Goal: Task Accomplishment & Management: Manage account settings

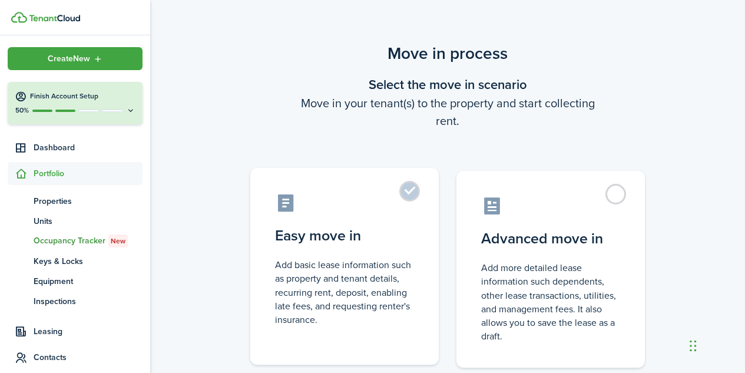
click at [411, 193] on label "Easy move in Add basic lease information such as property and tenant details, r…" at bounding box center [344, 266] width 188 height 197
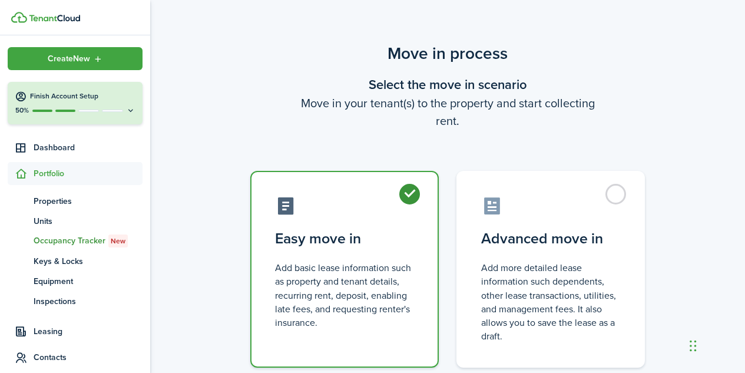
radio input "true"
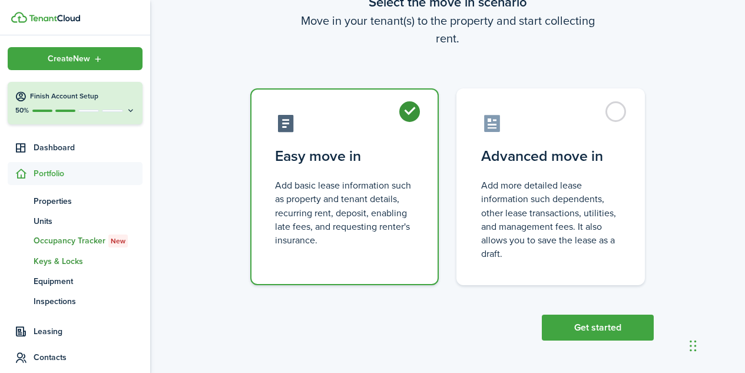
scroll to position [134, 0]
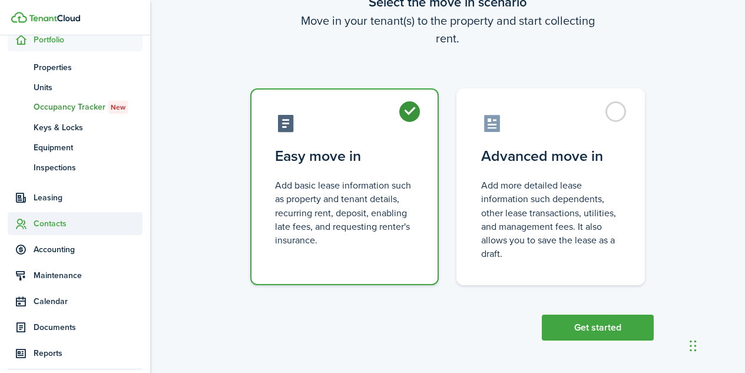
click at [54, 227] on span "Contacts" at bounding box center [88, 223] width 109 height 12
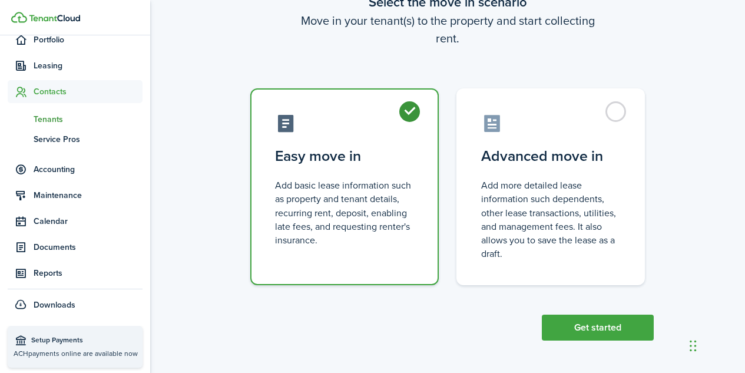
click at [57, 123] on span "Tenants" at bounding box center [88, 119] width 109 height 12
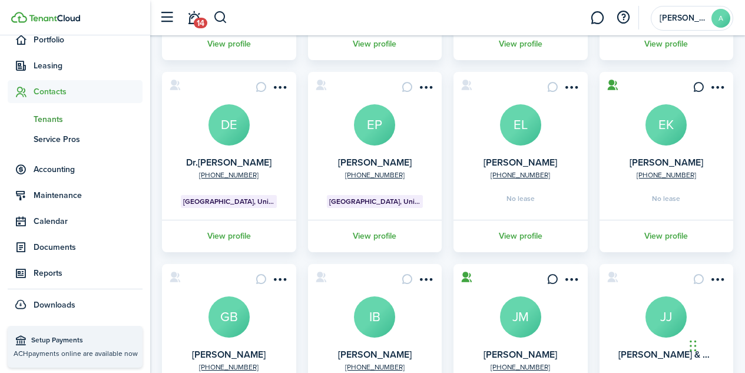
scroll to position [253, 0]
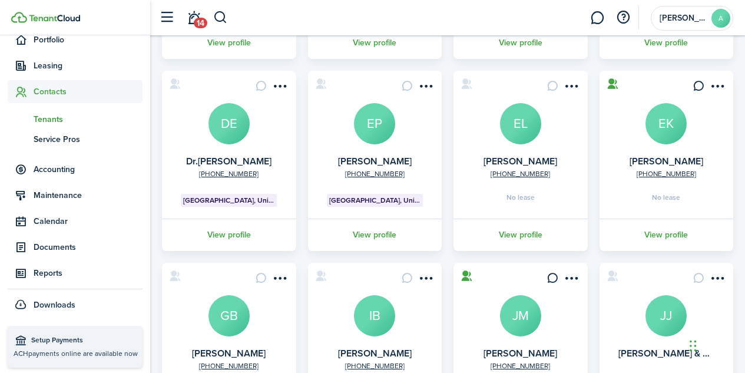
click at [518, 130] on avatar-text "EL" at bounding box center [520, 123] width 41 height 41
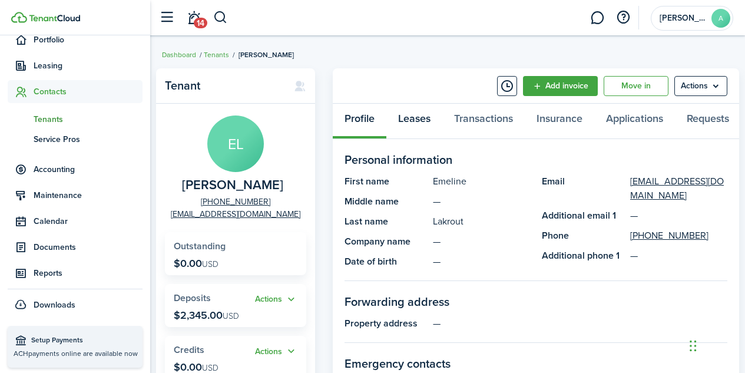
click at [416, 117] on link "Leases" at bounding box center [414, 121] width 56 height 35
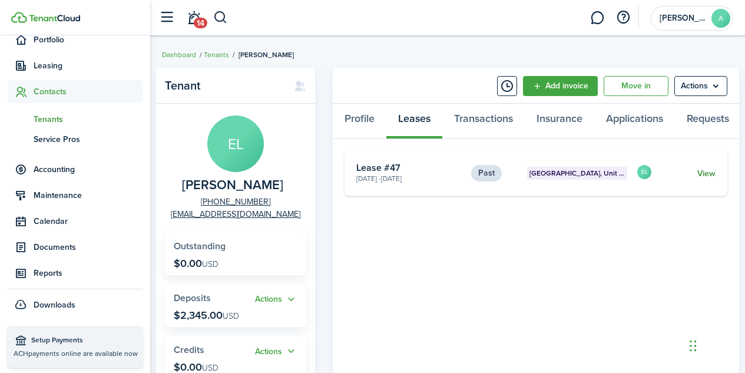
click at [708, 176] on link "View" at bounding box center [706, 173] width 18 height 12
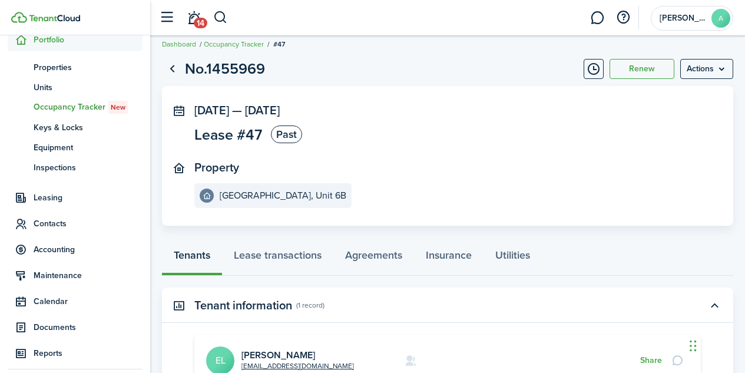
scroll to position [11, 0]
click at [650, 65] on button "Renew" at bounding box center [641, 68] width 65 height 20
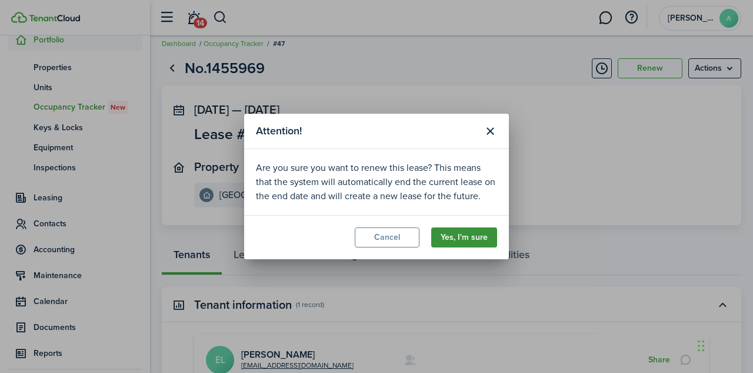
click at [471, 240] on button "Yes, I'm sure" at bounding box center [464, 237] width 66 height 20
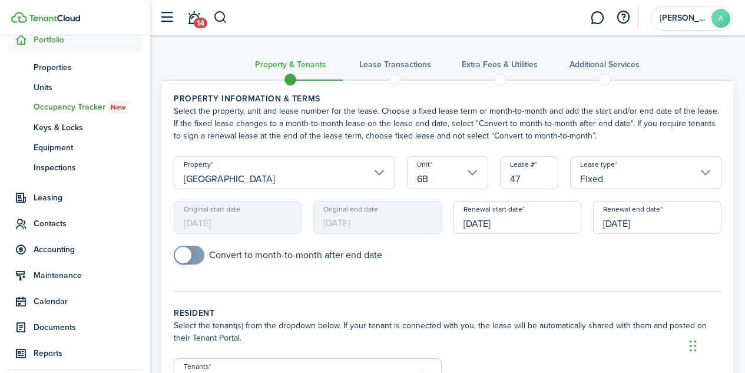
click at [610, 222] on input "[DATE]" at bounding box center [657, 217] width 128 height 33
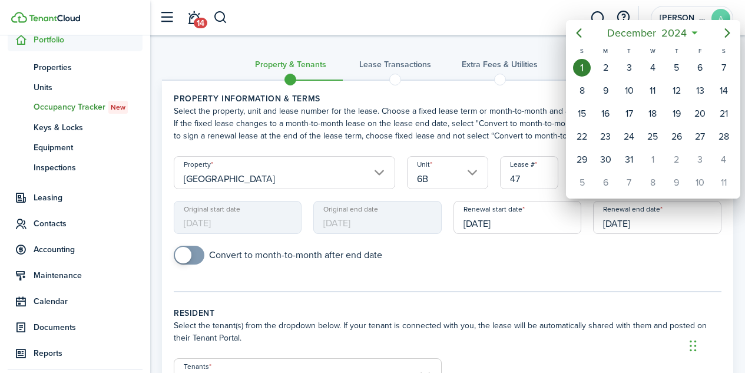
click at [477, 275] on div at bounding box center [372, 186] width 933 height 561
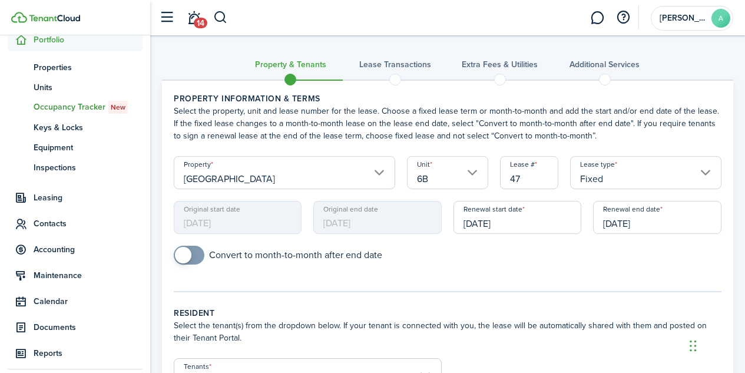
click at [625, 225] on input "[DATE]" at bounding box center [657, 217] width 128 height 33
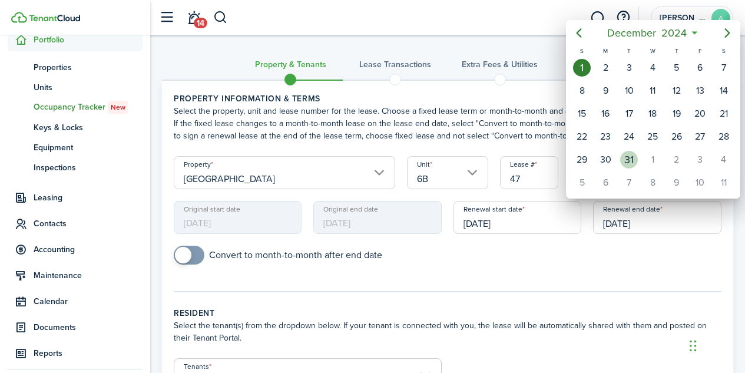
click at [626, 154] on div "31" at bounding box center [629, 160] width 18 height 18
type input "[DATE]"
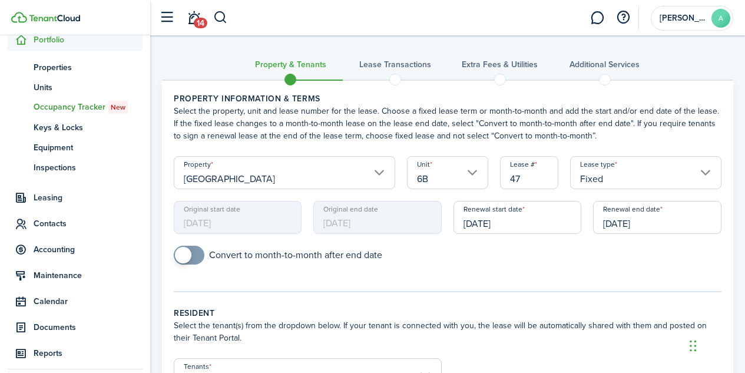
click at [487, 301] on panel-main-body "Property information & terms Select the property, unit and lease number for the…" at bounding box center [447, 287] width 571 height 412
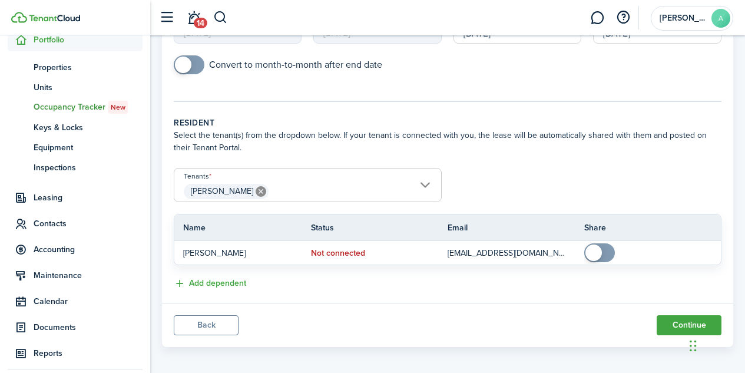
scroll to position [197, 0]
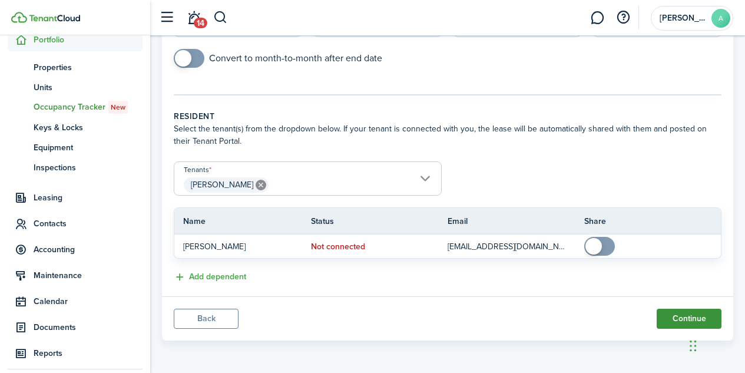
click at [673, 318] on button "Continue" at bounding box center [688, 318] width 65 height 20
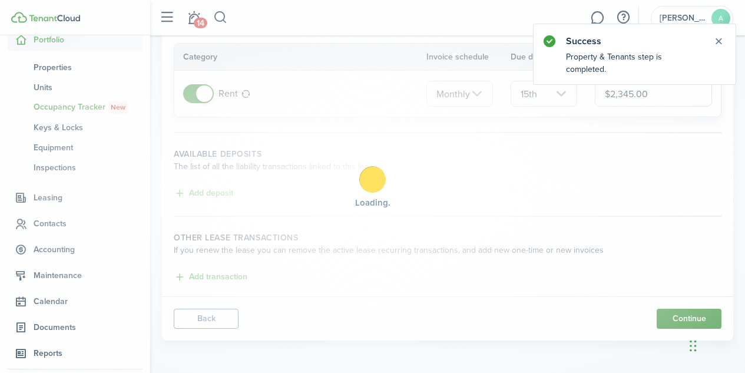
scroll to position [0, 0]
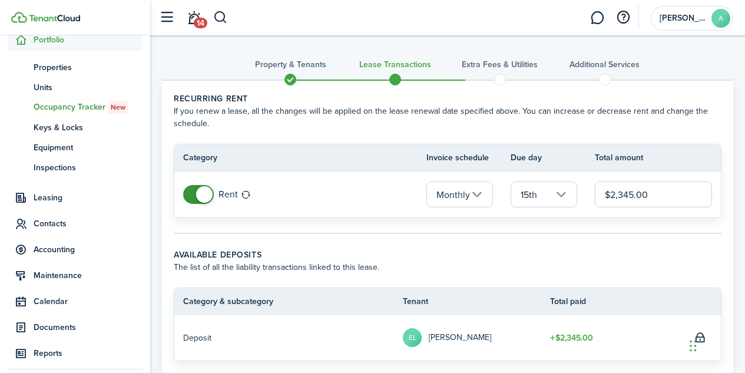
click at [647, 194] on input "$2,345.00" at bounding box center [652, 194] width 117 height 26
type input "$"
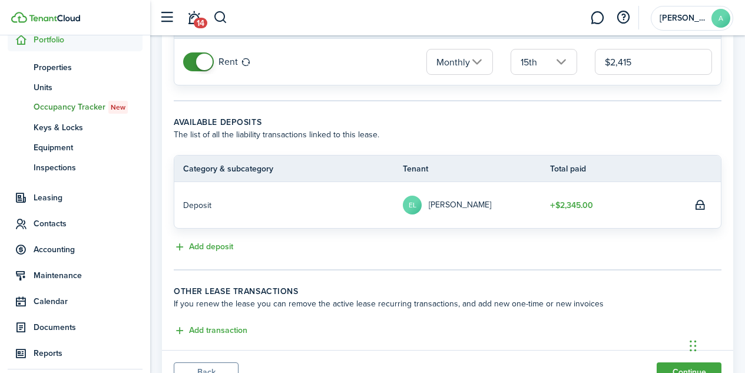
scroll to position [186, 0]
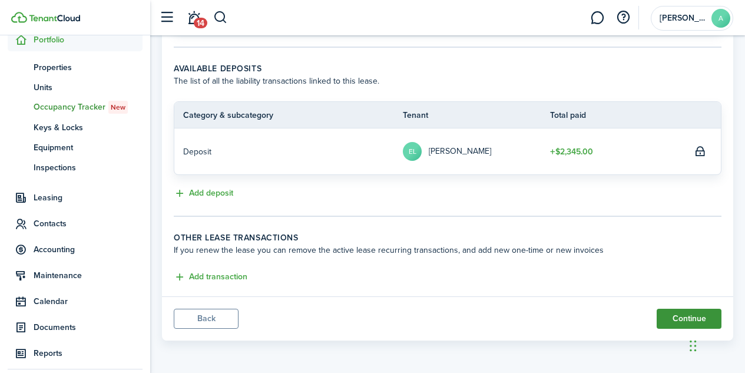
type input "$2,415.00"
click at [684, 318] on button "Continue" at bounding box center [688, 318] width 65 height 20
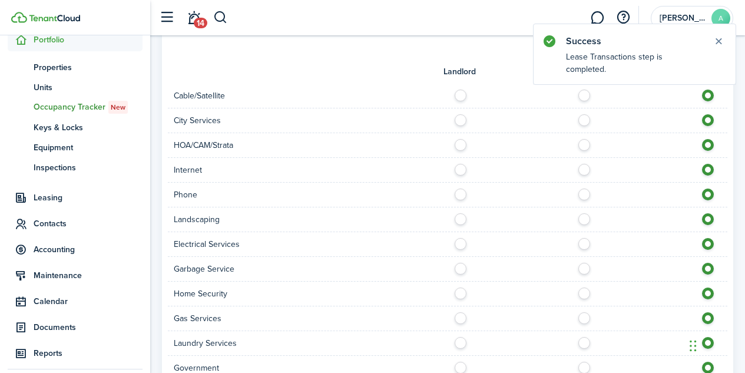
scroll to position [554, 0]
click at [577, 195] on div at bounding box center [587, 195] width 280 height 12
click at [586, 167] on label at bounding box center [587, 167] width 21 height 6
radio input "true"
click at [580, 200] on div at bounding box center [587, 195] width 280 height 12
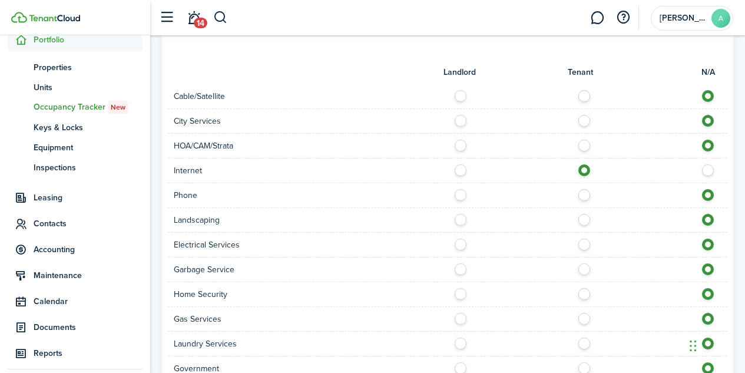
click at [585, 96] on label at bounding box center [587, 93] width 21 height 6
radio input "true"
click at [582, 195] on label at bounding box center [587, 192] width 21 height 6
radio input "true"
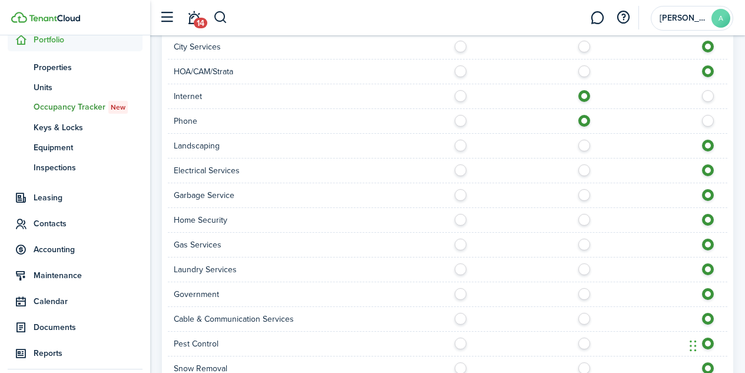
scroll to position [636, 0]
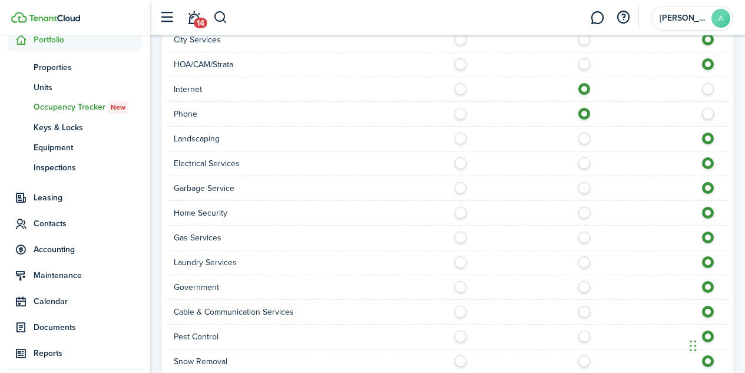
click at [584, 163] on label at bounding box center [587, 160] width 21 height 6
radio input "true"
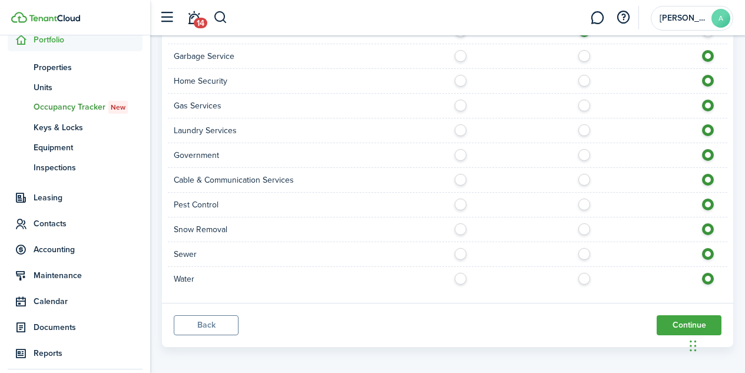
scroll to position [774, 0]
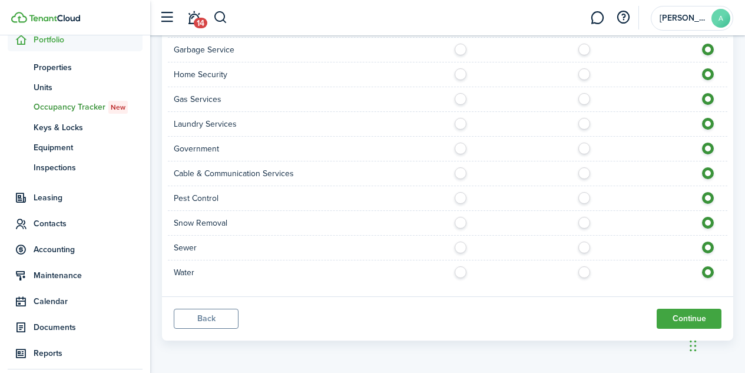
click at [586, 270] on label at bounding box center [587, 269] width 21 height 6
radio input "true"
click at [585, 173] on label at bounding box center [587, 170] width 21 height 6
radio input "true"
click at [457, 197] on label at bounding box center [463, 195] width 21 height 6
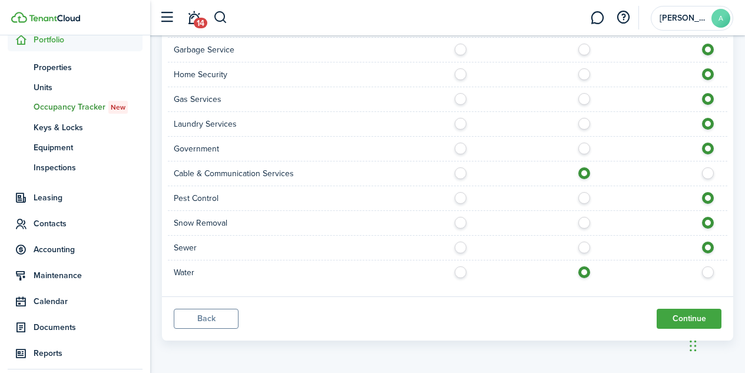
radio input "true"
click at [584, 124] on label at bounding box center [587, 121] width 21 height 6
radio input "true"
click at [681, 314] on button "Continue" at bounding box center [688, 318] width 65 height 20
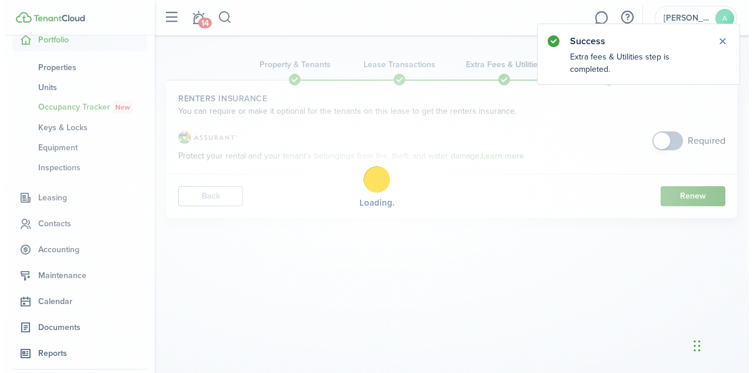
scroll to position [0, 0]
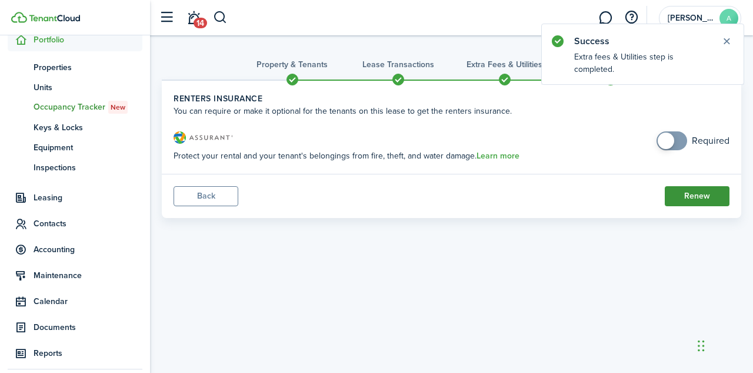
click at [690, 193] on button "Renew" at bounding box center [697, 196] width 65 height 20
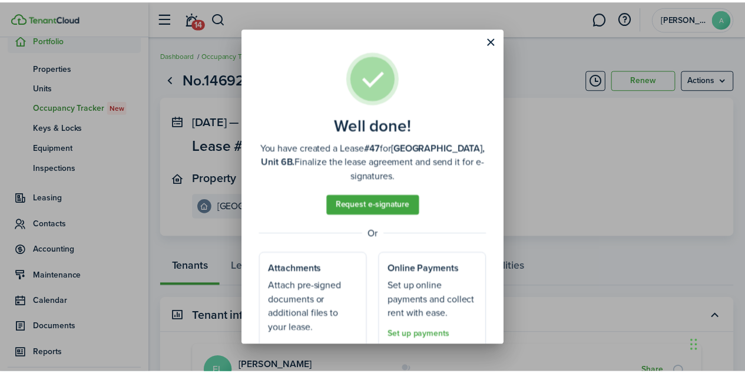
scroll to position [59, 0]
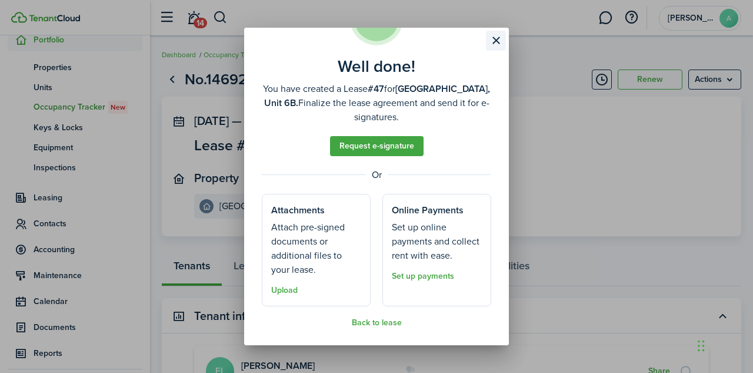
click at [495, 40] on button "Close modal" at bounding box center [496, 41] width 20 height 20
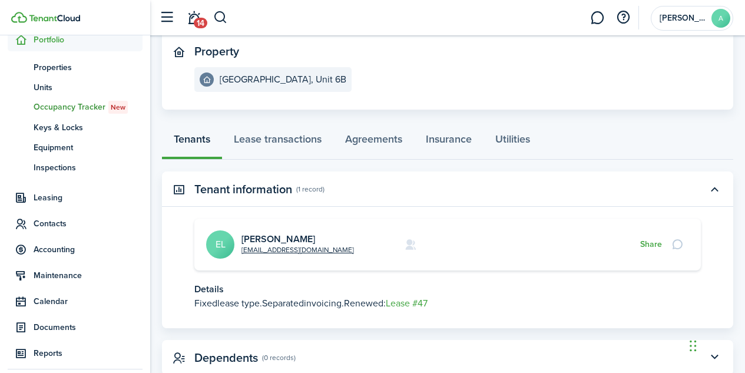
scroll to position [161, 0]
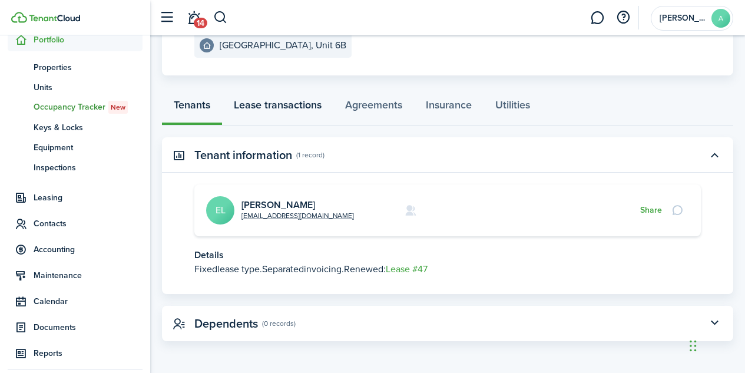
click at [289, 107] on link "Lease transactions" at bounding box center [277, 107] width 111 height 35
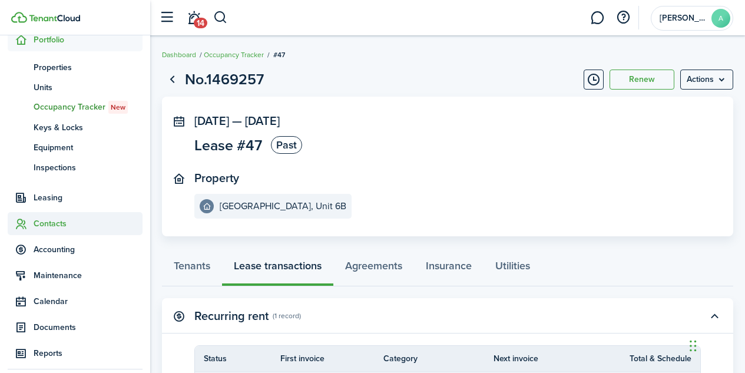
click at [48, 224] on span "Contacts" at bounding box center [88, 223] width 109 height 12
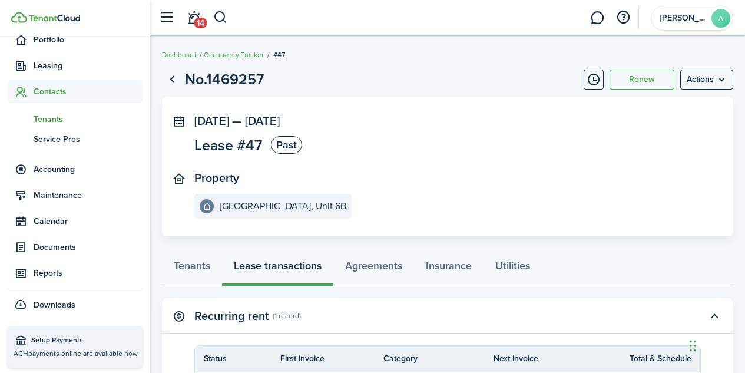
click at [65, 121] on span "Tenants" at bounding box center [88, 119] width 109 height 12
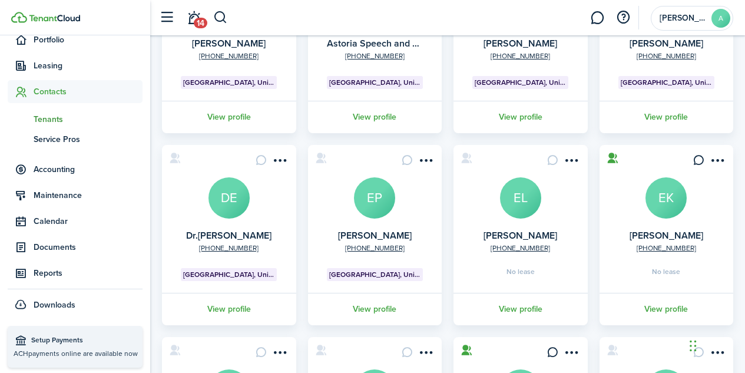
scroll to position [182, 0]
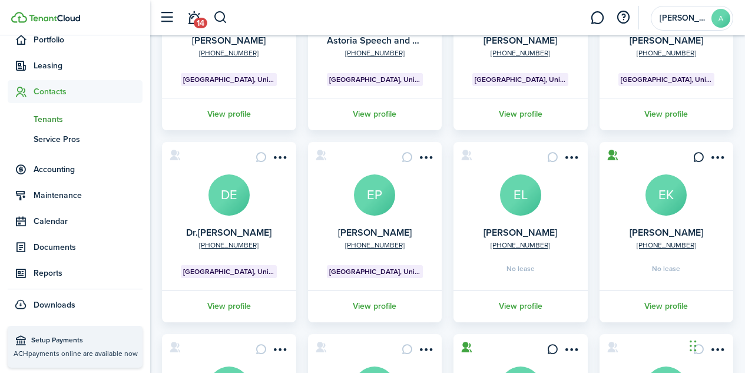
click at [527, 195] on avatar-text "EL" at bounding box center [520, 194] width 41 height 41
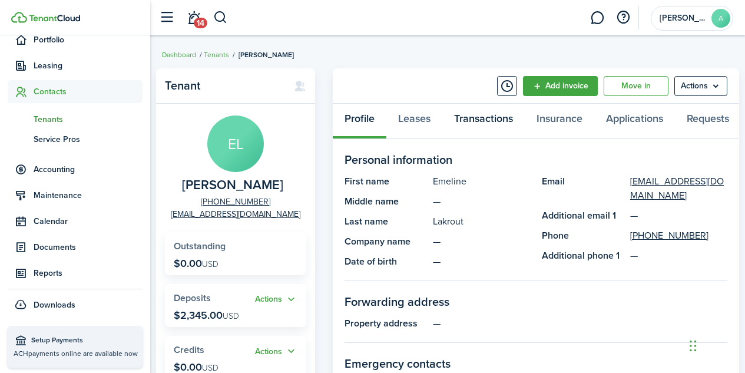
click at [488, 118] on link "Transactions" at bounding box center [483, 121] width 82 height 35
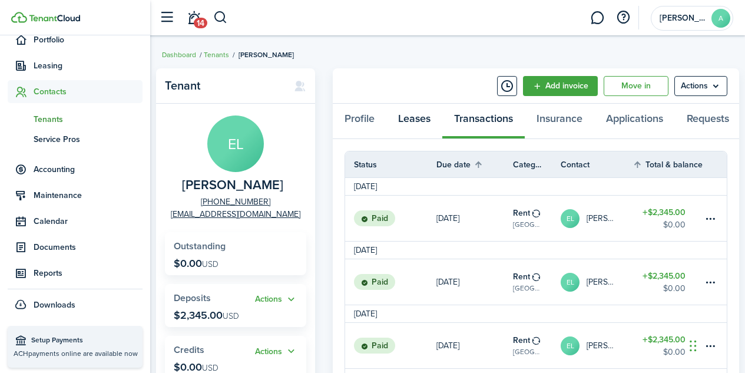
click at [416, 124] on link "Leases" at bounding box center [414, 121] width 56 height 35
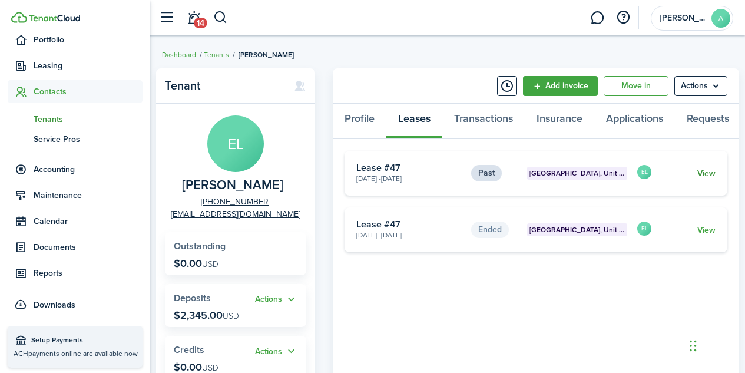
click at [707, 180] on link "View" at bounding box center [706, 173] width 18 height 12
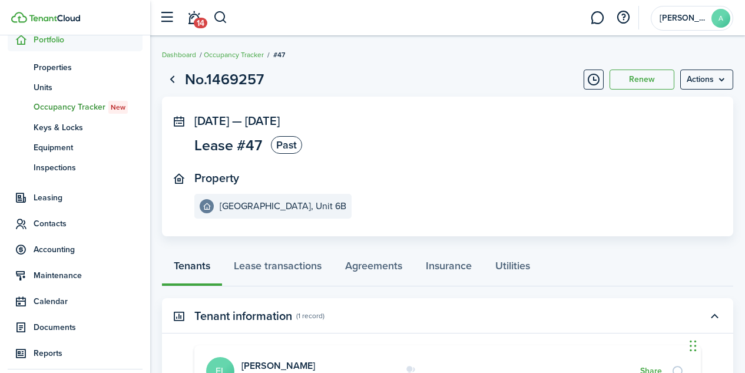
scroll to position [161, 0]
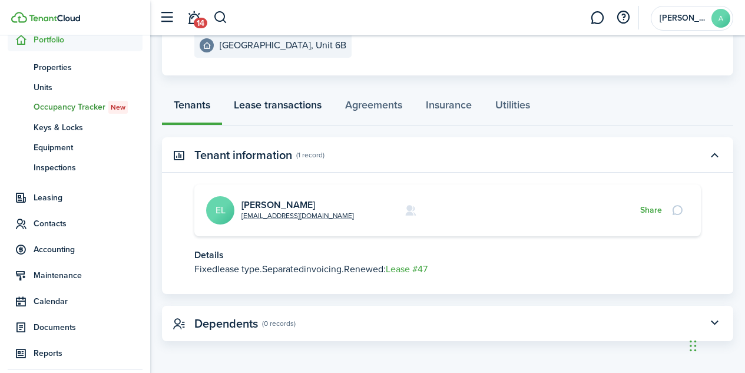
click at [297, 108] on link "Lease transactions" at bounding box center [277, 107] width 111 height 35
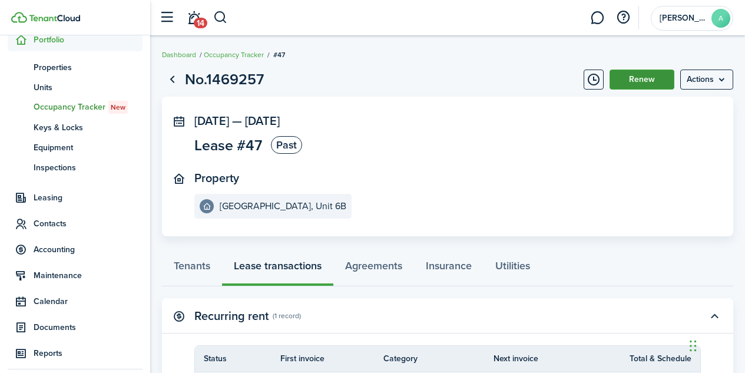
click at [648, 81] on button "Renew" at bounding box center [641, 79] width 65 height 20
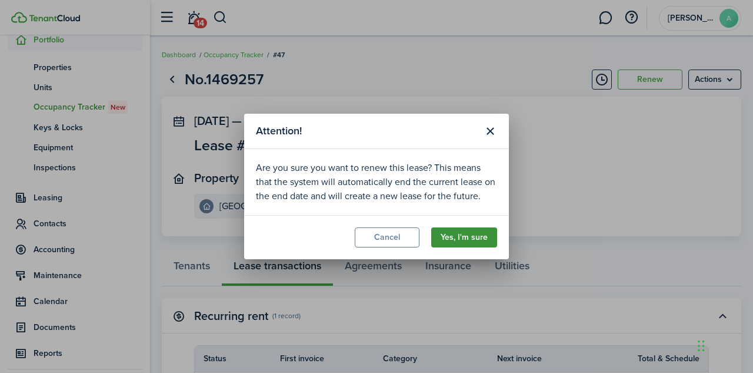
click at [460, 238] on button "Yes, I'm sure" at bounding box center [464, 237] width 66 height 20
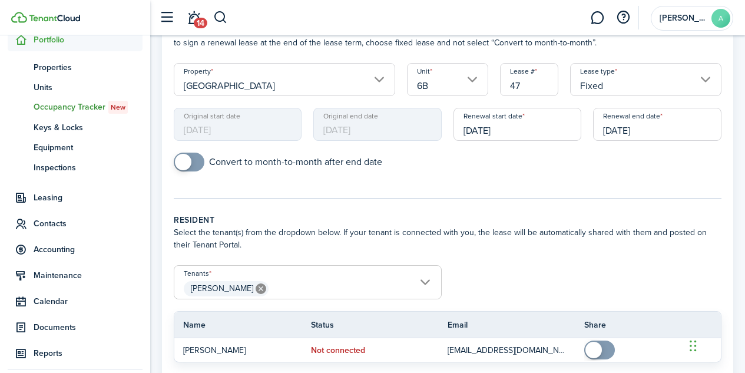
scroll to position [92, 0]
click at [646, 129] on input "[DATE]" at bounding box center [657, 124] width 128 height 33
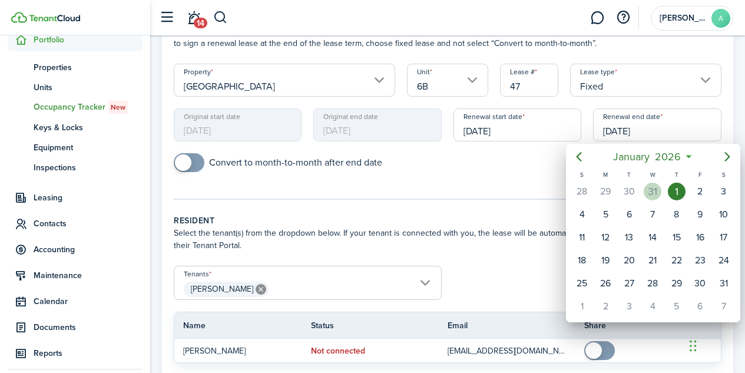
click at [652, 192] on div "31" at bounding box center [652, 191] width 18 height 18
type input "[DATE]"
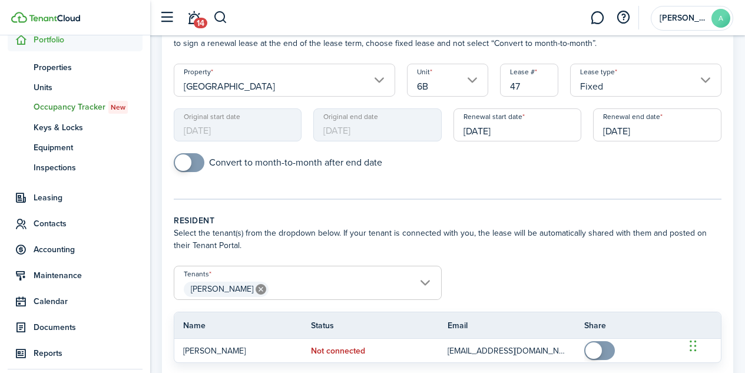
scroll to position [197, 0]
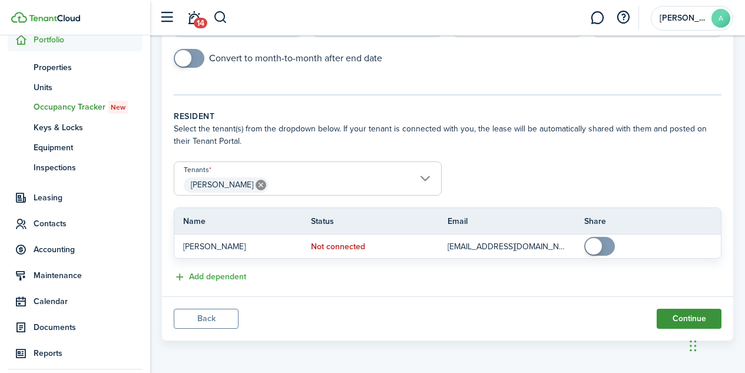
click at [679, 323] on button "Continue" at bounding box center [688, 318] width 65 height 20
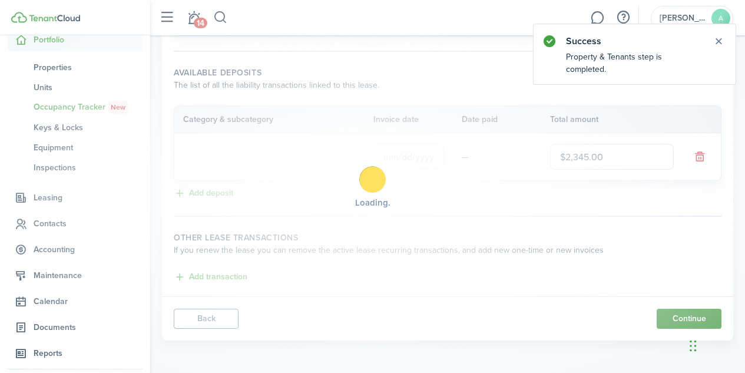
scroll to position [0, 0]
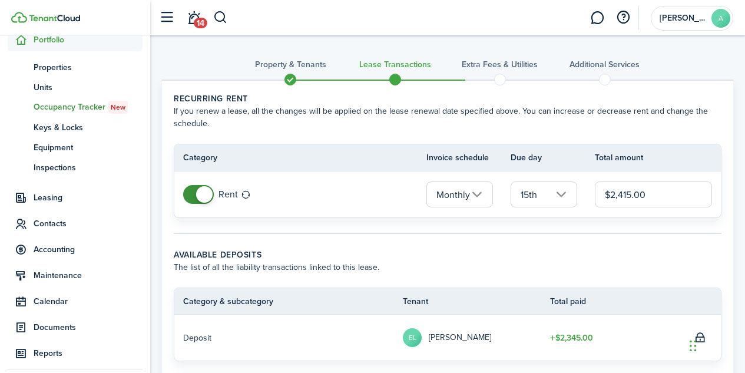
click at [630, 195] on input "$2,415.00" at bounding box center [652, 194] width 117 height 26
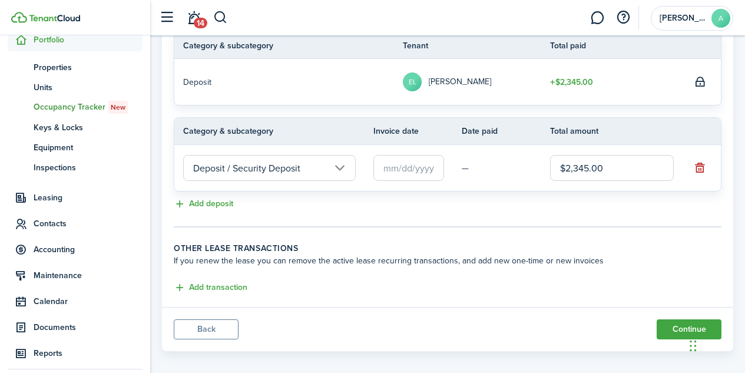
scroll to position [266, 0]
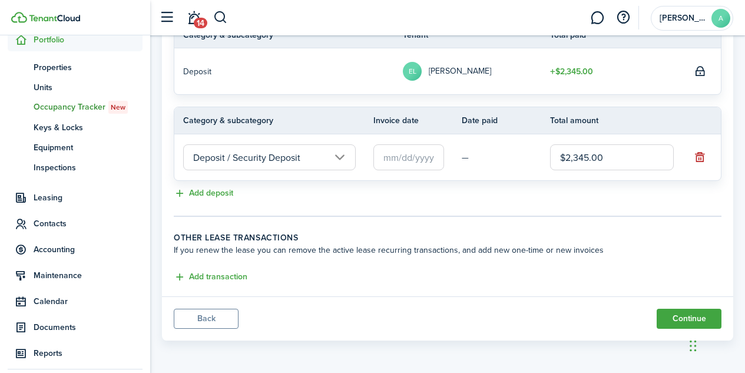
type input "$2,485.00"
click at [681, 318] on button "Continue" at bounding box center [688, 318] width 65 height 20
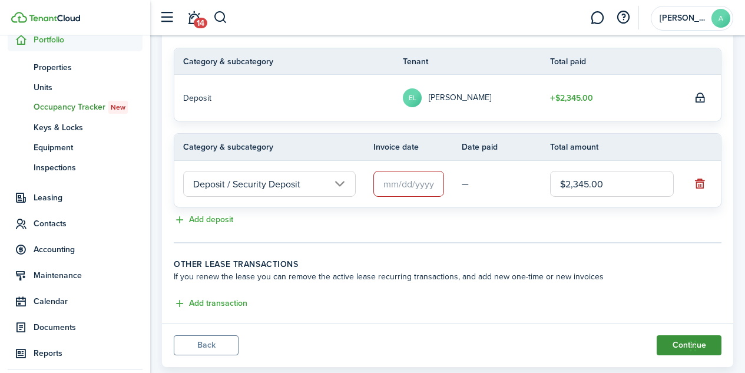
scroll to position [237, 0]
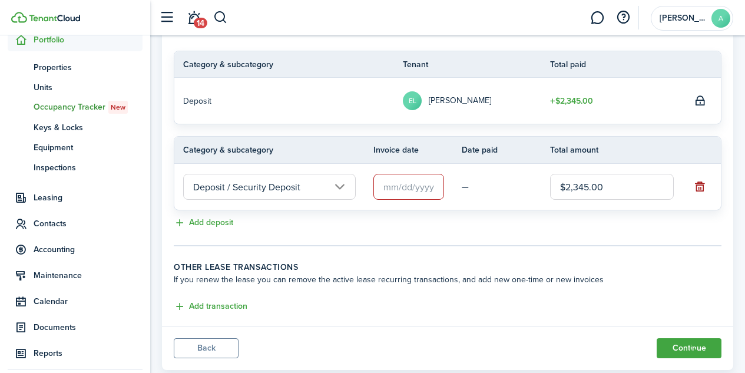
click at [700, 188] on button "button" at bounding box center [699, 186] width 16 height 16
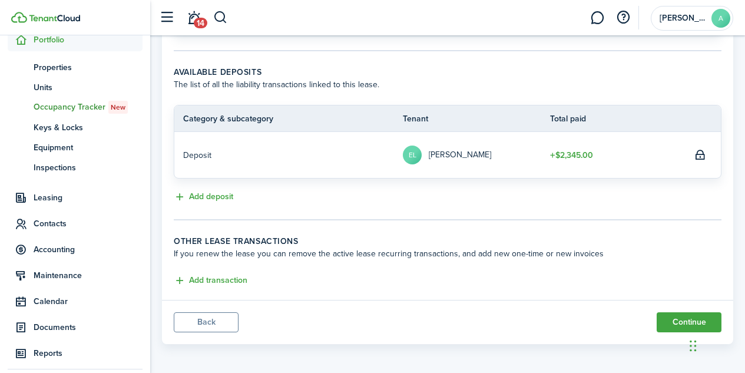
scroll to position [186, 0]
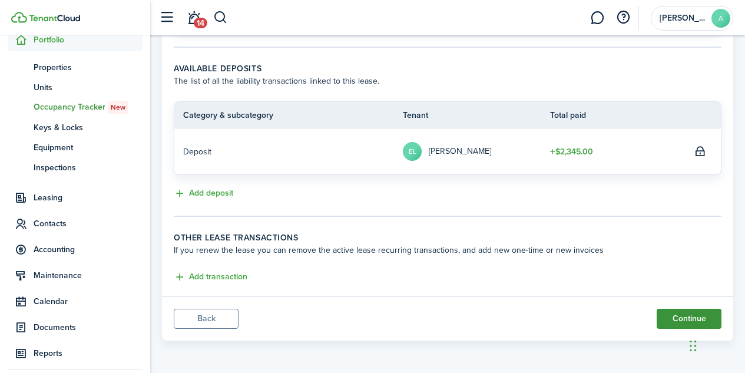
click at [684, 316] on button "Continue" at bounding box center [688, 318] width 65 height 20
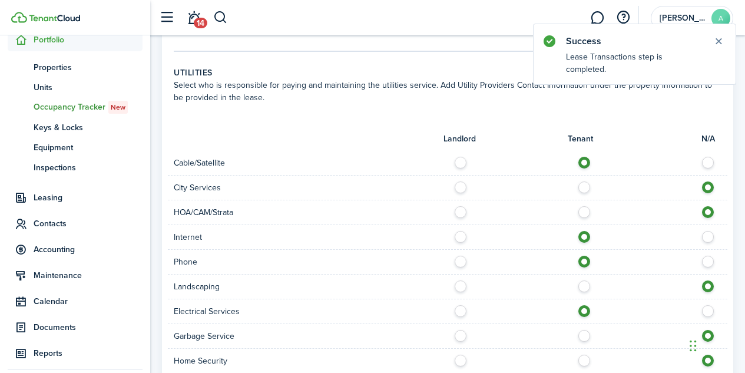
scroll to position [774, 0]
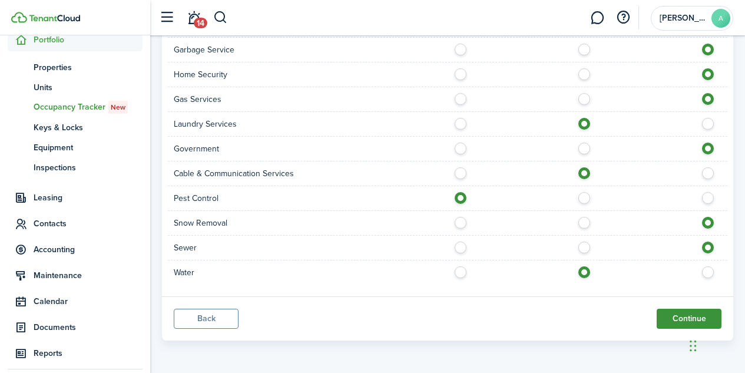
click at [682, 317] on button "Continue" at bounding box center [688, 318] width 65 height 20
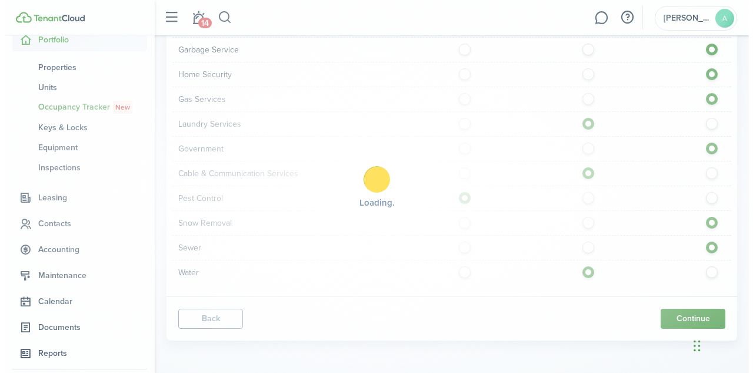
scroll to position [0, 0]
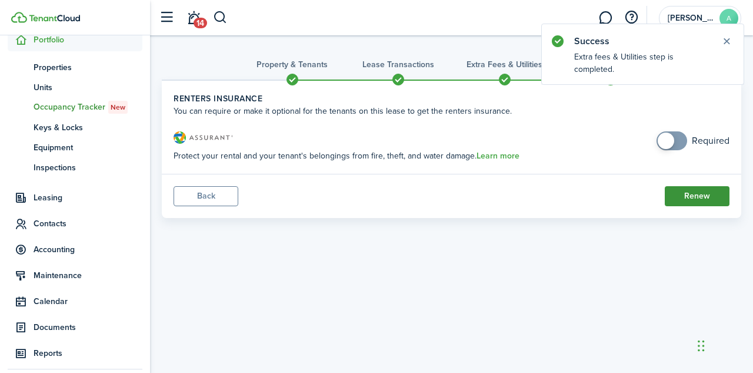
click at [693, 194] on button "Renew" at bounding box center [697, 196] width 65 height 20
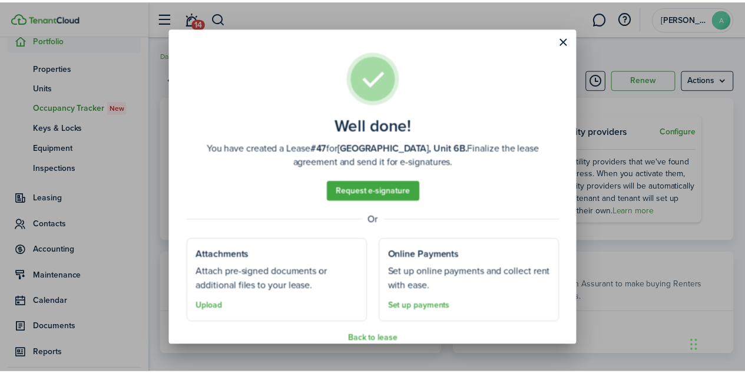
scroll to position [16, 0]
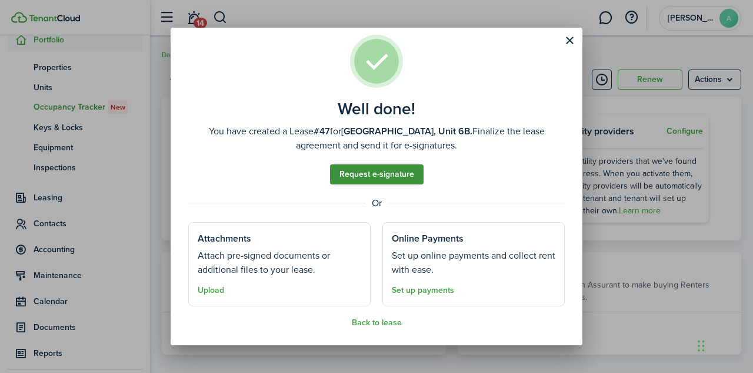
click at [369, 171] on link "Request e-signature" at bounding box center [377, 174] width 94 height 20
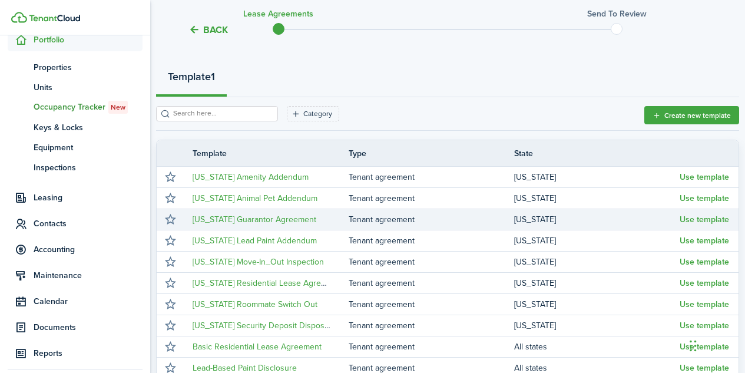
scroll to position [122, 0]
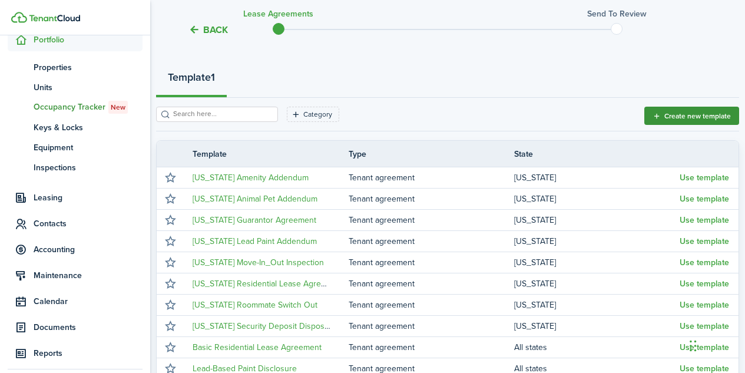
click at [703, 112] on button "Create new template" at bounding box center [691, 116] width 95 height 18
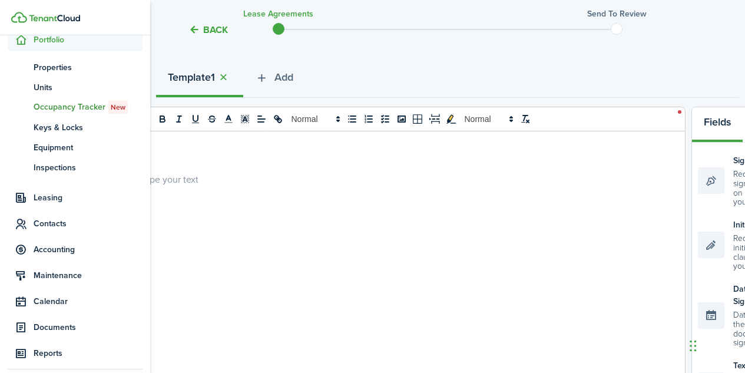
click at [322, 201] on div at bounding box center [401, 362] width 568 height 462
click at [185, 181] on p at bounding box center [400, 178] width 521 height 12
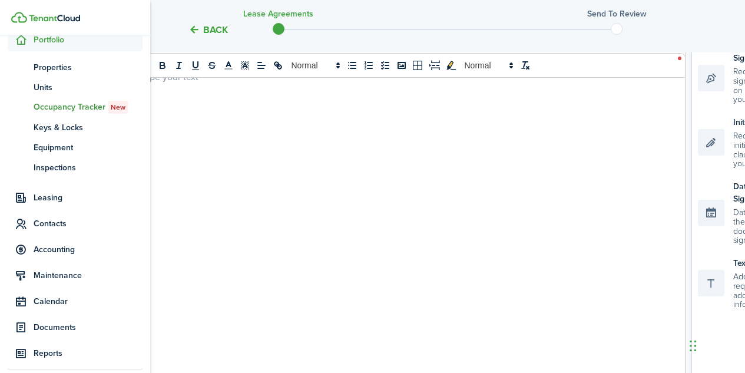
scroll to position [223, 0]
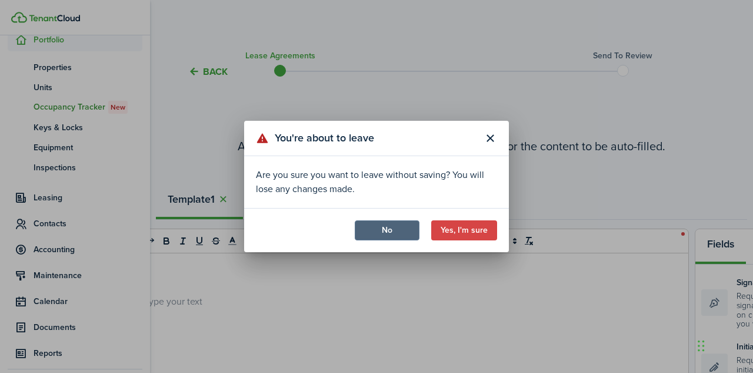
click at [385, 228] on button "No" at bounding box center [387, 230] width 65 height 20
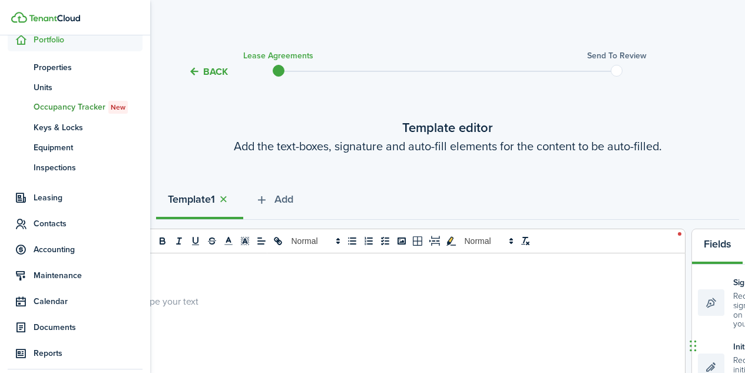
click at [192, 300] on p at bounding box center [400, 300] width 521 height 12
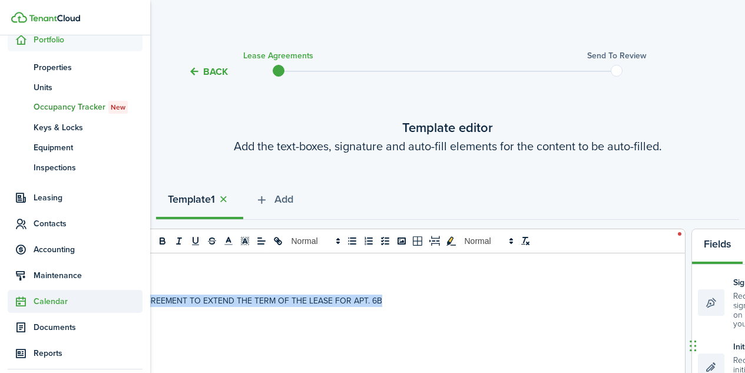
drag, startPoint x: 392, startPoint y: 291, endPoint x: 84, endPoint y: 305, distance: 308.7
click at [84, 305] on landlord-dashboard "Create New Finish Account Setup 50% Dashboard Portfolio pt Properties un Units …" at bounding box center [372, 186] width 745 height 373
click at [163, 244] on icon "bold" at bounding box center [162, 240] width 11 height 11
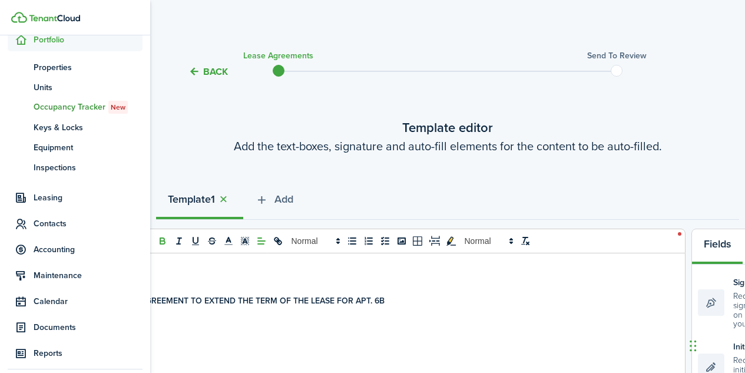
click at [262, 241] on icon at bounding box center [261, 240] width 11 height 11
click at [261, 271] on icon at bounding box center [260, 269] width 9 height 9
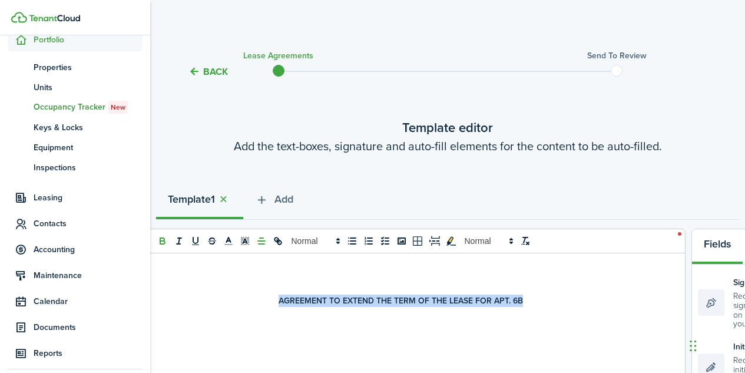
click at [529, 296] on p "AGREEMENT TO EXTEND THE TERM OF THE LEASE FOR APT. 6B" at bounding box center [400, 300] width 521 height 12
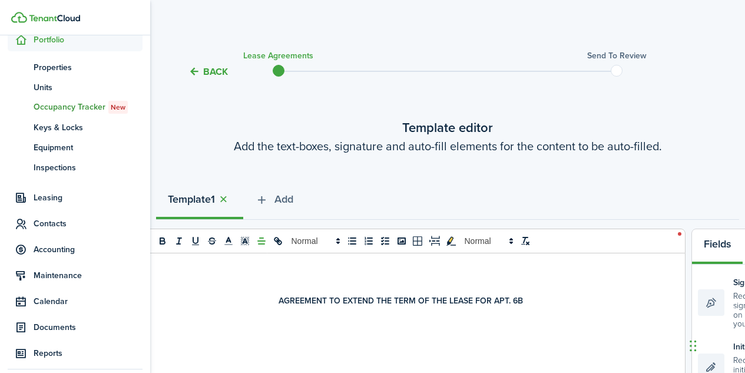
click at [529, 296] on p "AGREEMENT TO EXTEND THE TERM OF THE LEASE FOR APT. 6B" at bounding box center [400, 300] width 521 height 12
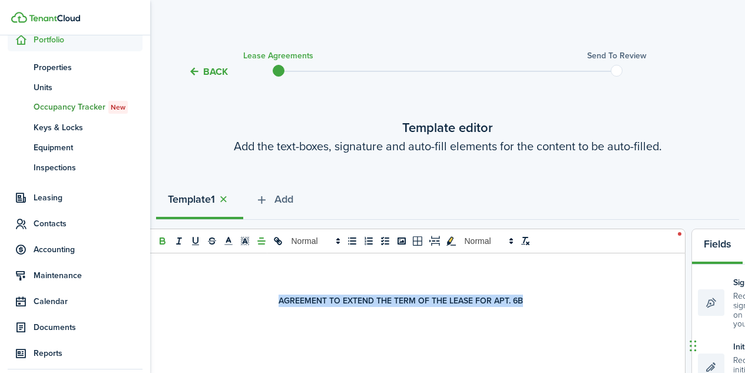
drag, startPoint x: 529, startPoint y: 296, endPoint x: 268, endPoint y: 296, distance: 260.1
click at [268, 296] on p "AGREEMENT TO EXTEND THE TERM OF THE LEASE FOR APT. 6B" at bounding box center [400, 300] width 521 height 12
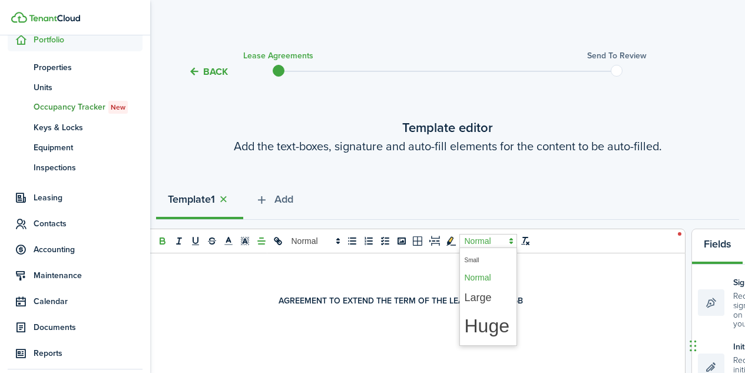
click at [487, 240] on span at bounding box center [488, 241] width 58 height 14
click at [487, 297] on span at bounding box center [487, 298] width 47 height 22
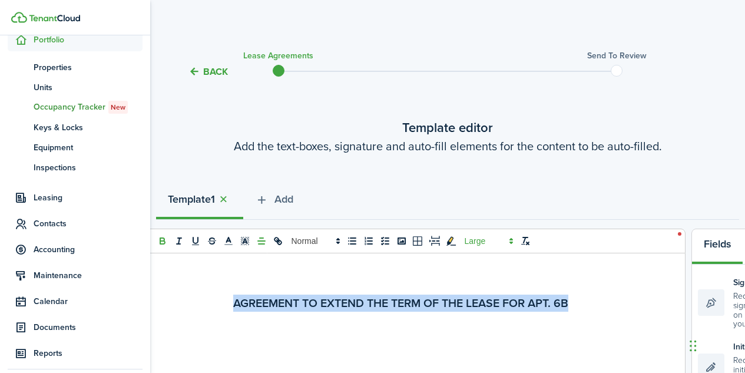
click at [583, 304] on p "AGREEMENT TO EXTEND THE TERM OF THE LEASE FOR APT. 6B" at bounding box center [400, 302] width 521 height 17
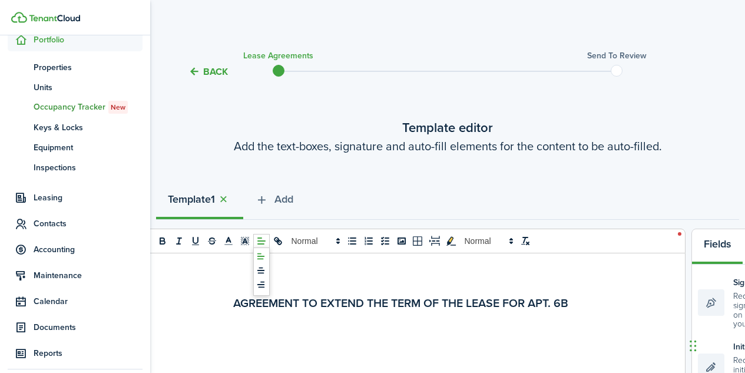
click at [264, 253] on icon at bounding box center [260, 255] width 9 height 9
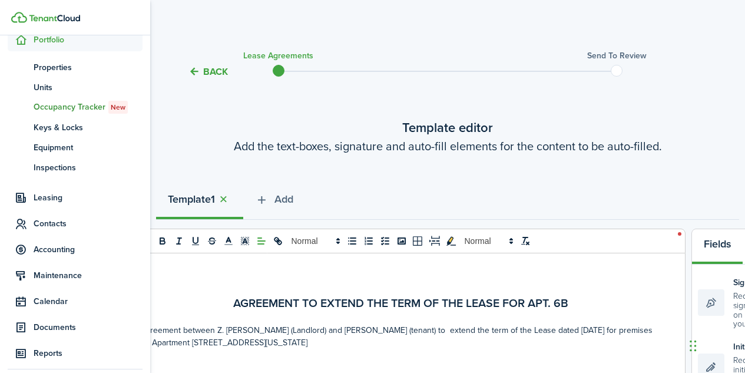
click at [0, 234] on nav "Create New Finish Account Setup 50% Dashboard Portfolio pt Properties un Units …" at bounding box center [75, 154] width 150 height 504
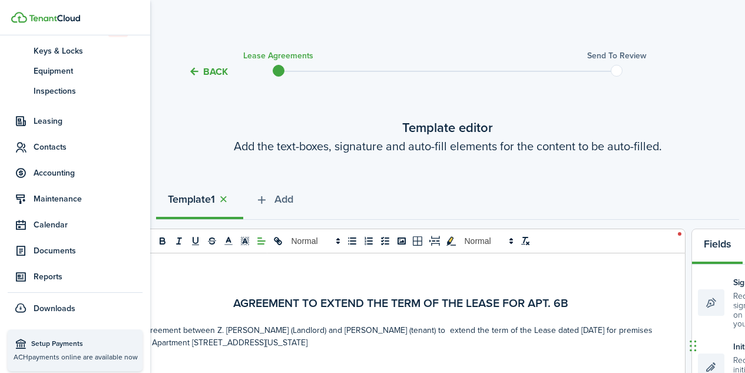
scroll to position [214, 0]
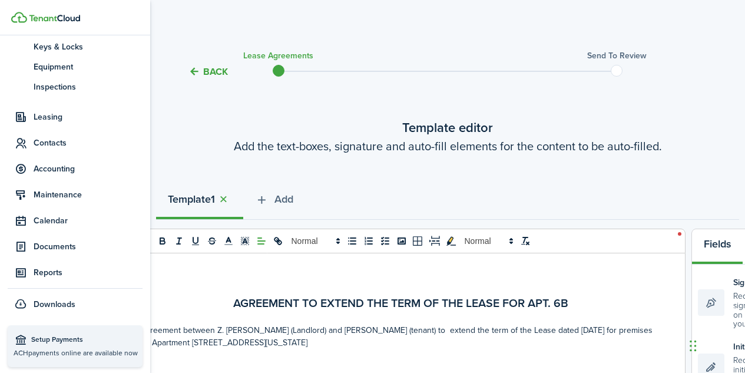
click at [343, 338] on p "Agreement between Z. [PERSON_NAME] (Landlord) and [PERSON_NAME] (tenant) to ext…" at bounding box center [400, 336] width 521 height 25
drag, startPoint x: 320, startPoint y: 331, endPoint x: 372, endPoint y: 332, distance: 51.8
click at [372, 332] on p "Agreement between Z. [PERSON_NAME] (Landlord) and [PERSON_NAME] (tenant) to ext…" at bounding box center [400, 336] width 521 height 25
click at [198, 241] on icon "underline" at bounding box center [195, 240] width 11 height 11
drag, startPoint x: 542, startPoint y: 329, endPoint x: 583, endPoint y: 330, distance: 41.2
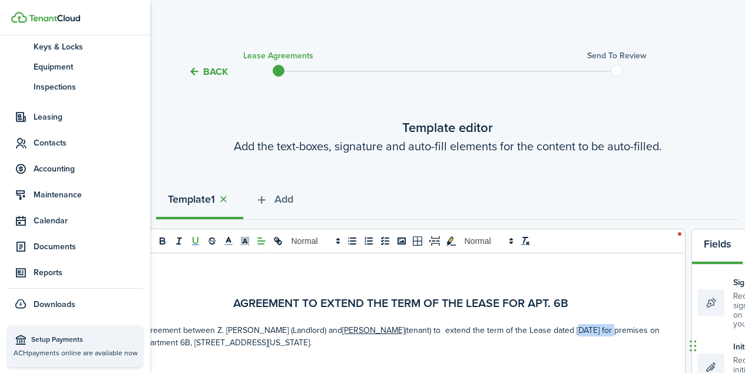
click at [583, 330] on p "Agreement between Z. [PERSON_NAME] (Landlord) and [PERSON_NAME] (tenant) to ext…" at bounding box center [400, 336] width 521 height 25
click at [196, 241] on icon "underline" at bounding box center [195, 240] width 11 height 11
drag, startPoint x: 179, startPoint y: 342, endPoint x: 189, endPoint y: 342, distance: 10.0
click at [189, 342] on p "Agreement between Z. [PERSON_NAME] (Landlord) and [PERSON_NAME] (tenant) to ext…" at bounding box center [400, 336] width 521 height 25
click at [197, 240] on icon "underline" at bounding box center [195, 240] width 11 height 11
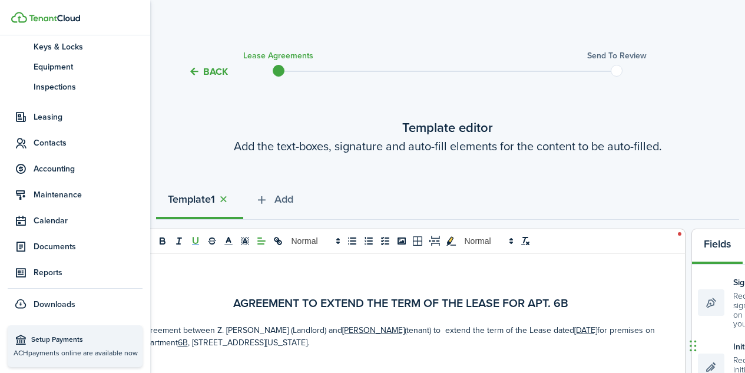
click at [357, 341] on p "Agreement between Z. [PERSON_NAME] (Landlord) and [PERSON_NAME] (tenant) to ext…" at bounding box center [400, 336] width 521 height 25
click at [342, 329] on u "[PERSON_NAME]" at bounding box center [373, 330] width 62 height 12
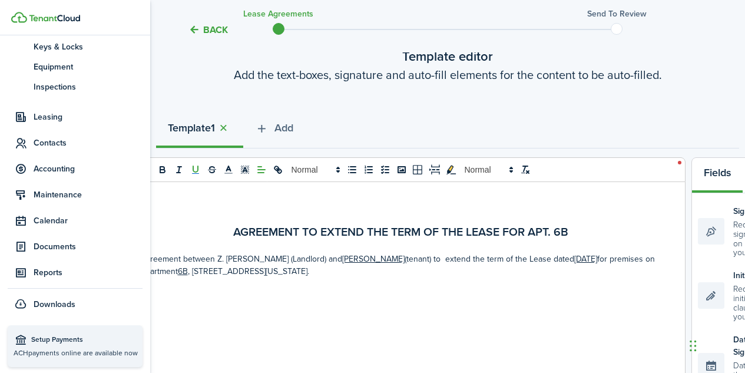
scroll to position [75, 0]
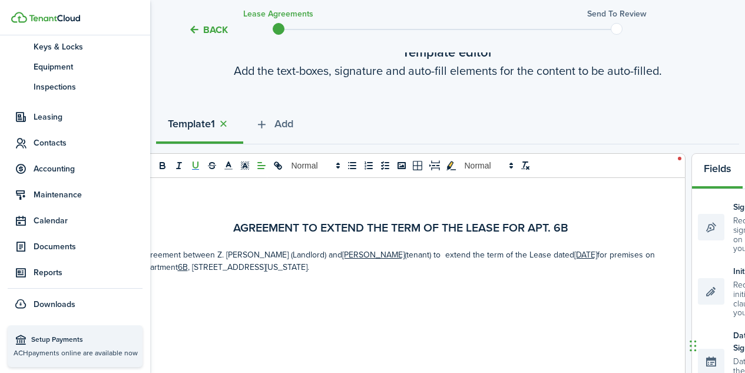
click at [357, 270] on p "Agreement between Z. [PERSON_NAME] (Landlord) and [PERSON_NAME] (tenant) to ext…" at bounding box center [400, 260] width 521 height 25
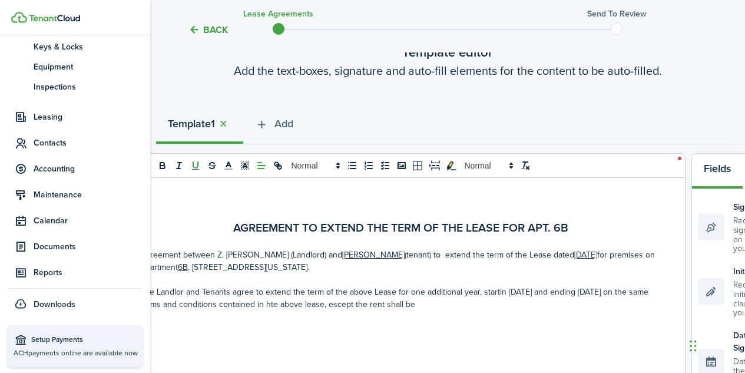
click at [197, 167] on icon "underline" at bounding box center [195, 165] width 5 height 6
click at [198, 159] on button "underline" at bounding box center [195, 165] width 16 height 14
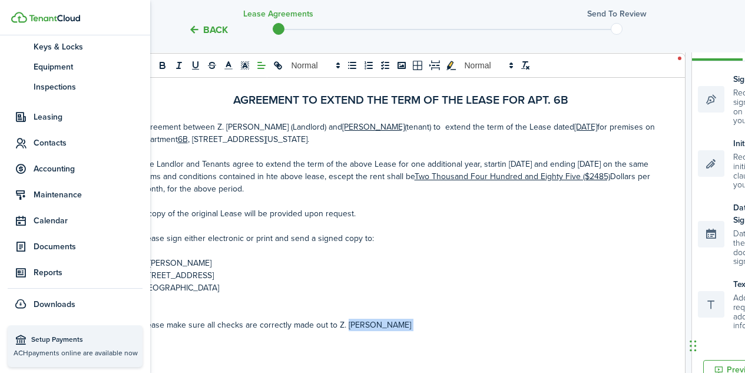
scroll to position [204, 0]
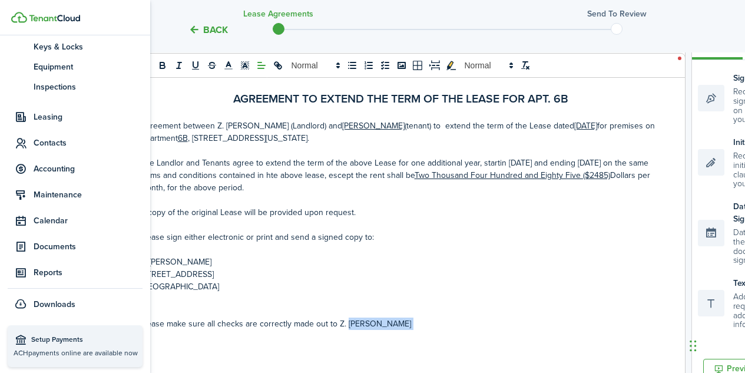
drag, startPoint x: 344, startPoint y: 364, endPoint x: 405, endPoint y: 363, distance: 60.6
click at [405, 363] on div "AGREEMENT TO EXTEND THE TERM OF THE LEASE FOR APT. 6B Agreement between Z. [PER…" at bounding box center [401, 280] width 568 height 462
click at [161, 65] on icon "bold" at bounding box center [162, 66] width 5 height 3
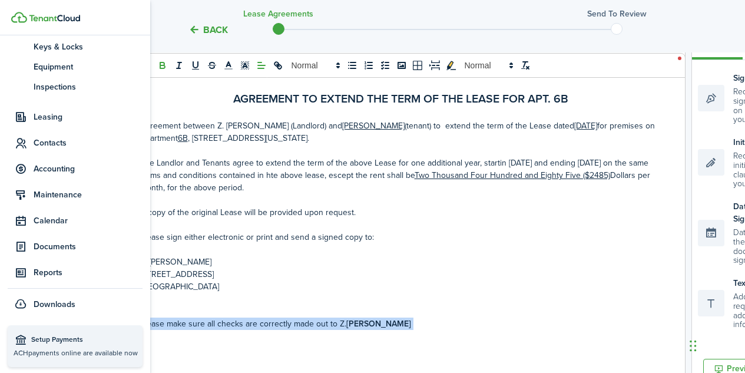
click at [384, 321] on strong "[PERSON_NAME]" at bounding box center [378, 323] width 65 height 12
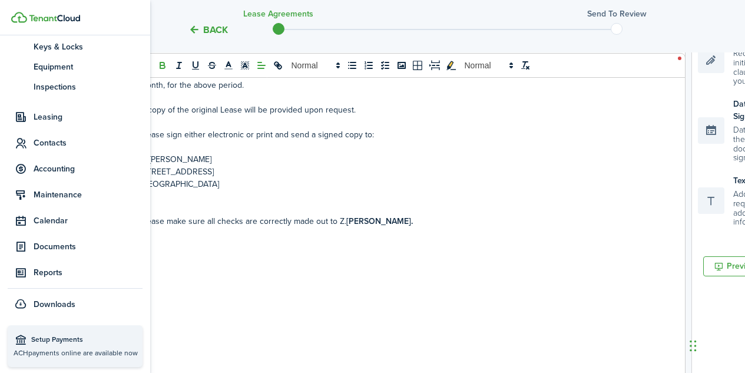
scroll to position [325, 0]
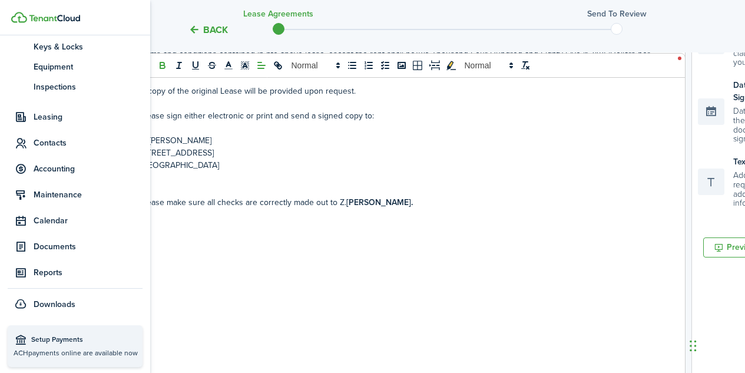
click at [445, 213] on p at bounding box center [400, 214] width 521 height 12
click at [403, 204] on p "Please make sure all checks are correctly made out to Z. [PERSON_NAME]." at bounding box center [400, 202] width 521 height 12
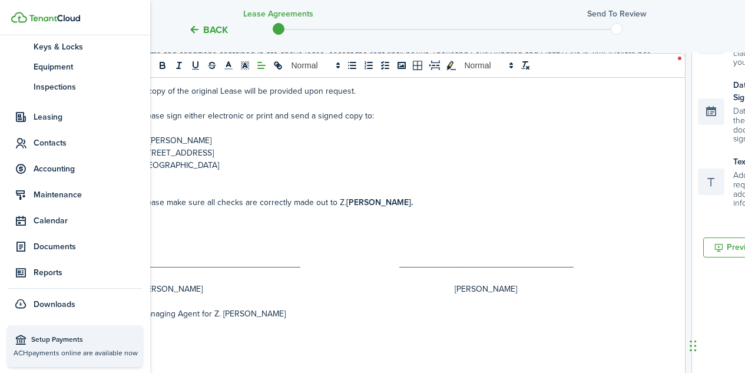
click at [487, 289] on p "[PERSON_NAME] [PERSON_NAME]" at bounding box center [400, 289] width 521 height 12
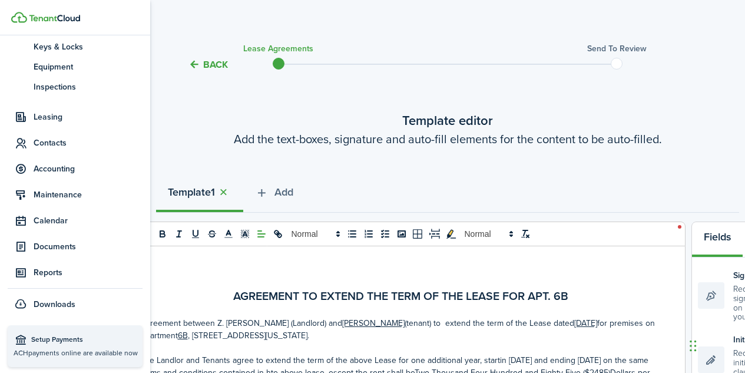
scroll to position [0, 0]
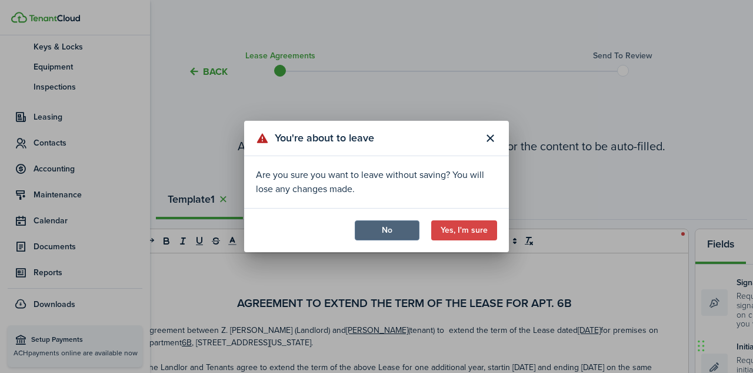
click at [396, 237] on button "No" at bounding box center [387, 230] width 65 height 20
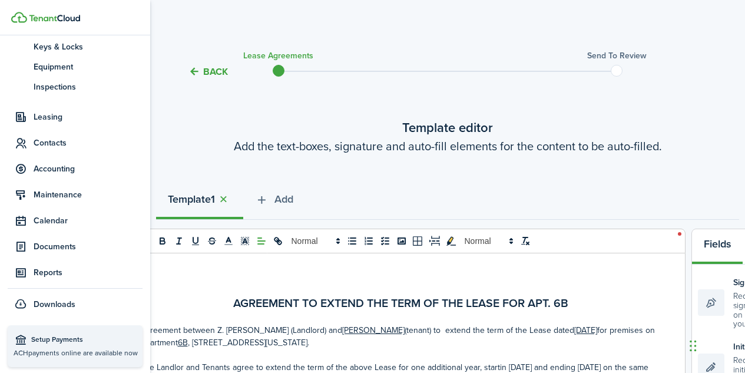
click at [580, 303] on p "AGREEMENT TO EXTEND THE TERM OF THE LEASE FOR APT. 6B" at bounding box center [400, 302] width 521 height 17
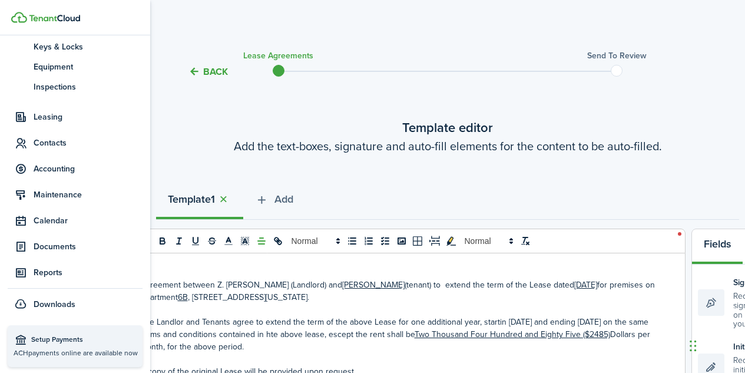
scroll to position [59, 0]
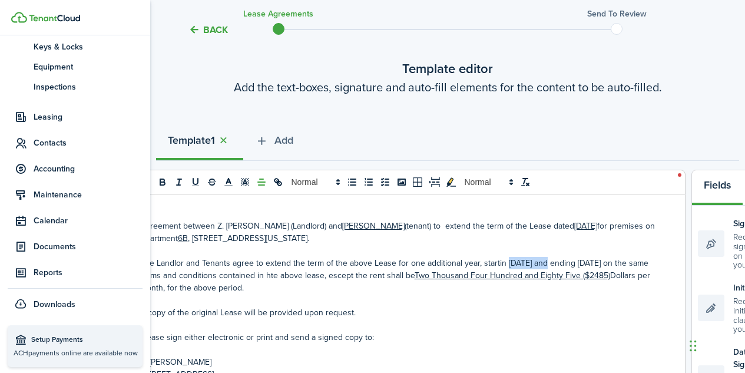
drag, startPoint x: 504, startPoint y: 261, endPoint x: 543, endPoint y: 260, distance: 38.9
click at [543, 260] on p "The Landlor and Tenants agree to extend the term of the above Lease for one add…" at bounding box center [400, 275] width 521 height 37
click at [194, 177] on icon "underline" at bounding box center [195, 182] width 11 height 11
click at [500, 263] on p "The Landlor and Tenants agree to extend the term of the above Lease for one add…" at bounding box center [400, 275] width 521 height 37
drag, startPoint x: 591, startPoint y: 261, endPoint x: 631, endPoint y: 261, distance: 39.4
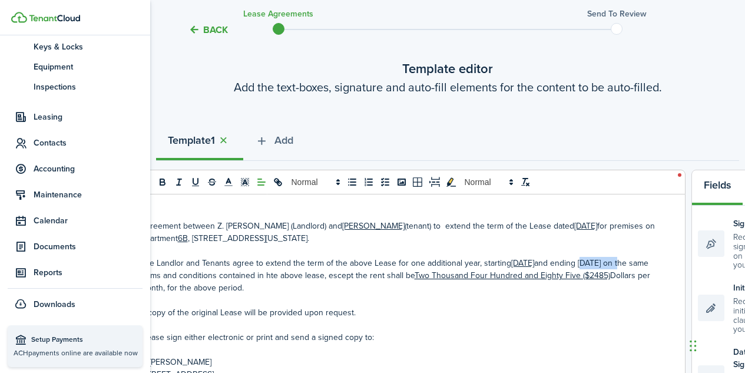
click at [631, 261] on p "The Landlor and Tenants agree to extend the term of the above Lease for one add…" at bounding box center [400, 275] width 521 height 37
click at [198, 178] on icon "underline" at bounding box center [195, 182] width 11 height 11
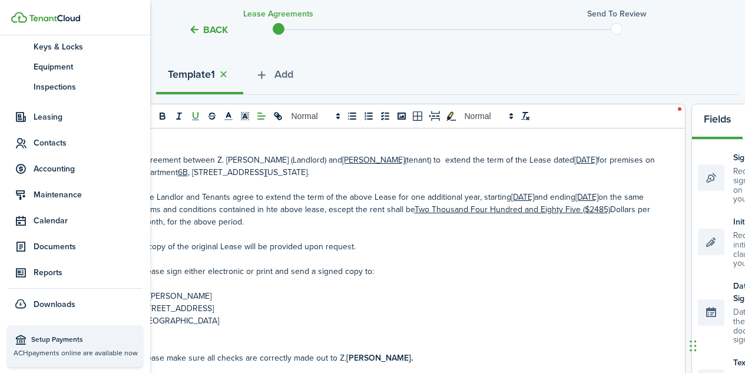
scroll to position [125, 0]
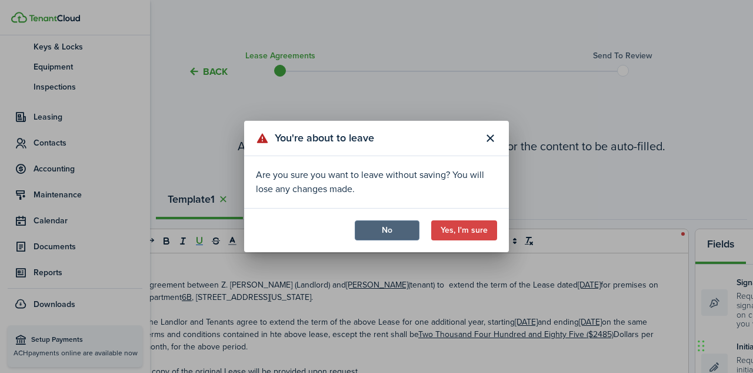
click at [383, 234] on button "No" at bounding box center [387, 230] width 65 height 20
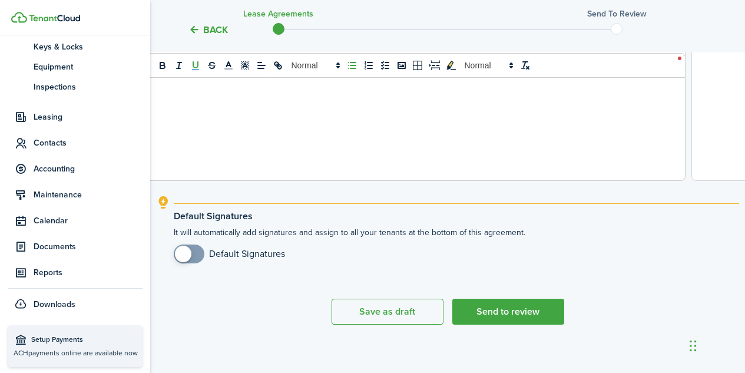
scroll to position [543, 0]
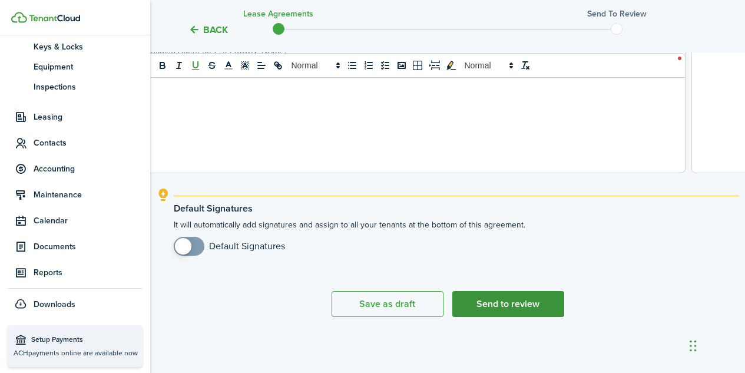
click at [512, 307] on button "Send to review" at bounding box center [508, 304] width 112 height 26
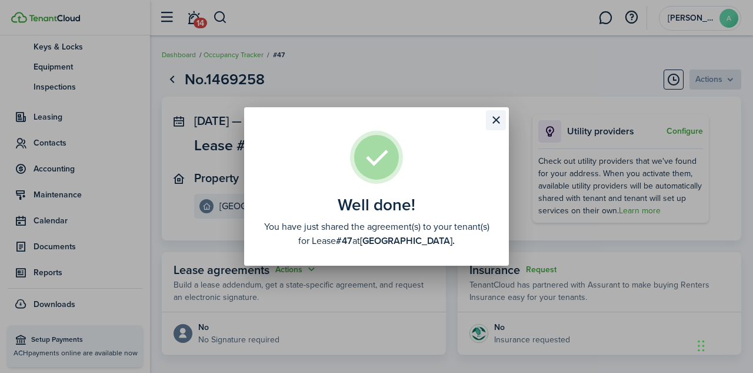
click at [496, 121] on button "Close modal" at bounding box center [496, 120] width 20 height 20
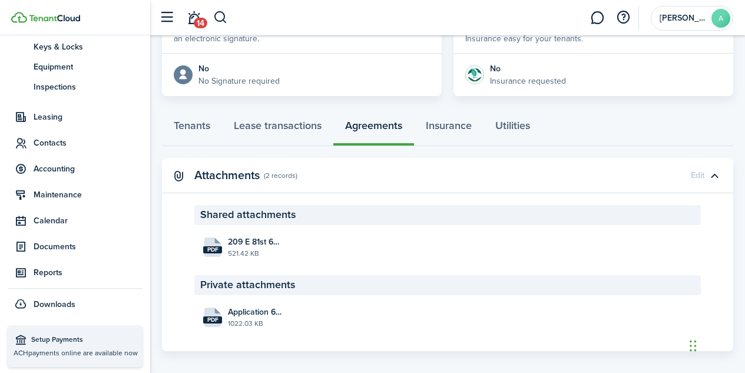
scroll to position [268, 0]
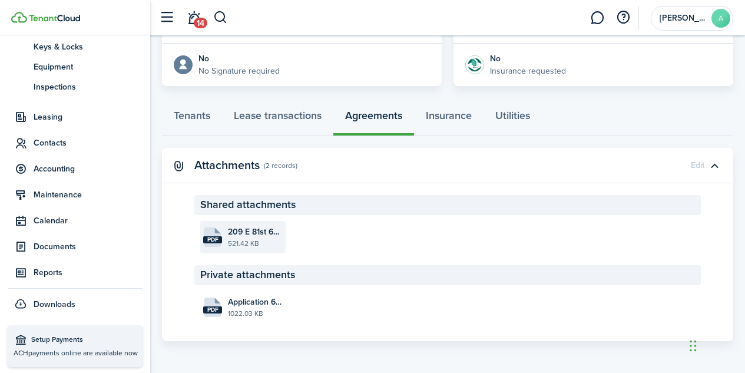
click at [244, 241] on file-size "521.42 KB" at bounding box center [255, 243] width 55 height 11
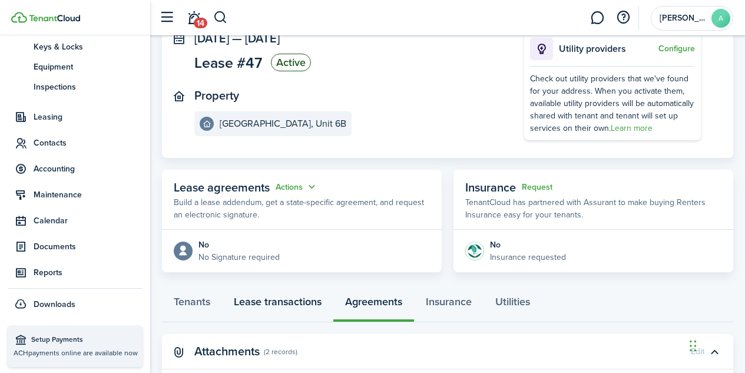
scroll to position [83, 0]
click at [308, 187] on button "Actions" at bounding box center [296, 187] width 42 height 14
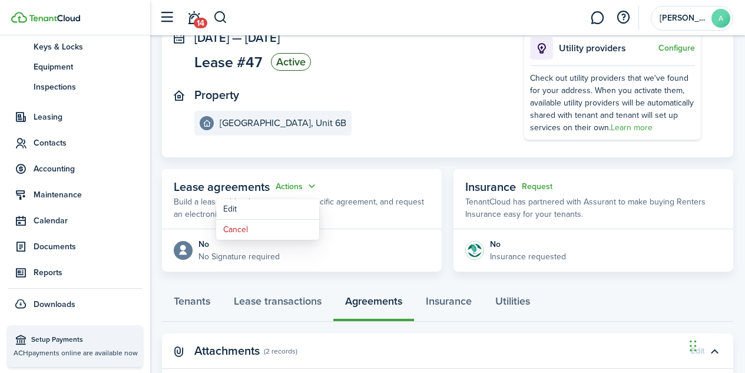
click at [200, 240] on div "No" at bounding box center [238, 244] width 81 height 12
click at [312, 185] on button "Actions" at bounding box center [296, 187] width 42 height 14
click at [228, 216] on link "Edit" at bounding box center [267, 209] width 103 height 21
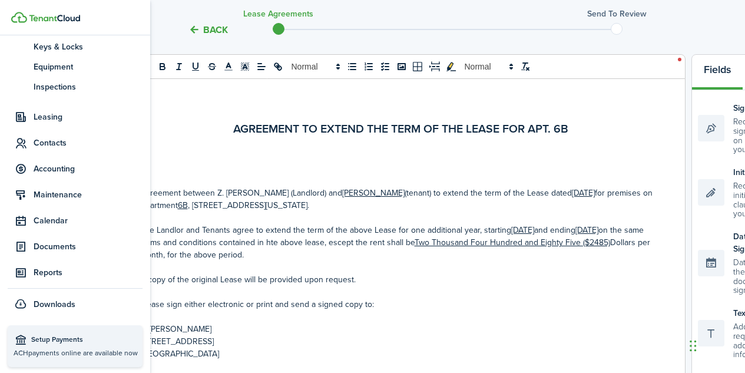
scroll to position [173, 0]
click at [365, 244] on p "The Landlor and Tenants agree to extend the term of the above Lease for one add…" at bounding box center [400, 243] width 521 height 37
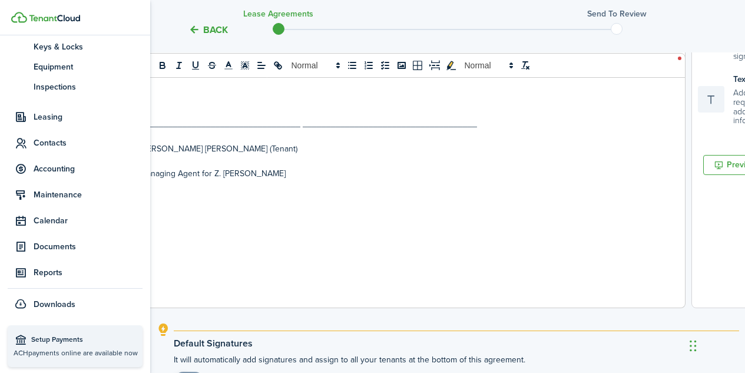
scroll to position [543, 0]
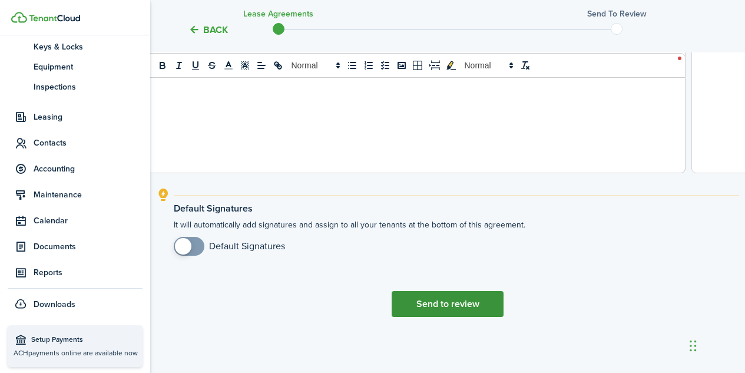
click at [458, 308] on button "Send to review" at bounding box center [447, 304] width 112 height 26
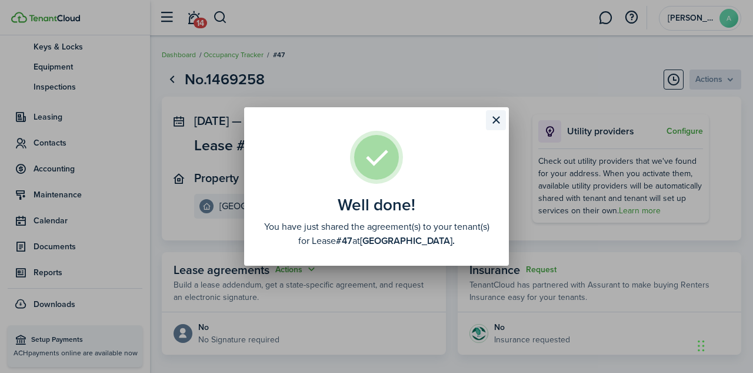
click at [498, 117] on button "Close modal" at bounding box center [496, 120] width 20 height 20
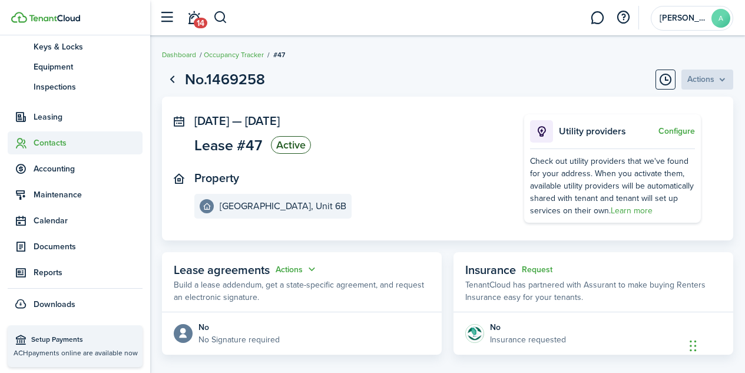
click at [45, 143] on span "Contacts" at bounding box center [88, 143] width 109 height 12
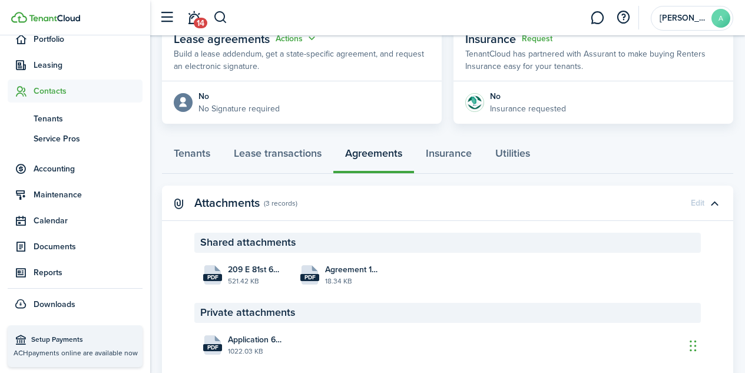
scroll to position [268, 0]
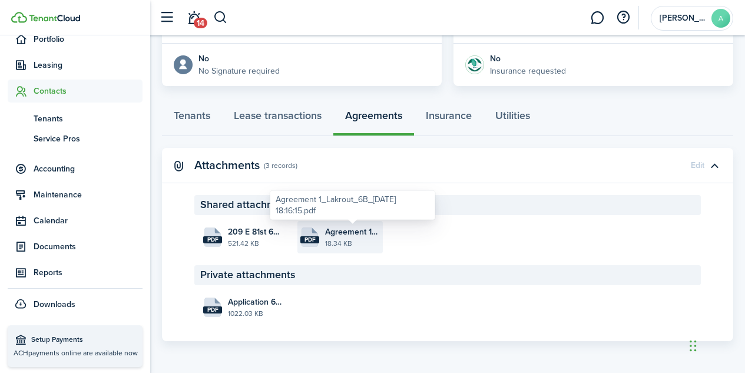
click at [327, 233] on span "Agreement 1_Lakrout_6B_[DATE] 18:16:15.pdf" at bounding box center [352, 231] width 55 height 12
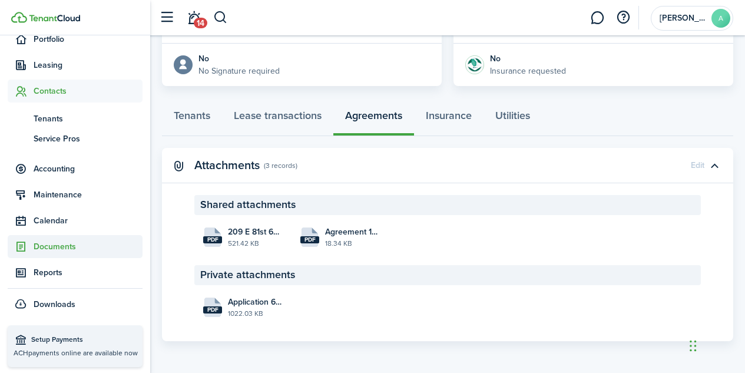
click at [69, 250] on span "Documents" at bounding box center [88, 246] width 109 height 12
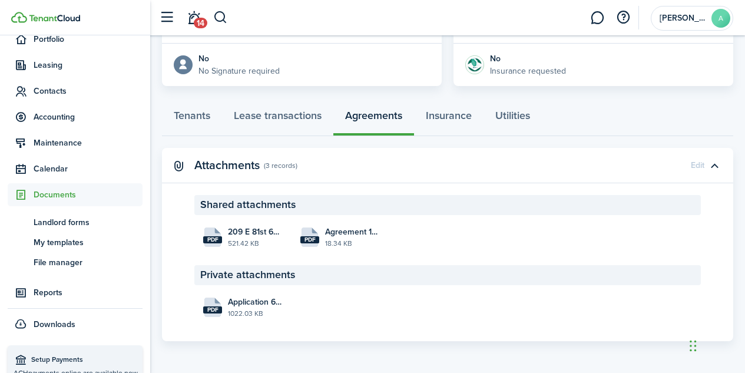
scroll to position [149, 0]
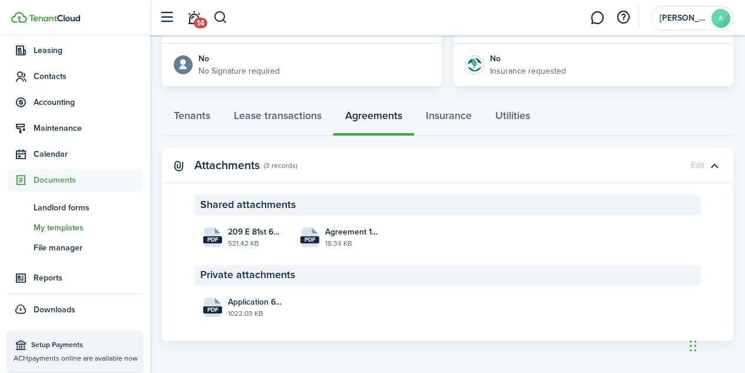
click at [69, 231] on span "My templates" at bounding box center [88, 227] width 109 height 12
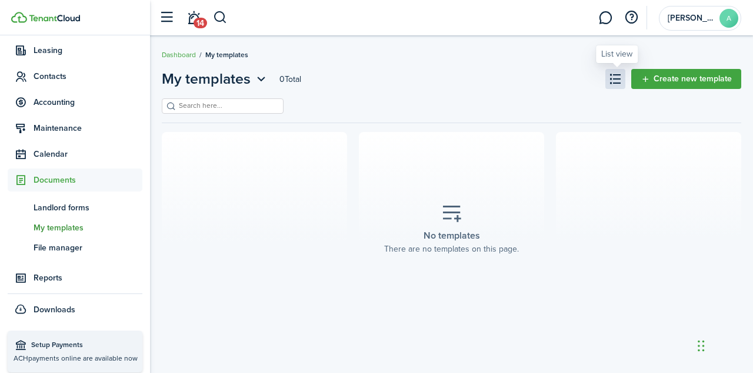
click at [616, 82] on button at bounding box center [616, 79] width 20 height 20
click at [623, 80] on button at bounding box center [616, 79] width 20 height 20
click at [58, 77] on span "Contacts" at bounding box center [88, 76] width 109 height 12
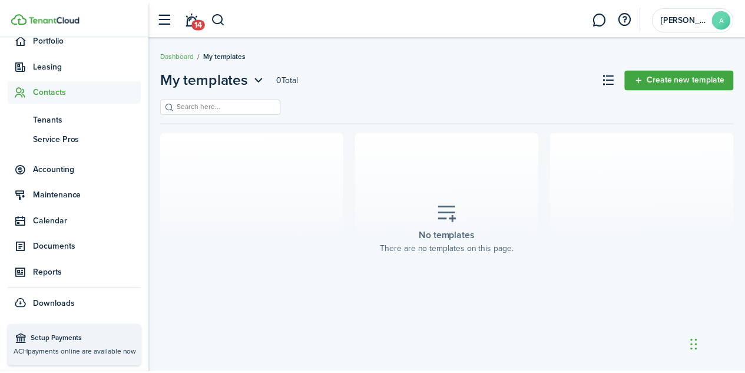
scroll to position [134, 0]
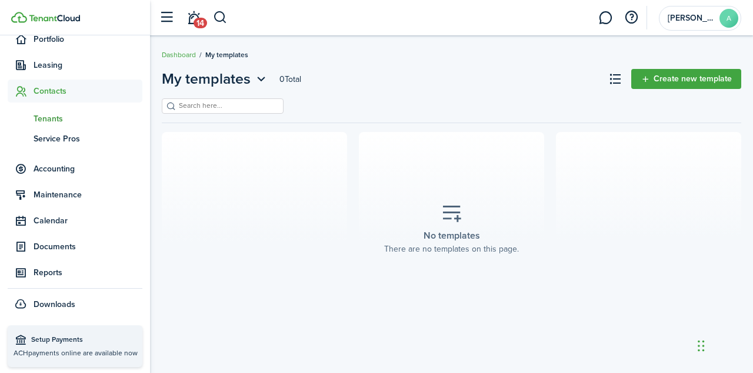
click at [54, 121] on span "Tenants" at bounding box center [88, 118] width 109 height 12
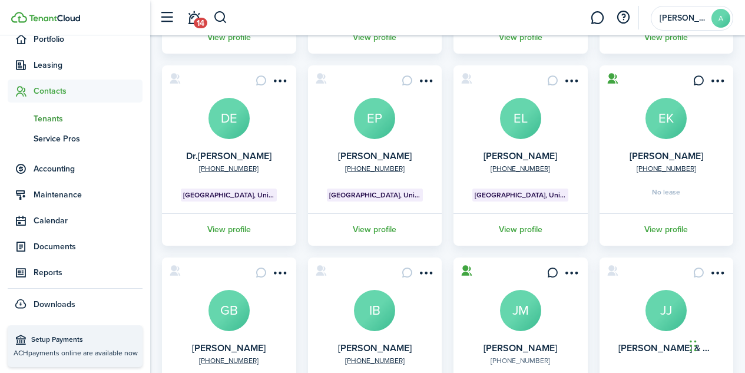
scroll to position [256, 0]
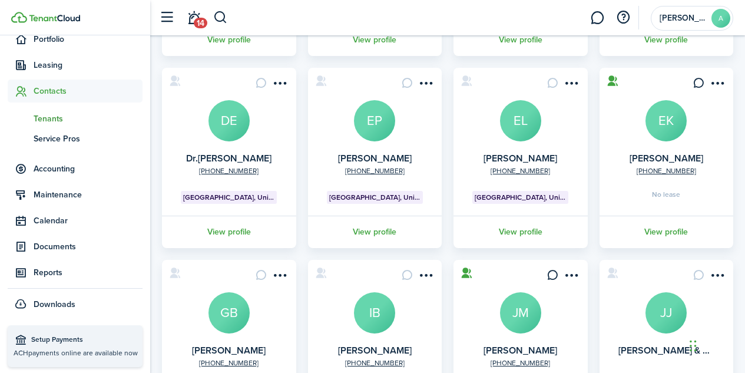
click at [522, 130] on avatar-text "EL" at bounding box center [520, 120] width 41 height 41
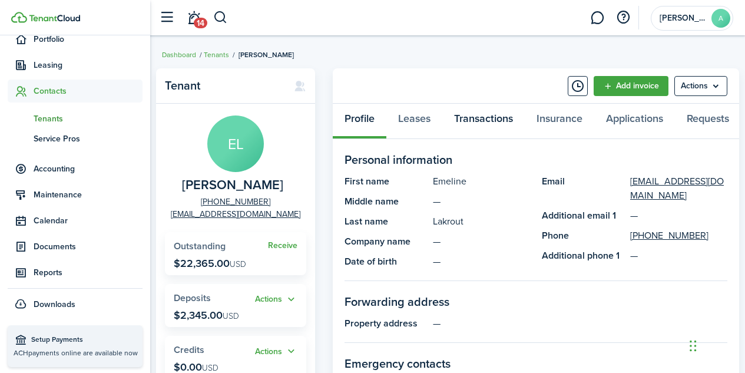
click at [482, 122] on link "Transactions" at bounding box center [483, 121] width 82 height 35
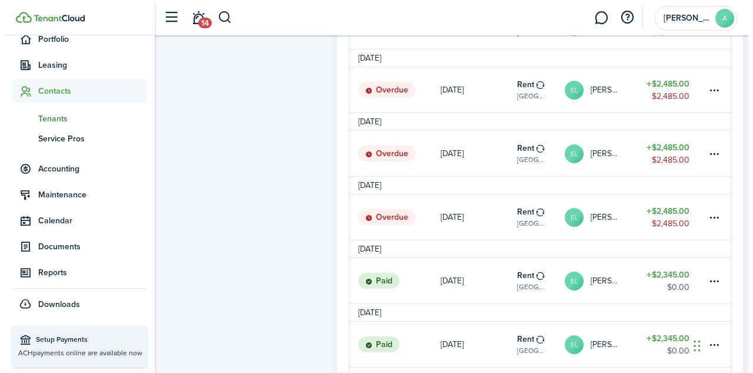
scroll to position [510, 0]
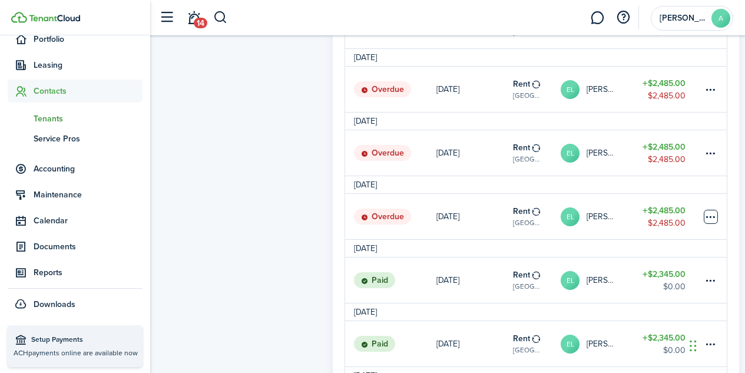
click at [703, 222] on table-menu-btn-icon at bounding box center [710, 217] width 14 height 14
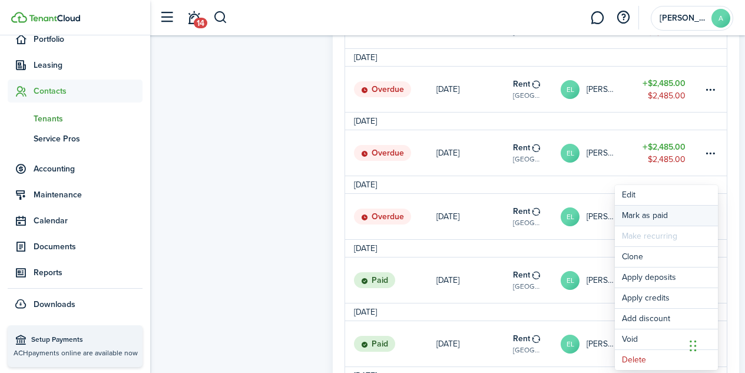
click at [657, 215] on link "Mark as paid" at bounding box center [665, 215] width 103 height 20
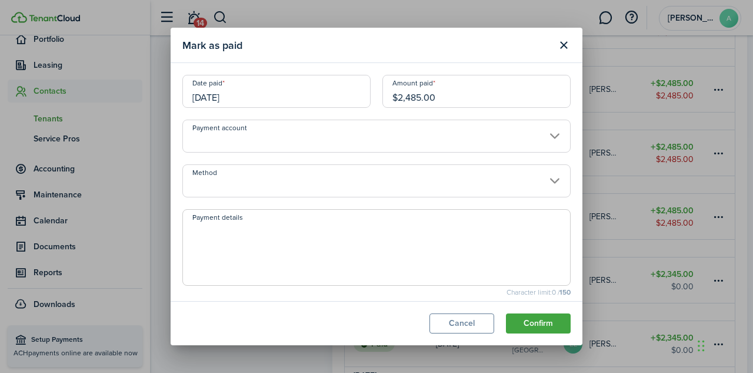
click at [398, 187] on input "Method" at bounding box center [376, 180] width 388 height 33
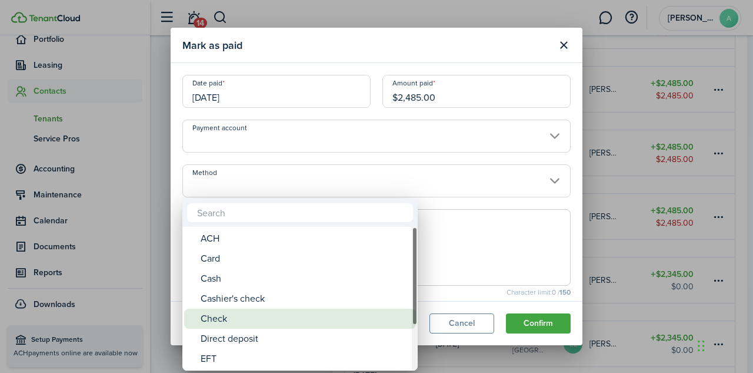
click at [317, 315] on div "Check" at bounding box center [305, 318] width 208 height 20
type input "Check"
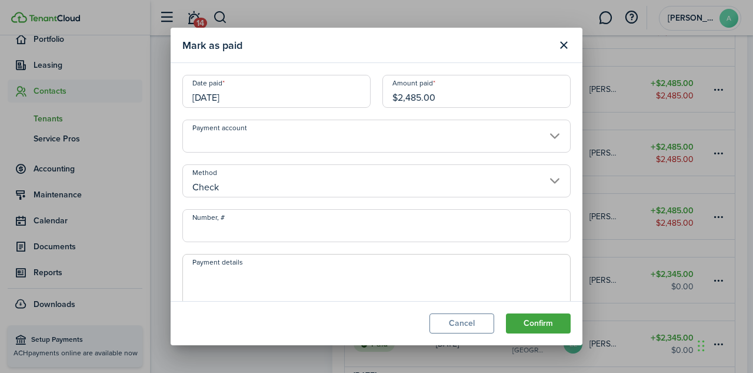
click at [304, 227] on input "Number, #" at bounding box center [376, 225] width 388 height 33
paste input "CK10006"
type input "CK10006"
click at [543, 320] on button "Confirm" at bounding box center [538, 323] width 65 height 20
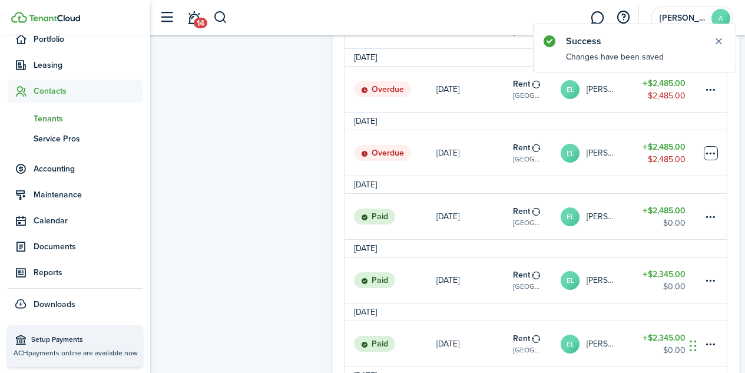
click at [714, 160] on table-menu-btn-icon at bounding box center [710, 153] width 14 height 14
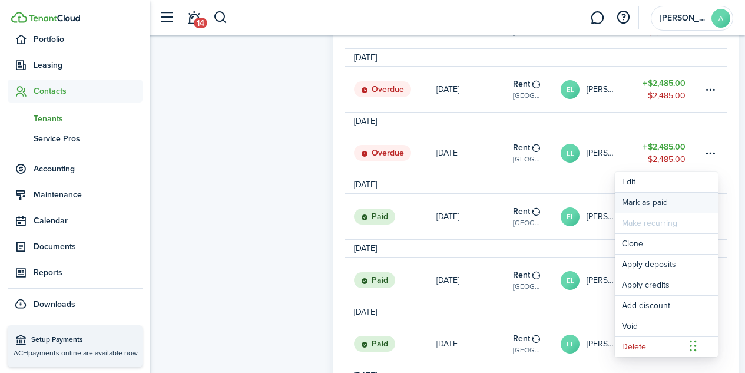
click at [660, 199] on link "Mark as paid" at bounding box center [665, 202] width 103 height 20
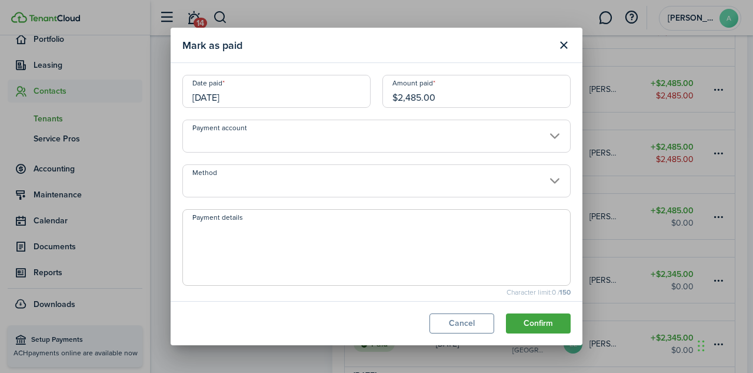
click at [234, 94] on input "[DATE]" at bounding box center [276, 91] width 188 height 33
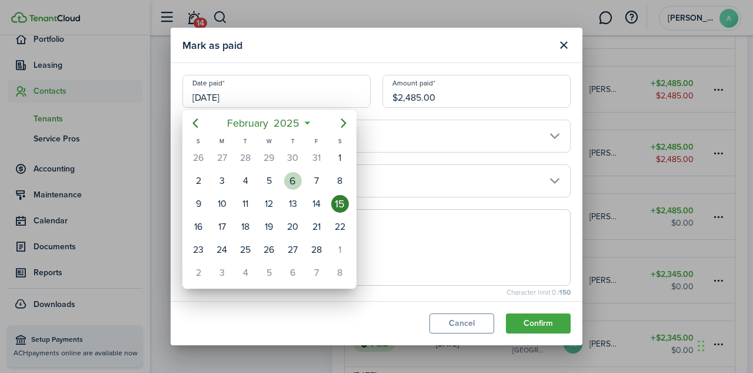
click at [301, 180] on div "6" at bounding box center [293, 181] width 18 height 18
type input "[DATE]"
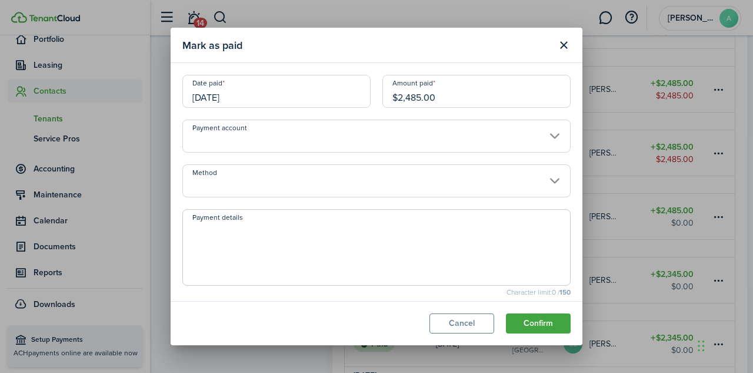
click at [327, 181] on input "Method" at bounding box center [376, 180] width 388 height 33
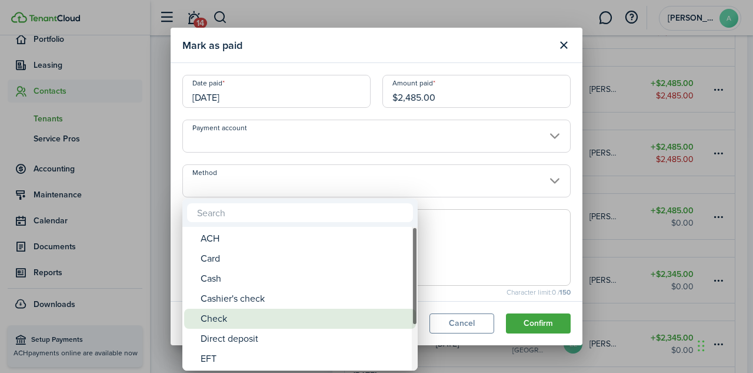
click at [235, 319] on div "Check" at bounding box center [305, 318] width 208 height 20
type input "Check"
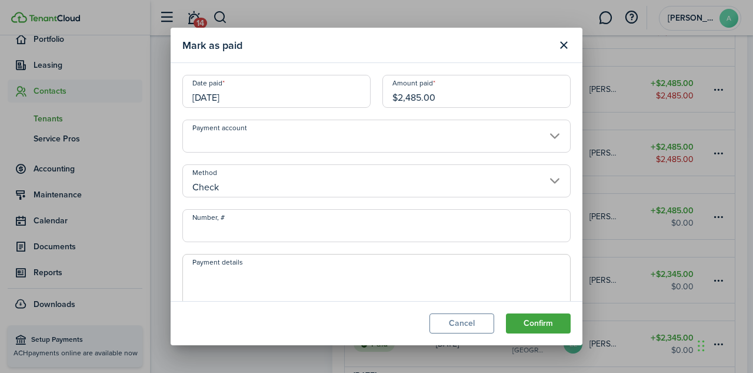
click at [267, 232] on input "Number, #" at bounding box center [376, 225] width 388 height 33
paste input "CK10006"
click at [205, 231] on input "CK10007" at bounding box center [376, 225] width 388 height 33
type input "10007"
click at [204, 274] on textarea "Payment details" at bounding box center [376, 295] width 387 height 57
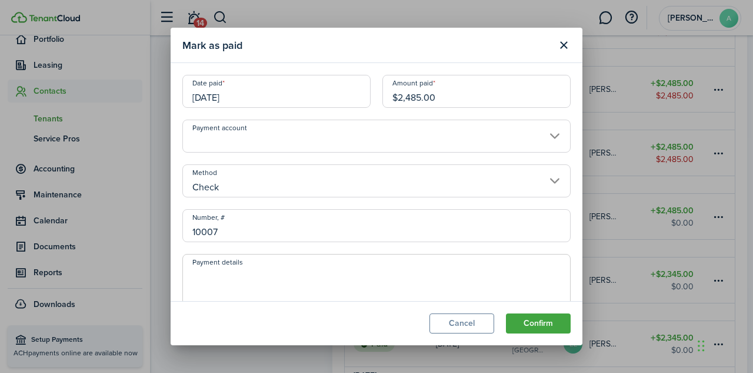
paste textarea "CK10006"
type textarea "CK10007"
click at [542, 321] on button "Confirm" at bounding box center [538, 323] width 65 height 20
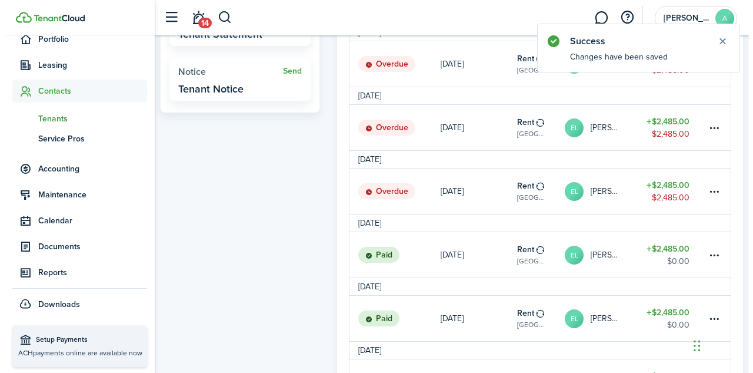
scroll to position [408, 0]
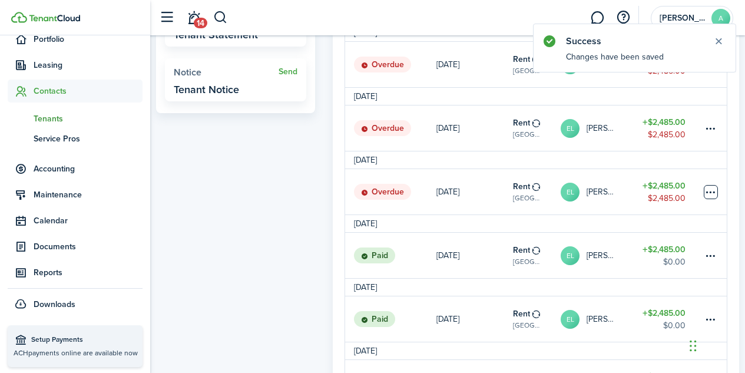
click at [711, 195] on table-menu-btn-icon at bounding box center [710, 192] width 14 height 14
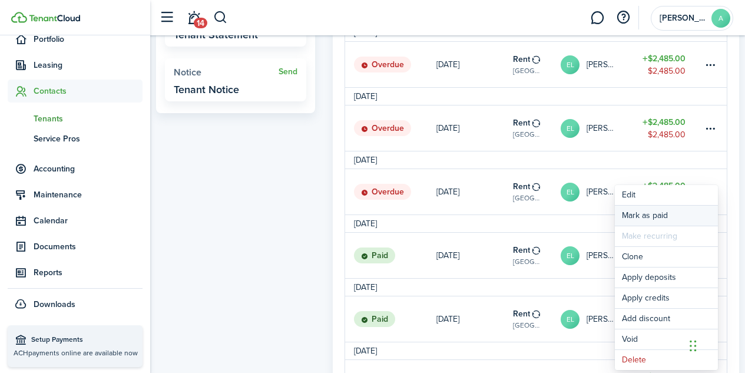
click at [651, 214] on link "Mark as paid" at bounding box center [665, 215] width 103 height 20
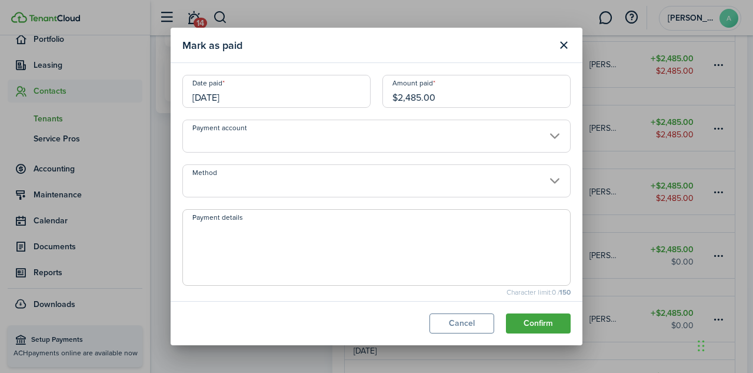
click at [228, 100] on input "[DATE]" at bounding box center [276, 91] width 188 height 33
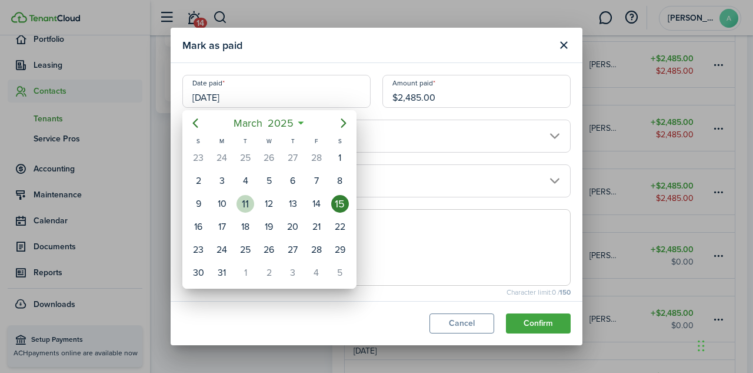
click at [248, 206] on div "11" at bounding box center [246, 204] width 18 height 18
type input "[DATE]"
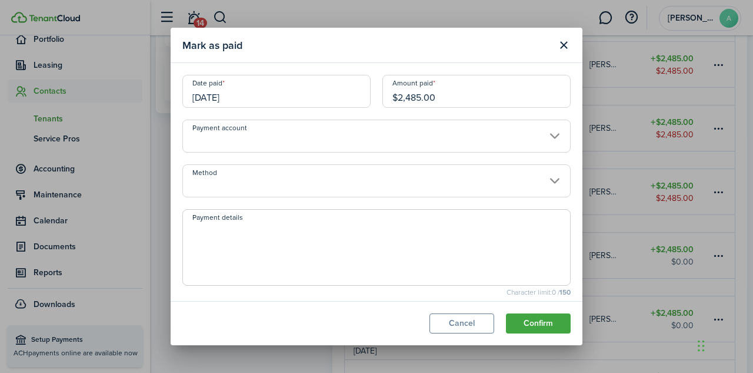
click at [389, 193] on input "Method" at bounding box center [376, 180] width 388 height 33
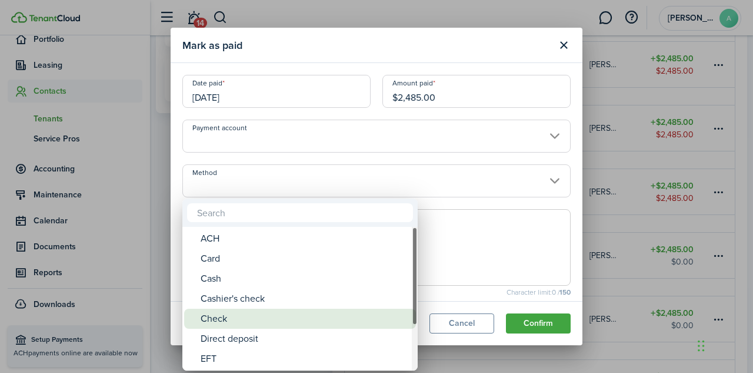
click at [264, 314] on div "Check" at bounding box center [305, 318] width 208 height 20
type input "Check"
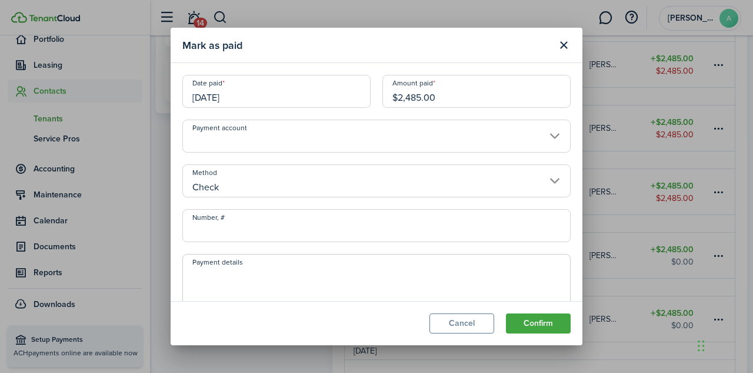
click at [259, 235] on input "Number, #" at bounding box center [376, 225] width 388 height 33
paste input "CK10006"
type input "CK10008"
click at [234, 271] on textarea "Payment details" at bounding box center [376, 295] width 387 height 57
paste textarea "CK10006"
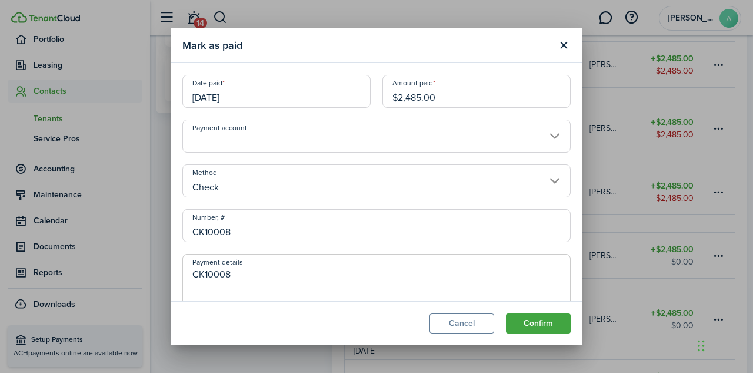
type textarea "CK10008"
click at [205, 230] on input "CK10008" at bounding box center [376, 225] width 388 height 33
type input "10008"
click at [542, 330] on button "Confirm" at bounding box center [538, 323] width 65 height 20
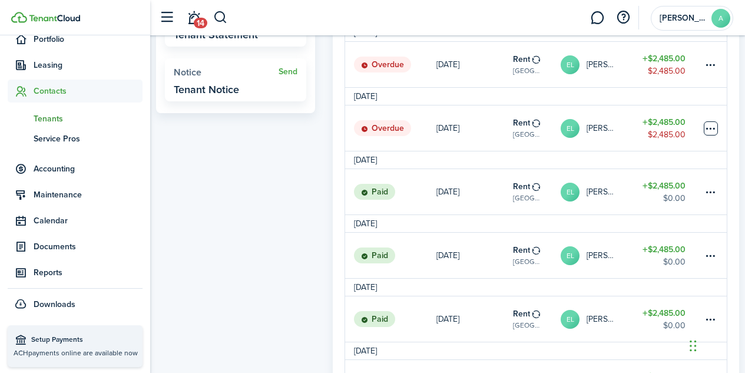
click at [712, 135] on table-menu-btn-icon at bounding box center [710, 128] width 14 height 14
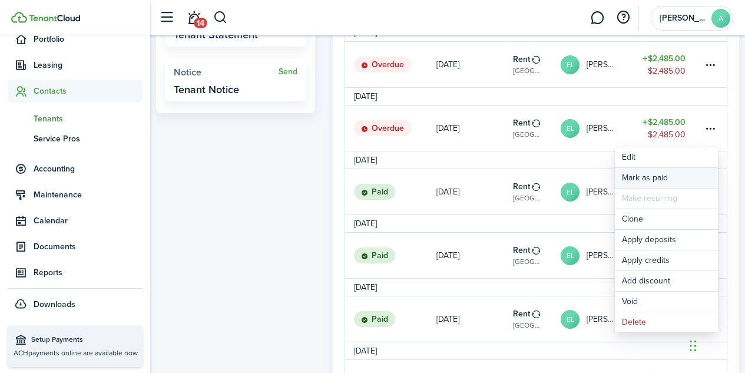
click at [652, 177] on link "Mark as paid" at bounding box center [665, 178] width 103 height 20
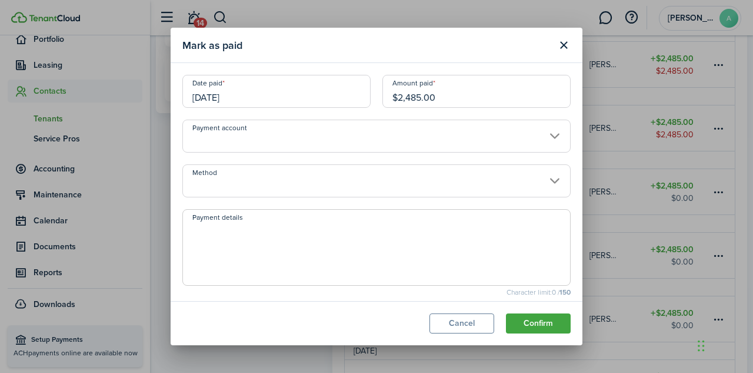
click at [211, 100] on input "[DATE]" at bounding box center [276, 91] width 188 height 33
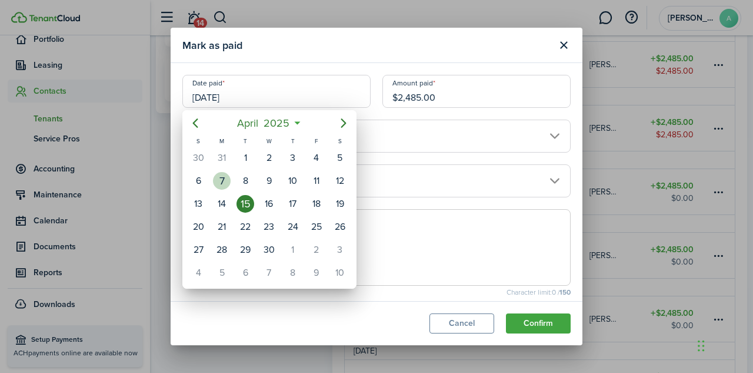
click at [225, 179] on div "7" at bounding box center [222, 181] width 18 height 18
type input "[DATE]"
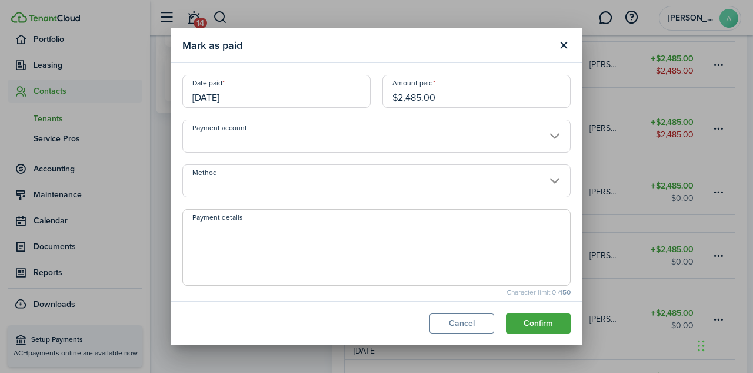
click at [543, 181] on input "Method" at bounding box center [376, 180] width 388 height 33
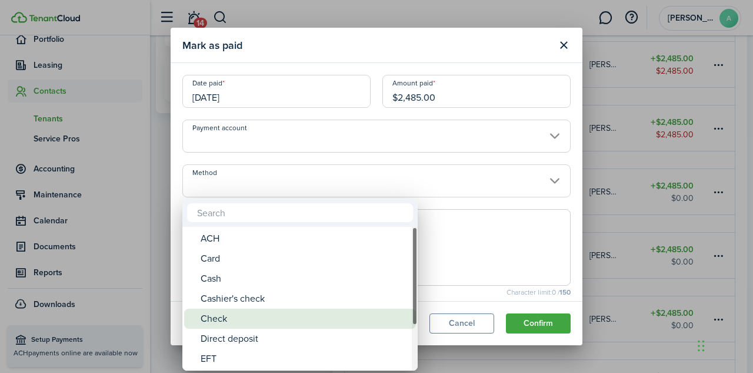
click at [328, 312] on div "Check" at bounding box center [305, 318] width 208 height 20
type input "Check"
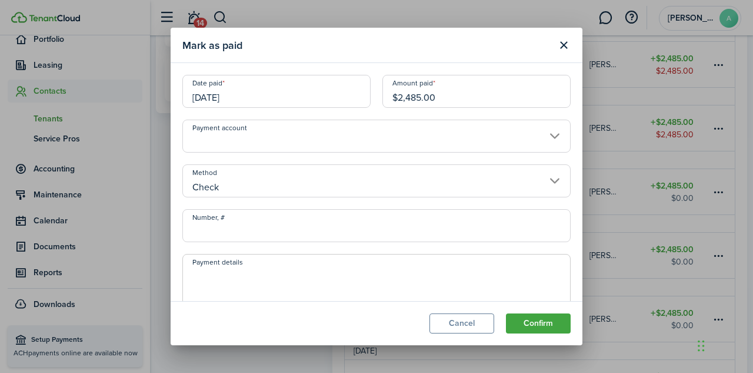
click at [311, 235] on input "Number, #" at bounding box center [376, 225] width 388 height 33
paste input "CK10006"
type input "CK10009"
click at [263, 277] on textarea "Payment details" at bounding box center [376, 295] width 387 height 57
paste textarea "CK10006"
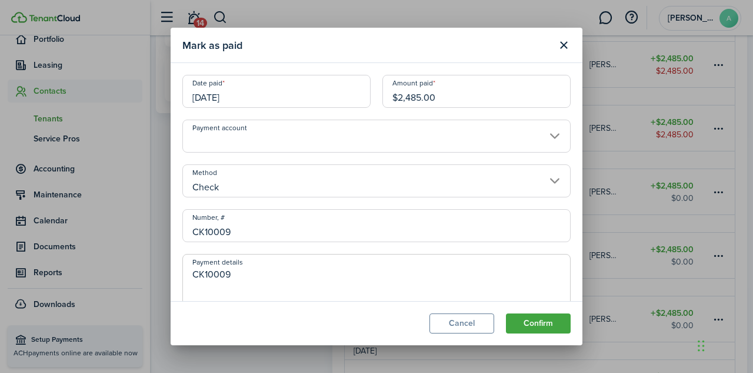
type textarea "CK10009"
click at [205, 230] on input "CK10009" at bounding box center [376, 225] width 388 height 33
type input "10009"
click at [547, 322] on button "Confirm" at bounding box center [538, 323] width 65 height 20
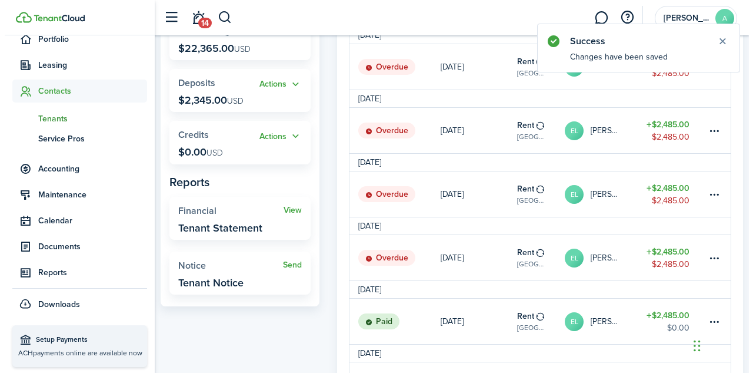
scroll to position [216, 0]
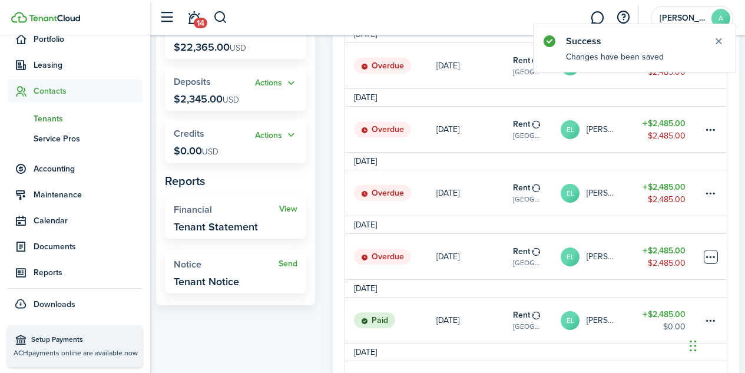
click at [708, 264] on table-menu-btn-icon at bounding box center [710, 257] width 14 height 14
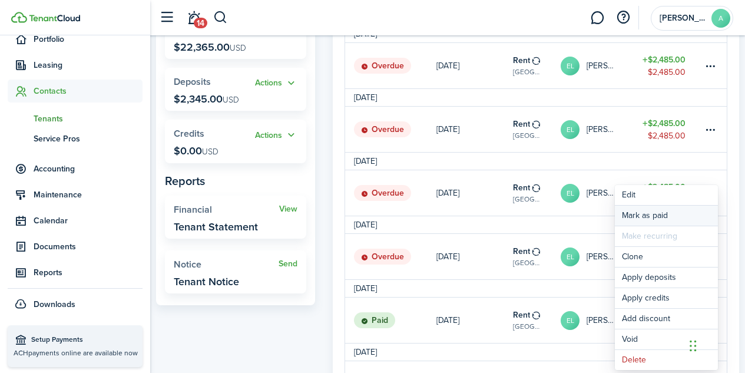
click at [665, 213] on link "Mark as paid" at bounding box center [665, 215] width 103 height 20
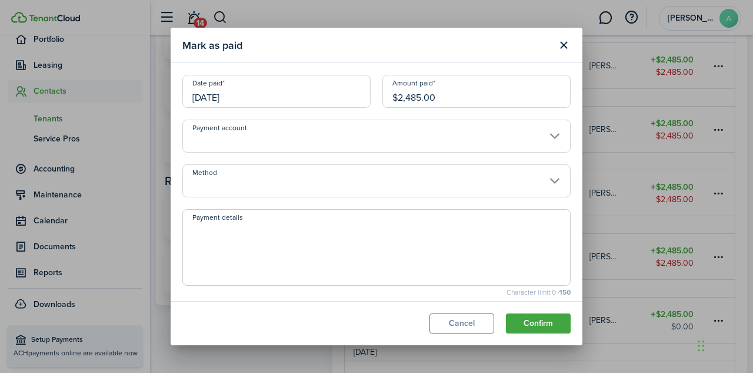
click at [217, 102] on input "[DATE]" at bounding box center [276, 91] width 188 height 33
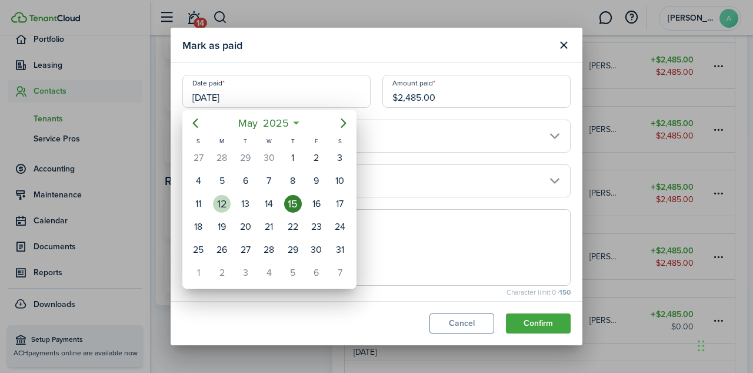
click at [224, 205] on div "12" at bounding box center [222, 204] width 18 height 18
type input "[DATE]"
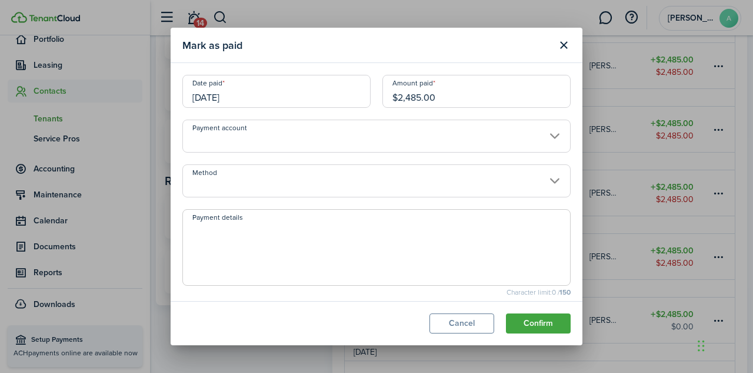
click at [235, 172] on input "Method" at bounding box center [376, 180] width 388 height 33
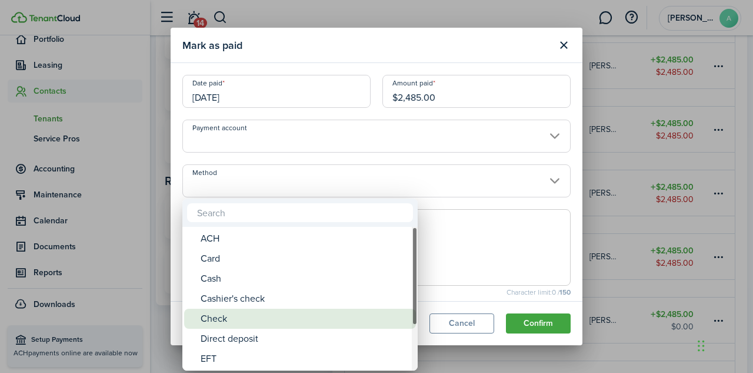
click at [232, 316] on div "Check" at bounding box center [305, 318] width 208 height 20
type input "Check"
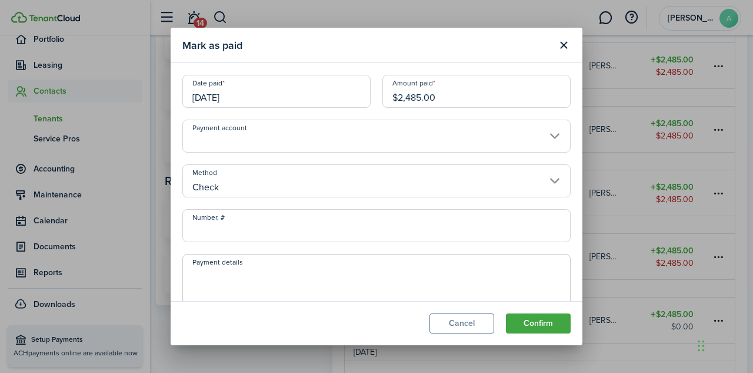
click at [250, 234] on input "Number, #" at bounding box center [376, 225] width 388 height 33
paste input "CK10006"
click at [204, 232] on input "CK10010" at bounding box center [376, 225] width 388 height 33
type input "10010"
click at [220, 280] on textarea "Payment details" at bounding box center [376, 295] width 387 height 57
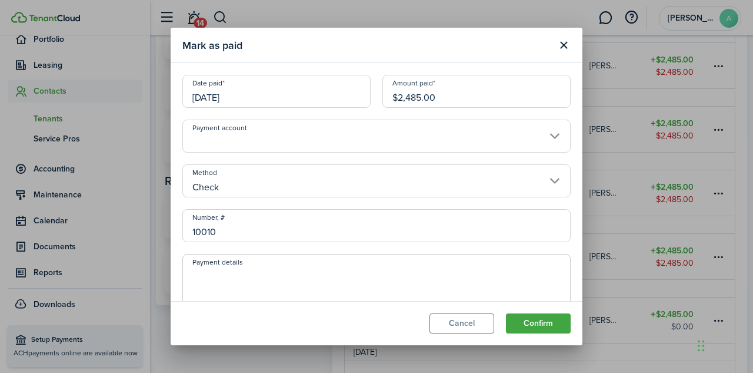
paste textarea "CK10006"
type textarea "CK10010"
click at [546, 325] on button "Confirm" at bounding box center [538, 323] width 65 height 20
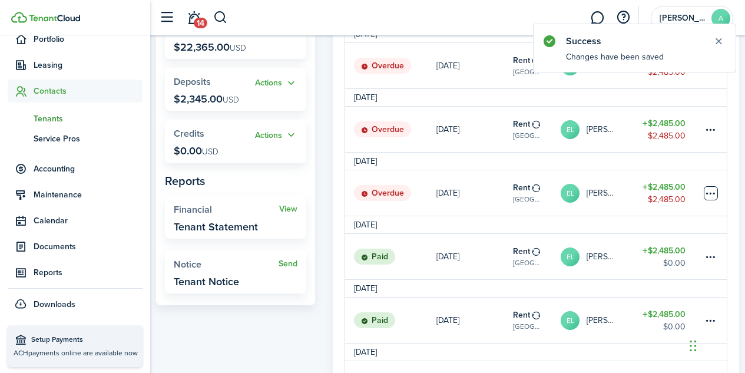
click at [714, 200] on table-menu-btn-icon at bounding box center [710, 193] width 14 height 14
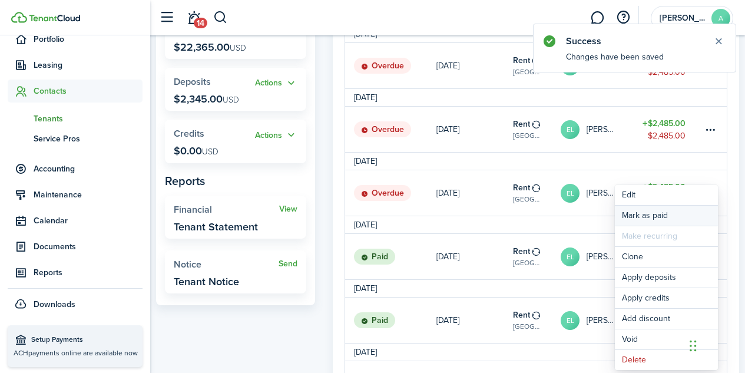
click at [656, 220] on link "Mark as paid" at bounding box center [665, 215] width 103 height 20
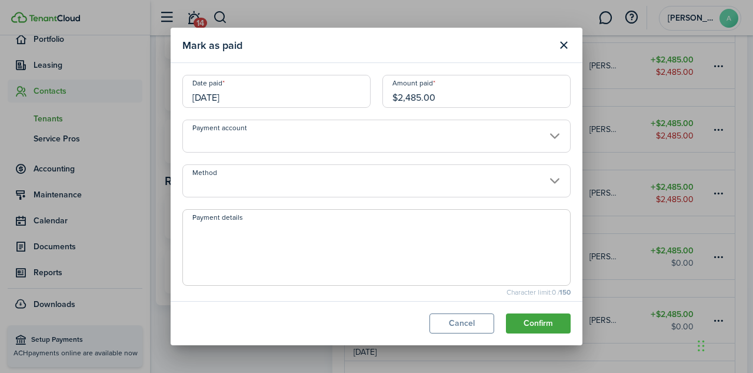
click at [231, 98] on input "[DATE]" at bounding box center [276, 91] width 188 height 33
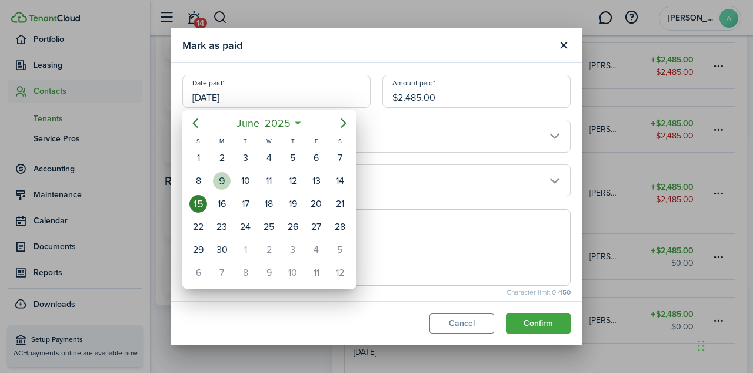
click at [224, 178] on div "9" at bounding box center [222, 181] width 18 height 18
type input "[DATE]"
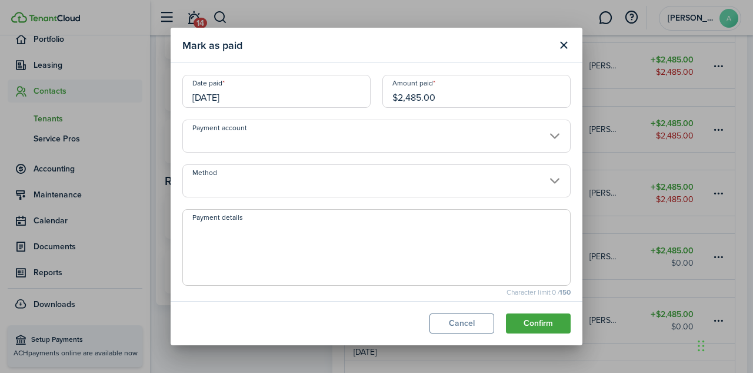
click at [270, 174] on input "Method" at bounding box center [376, 180] width 388 height 33
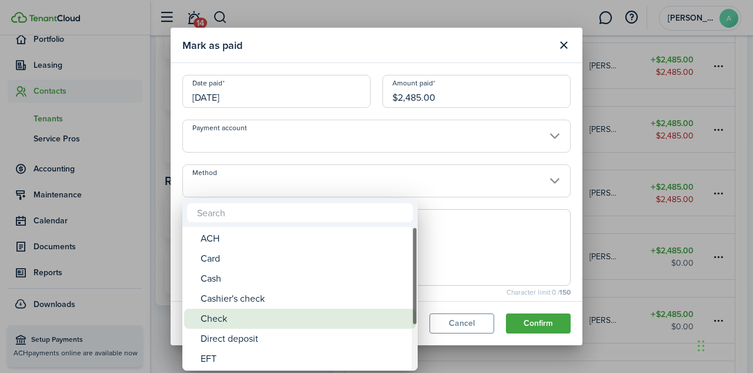
click at [281, 323] on div "Check" at bounding box center [305, 318] width 208 height 20
type input "Check"
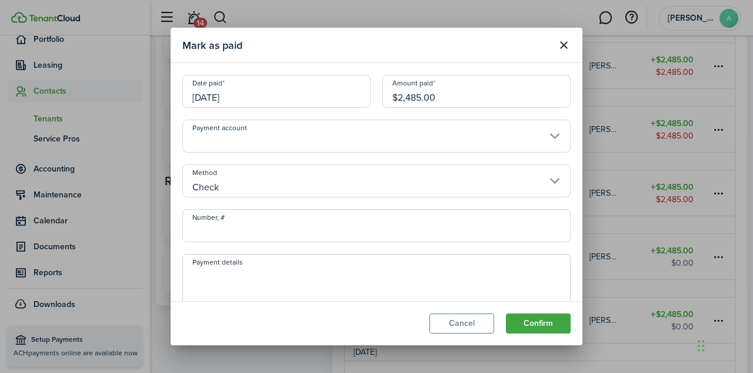
click at [268, 231] on input "Number, #" at bounding box center [376, 225] width 388 height 33
paste input "CK10011"
type input "CK10011"
click at [233, 282] on textarea "Payment details" at bounding box center [376, 295] width 387 height 57
paste textarea "CK10011"
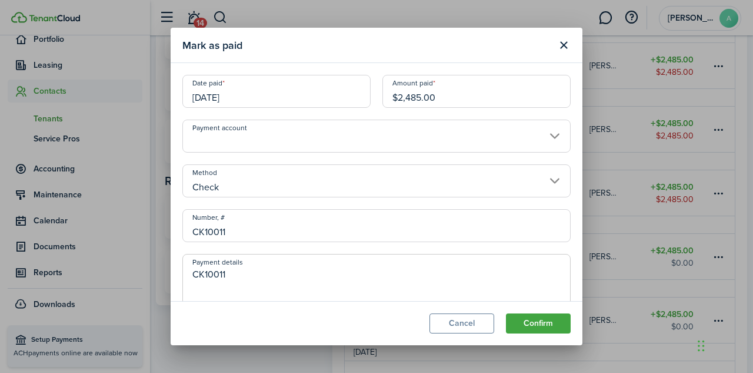
type textarea "CK10011"
click at [206, 231] on input "CK10011" at bounding box center [376, 225] width 388 height 33
type input "10011"
click at [537, 317] on button "Confirm" at bounding box center [538, 323] width 65 height 20
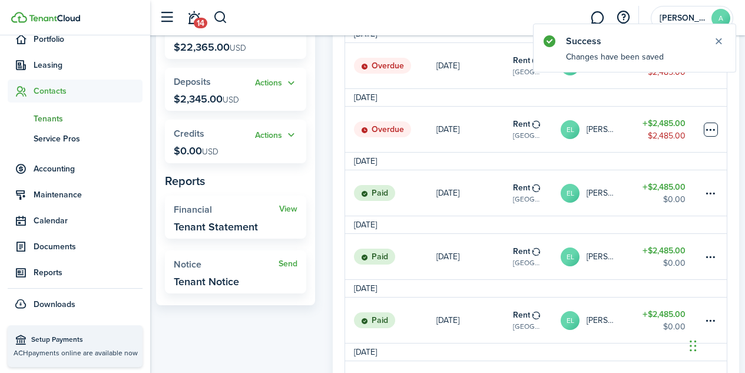
click at [710, 136] on table-menu-btn-icon at bounding box center [710, 129] width 14 height 14
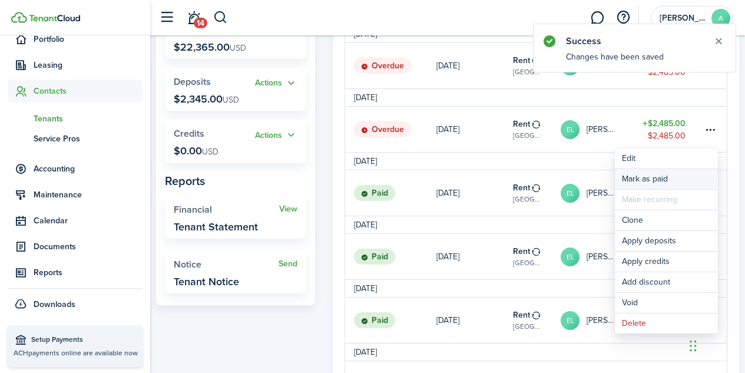
click at [656, 181] on link "Mark as paid" at bounding box center [665, 179] width 103 height 20
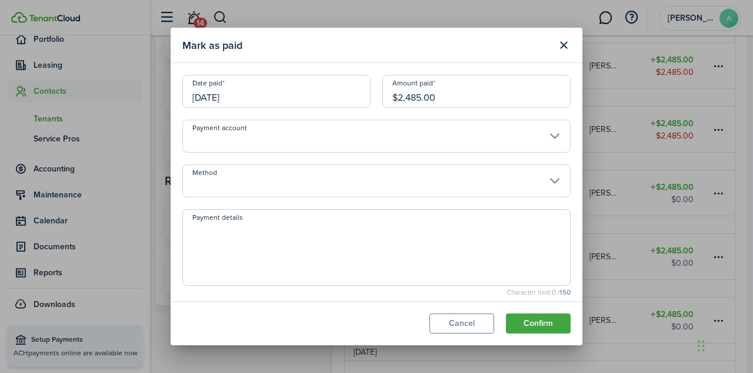
click at [223, 93] on input "[DATE]" at bounding box center [276, 91] width 188 height 33
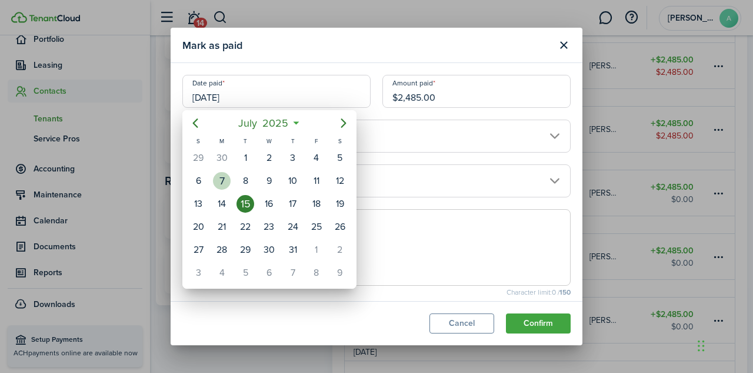
click at [222, 181] on div "7" at bounding box center [222, 181] width 18 height 18
type input "[DATE]"
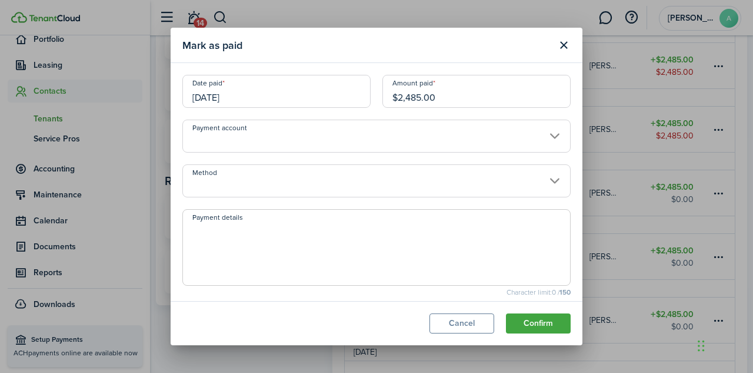
click at [236, 181] on input "Method" at bounding box center [376, 180] width 388 height 33
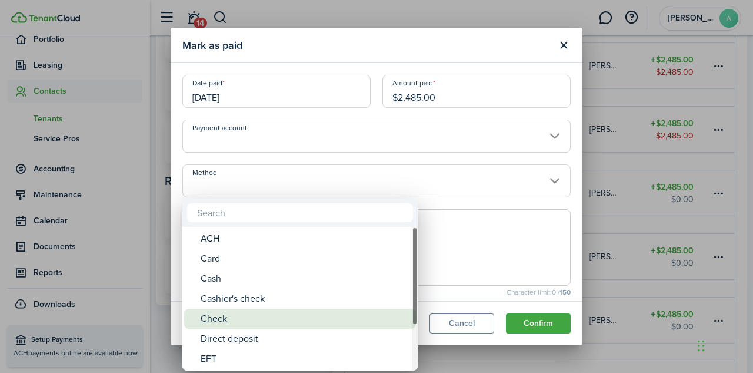
click at [222, 315] on div "Check" at bounding box center [305, 318] width 208 height 20
type input "Check"
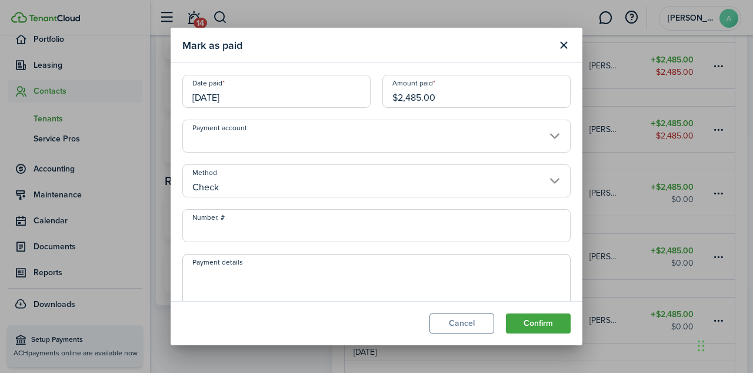
click at [237, 237] on input "Number, #" at bounding box center [376, 225] width 388 height 33
paste input "CK10011"
type input "CK10012"
click at [231, 275] on textarea "Payment details" at bounding box center [376, 295] width 387 height 57
paste textarea "CK10011"
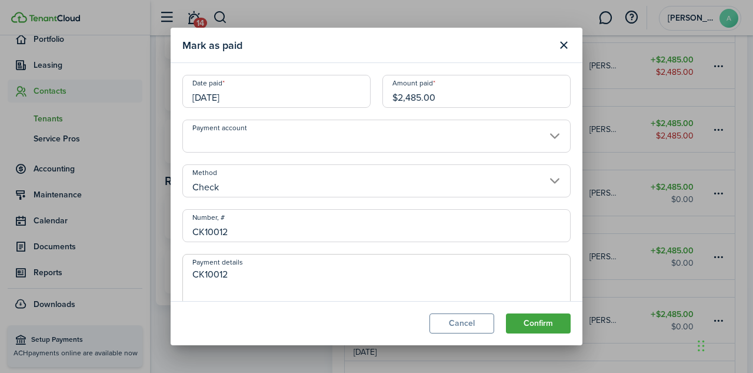
type textarea "CK10012"
click at [204, 229] on input "CK10012" at bounding box center [376, 225] width 388 height 33
type input "10012"
click at [536, 327] on button "Confirm" at bounding box center [538, 323] width 65 height 20
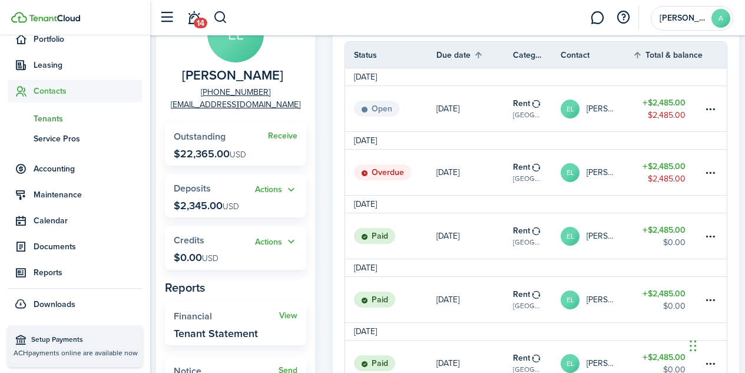
scroll to position [109, 0]
click at [712, 178] on table-menu-btn-icon at bounding box center [710, 173] width 14 height 14
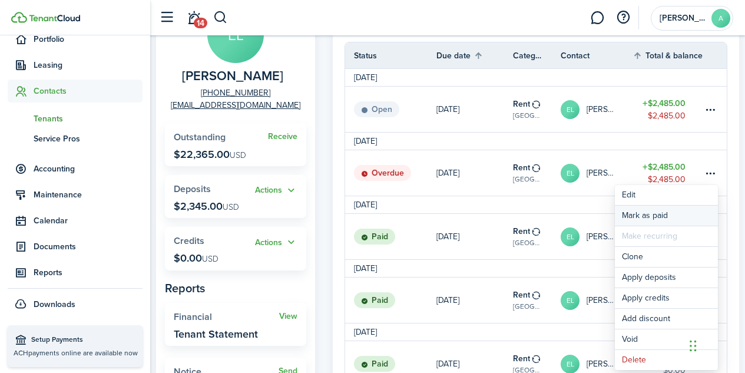
click at [653, 218] on link "Mark as paid" at bounding box center [665, 215] width 103 height 20
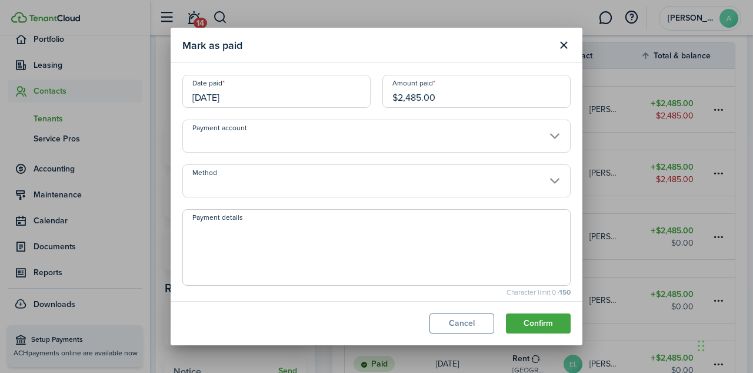
click at [237, 97] on input "[DATE]" at bounding box center [276, 91] width 188 height 33
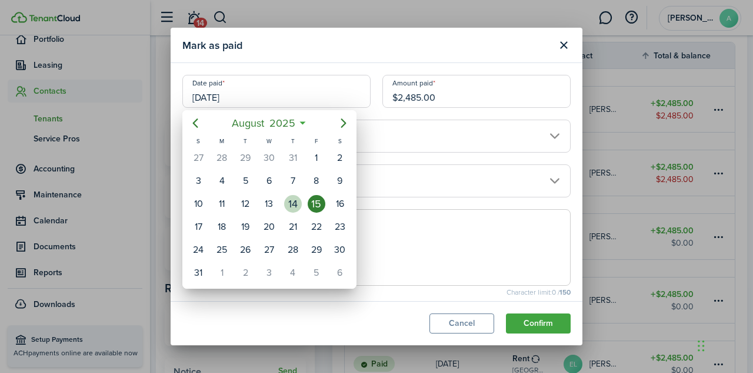
click at [299, 202] on div "14" at bounding box center [293, 204] width 18 height 18
type input "[DATE]"
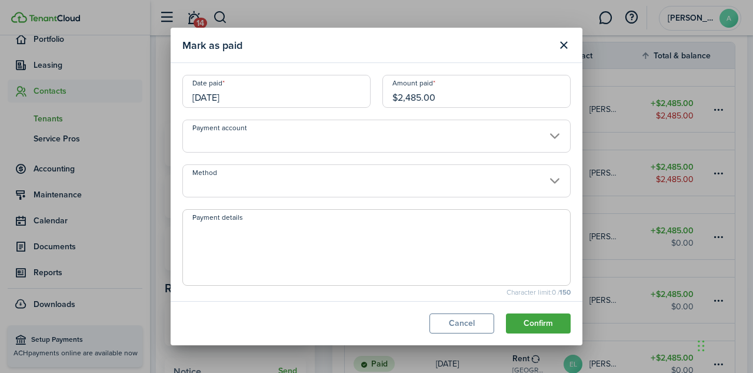
click at [328, 179] on input "Method" at bounding box center [376, 180] width 388 height 33
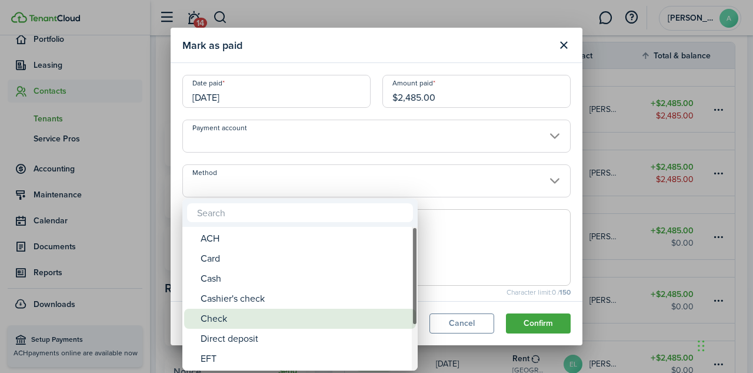
click at [259, 315] on div "Check" at bounding box center [305, 318] width 208 height 20
type input "Check"
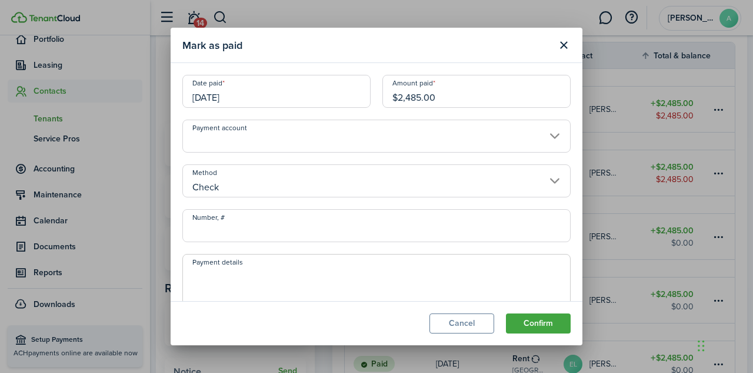
click at [237, 228] on input "Number, #" at bounding box center [376, 225] width 388 height 33
paste input "CK10011"
click at [222, 215] on input "CK1001" at bounding box center [376, 225] width 388 height 33
type input "CK10013"
click at [205, 272] on textarea "Payment details" at bounding box center [376, 295] width 387 height 57
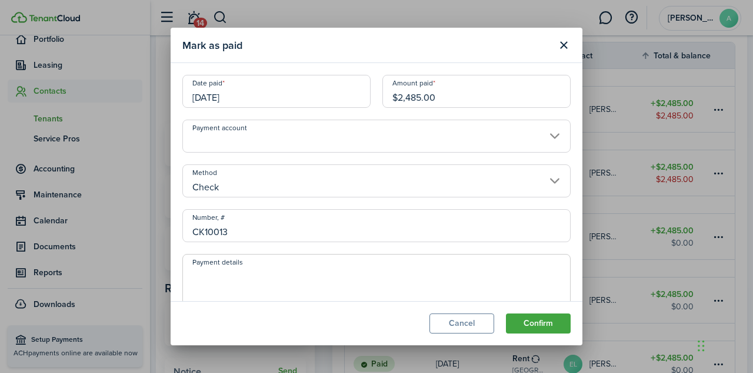
paste textarea "CK10011"
type textarea "CK10013"
click at [205, 232] on input "CK10013" at bounding box center [376, 225] width 388 height 33
type input "10013"
click at [531, 323] on button "Confirm" at bounding box center [538, 323] width 65 height 20
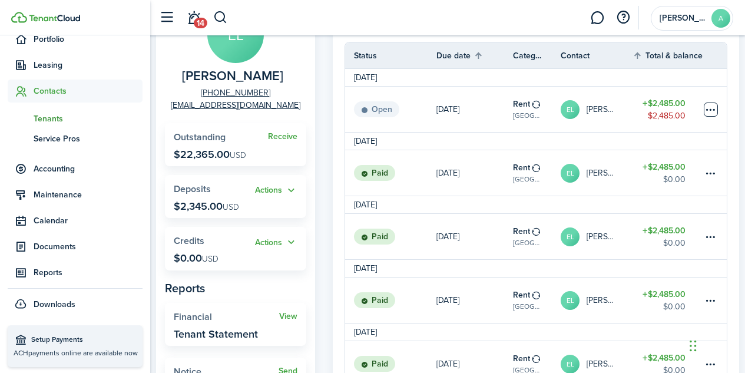
click at [706, 111] on table-menu-btn-icon at bounding box center [710, 109] width 14 height 14
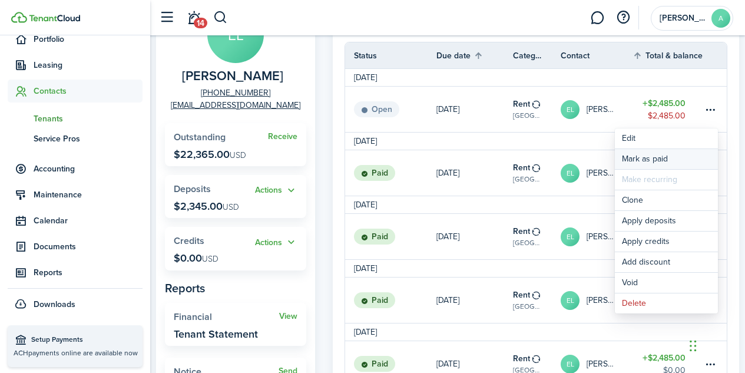
click at [670, 157] on link "Mark as paid" at bounding box center [665, 159] width 103 height 20
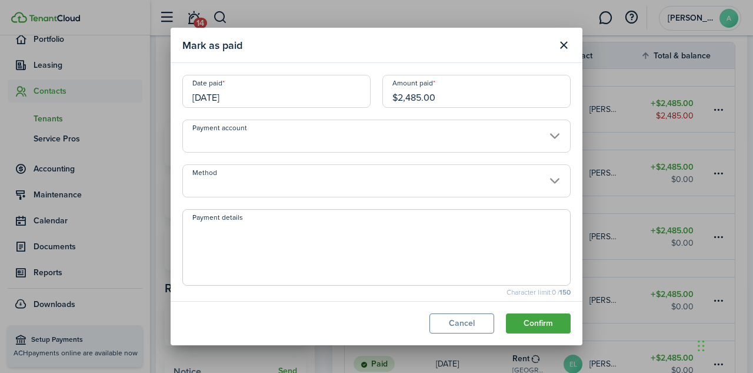
click at [221, 96] on input "[DATE]" at bounding box center [276, 91] width 188 height 33
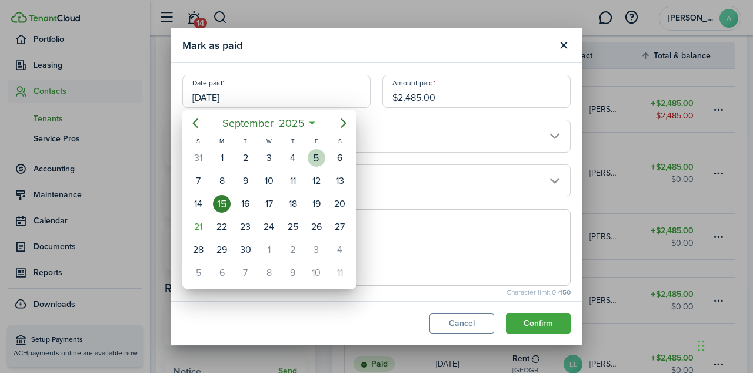
click at [318, 155] on div "5" at bounding box center [317, 158] width 18 height 18
type input "[DATE]"
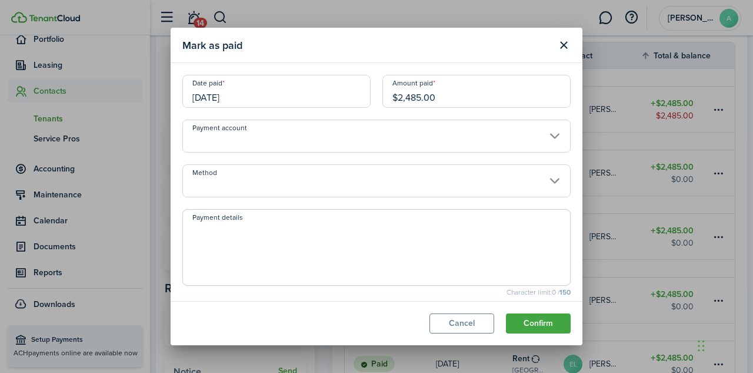
click at [377, 180] on input "Method" at bounding box center [376, 180] width 388 height 33
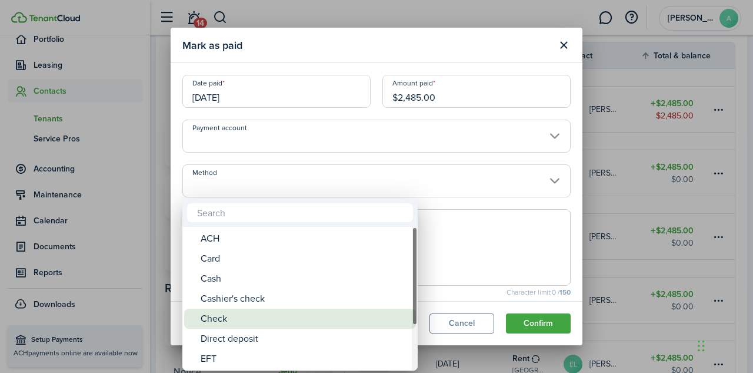
click at [231, 324] on div "Check" at bounding box center [305, 318] width 208 height 20
type input "Check"
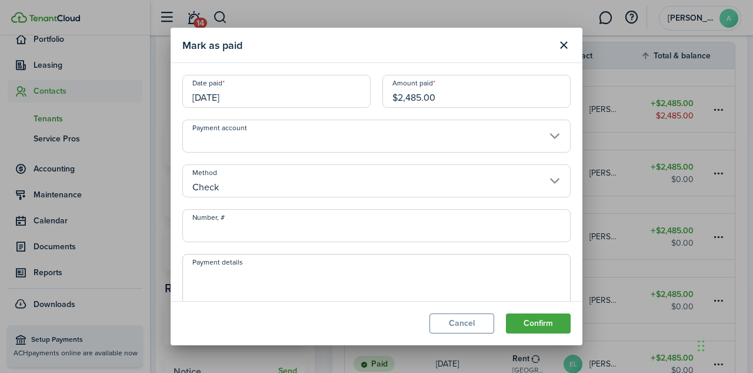
click at [251, 231] on input "Number, #" at bounding box center [376, 225] width 388 height 33
paste input "CK10011"
type input "CK10014"
click at [210, 274] on textarea "Payment details" at bounding box center [376, 295] width 387 height 57
paste textarea "CK10011"
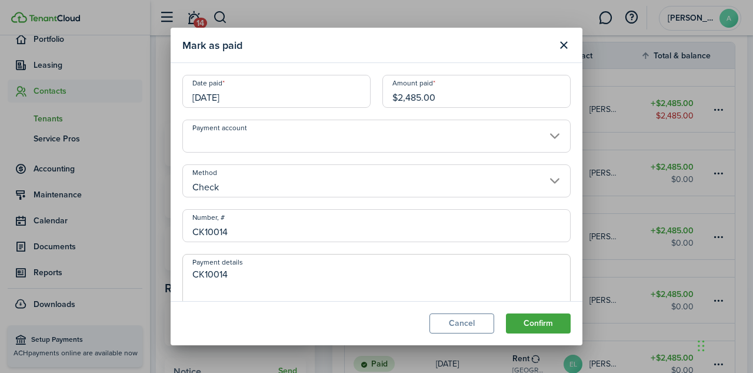
type textarea "CK10014"
click at [202, 231] on input "CK10014" at bounding box center [376, 225] width 388 height 33
type input "10014"
click at [540, 325] on button "Confirm" at bounding box center [538, 323] width 65 height 20
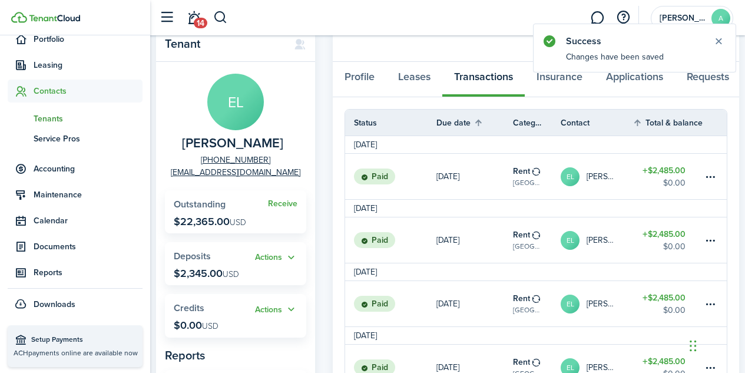
scroll to position [0, 0]
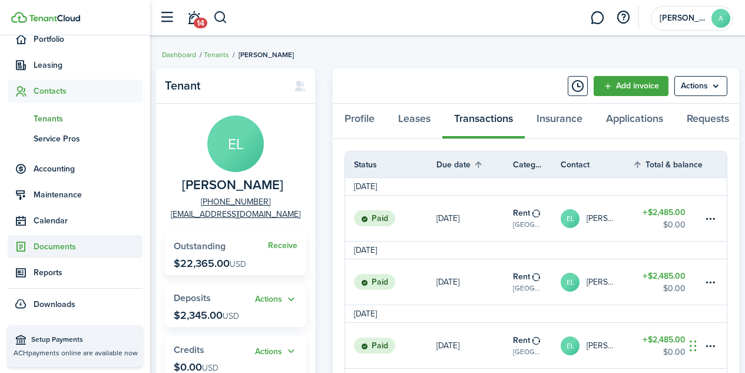
click at [55, 251] on span "Documents" at bounding box center [88, 246] width 109 height 12
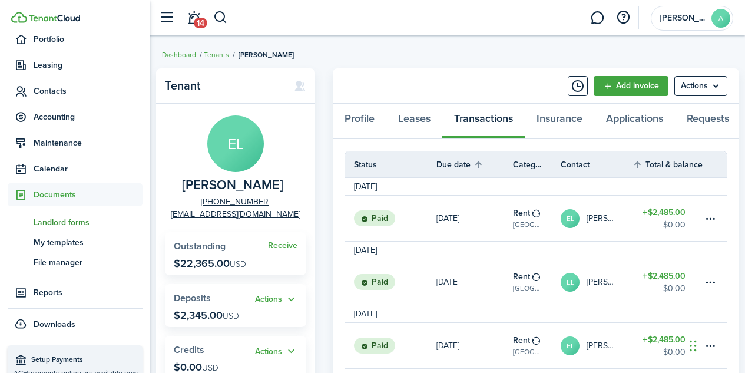
click at [62, 222] on span "Landlord forms" at bounding box center [88, 222] width 109 height 12
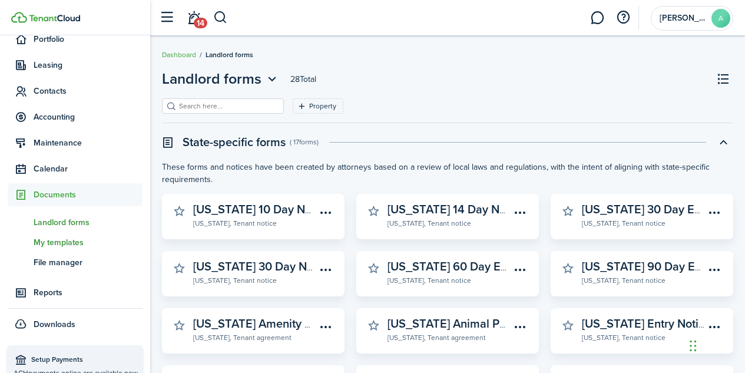
click at [71, 243] on span "My templates" at bounding box center [88, 242] width 109 height 12
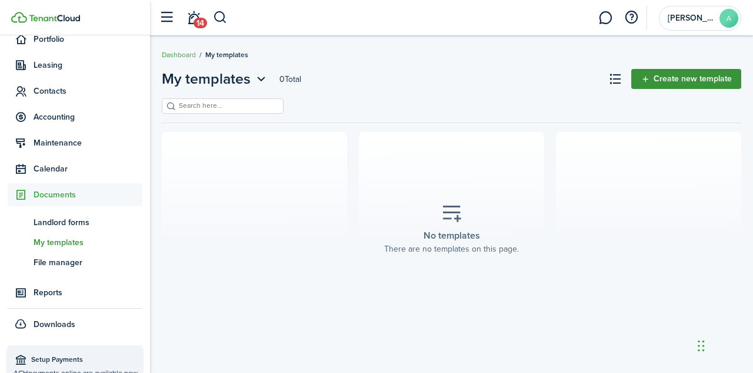
click at [700, 75] on link "Create new template" at bounding box center [687, 79] width 110 height 20
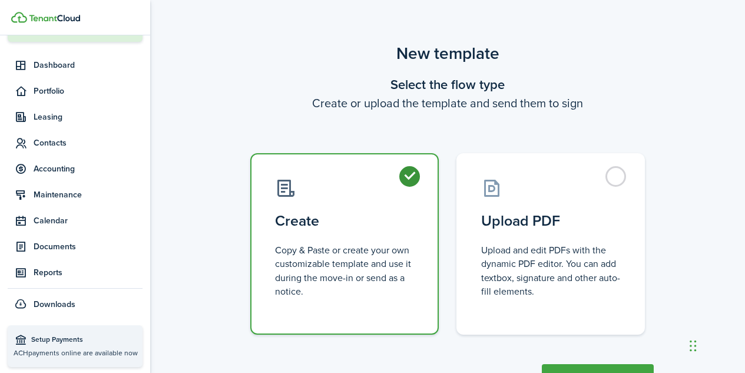
scroll to position [49, 0]
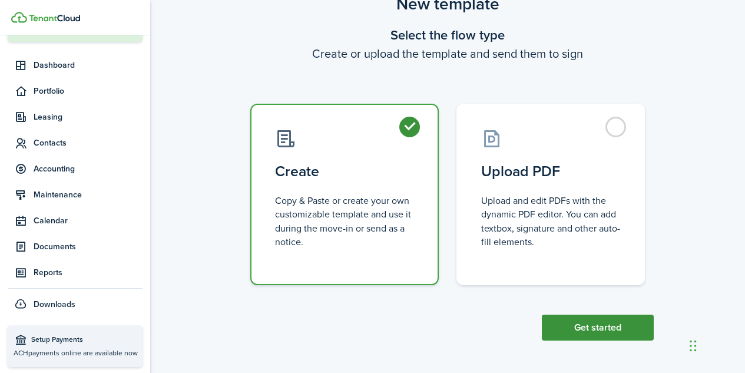
click at [600, 328] on button "Get started" at bounding box center [597, 327] width 112 height 26
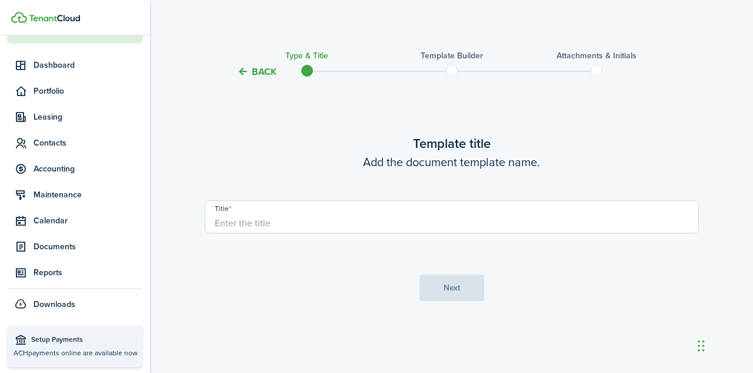
click at [324, 222] on input "Title" at bounding box center [452, 216] width 494 height 33
type input "a"
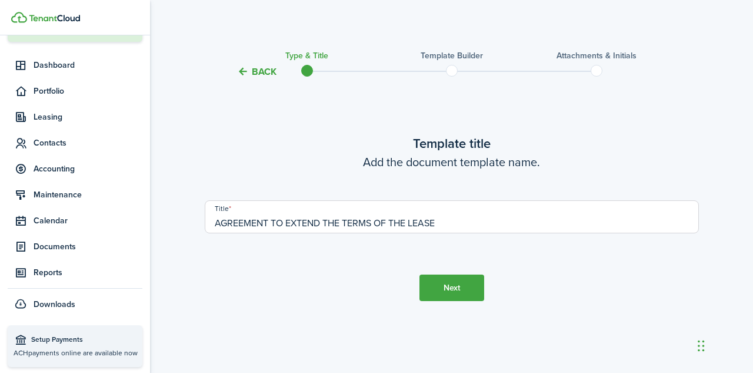
type input "AGREEMENT TO EXTEND THE TERMS OF THE LEASE"
click at [457, 297] on button "Next" at bounding box center [452, 287] width 65 height 26
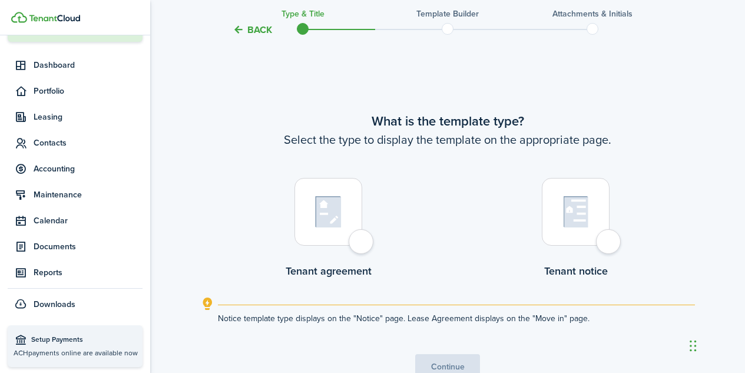
scroll to position [294, 0]
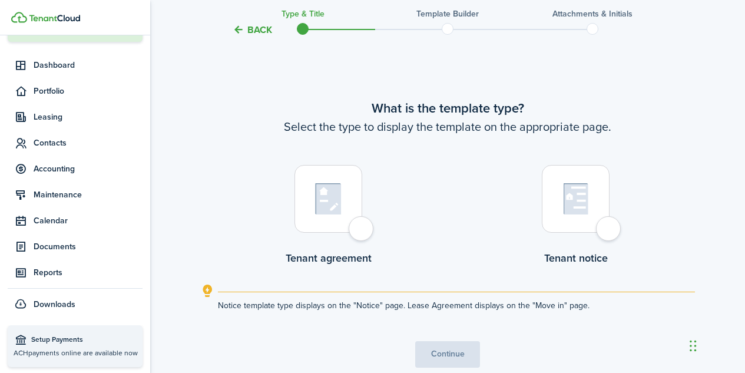
click at [362, 228] on div at bounding box center [328, 199] width 68 height 68
radio input "true"
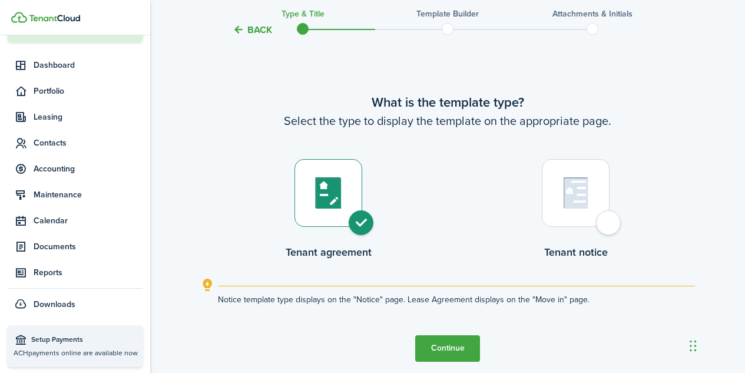
scroll to position [298, 0]
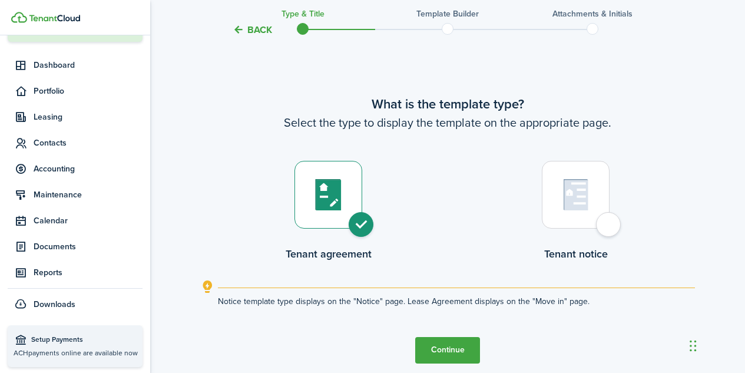
click at [451, 353] on button "Continue" at bounding box center [447, 350] width 65 height 26
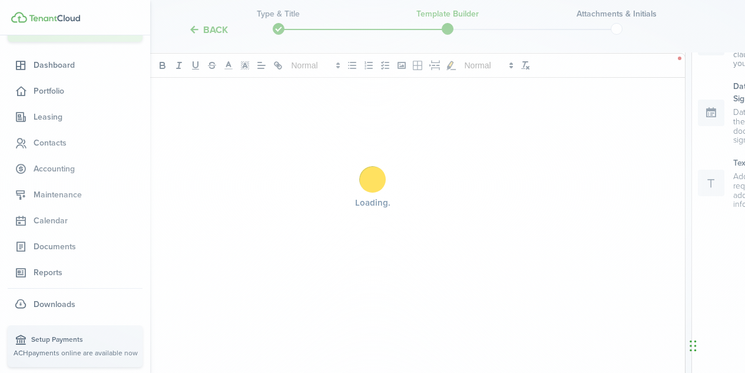
scroll to position [0, 0]
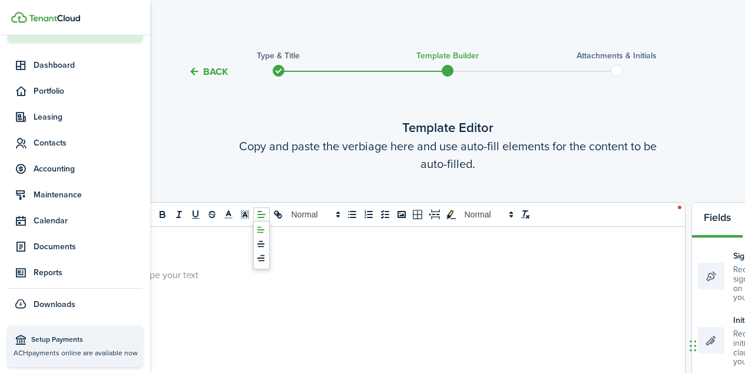
click at [262, 217] on line at bounding box center [261, 217] width 6 height 0
click at [263, 242] on icon at bounding box center [260, 243] width 9 height 9
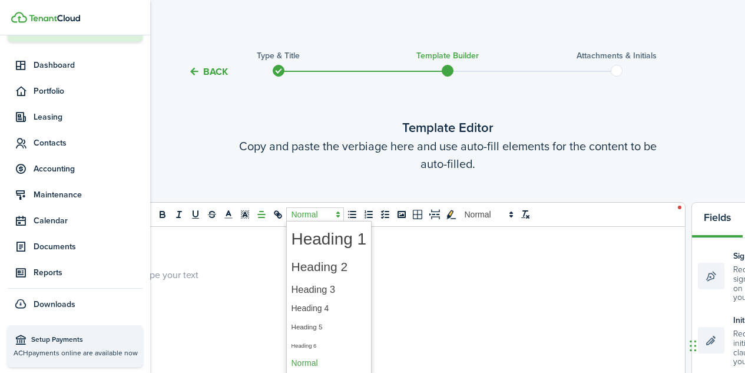
click at [314, 215] on span at bounding box center [315, 214] width 58 height 14
click at [317, 244] on span at bounding box center [328, 239] width 75 height 31
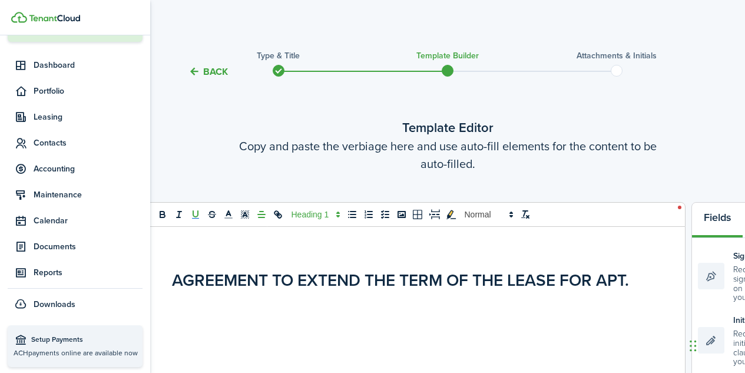
click at [197, 211] on icon "underline" at bounding box center [195, 214] width 11 height 11
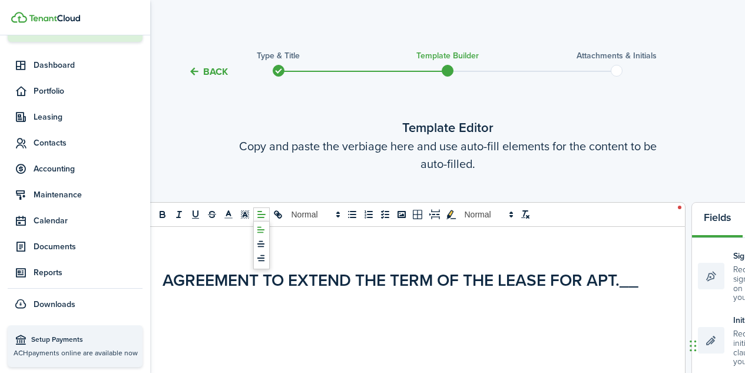
click at [259, 231] on icon at bounding box center [260, 229] width 9 height 9
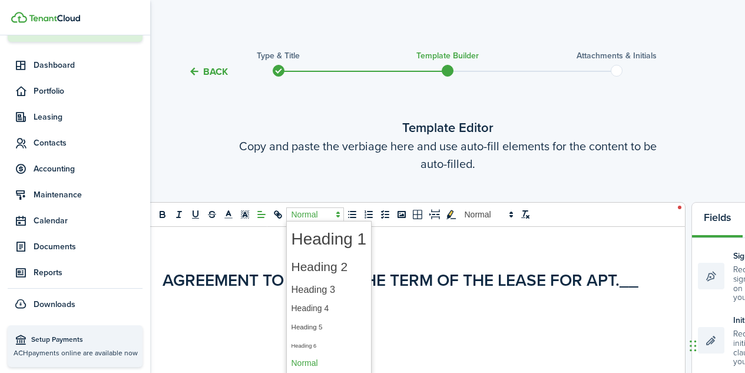
click at [313, 215] on span at bounding box center [315, 214] width 58 height 14
click at [322, 288] on span at bounding box center [328, 289] width 75 height 21
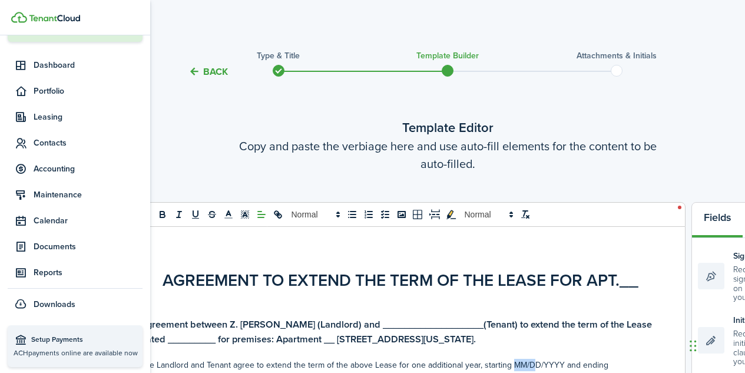
scroll to position [1, 0]
drag, startPoint x: 507, startPoint y: 363, endPoint x: 559, endPoint y: 368, distance: 52.1
click at [559, 368] on p "The Landlord and Tenant agree to extend the term of the above Lease for one add…" at bounding box center [400, 364] width 521 height 12
click at [196, 212] on icon "underline" at bounding box center [195, 213] width 11 height 11
copy p "The Landlord and Tenant agree to extend the term of the above Lease for one add…"
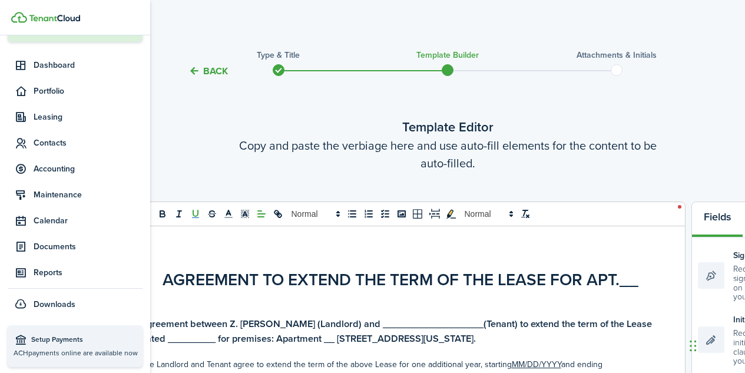
click at [606, 366] on p "The Landlord and Tenant agree to extend the term of the above Lease for one add…" at bounding box center [400, 364] width 521 height 12
click at [195, 213] on icon "underline" at bounding box center [195, 213] width 11 height 11
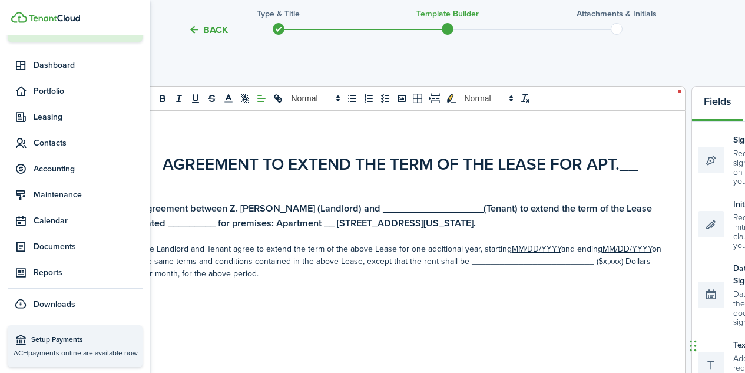
scroll to position [131, 0]
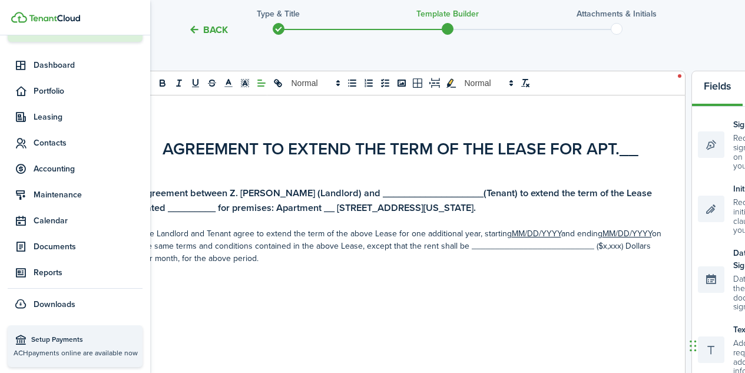
drag, startPoint x: 449, startPoint y: 260, endPoint x: 244, endPoint y: 220, distance: 208.7
click at [244, 220] on div "AGREEMENT TO EXTEND THE TERM OF THE LEASE FOR APT.__ Agreement between Z. [PERS…" at bounding box center [401, 330] width 568 height 471
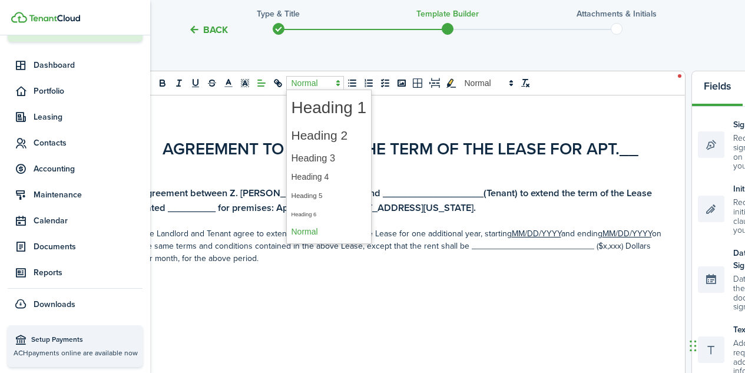
click at [309, 82] on span at bounding box center [315, 83] width 58 height 14
click at [315, 157] on span at bounding box center [328, 158] width 75 height 21
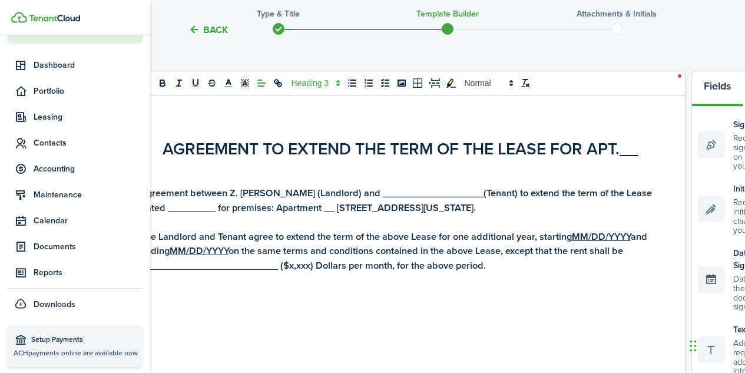
click at [502, 270] on h3 "The Landlord and Tenant agree to extend the term of the above Lease for one add…" at bounding box center [400, 252] width 521 height 44
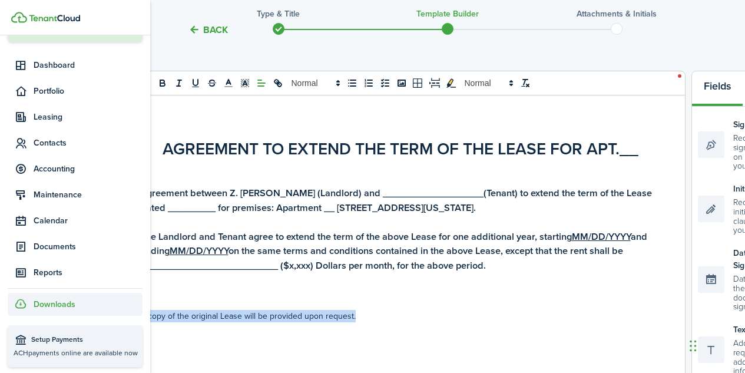
drag, startPoint x: 421, startPoint y: 314, endPoint x: 121, endPoint y: 309, distance: 300.8
click at [121, 241] on landlord-dashboard "Create New Finish Account Setup 50% Dashboard Portfolio Leasing Contacts Accoun…" at bounding box center [372, 55] width 745 height 373
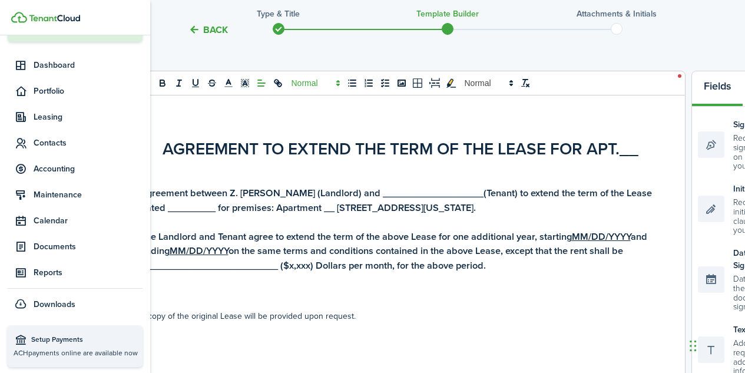
click at [311, 82] on span at bounding box center [315, 83] width 58 height 14
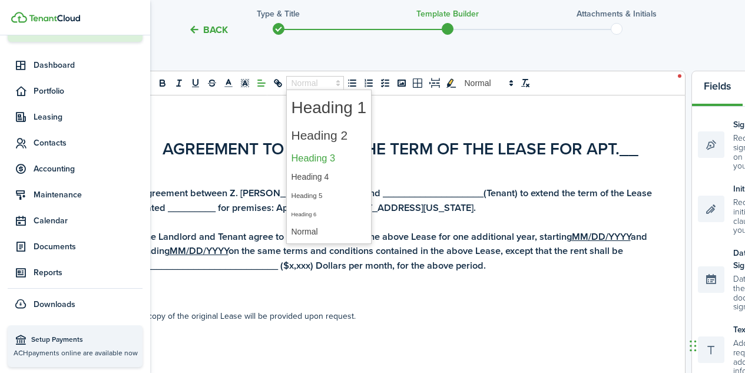
click at [311, 156] on span at bounding box center [328, 158] width 75 height 21
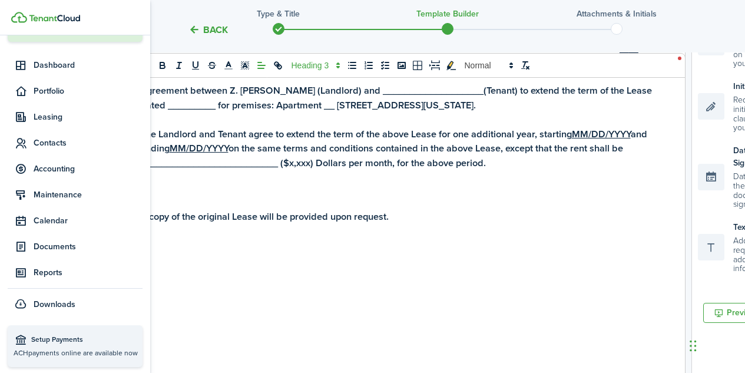
scroll to position [234, 0]
click at [399, 220] on h3 "A copy of the original Lease will be provided upon request." at bounding box center [400, 216] width 521 height 15
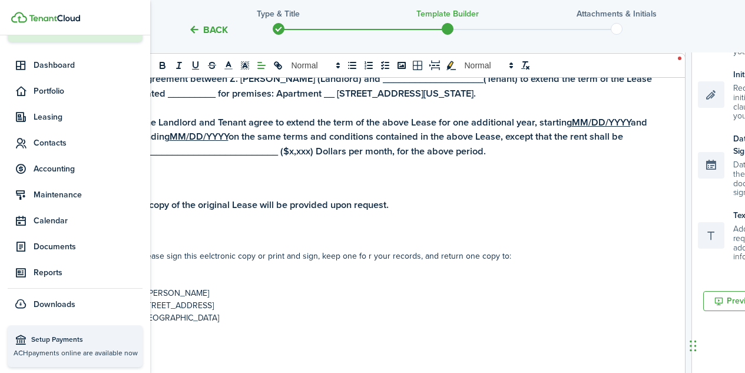
scroll to position [258, 0]
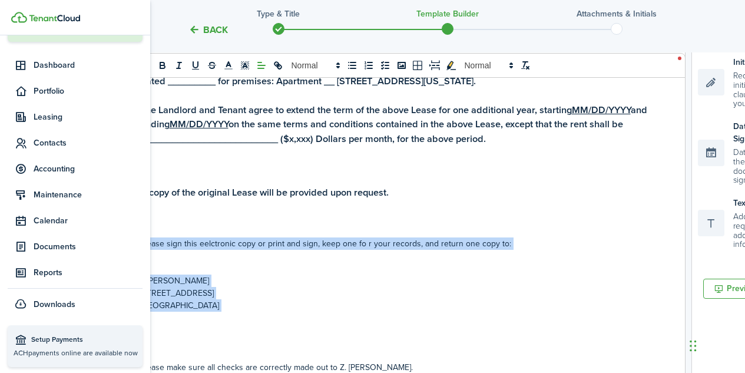
drag, startPoint x: 408, startPoint y: 360, endPoint x: 157, endPoint y: 225, distance: 285.4
click at [157, 225] on div "AGREEMENT TO EXTEND THE TERM OF THE LEASE FOR APT.__ Agreement between Z. [PERS…" at bounding box center [401, 204] width 568 height 471
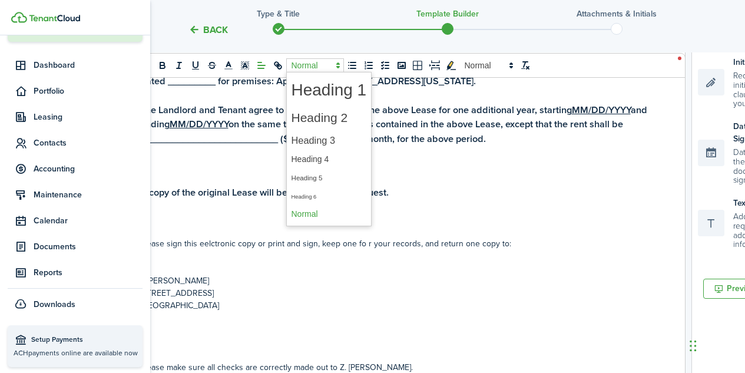
click at [301, 67] on span at bounding box center [315, 65] width 58 height 14
click at [323, 144] on span at bounding box center [328, 140] width 75 height 21
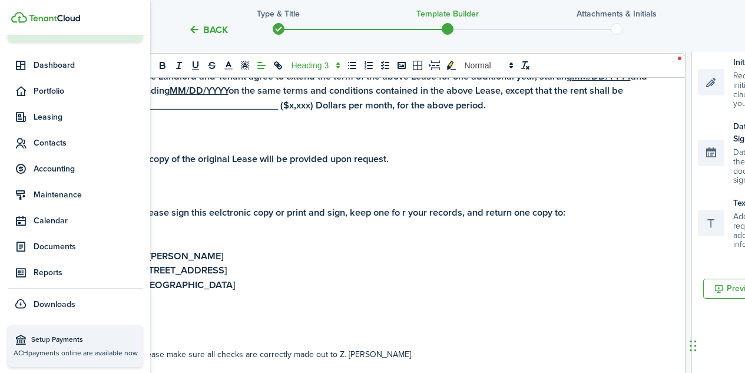
scroll to position [35, 0]
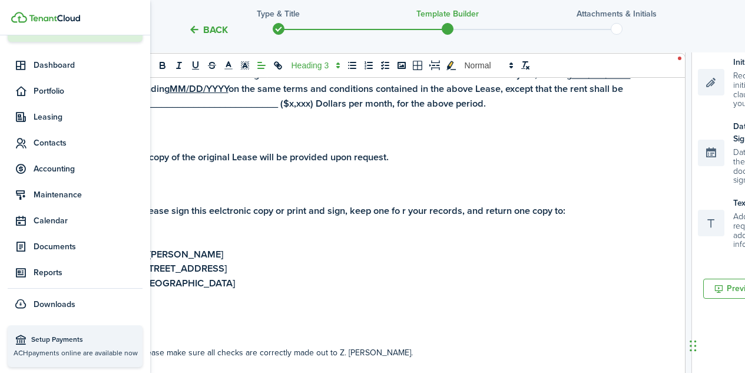
click at [224, 212] on h3 "Please sign this eelctronic copy or print and sign, keep one fo r your records,…" at bounding box center [400, 211] width 521 height 15
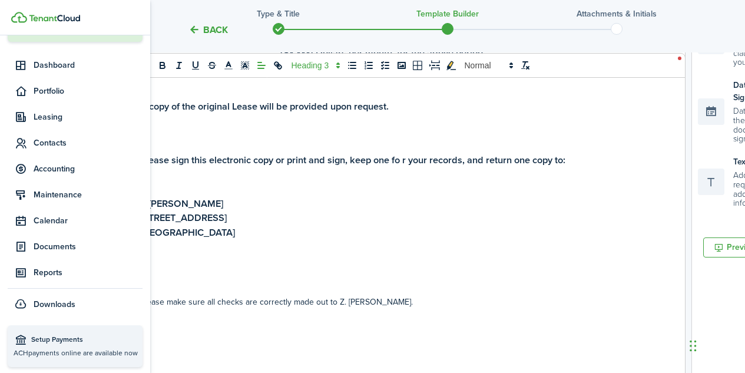
scroll to position [304, 0]
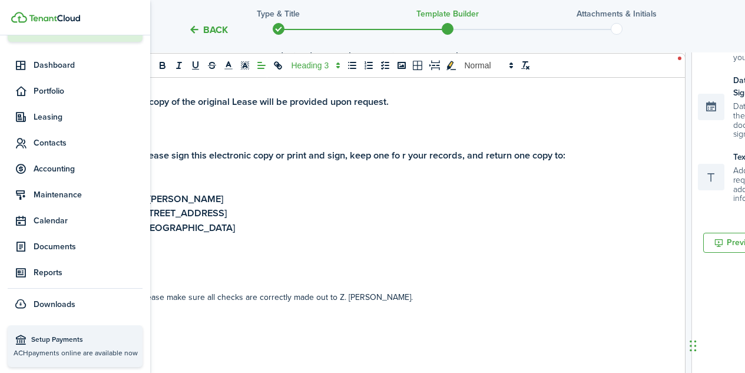
drag, startPoint x: 407, startPoint y: 301, endPoint x: 188, endPoint y: 293, distance: 219.1
drag, startPoint x: 188, startPoint y: 293, endPoint x: 391, endPoint y: 294, distance: 203.1
click at [391, 294] on p "Please make sure all checks are correctly made out to Z. [PERSON_NAME]." at bounding box center [400, 297] width 521 height 12
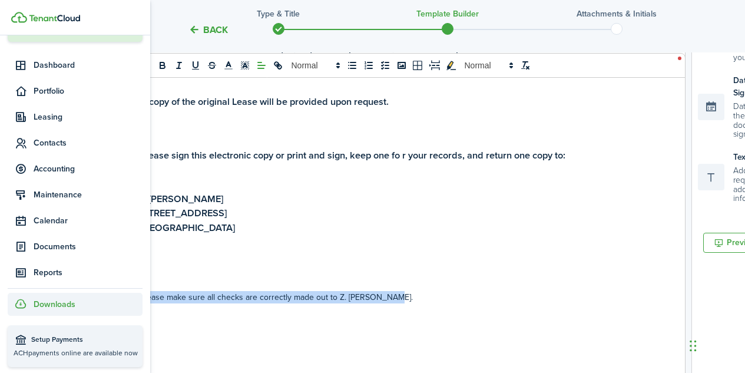
drag, startPoint x: 391, startPoint y: 294, endPoint x: 116, endPoint y: 296, distance: 274.9
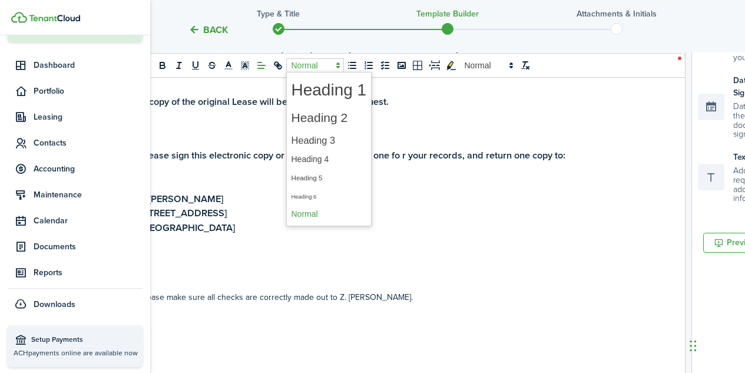
click at [310, 64] on span at bounding box center [315, 65] width 58 height 14
click at [315, 144] on span at bounding box center [328, 140] width 75 height 21
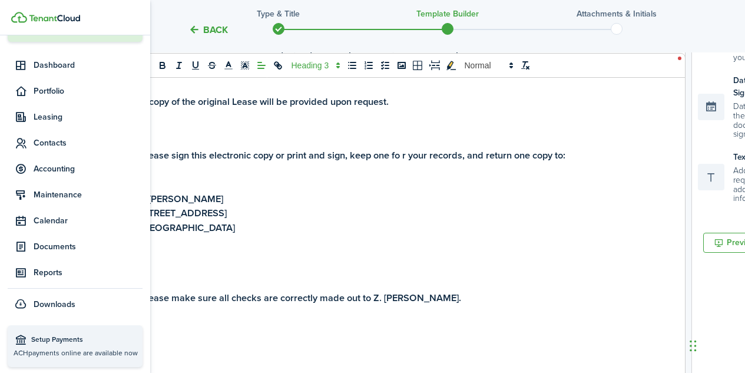
click at [441, 303] on h3 "Please make sure all checks are correctly made out to Z. [PERSON_NAME]." at bounding box center [400, 298] width 521 height 15
drag, startPoint x: 432, startPoint y: 297, endPoint x: 374, endPoint y: 300, distance: 57.8
click at [374, 300] on h3 "Please make sure all checks are correctly made out to Z. [PERSON_NAME]." at bounding box center [400, 298] width 521 height 15
click at [162, 65] on icon "bold" at bounding box center [162, 66] width 5 height 3
click at [441, 208] on h3 "[STREET_ADDRESS]" at bounding box center [400, 213] width 521 height 15
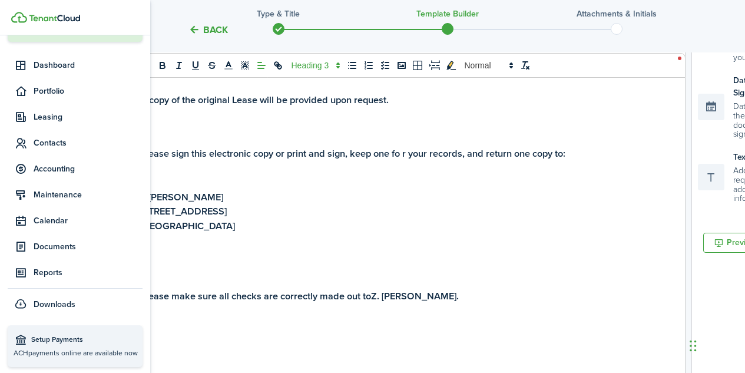
scroll to position [437, 0]
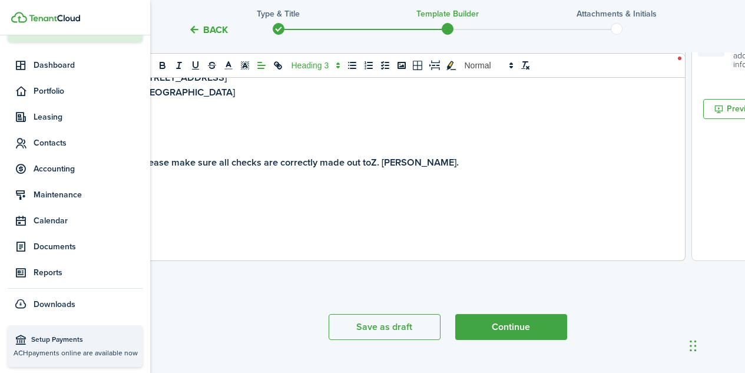
click at [455, 168] on h3 "Please make sure all checks are correctly made out to Z. [PERSON_NAME] ." at bounding box center [400, 162] width 521 height 15
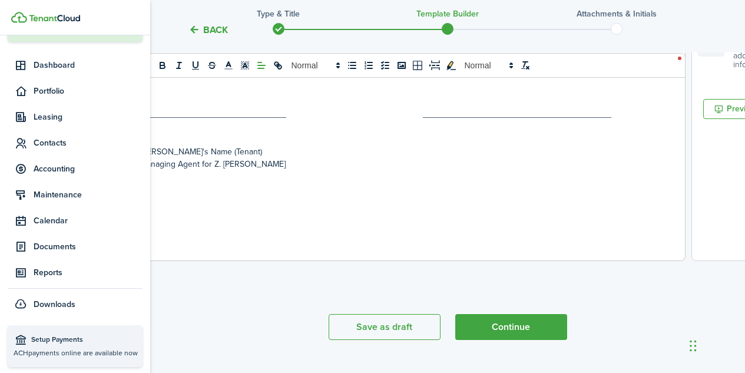
scroll to position [437, 0]
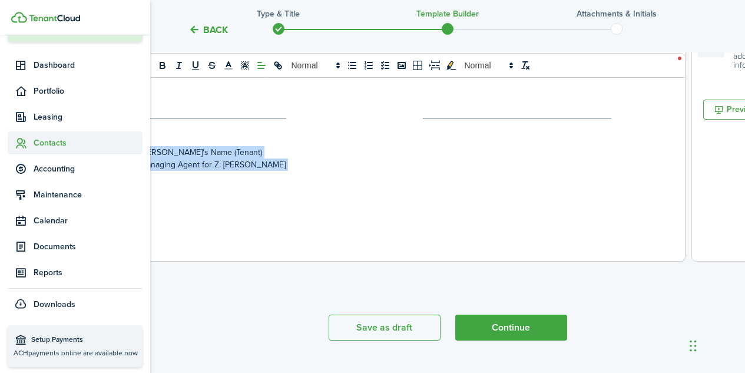
drag, startPoint x: 332, startPoint y: 171, endPoint x: 129, endPoint y: 133, distance: 206.0
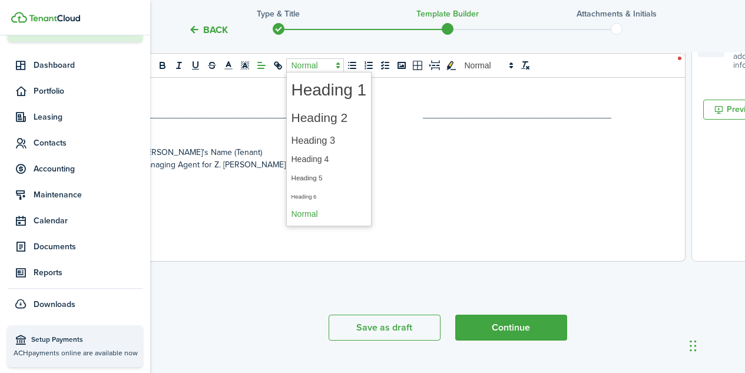
click at [310, 66] on span at bounding box center [315, 65] width 58 height 14
click at [320, 142] on span at bounding box center [328, 140] width 75 height 21
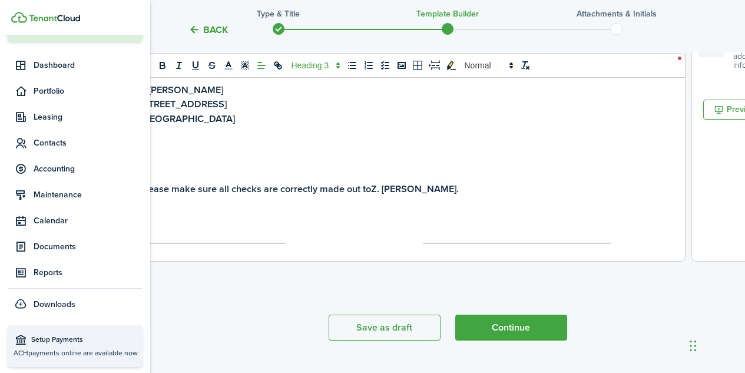
scroll to position [20, 0]
click at [515, 328] on button "Continue" at bounding box center [511, 327] width 112 height 26
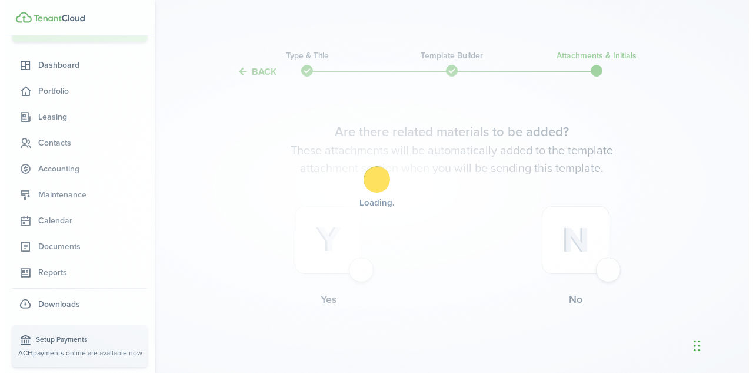
scroll to position [0, 0]
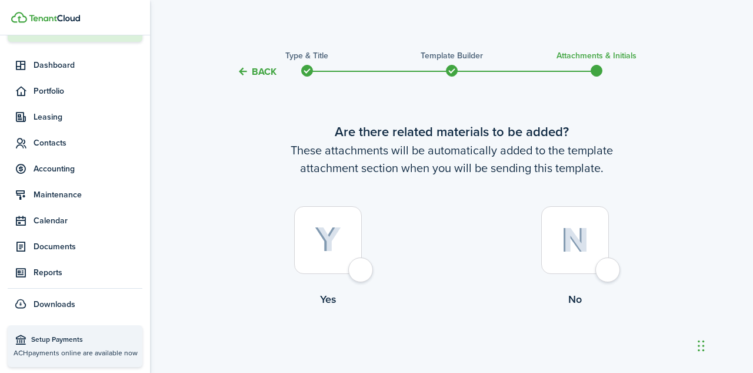
click at [362, 271] on div at bounding box center [328, 240] width 68 height 68
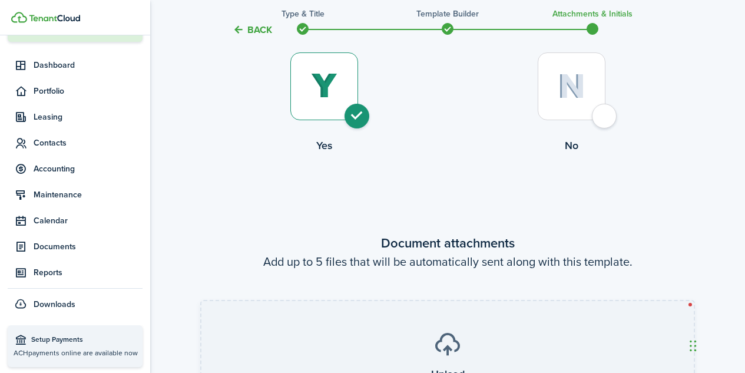
scroll to position [151, 0]
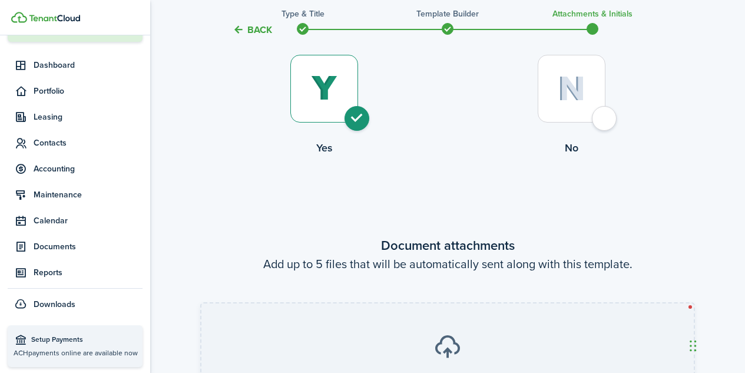
click at [605, 115] on div at bounding box center [571, 89] width 68 height 68
radio input "false"
radio input "true"
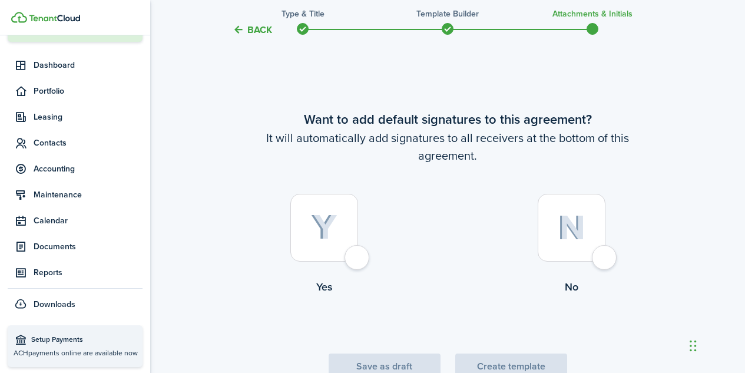
scroll to position [373, 0]
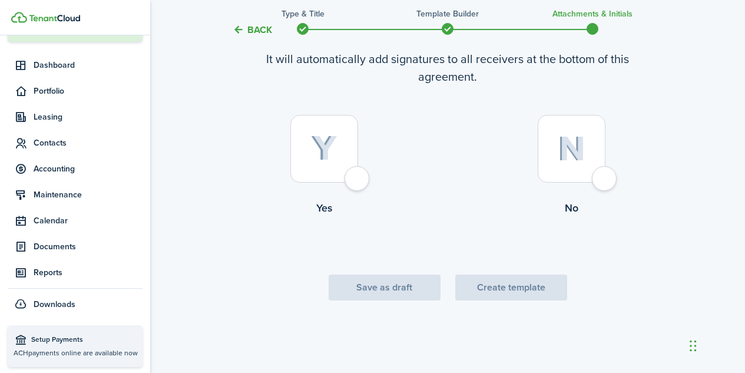
click at [605, 179] on div at bounding box center [571, 149] width 68 height 68
radio input "true"
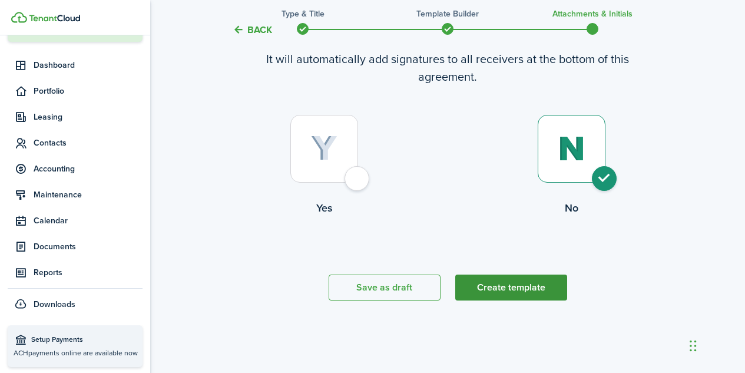
click at [515, 288] on button "Create template" at bounding box center [511, 287] width 112 height 26
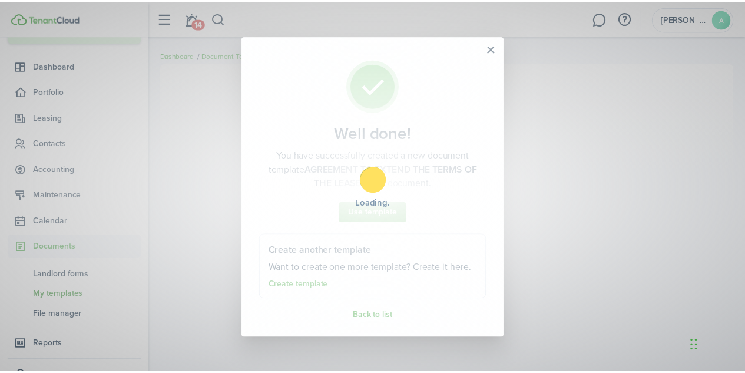
scroll to position [134, 0]
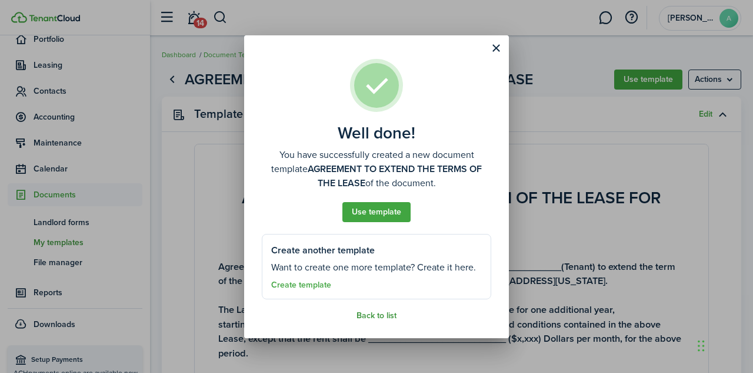
click at [380, 314] on link "Back to list" at bounding box center [377, 315] width 40 height 9
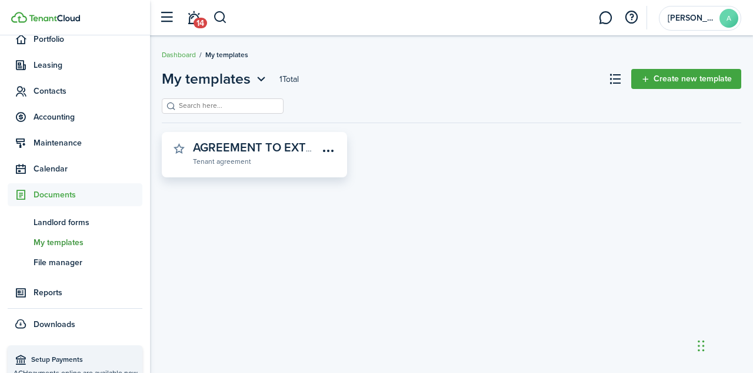
click at [275, 145] on widget-stats-description "AGREEMENT TO EXTEND THE TERMS OF THE LEASE" at bounding box center [335, 147] width 285 height 18
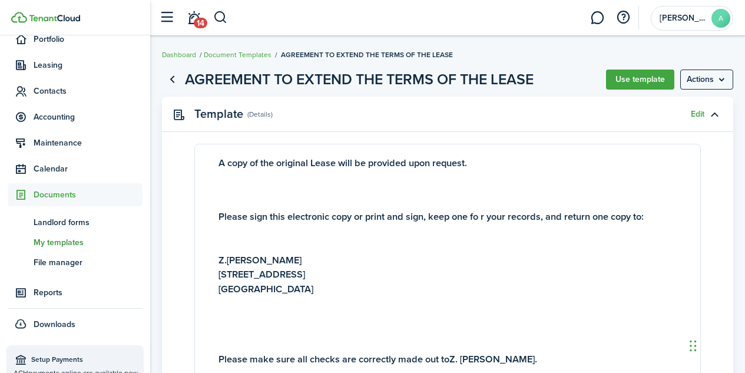
scroll to position [245, 0]
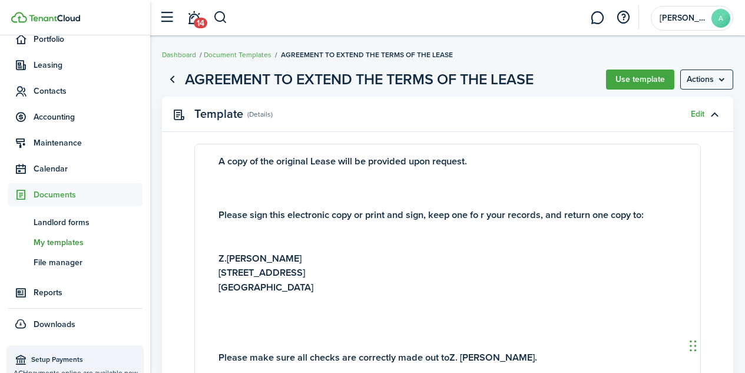
click at [484, 218] on h3 "Please sign this electronic copy or print and sign, keep one fo r your records,…" at bounding box center [447, 215] width 458 height 15
click at [197, 20] on span "14" at bounding box center [201, 23] width 14 height 11
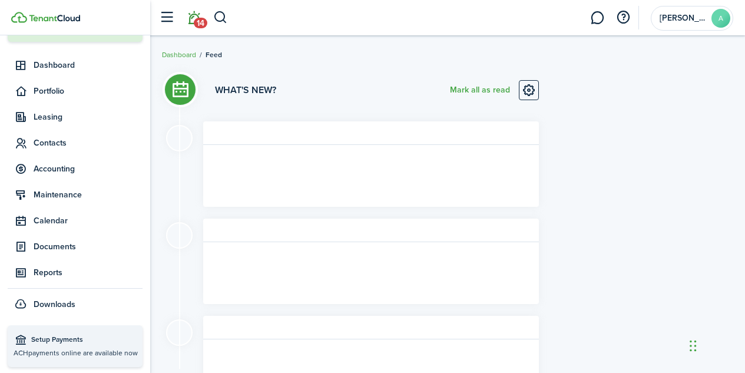
scroll to position [82, 0]
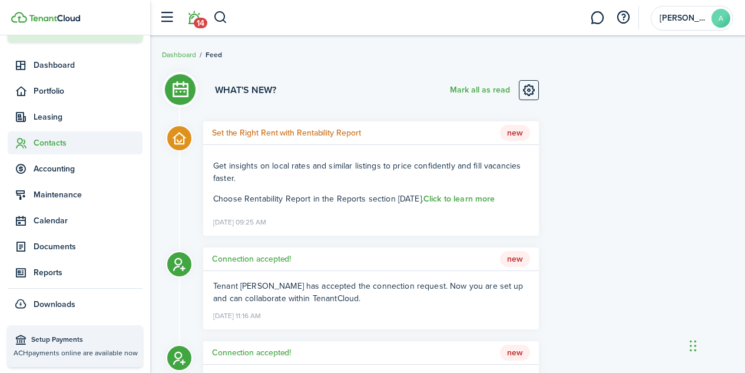
click at [53, 138] on span "Contacts" at bounding box center [88, 143] width 109 height 12
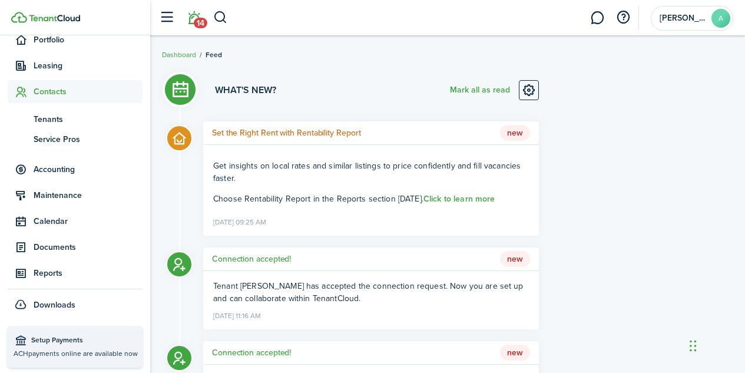
scroll to position [134, 0]
click at [49, 119] on span "Tenants" at bounding box center [88, 118] width 109 height 12
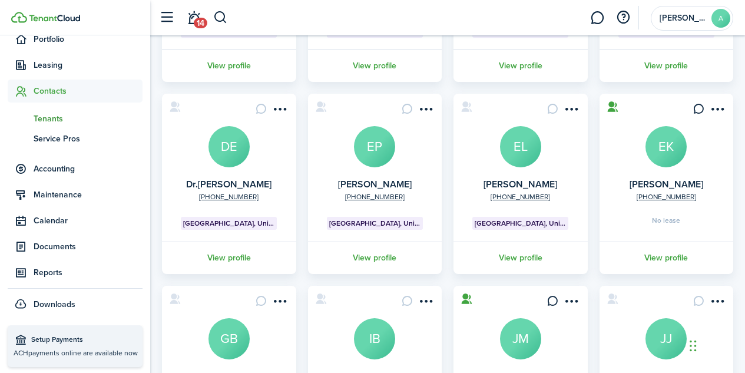
scroll to position [230, 0]
click at [520, 159] on avatar-text "EL" at bounding box center [520, 147] width 41 height 41
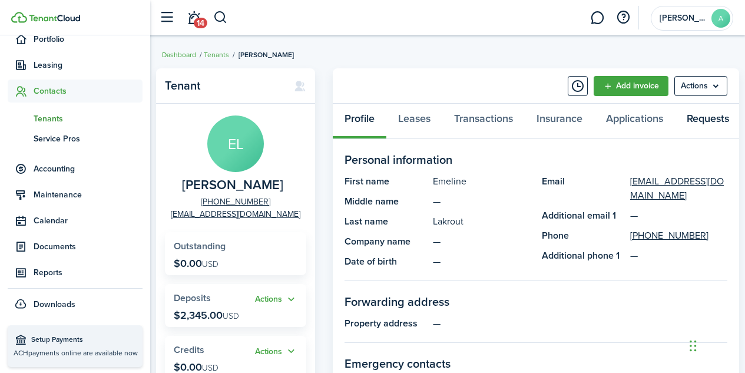
click at [706, 117] on link "Requests" at bounding box center [707, 121] width 66 height 35
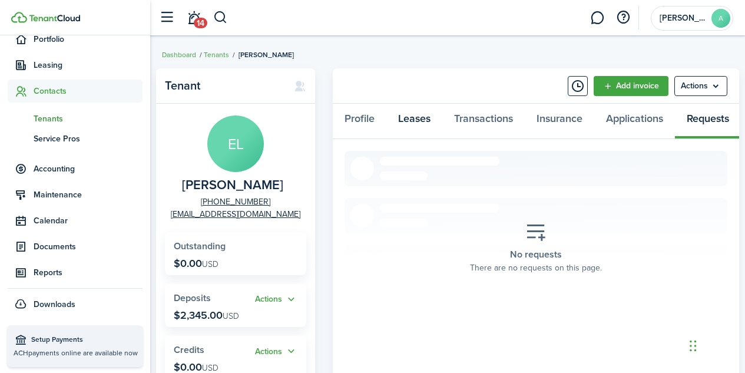
click at [424, 117] on link "Leases" at bounding box center [414, 121] width 56 height 35
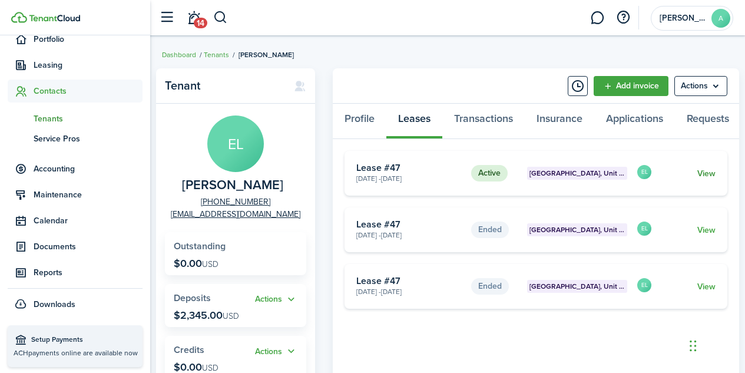
click at [704, 180] on link "View" at bounding box center [706, 173] width 18 height 12
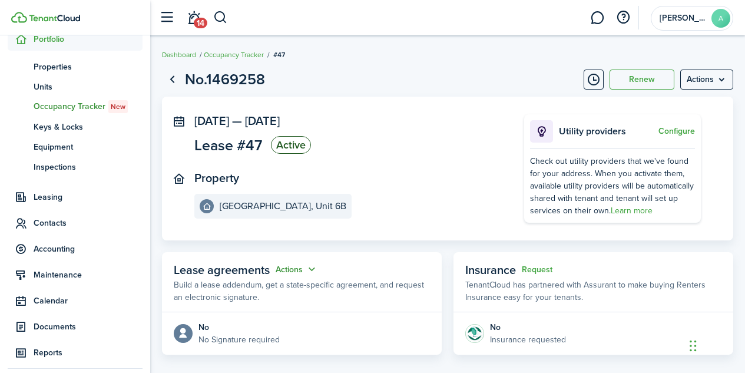
click at [307, 269] on button "Actions" at bounding box center [296, 269] width 42 height 14
click at [229, 297] on link "Edit" at bounding box center [267, 292] width 103 height 21
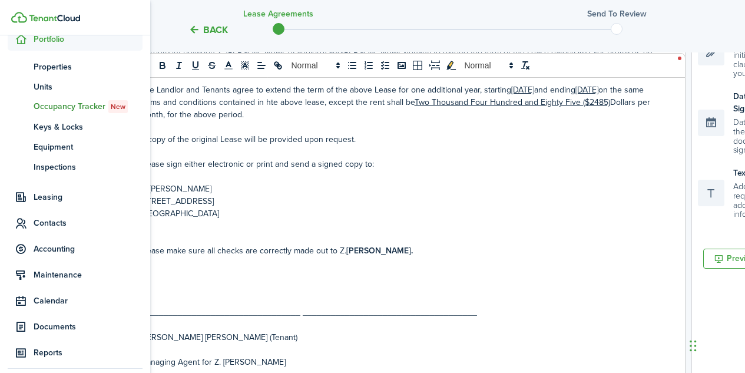
scroll to position [314, 0]
click at [385, 206] on p "[STREET_ADDRESS]" at bounding box center [400, 201] width 521 height 12
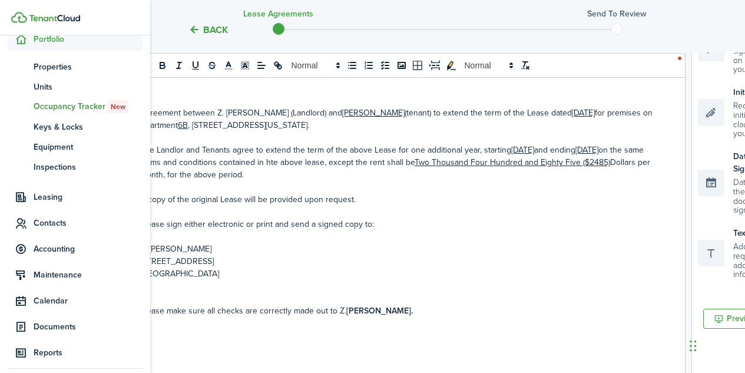
scroll to position [254, 0]
click at [157, 162] on p "The Landlor and Tenants agree to extend the term of the above Lease for one add…" at bounding box center [400, 162] width 521 height 37
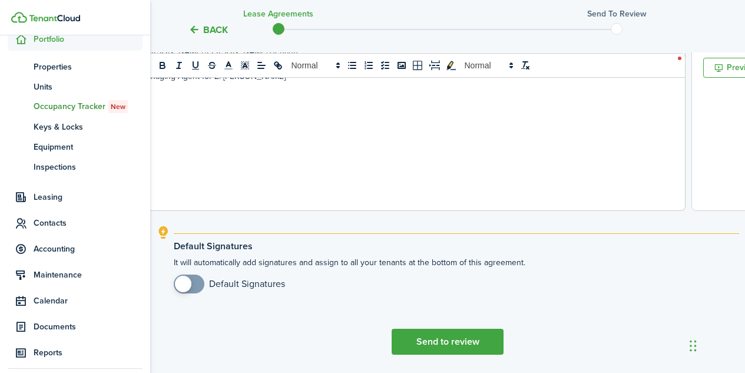
scroll to position [543, 0]
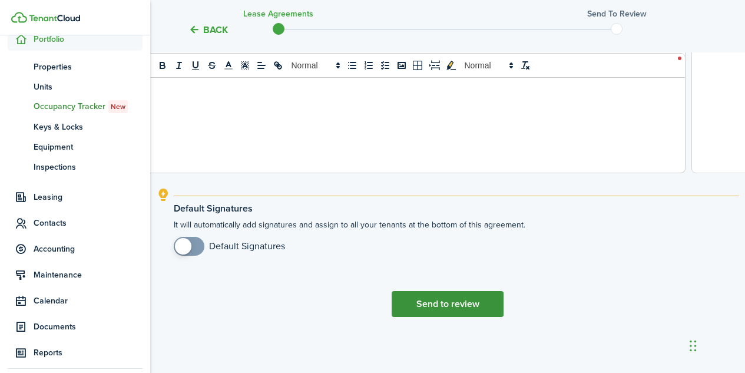
click at [436, 303] on button "Send to review" at bounding box center [447, 304] width 112 height 26
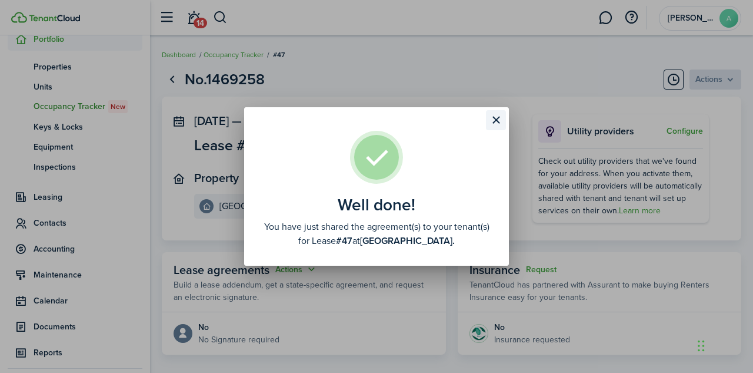
click at [496, 122] on button "Close modal" at bounding box center [496, 120] width 20 height 20
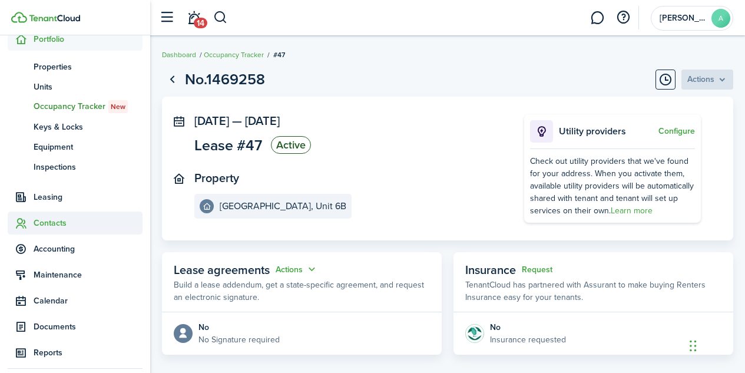
click at [42, 228] on span "Contacts" at bounding box center [88, 223] width 109 height 12
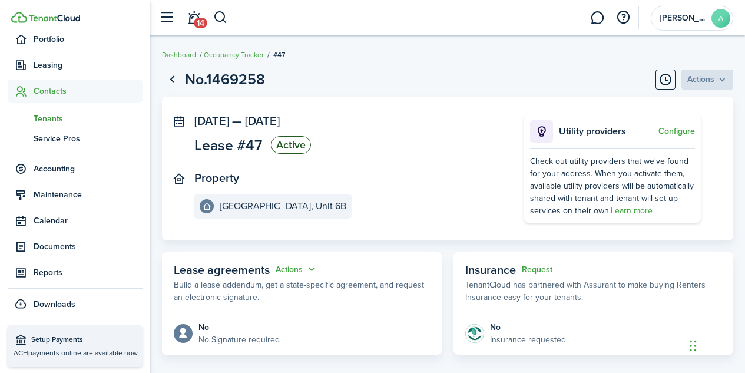
click at [58, 122] on span "Tenants" at bounding box center [88, 118] width 109 height 12
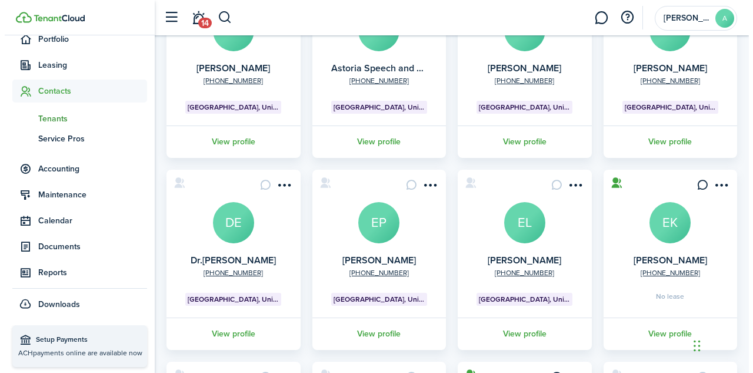
scroll to position [156, 0]
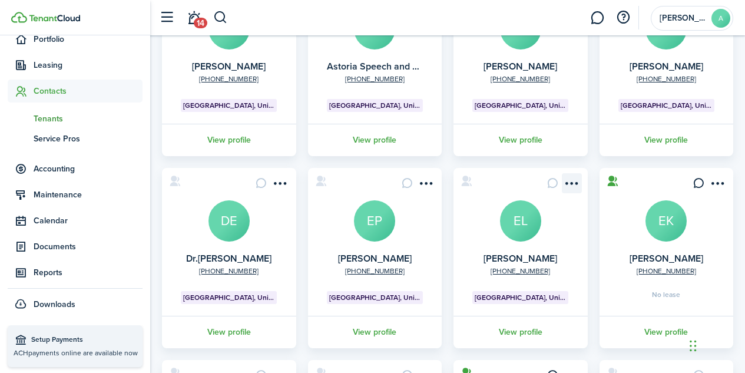
click at [570, 180] on menu-btn-icon "Open menu" at bounding box center [571, 183] width 20 height 20
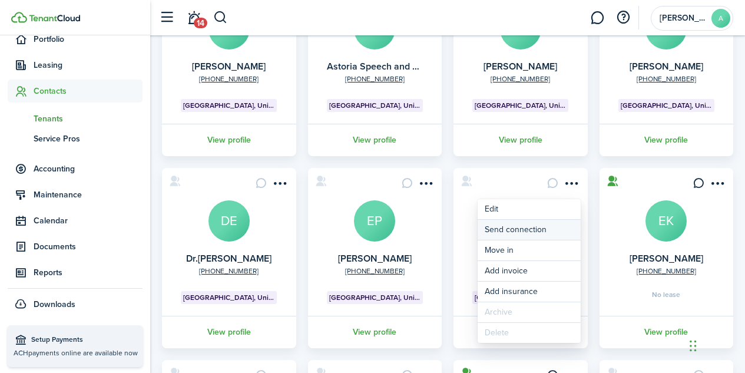
click at [526, 232] on button "Send connection" at bounding box center [528, 230] width 103 height 20
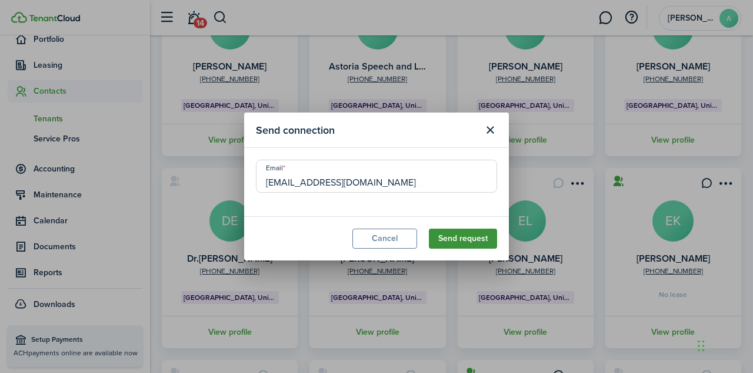
click at [461, 237] on button "Send request" at bounding box center [463, 238] width 68 height 20
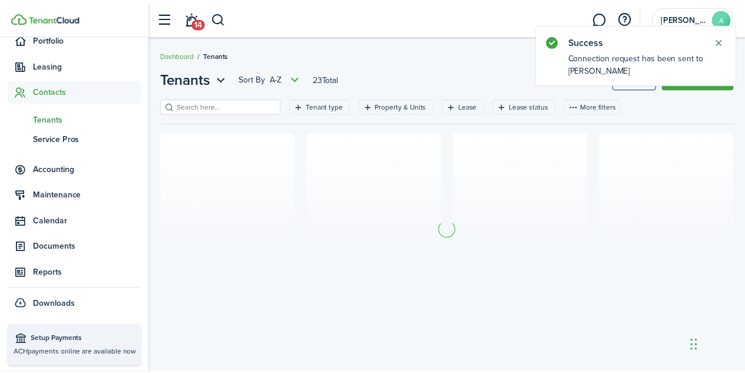
scroll to position [0, 0]
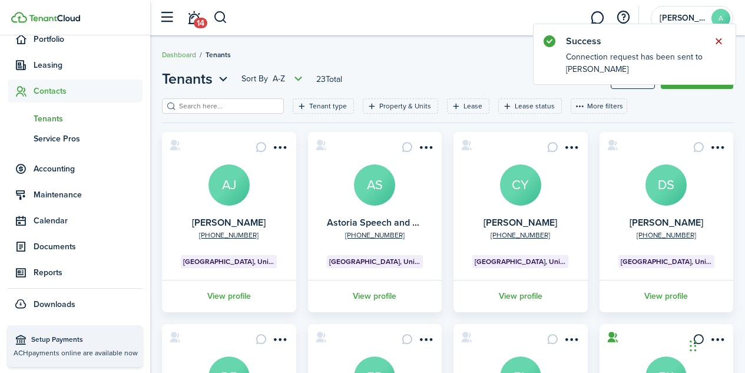
click at [717, 42] on button "Close notify" at bounding box center [718, 41] width 16 height 16
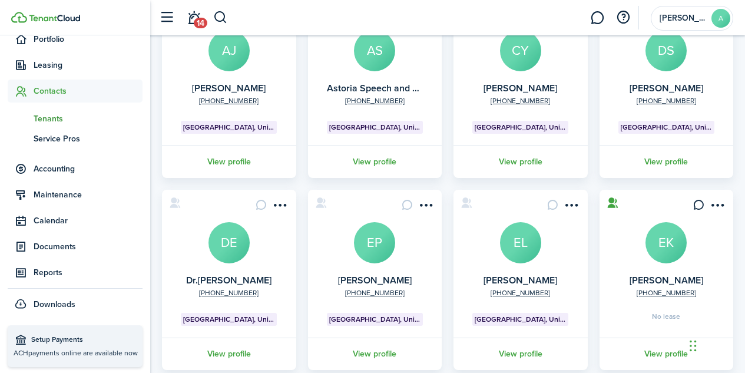
scroll to position [135, 0]
click at [383, 231] on avatar-text "EP" at bounding box center [374, 241] width 41 height 41
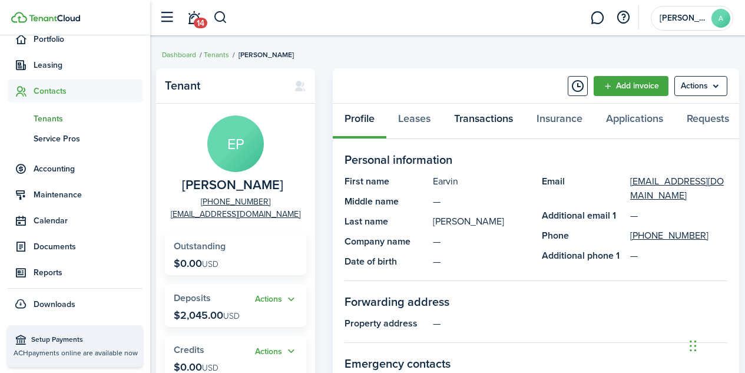
click at [480, 118] on link "Transactions" at bounding box center [483, 121] width 82 height 35
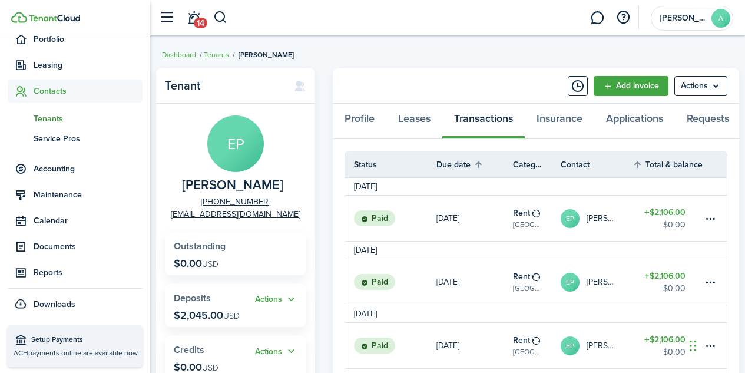
click at [55, 118] on span "Tenants" at bounding box center [88, 118] width 109 height 12
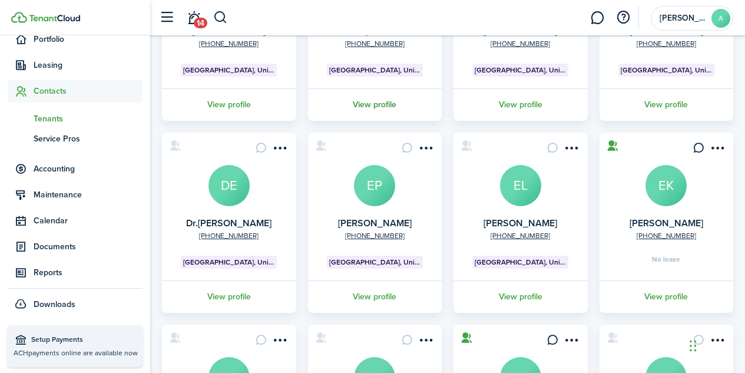
scroll to position [192, 0]
click at [233, 194] on avatar-text "DE" at bounding box center [228, 184] width 41 height 41
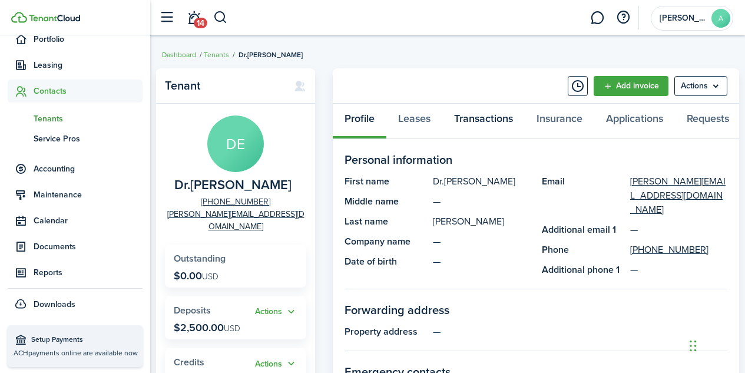
click at [496, 117] on link "Transactions" at bounding box center [483, 121] width 82 height 35
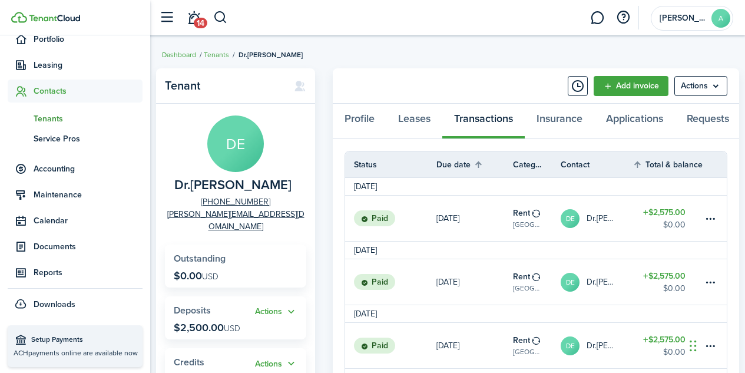
click at [56, 118] on span "Tenants" at bounding box center [88, 118] width 109 height 12
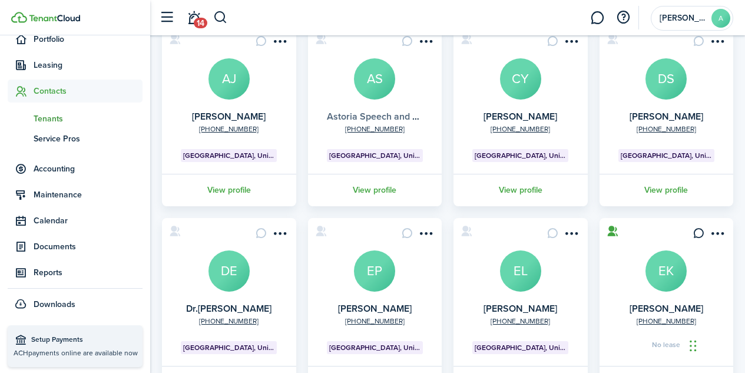
scroll to position [107, 0]
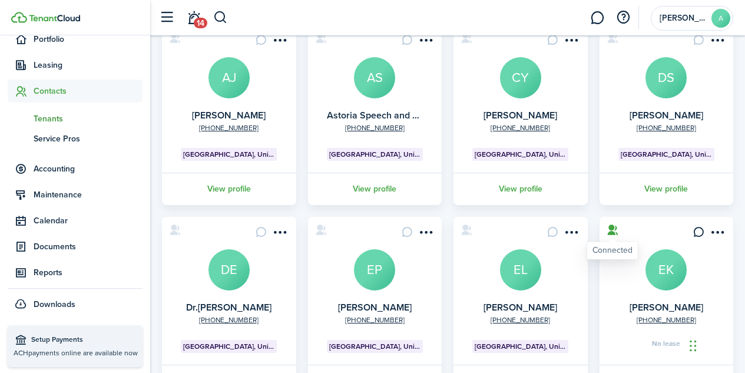
click at [611, 232] on icon at bounding box center [612, 230] width 12 height 12
click at [612, 233] on icon at bounding box center [612, 230] width 12 height 12
click at [663, 271] on avatar-text "EK" at bounding box center [665, 269] width 41 height 41
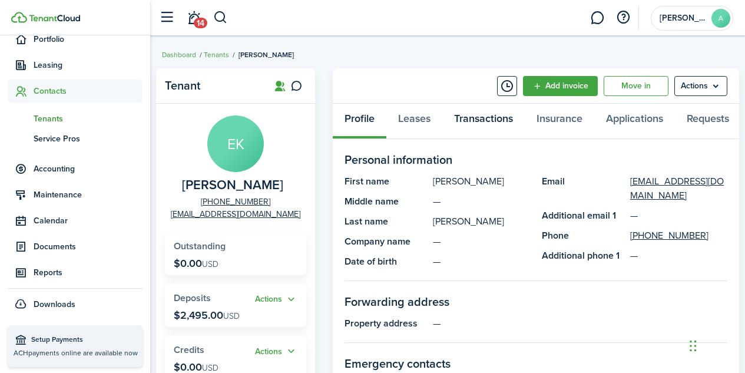
click at [477, 124] on link "Transactions" at bounding box center [483, 121] width 82 height 35
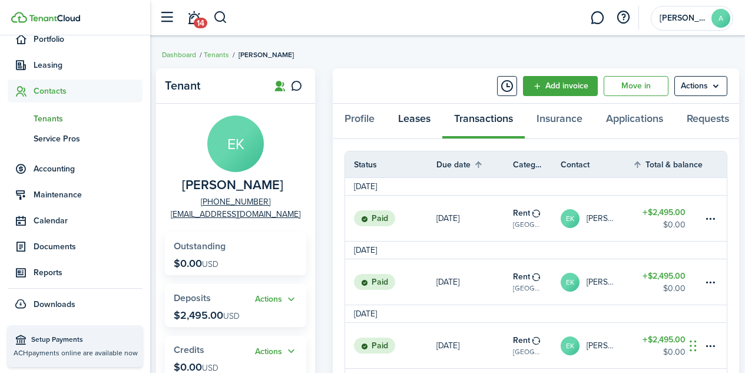
click at [421, 115] on link "Leases" at bounding box center [414, 121] width 56 height 35
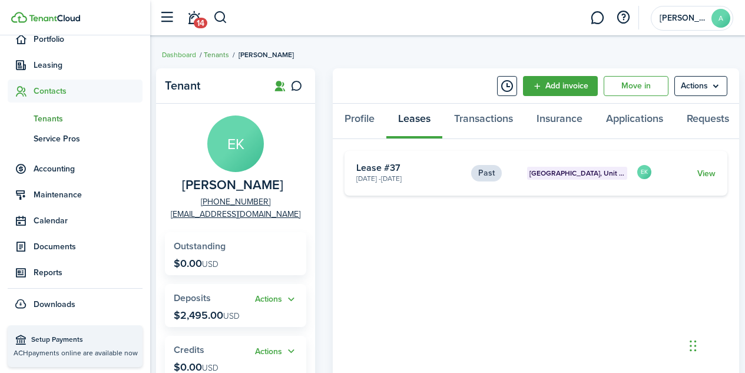
click at [218, 52] on link "Tenants" at bounding box center [216, 54] width 25 height 11
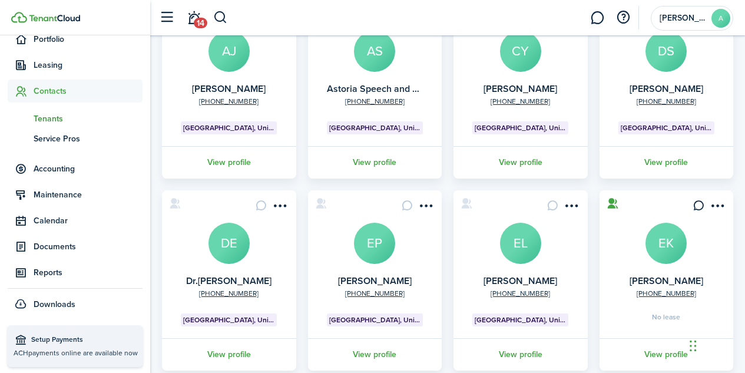
scroll to position [134, 0]
click at [566, 204] on menu-btn-icon "Open menu" at bounding box center [571, 205] width 20 height 20
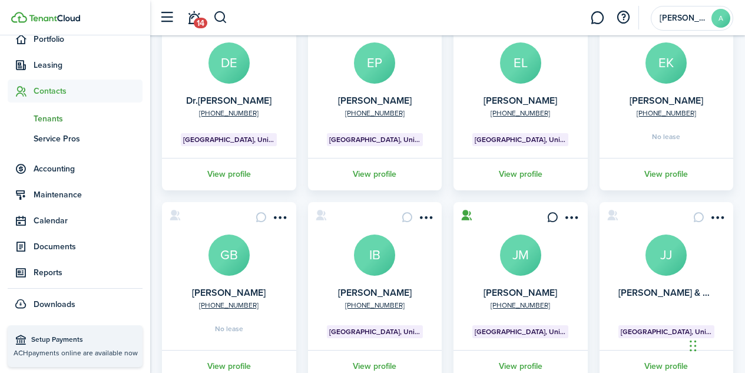
scroll to position [314, 0]
click at [382, 249] on avatar-text "IB" at bounding box center [374, 254] width 41 height 41
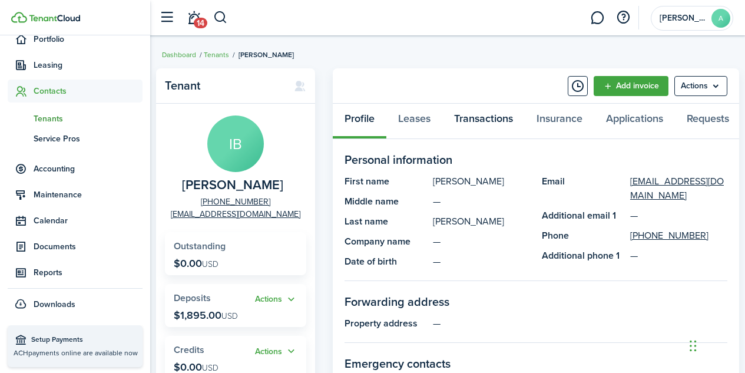
click at [485, 119] on link "Transactions" at bounding box center [483, 121] width 82 height 35
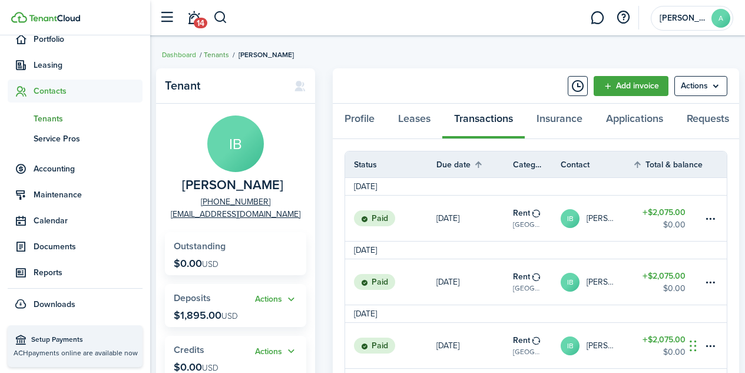
click at [215, 51] on link "Tenants" at bounding box center [216, 54] width 25 height 11
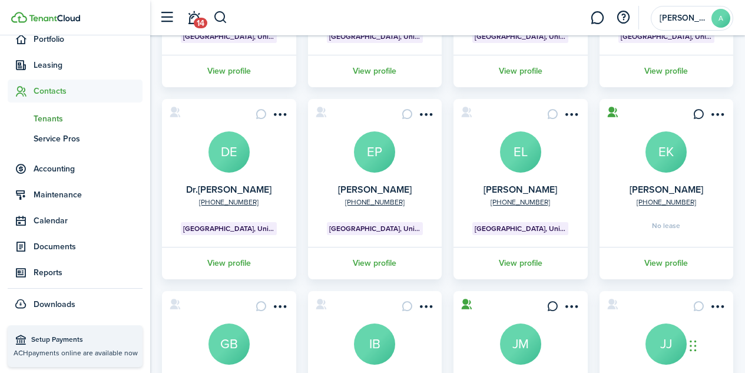
scroll to position [397, 0]
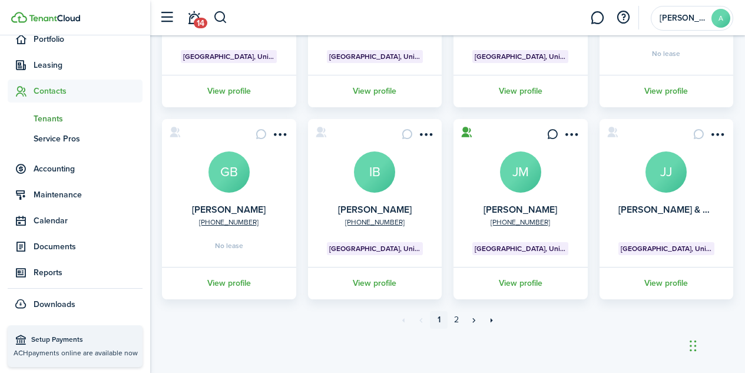
click at [665, 166] on avatar-text "JJ" at bounding box center [665, 171] width 41 height 41
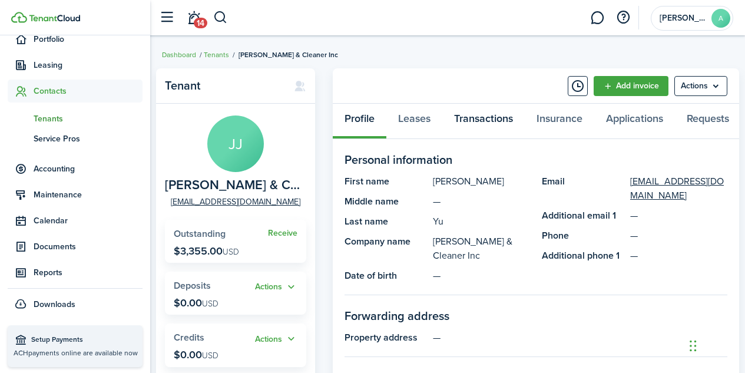
click at [477, 121] on link "Transactions" at bounding box center [483, 121] width 82 height 35
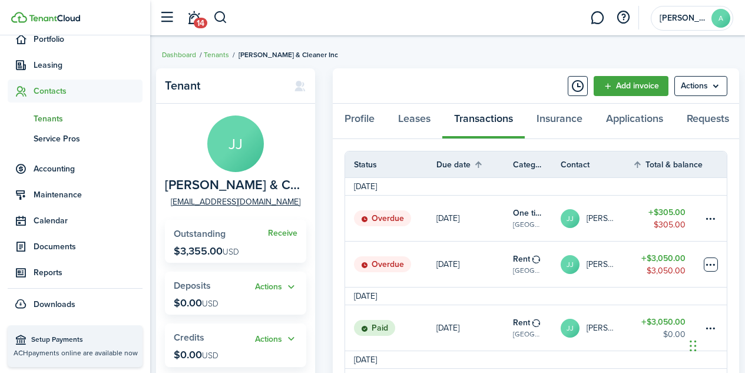
click at [710, 269] on table-menu-btn-icon at bounding box center [710, 264] width 14 height 14
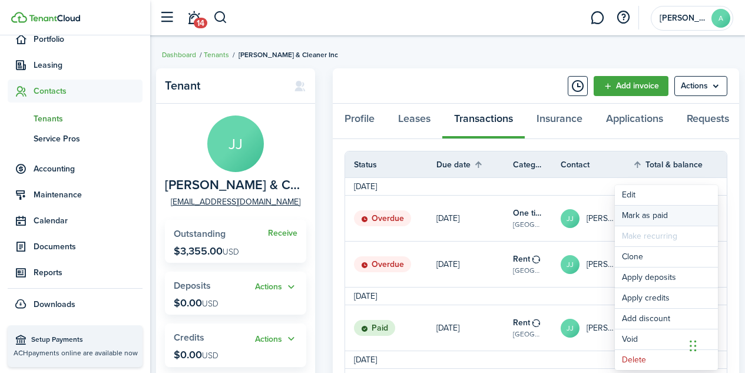
click at [662, 212] on link "Mark as paid" at bounding box center [665, 215] width 103 height 20
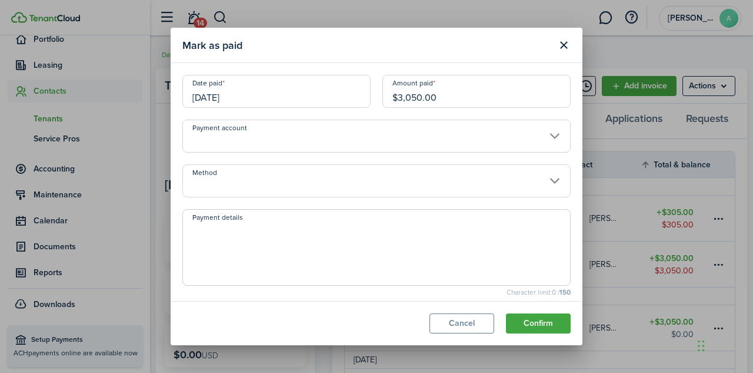
click at [215, 101] on input "[DATE]" at bounding box center [276, 91] width 188 height 33
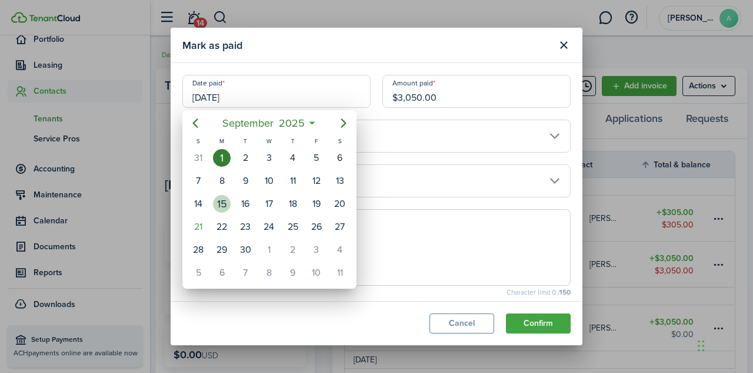
click at [229, 201] on div "15" at bounding box center [222, 204] width 18 height 18
type input "[DATE]"
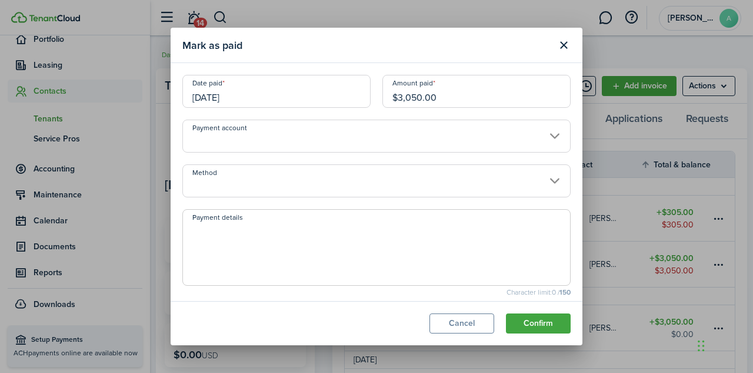
click at [257, 191] on input "Method" at bounding box center [376, 180] width 388 height 33
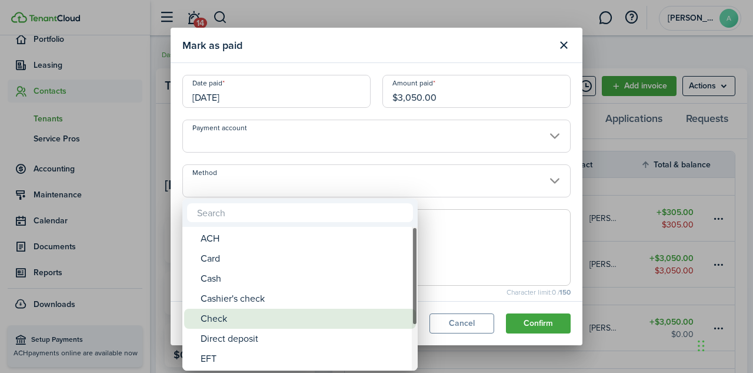
click at [240, 320] on div "Check" at bounding box center [305, 318] width 208 height 20
type input "Check"
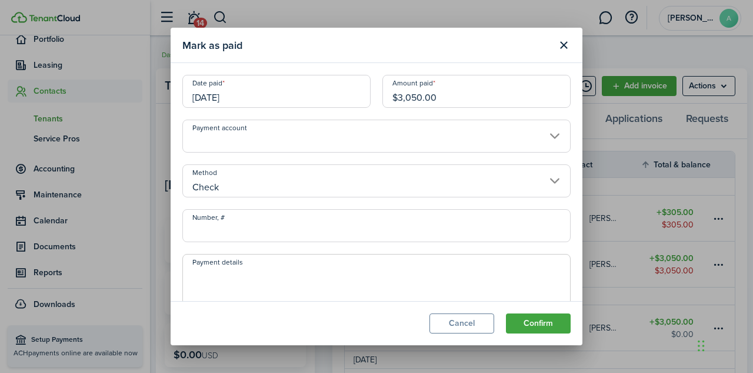
click at [244, 235] on input "Number, #" at bounding box center [376, 225] width 388 height 33
paste input "CK1870"
type input "CK1870"
click at [221, 285] on textarea "Payment details" at bounding box center [376, 295] width 387 height 57
paste textarea "CK1870"
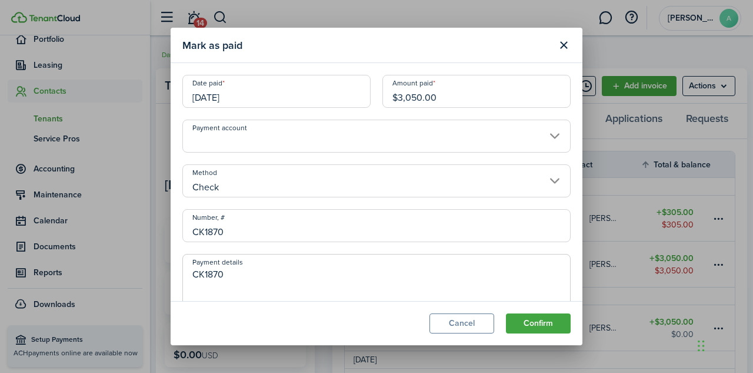
click at [205, 272] on textarea "CK1870" at bounding box center [376, 295] width 387 height 57
type textarea "CK#1870"
click at [204, 232] on input "CK1870" at bounding box center [376, 225] width 388 height 33
type input "1870"
click at [532, 325] on button "Confirm" at bounding box center [538, 323] width 65 height 20
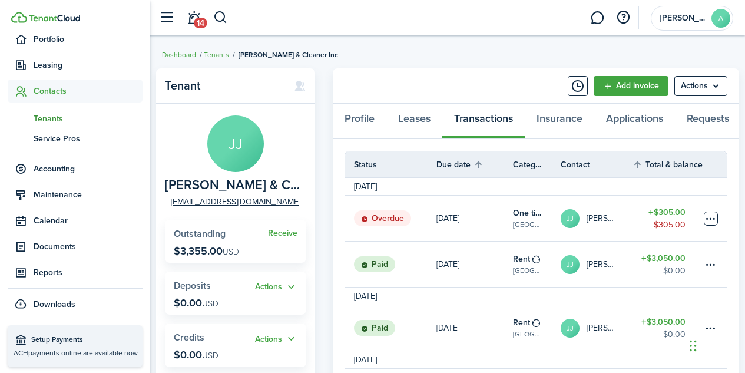
click at [710, 225] on table-menu-btn-icon at bounding box center [710, 218] width 14 height 14
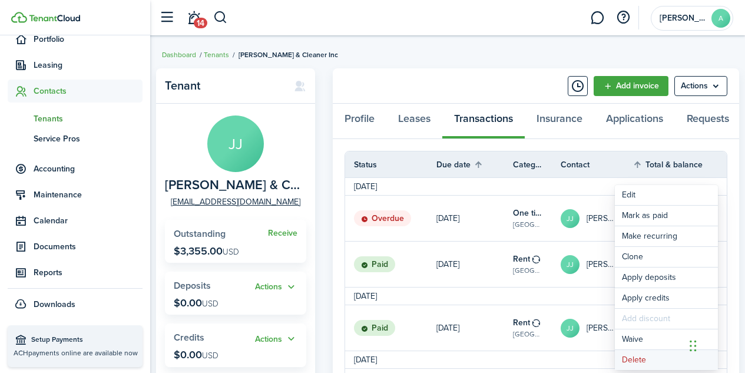
click at [639, 360] on button "Delete" at bounding box center [665, 360] width 103 height 20
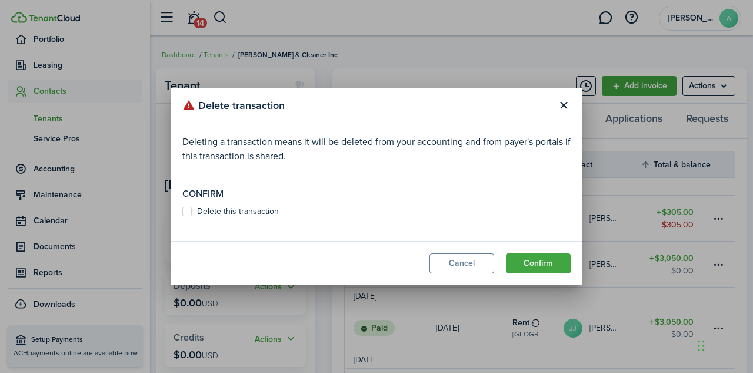
click at [221, 211] on label "Delete this transaction" at bounding box center [230, 211] width 97 height 9
click at [182, 211] on input "Delete this transaction" at bounding box center [182, 211] width 1 height 1
checkbox input "true"
click at [531, 265] on button "Confirm" at bounding box center [538, 263] width 65 height 20
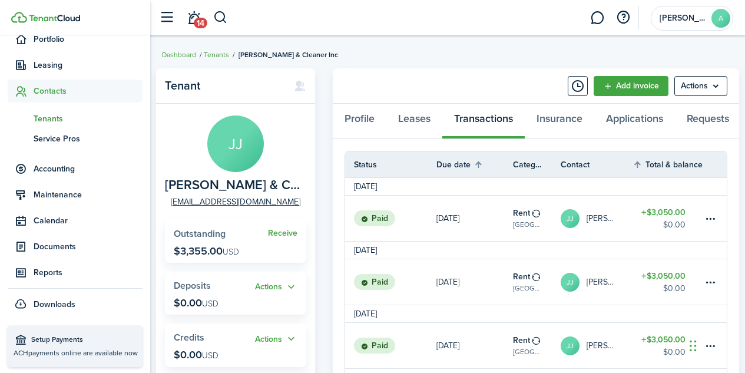
click at [220, 52] on link "Tenants" at bounding box center [216, 54] width 25 height 11
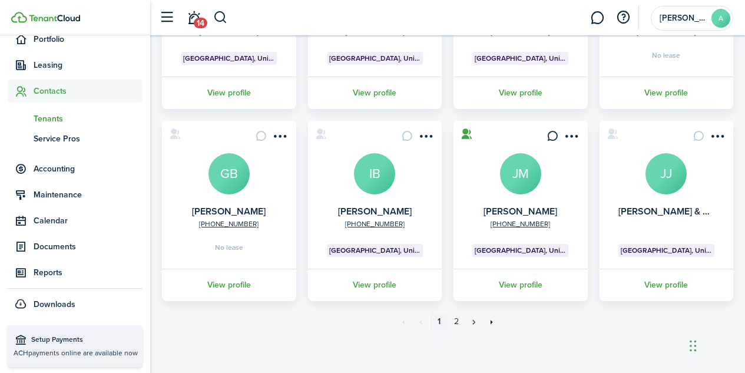
scroll to position [397, 0]
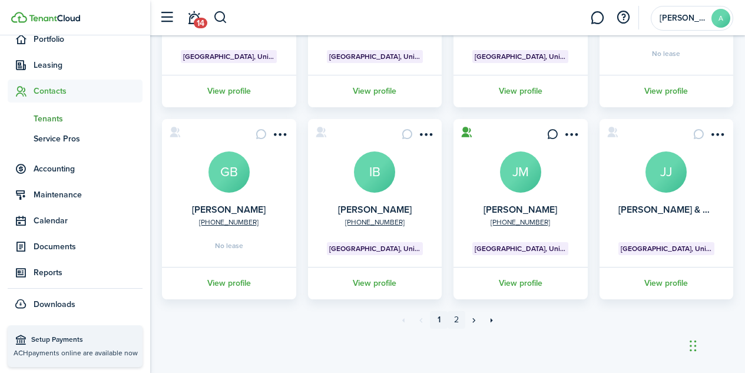
click at [456, 320] on link "2" at bounding box center [456, 320] width 18 height 18
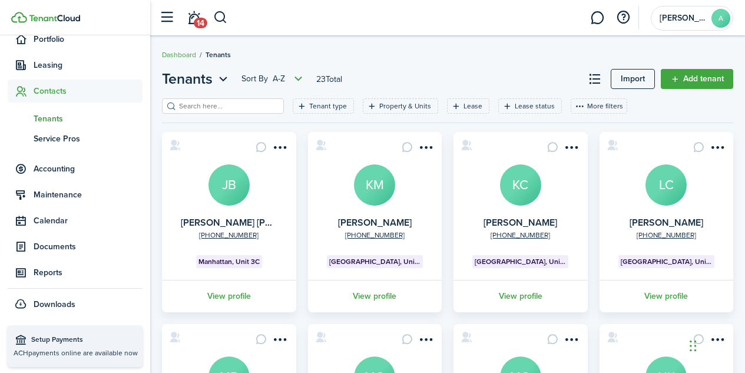
click at [235, 179] on avatar-text "JB" at bounding box center [228, 184] width 41 height 41
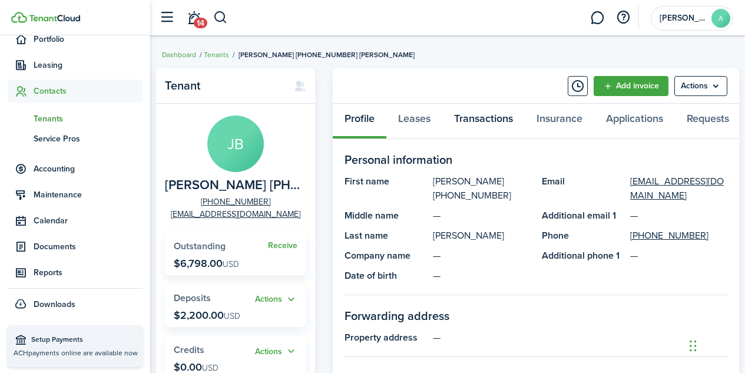
click at [486, 119] on link "Transactions" at bounding box center [483, 121] width 82 height 35
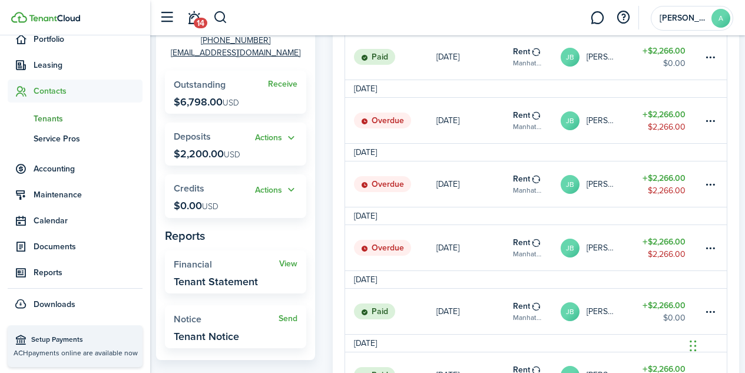
scroll to position [161, 0]
click at [714, 255] on table-menu-btn-icon at bounding box center [710, 248] width 14 height 14
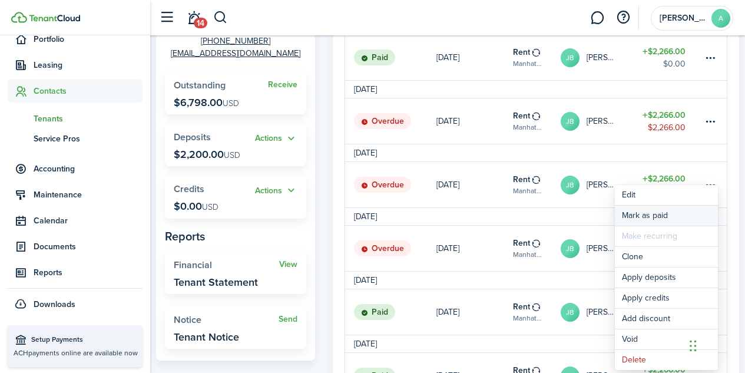
click at [626, 212] on link "Mark as paid" at bounding box center [665, 215] width 103 height 20
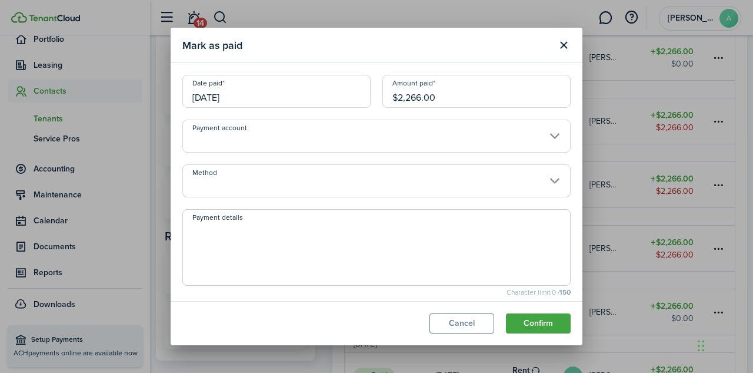
click at [231, 96] on input "[DATE]" at bounding box center [276, 91] width 188 height 33
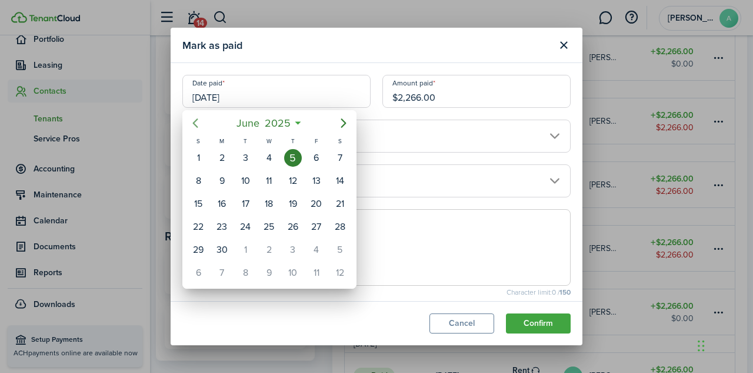
click at [197, 120] on icon "Previous page" at bounding box center [195, 123] width 5 height 9
click at [323, 247] on div "30" at bounding box center [317, 250] width 18 height 18
type input "[DATE]"
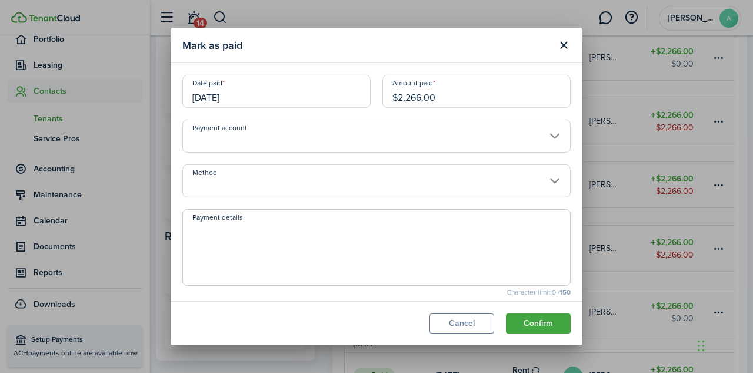
click at [514, 174] on input "Method" at bounding box center [376, 180] width 388 height 33
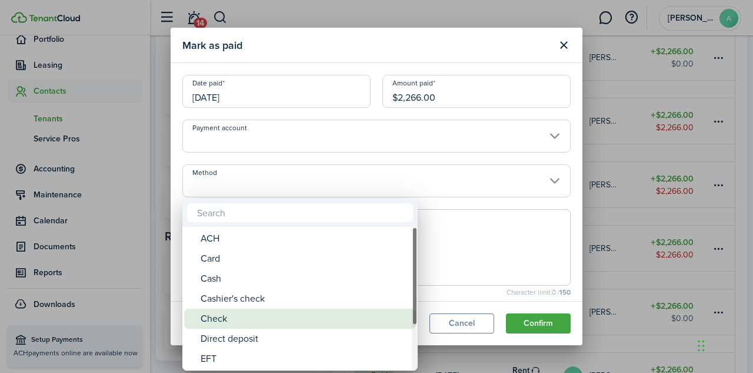
click at [294, 314] on div "Check" at bounding box center [305, 318] width 208 height 20
type input "Check"
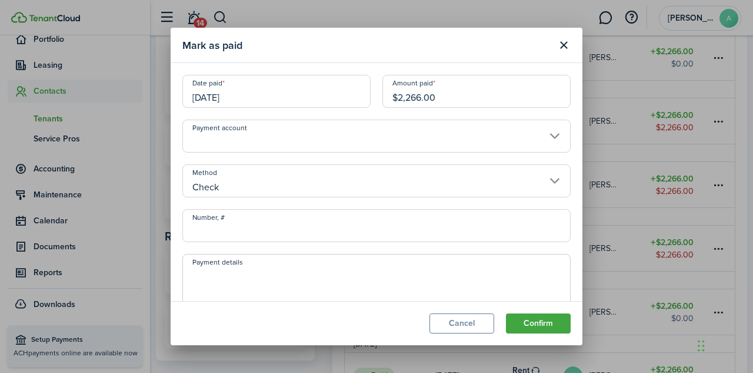
click at [268, 231] on input "Number, #" at bounding box center [376, 225] width 388 height 33
paste input "CK886407648"
type input "CK886407648"
click at [235, 275] on textarea "Payment details" at bounding box center [376, 295] width 387 height 57
paste textarea "CK886407648"
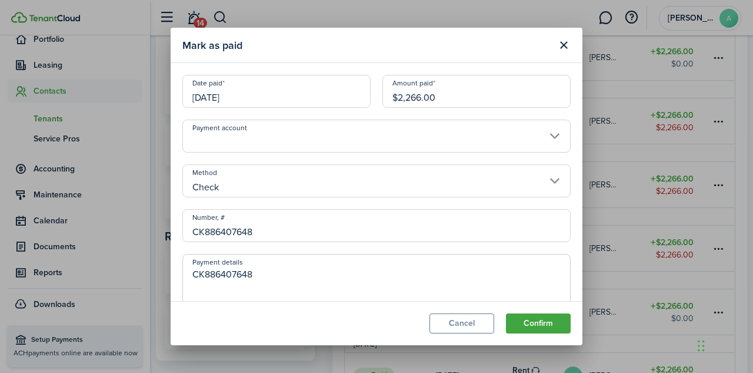
click at [207, 270] on textarea "CK886407648" at bounding box center [376, 295] width 387 height 57
type textarea "CK#886407648"
click at [203, 230] on input "CK886407648" at bounding box center [376, 225] width 388 height 33
type input "886407648"
click at [549, 316] on button "Confirm" at bounding box center [538, 323] width 65 height 20
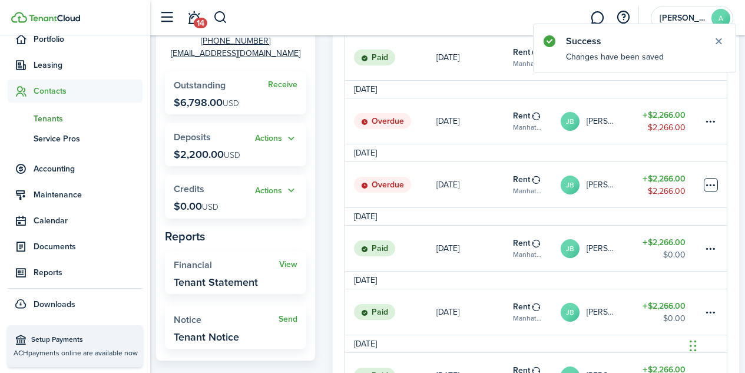
click at [708, 191] on table-menu-btn-icon at bounding box center [710, 185] width 14 height 14
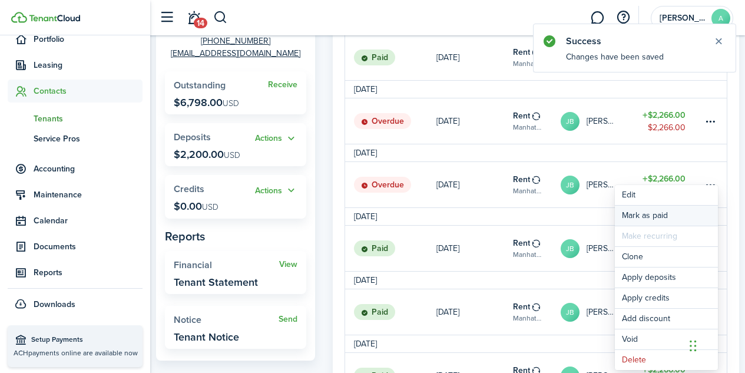
click at [672, 212] on link "Mark as paid" at bounding box center [665, 215] width 103 height 20
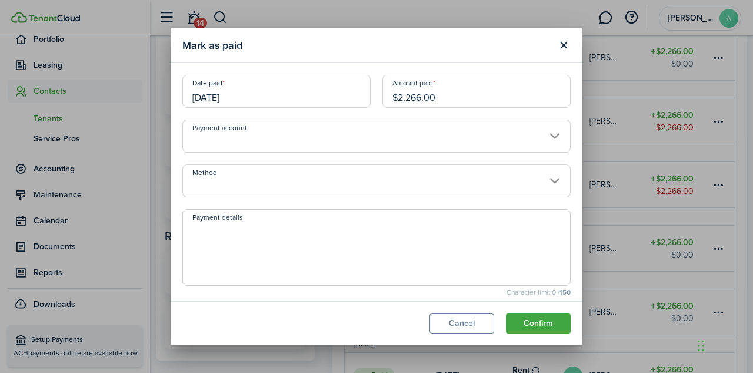
click at [215, 98] on input "[DATE]" at bounding box center [276, 91] width 188 height 33
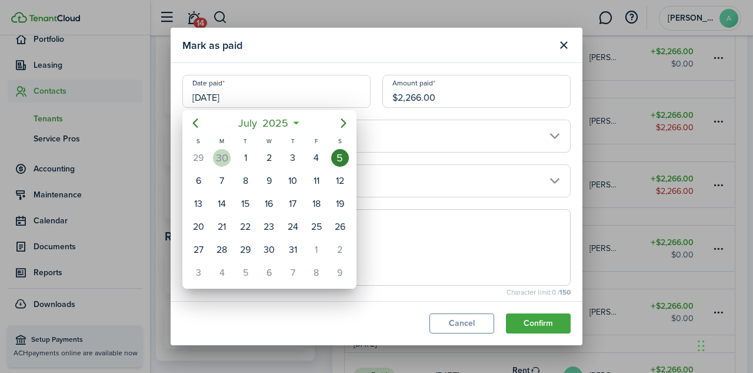
click at [227, 158] on div "30" at bounding box center [222, 158] width 18 height 18
type input "[DATE]"
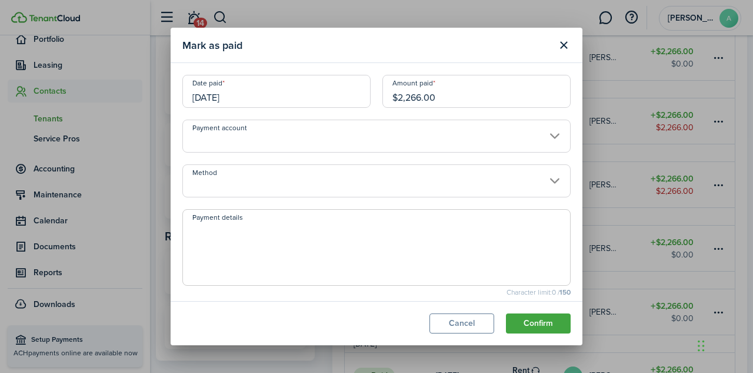
click at [295, 175] on input "Method" at bounding box center [376, 180] width 388 height 33
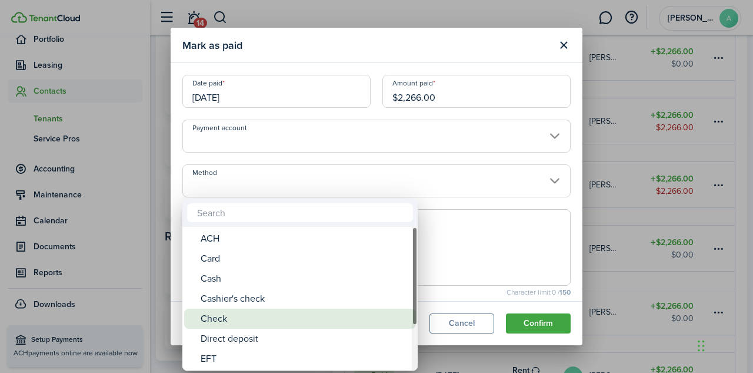
click at [275, 311] on div "Check" at bounding box center [305, 318] width 208 height 20
type input "Check"
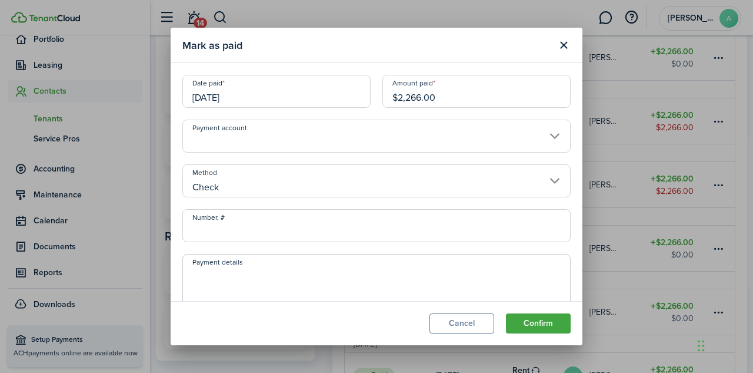
click at [284, 236] on input "Number, #" at bounding box center [376, 225] width 388 height 33
paste input "CK889933923"
type input "CK889933923"
click at [258, 277] on textarea "Payment details" at bounding box center [376, 295] width 387 height 57
paste textarea "CK889933923"
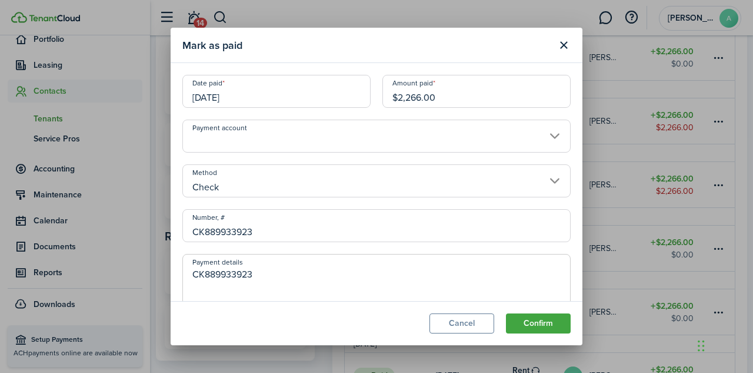
type textarea "CK889933923"
click at [202, 231] on input "CK889933923" at bounding box center [376, 225] width 388 height 33
type input "889933923"
click at [204, 276] on textarea "CK889933923" at bounding box center [376, 295] width 387 height 57
type textarea "CK#889933923"
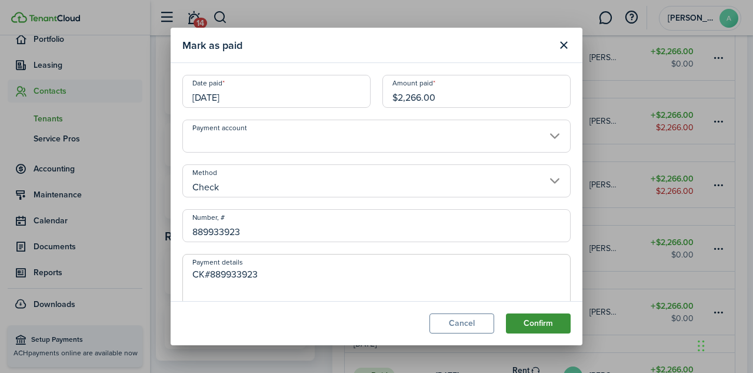
click at [530, 320] on button "Confirm" at bounding box center [538, 323] width 65 height 20
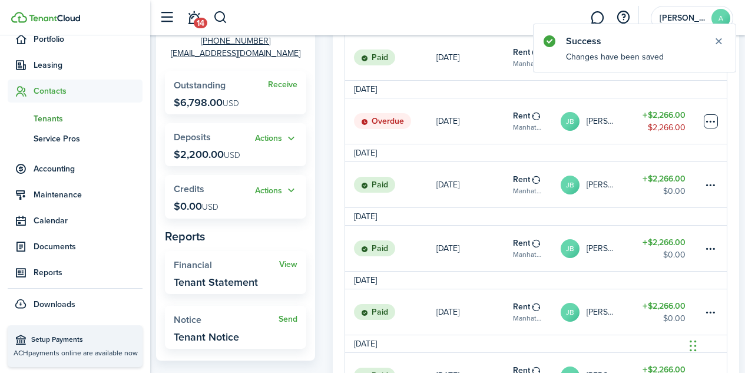
click at [709, 128] on table-menu-btn-icon at bounding box center [710, 121] width 14 height 14
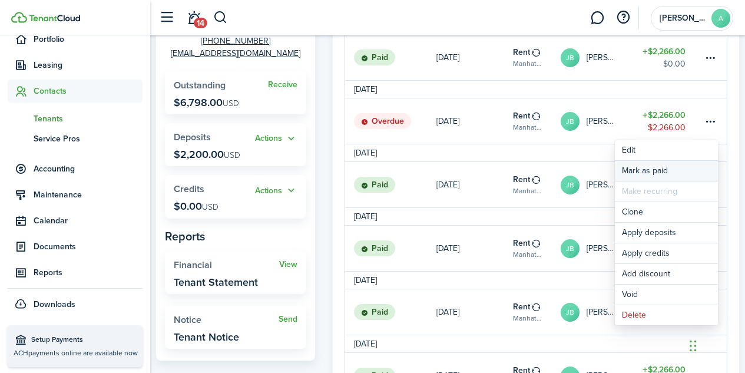
click at [669, 172] on link "Mark as paid" at bounding box center [665, 171] width 103 height 20
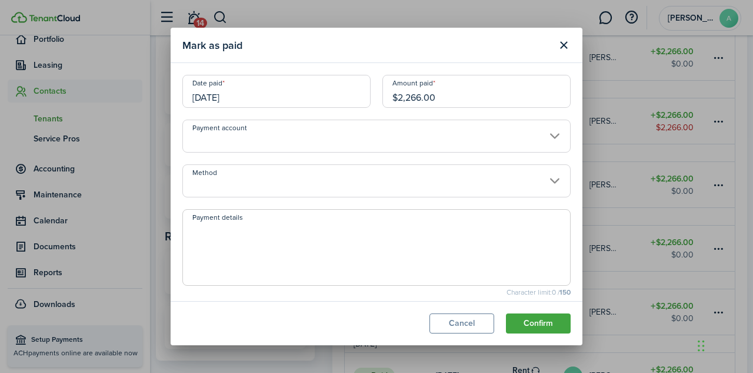
click at [223, 99] on input "[DATE]" at bounding box center [276, 91] width 188 height 33
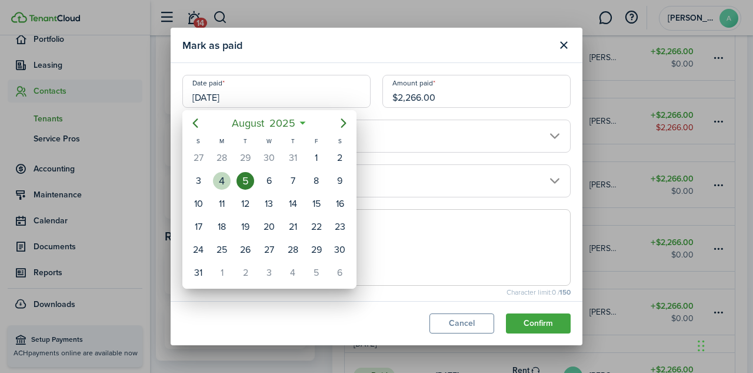
click at [223, 183] on div "4" at bounding box center [222, 181] width 18 height 18
type input "[DATE]"
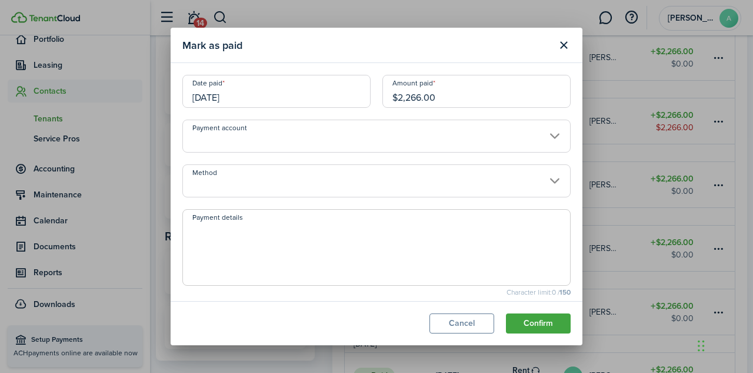
click at [227, 183] on input "Method" at bounding box center [376, 180] width 388 height 33
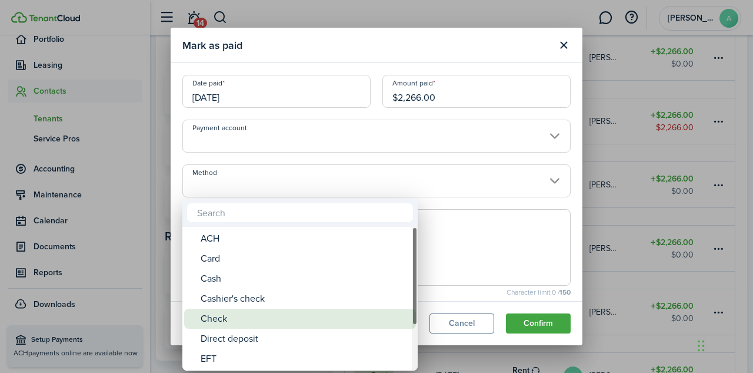
click at [231, 313] on div "Check" at bounding box center [305, 318] width 208 height 20
type input "Check"
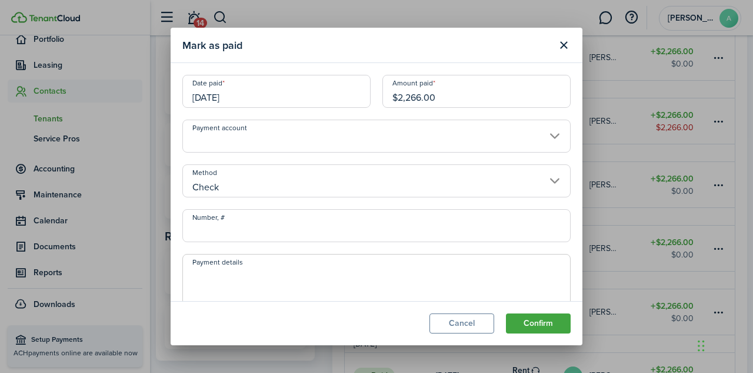
click at [245, 227] on input "Number, #" at bounding box center [376, 225] width 388 height 33
paste input "CK893160647"
type input "CK893160647"
click at [203, 272] on textarea "Payment details" at bounding box center [376, 295] width 387 height 57
paste textarea "CK893160647"
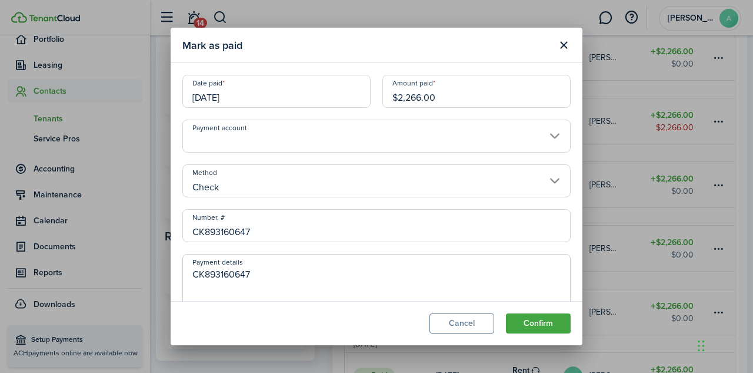
click at [203, 272] on textarea "CK893160647" at bounding box center [376, 295] width 387 height 57
type textarea "CK#893160647"
click at [201, 228] on input "CK893160647" at bounding box center [376, 225] width 388 height 33
type input "893160647"
click at [520, 321] on button "Confirm" at bounding box center [538, 323] width 65 height 20
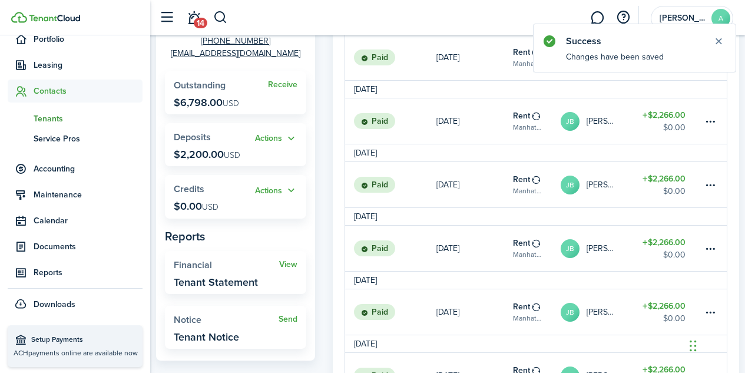
scroll to position [0, 0]
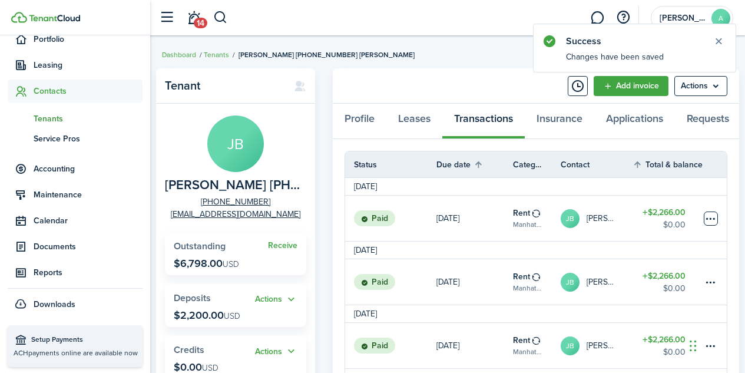
click at [710, 222] on table-menu-btn-icon at bounding box center [710, 218] width 14 height 14
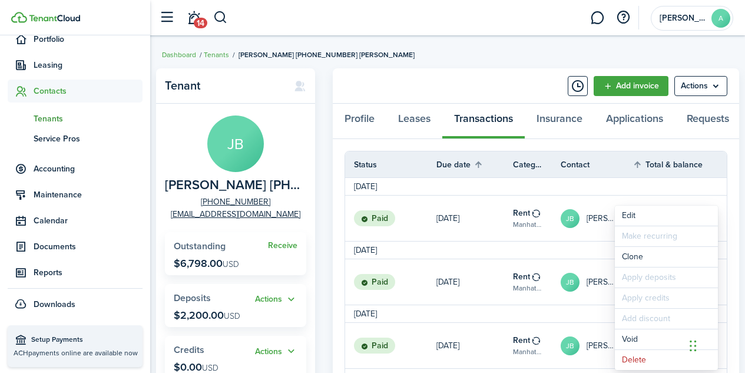
click at [570, 224] on avatar-text "JB" at bounding box center [569, 218] width 19 height 19
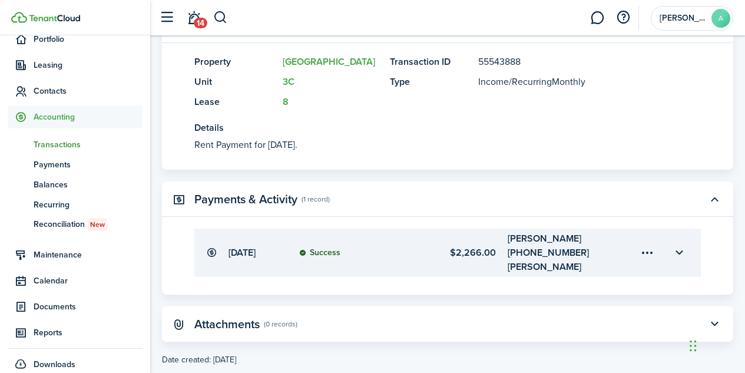
scroll to position [317, 0]
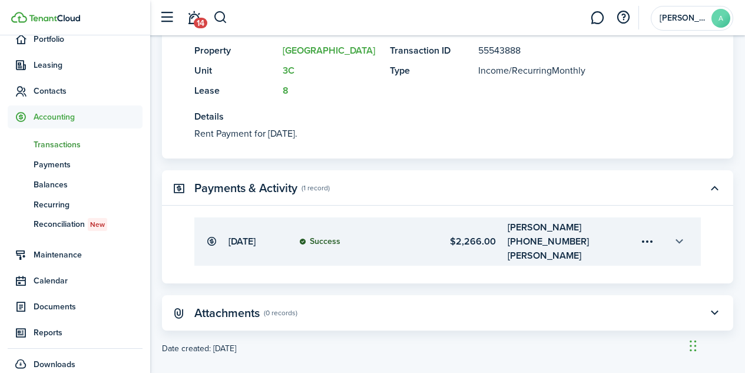
click at [683, 237] on button "button" at bounding box center [679, 241] width 20 height 20
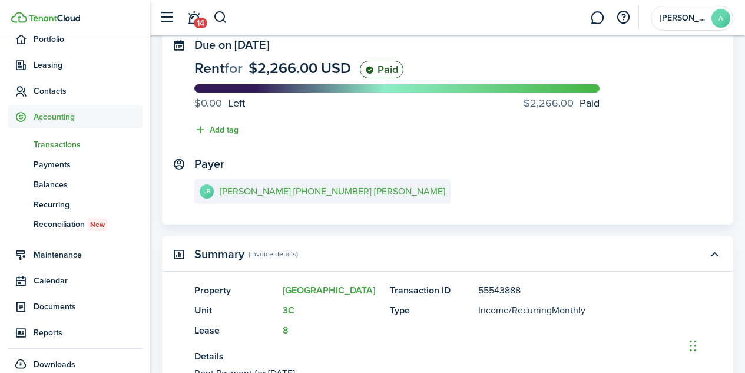
scroll to position [0, 0]
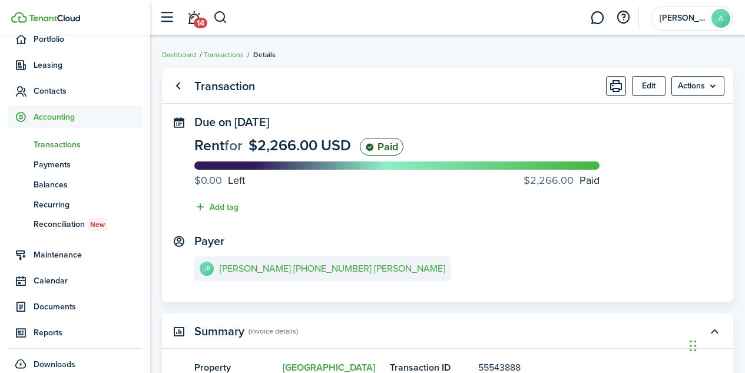
click at [224, 55] on link "Transactions" at bounding box center [224, 54] width 40 height 11
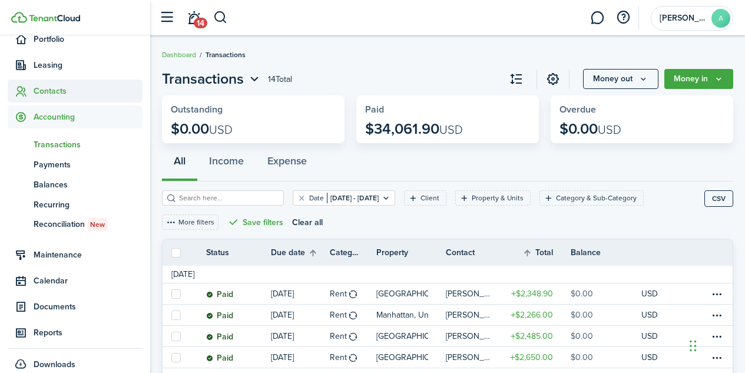
click at [54, 92] on span "Contacts" at bounding box center [88, 91] width 109 height 12
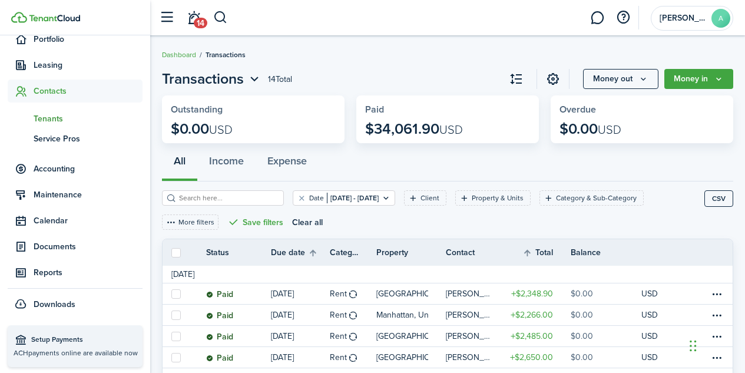
click at [50, 119] on span "Tenants" at bounding box center [88, 118] width 109 height 12
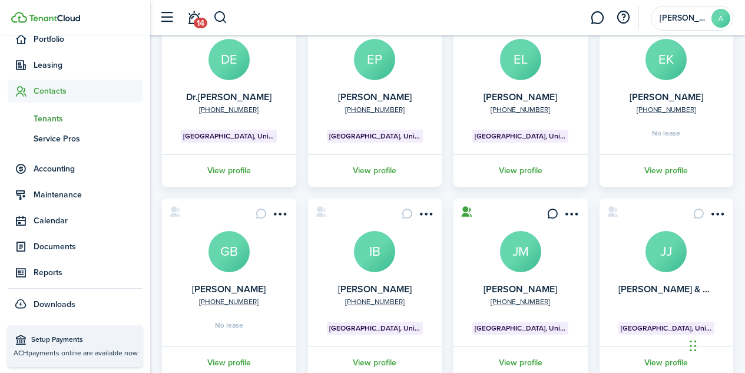
scroll to position [397, 0]
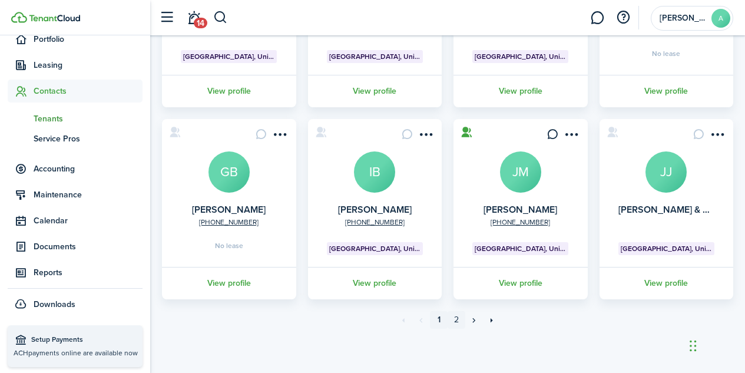
click at [454, 320] on link "2" at bounding box center [456, 320] width 18 height 18
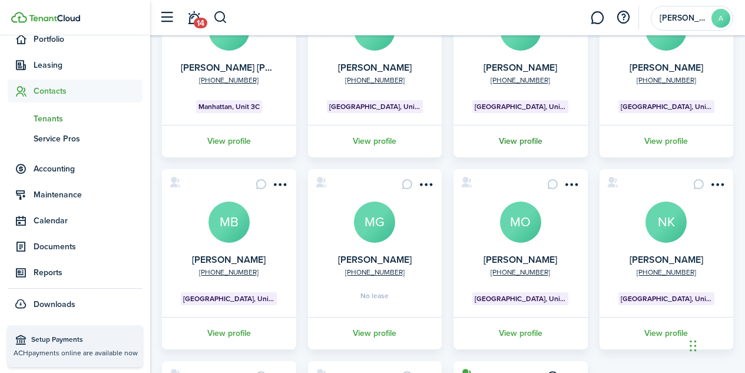
scroll to position [158, 0]
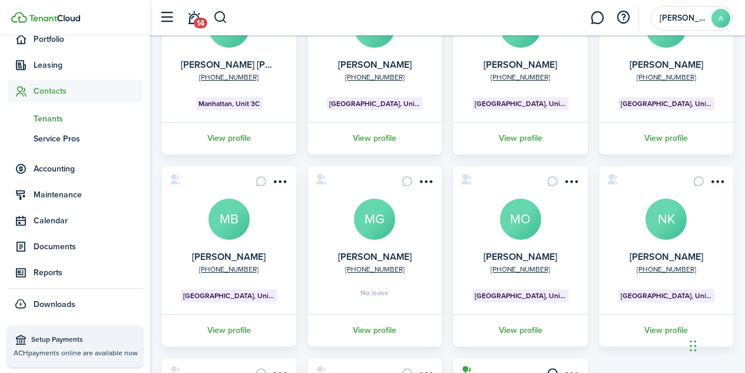
click at [234, 219] on avatar-text "MB" at bounding box center [228, 218] width 41 height 41
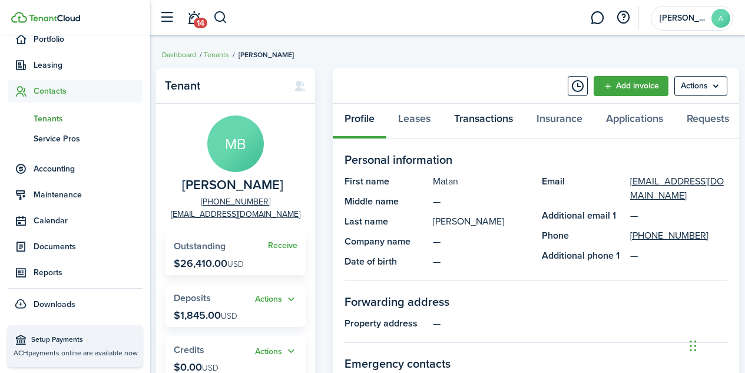
click at [481, 119] on link "Transactions" at bounding box center [483, 121] width 82 height 35
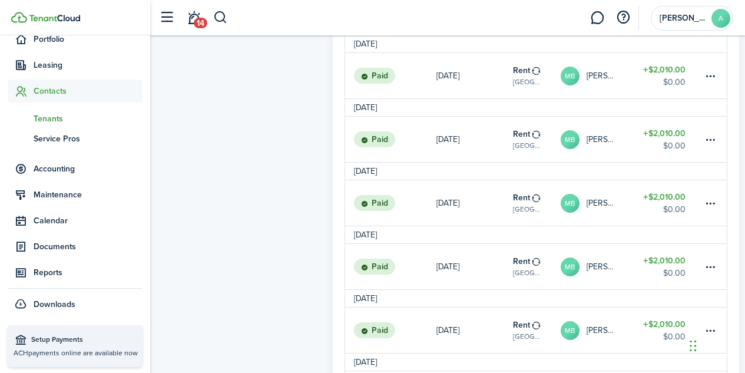
scroll to position [1192, 0]
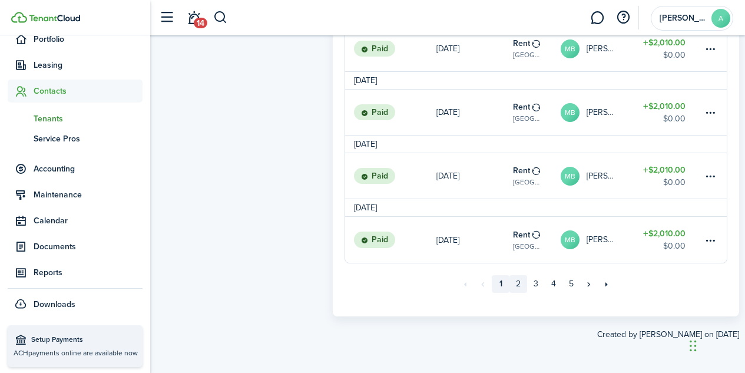
click at [519, 287] on link "2" at bounding box center [518, 284] width 18 height 18
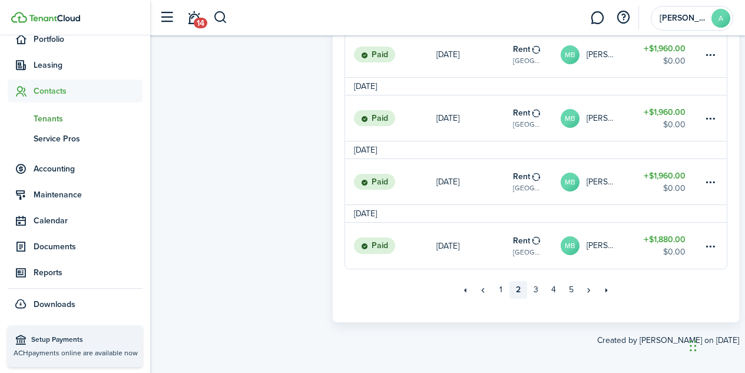
scroll to position [1192, 0]
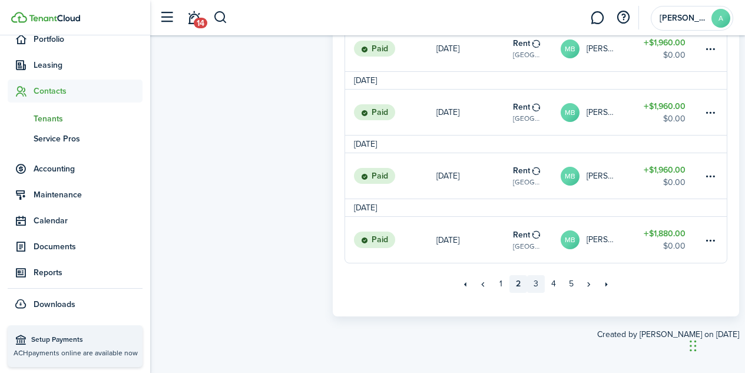
click at [535, 288] on link "3" at bounding box center [536, 284] width 18 height 18
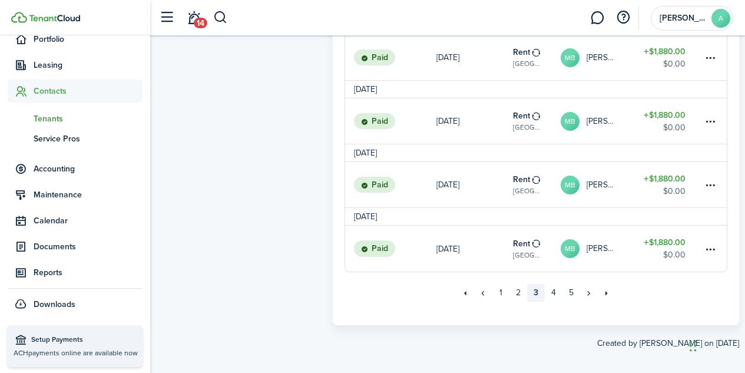
scroll to position [1171, 0]
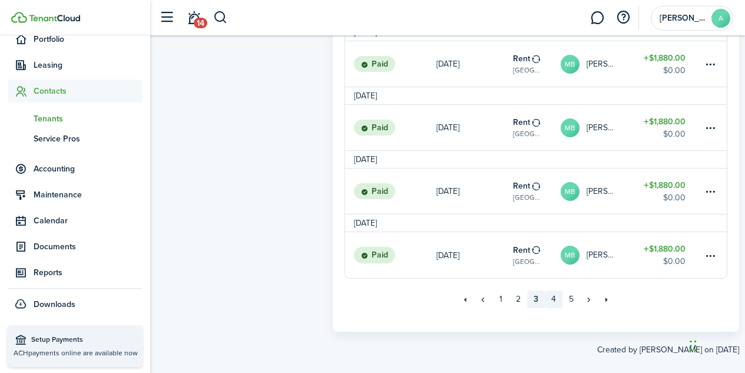
click at [554, 307] on link "4" at bounding box center [553, 299] width 18 height 18
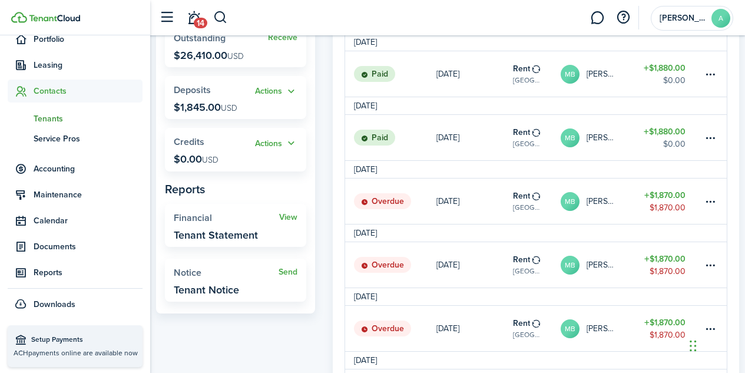
scroll to position [201, 0]
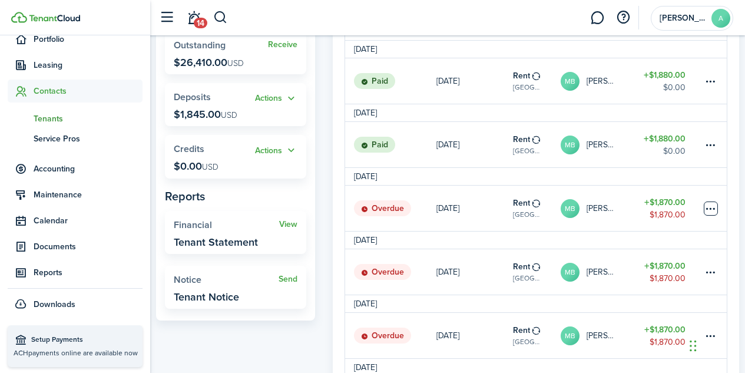
click at [712, 214] on table-menu-btn-icon at bounding box center [710, 208] width 14 height 14
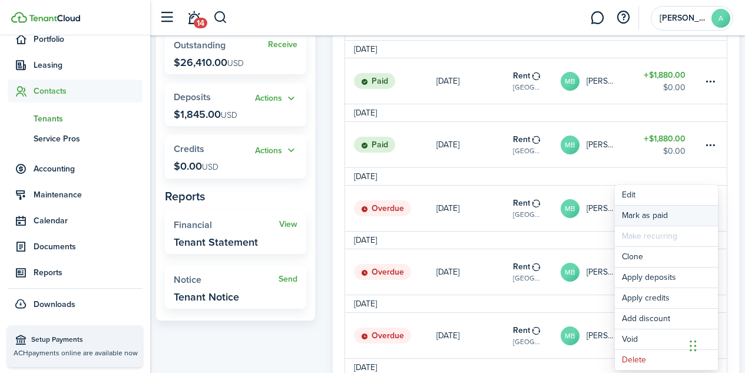
click at [675, 215] on link "Mark as paid" at bounding box center [665, 215] width 103 height 20
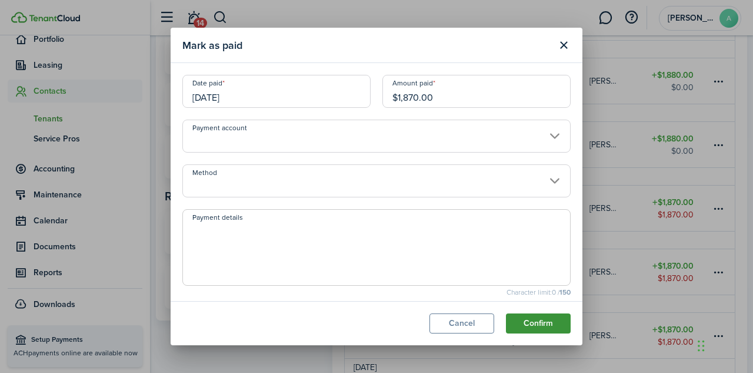
click at [541, 326] on button "Confirm" at bounding box center [538, 323] width 65 height 20
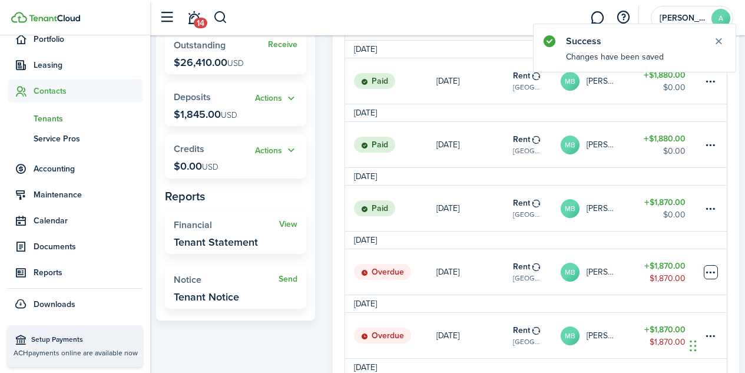
click at [711, 279] on table-menu-btn-icon at bounding box center [710, 272] width 14 height 14
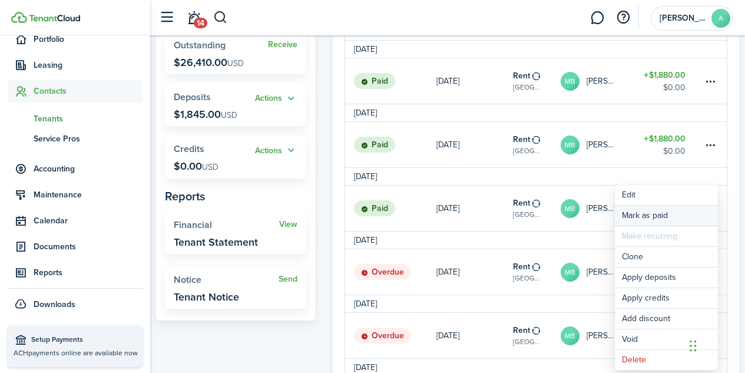
click at [657, 212] on link "Mark as paid" at bounding box center [665, 215] width 103 height 20
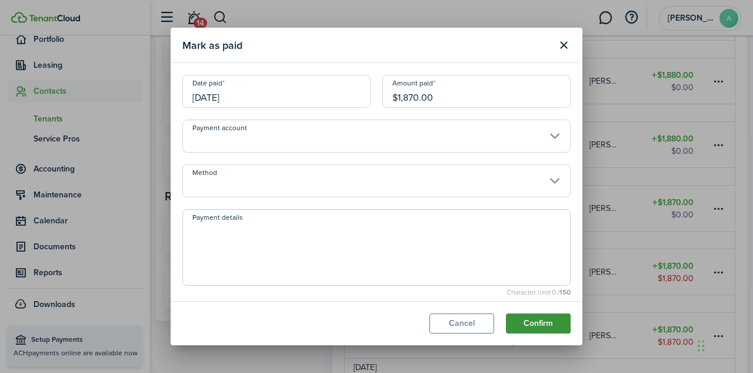
click at [544, 326] on button "Confirm" at bounding box center [538, 323] width 65 height 20
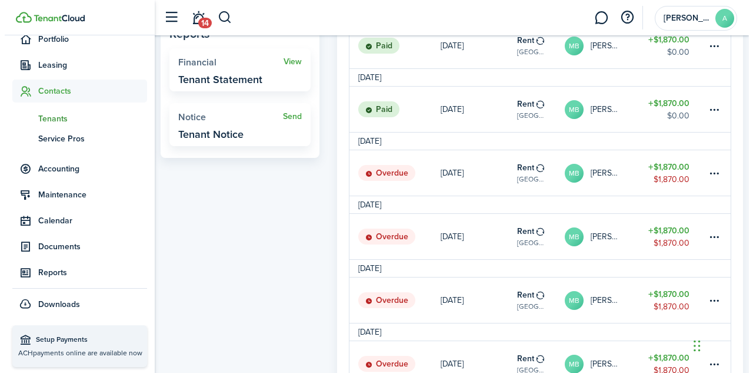
scroll to position [364, 0]
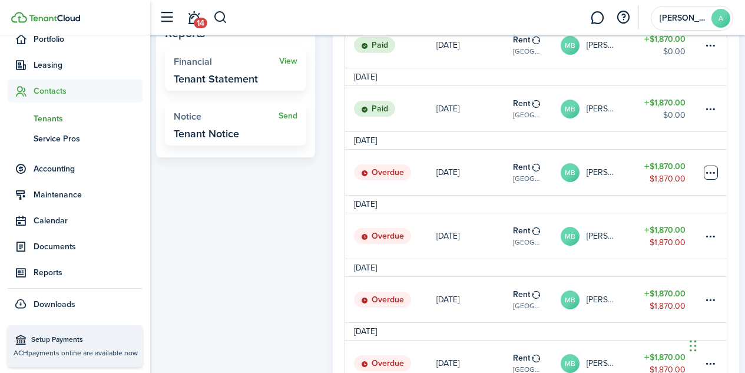
click at [709, 176] on table-menu-btn-icon at bounding box center [710, 172] width 14 height 14
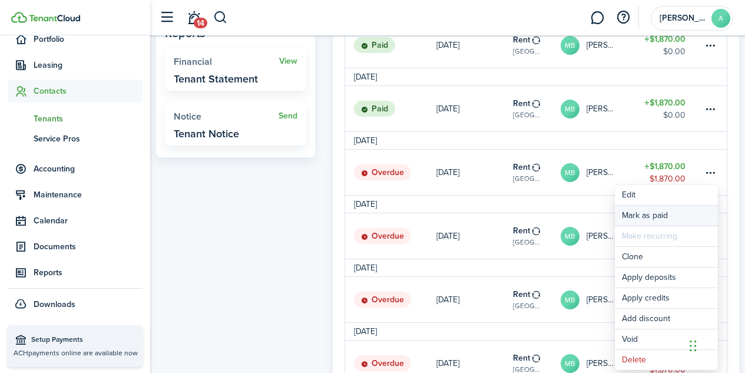
click at [656, 217] on link "Mark as paid" at bounding box center [665, 215] width 103 height 20
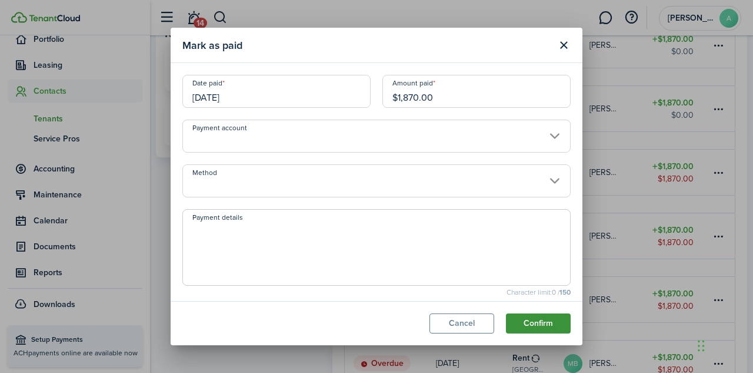
click at [540, 328] on button "Confirm" at bounding box center [538, 323] width 65 height 20
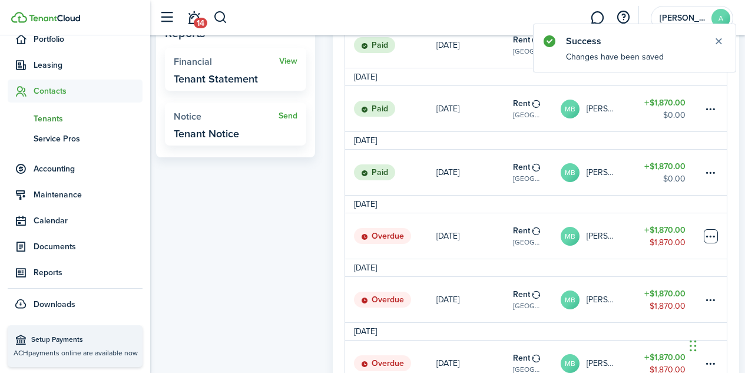
click at [709, 242] on table-menu-btn-icon at bounding box center [710, 236] width 14 height 14
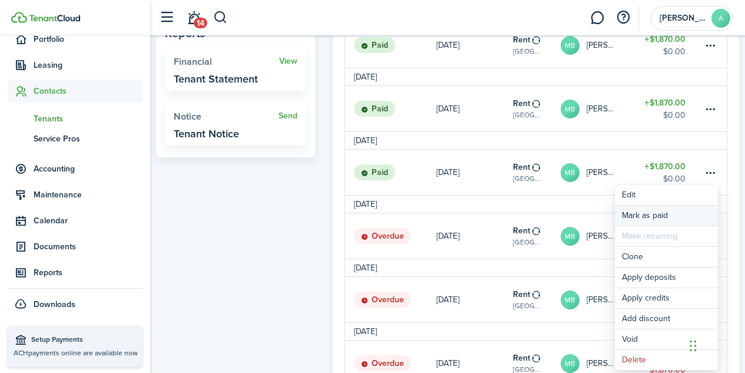
click at [654, 214] on link "Mark as paid" at bounding box center [665, 215] width 103 height 20
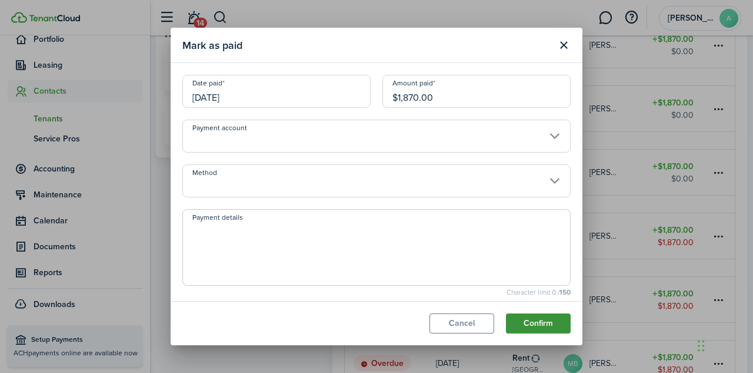
click at [541, 325] on button "Confirm" at bounding box center [538, 323] width 65 height 20
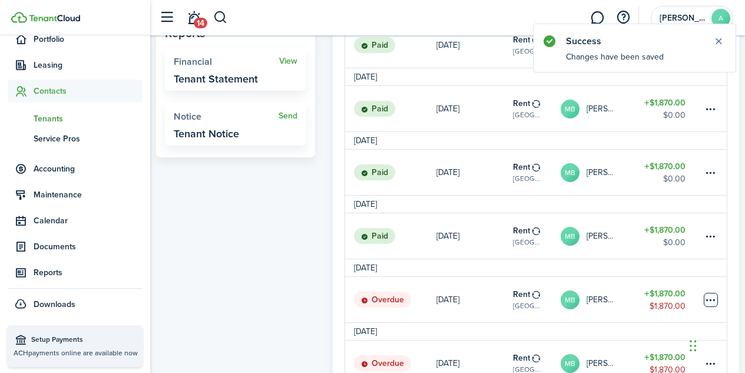
click at [714, 307] on table-menu-btn-icon at bounding box center [710, 300] width 14 height 14
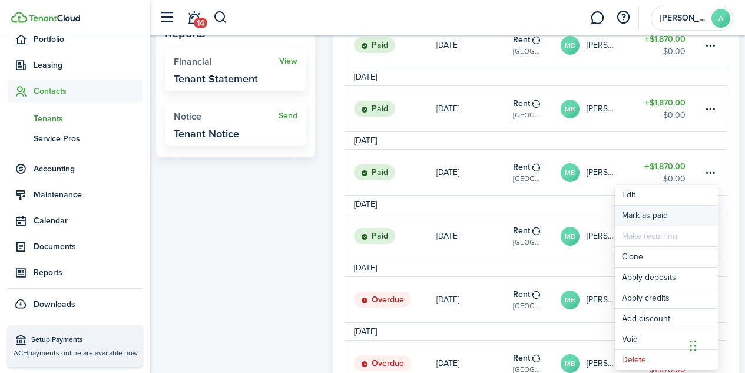
click at [662, 211] on link "Mark as paid" at bounding box center [665, 215] width 103 height 20
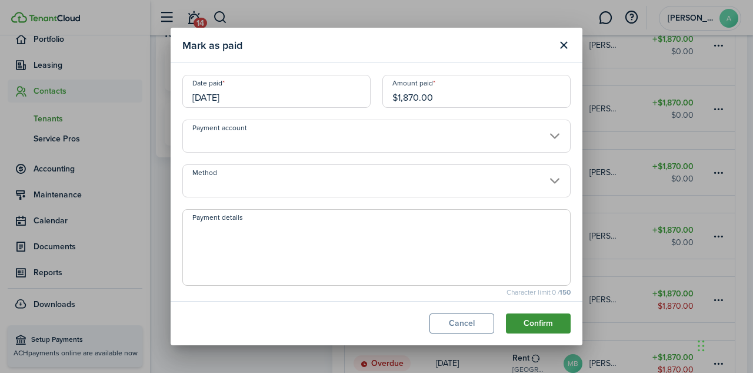
click at [546, 328] on button "Confirm" at bounding box center [538, 323] width 65 height 20
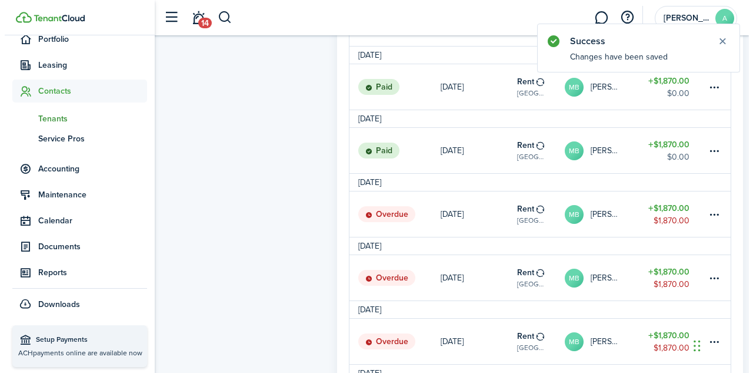
scroll to position [513, 0]
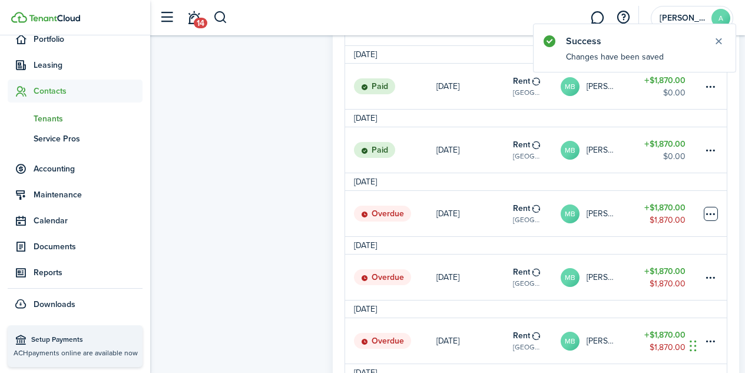
click at [709, 220] on table-menu-btn-icon at bounding box center [710, 214] width 14 height 14
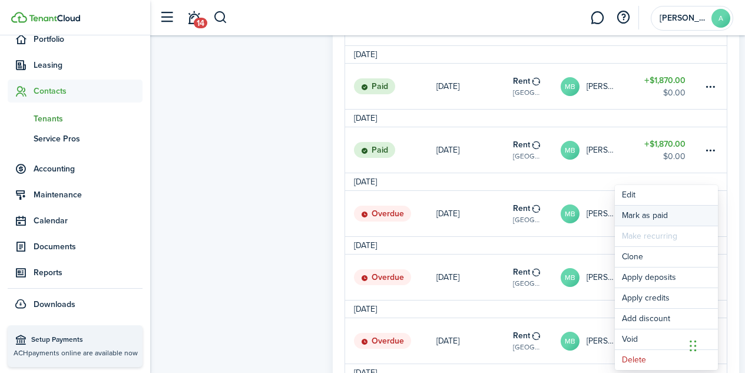
click at [684, 216] on link "Mark as paid" at bounding box center [665, 215] width 103 height 20
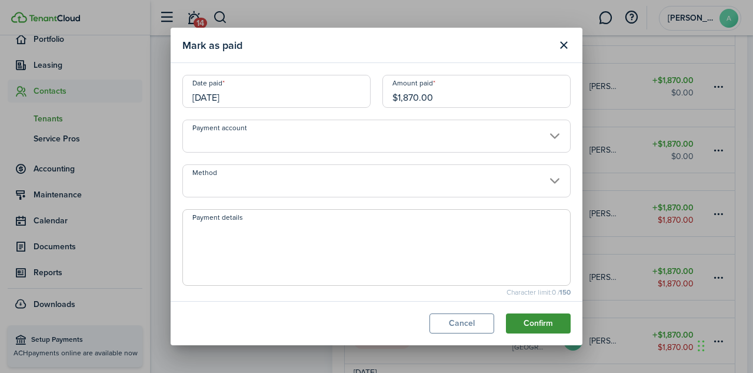
click at [533, 320] on button "Confirm" at bounding box center [538, 323] width 65 height 20
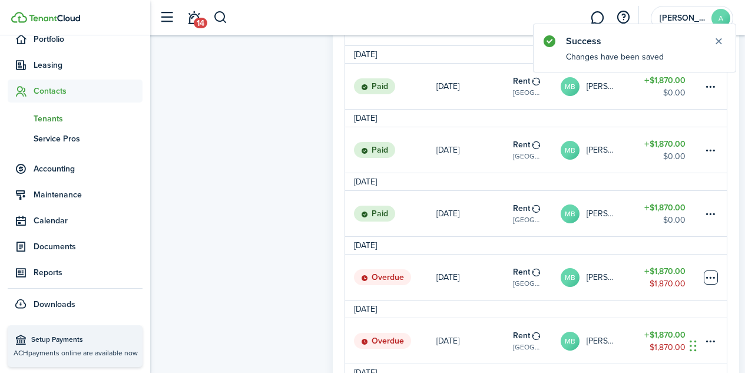
click at [709, 281] on table-menu-btn-icon at bounding box center [710, 277] width 14 height 14
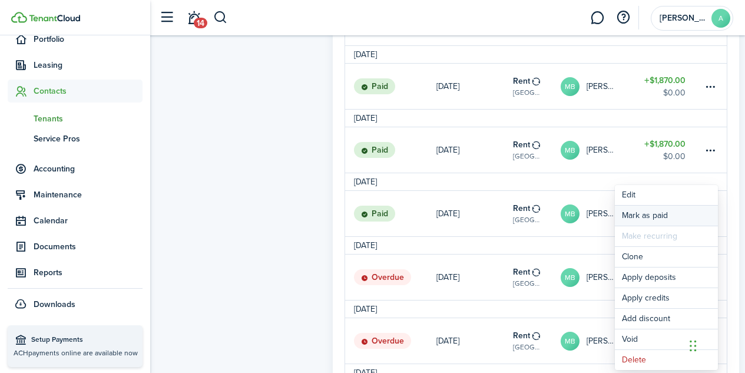
click at [649, 215] on link "Mark as paid" at bounding box center [665, 215] width 103 height 20
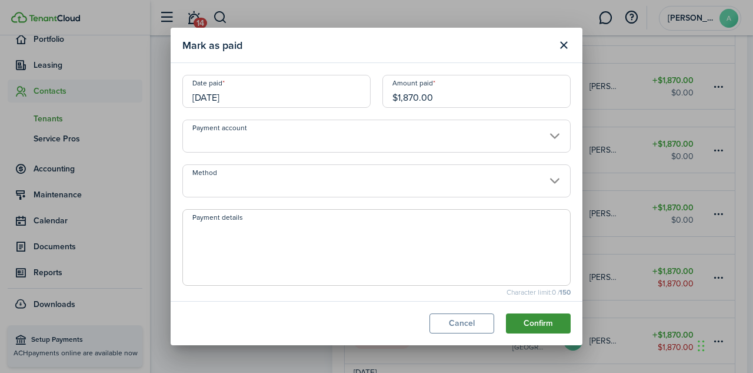
click at [530, 326] on button "Confirm" at bounding box center [538, 323] width 65 height 20
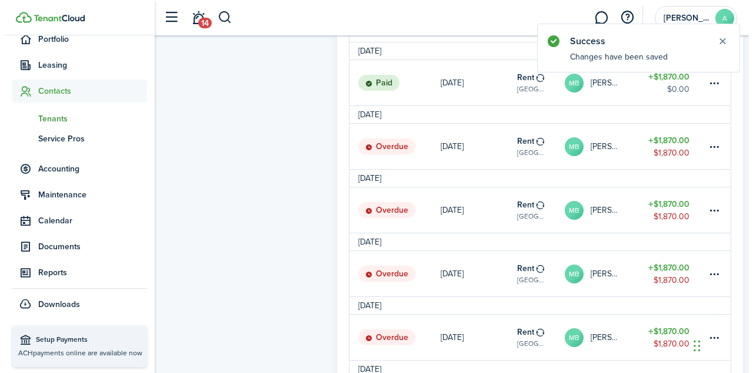
scroll to position [708, 0]
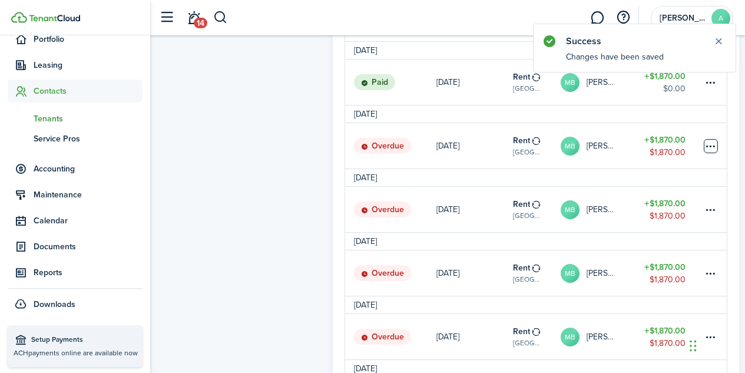
click at [712, 149] on table-menu-btn-icon at bounding box center [710, 146] width 14 height 14
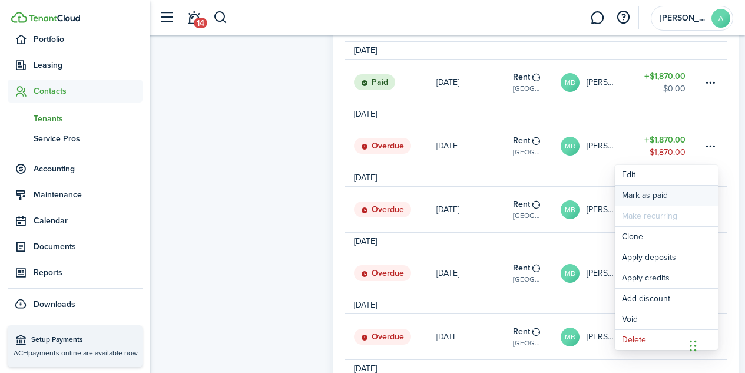
click at [657, 195] on link "Mark as paid" at bounding box center [665, 195] width 103 height 20
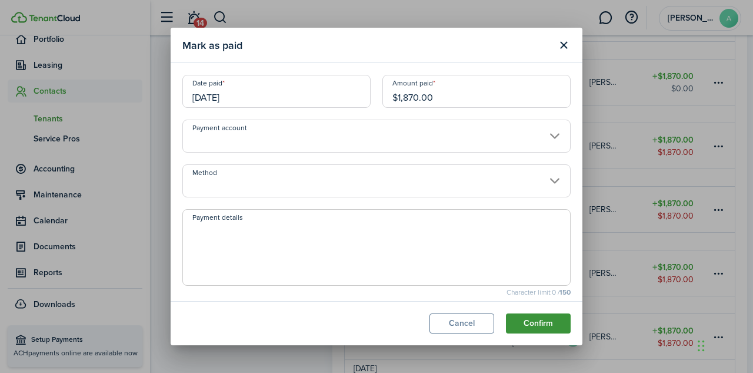
click at [531, 321] on button "Confirm" at bounding box center [538, 323] width 65 height 20
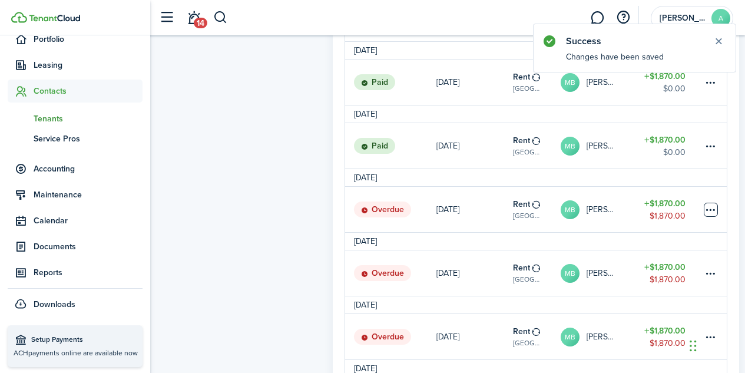
click at [712, 216] on table-menu-btn-icon at bounding box center [710, 209] width 14 height 14
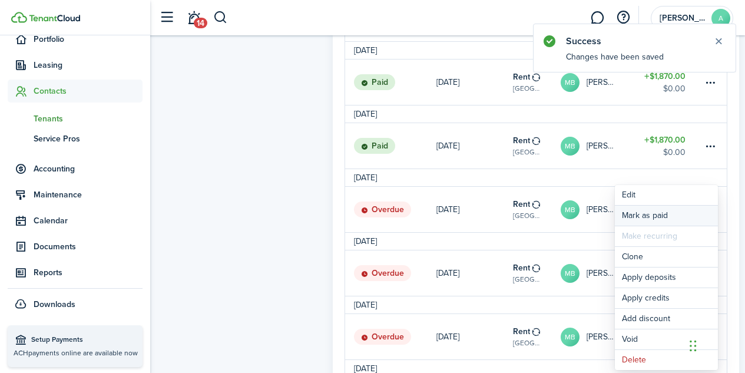
click at [659, 215] on link "Mark as paid" at bounding box center [665, 215] width 103 height 20
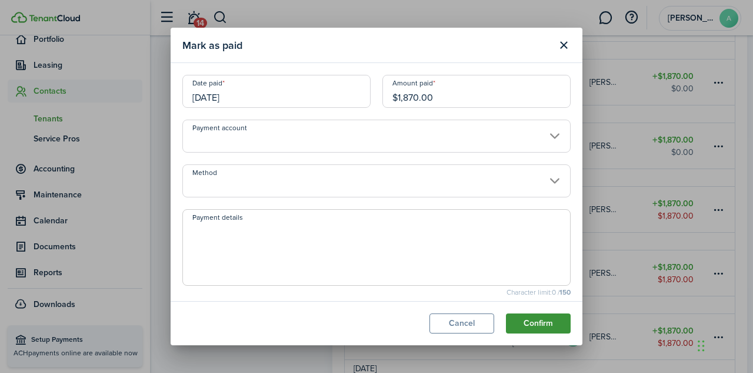
click at [534, 324] on button "Confirm" at bounding box center [538, 323] width 65 height 20
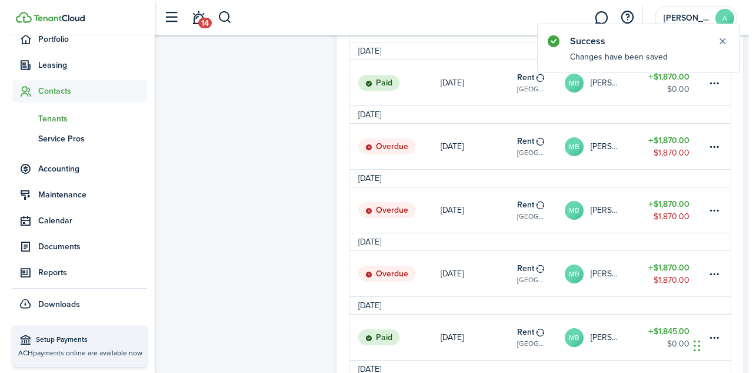
scroll to position [840, 0]
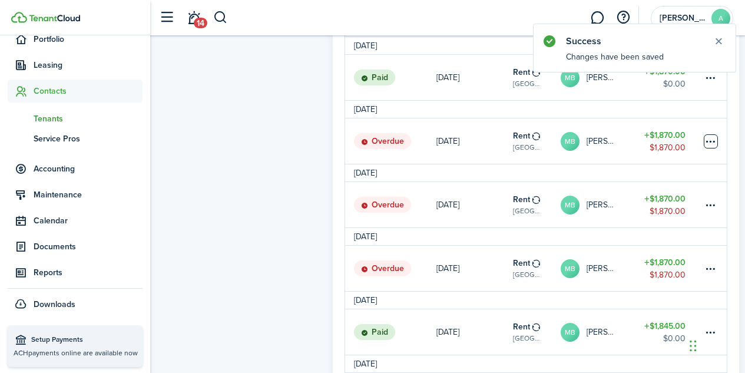
click at [710, 148] on table-menu-btn-icon at bounding box center [710, 141] width 14 height 14
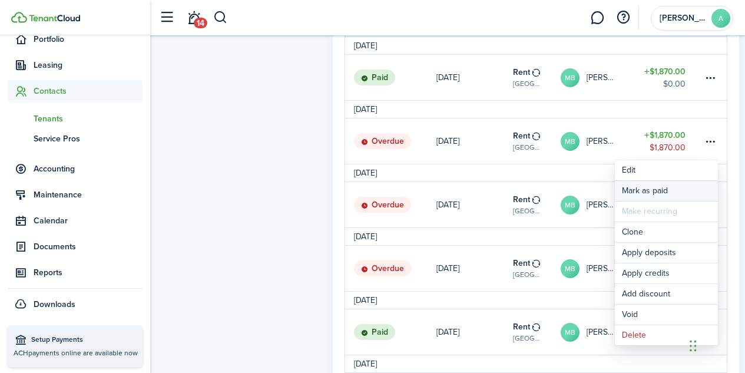
click at [646, 190] on link "Mark as paid" at bounding box center [665, 191] width 103 height 20
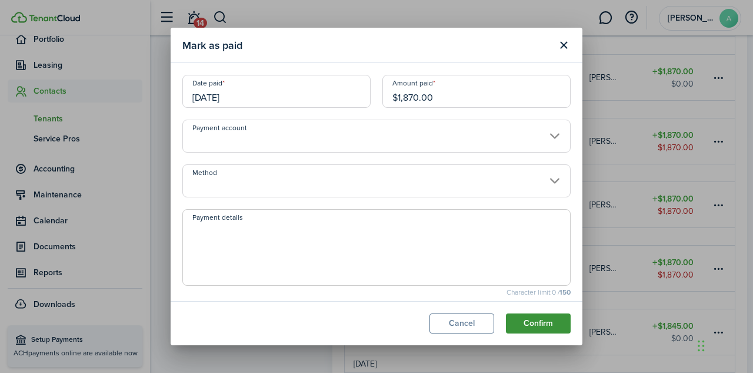
click at [535, 327] on button "Confirm" at bounding box center [538, 323] width 65 height 20
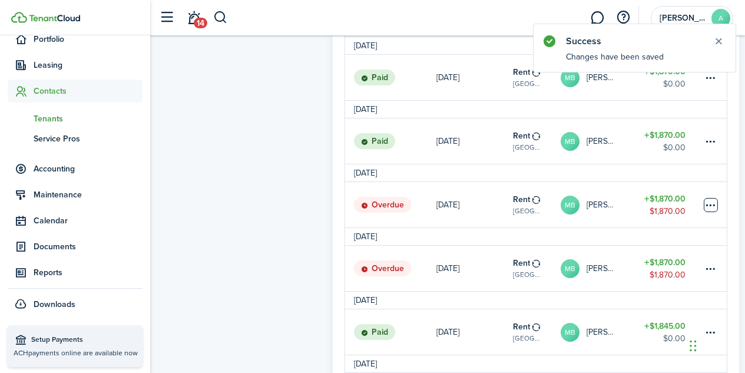
click at [714, 208] on table-menu-btn-icon at bounding box center [710, 205] width 14 height 14
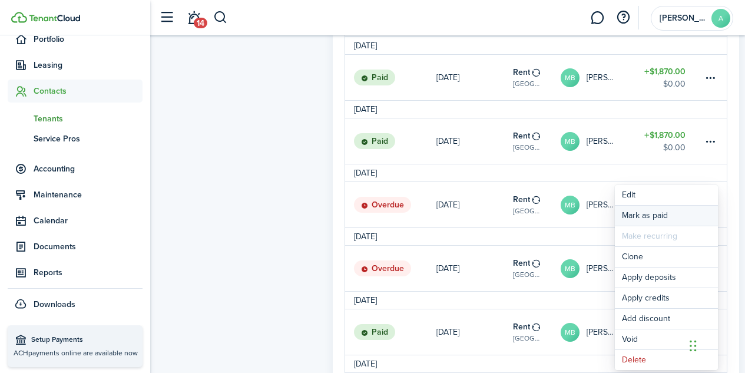
click at [660, 215] on link "Mark as paid" at bounding box center [665, 215] width 103 height 20
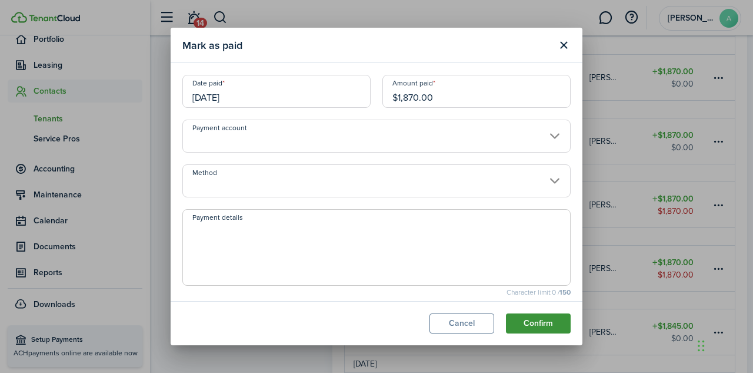
click at [545, 317] on button "Confirm" at bounding box center [538, 323] width 65 height 20
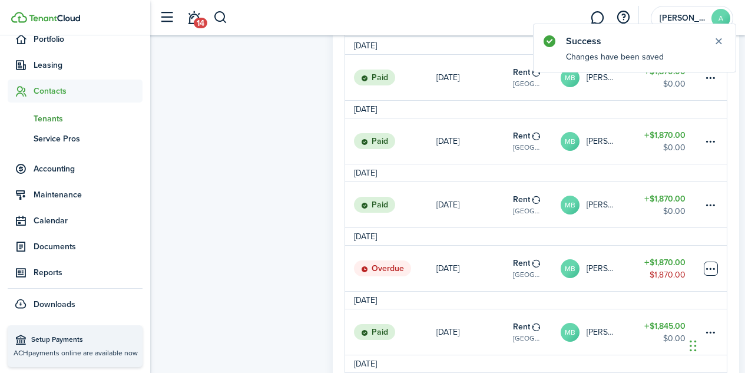
click at [713, 272] on table-menu-btn-icon at bounding box center [710, 268] width 14 height 14
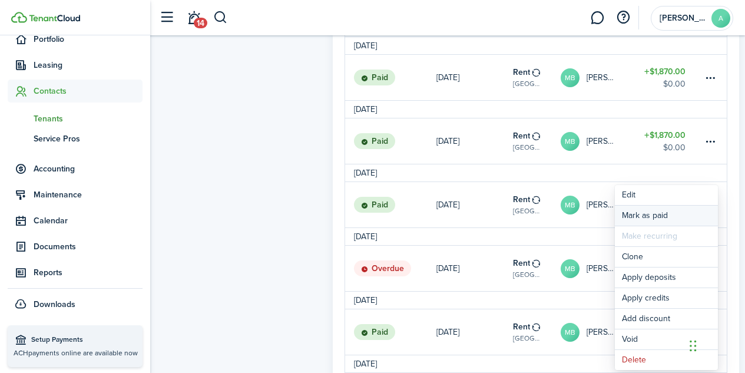
click at [657, 215] on link "Mark as paid" at bounding box center [665, 215] width 103 height 20
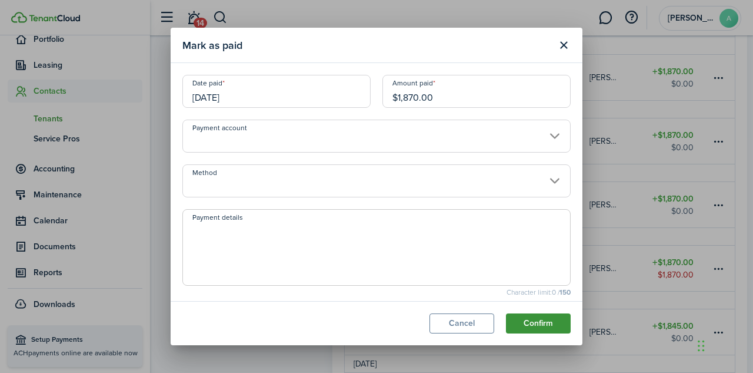
click at [536, 321] on button "Confirm" at bounding box center [538, 323] width 65 height 20
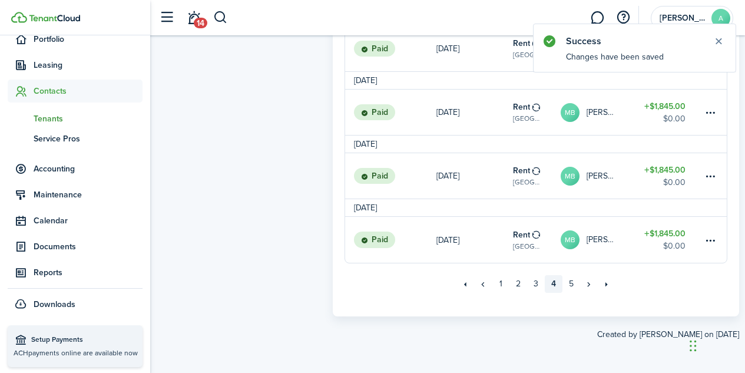
scroll to position [1191, 0]
click at [572, 286] on link "5" at bounding box center [571, 284] width 18 height 18
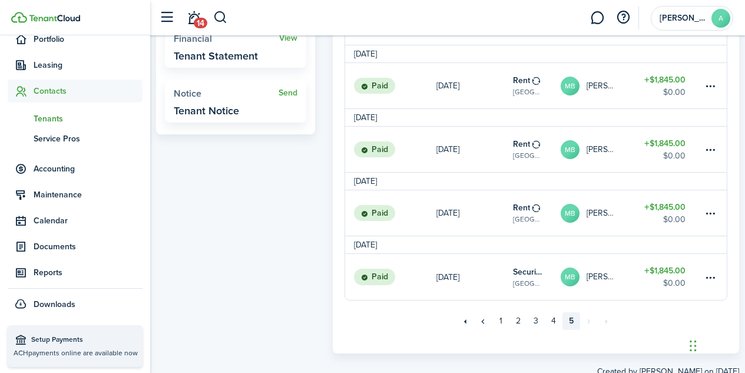
scroll to position [430, 0]
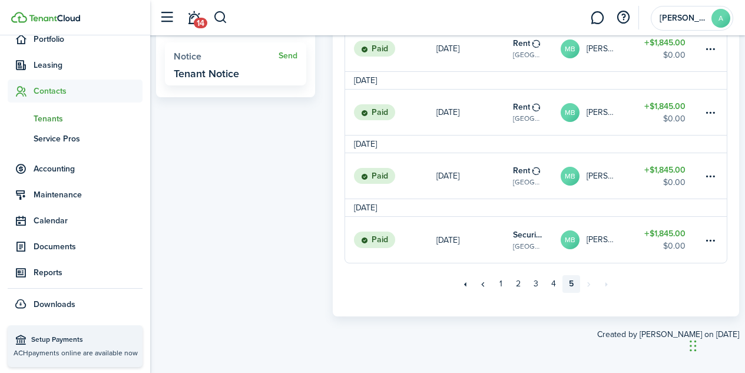
click at [586, 284] on link "»" at bounding box center [589, 284] width 18 height 18
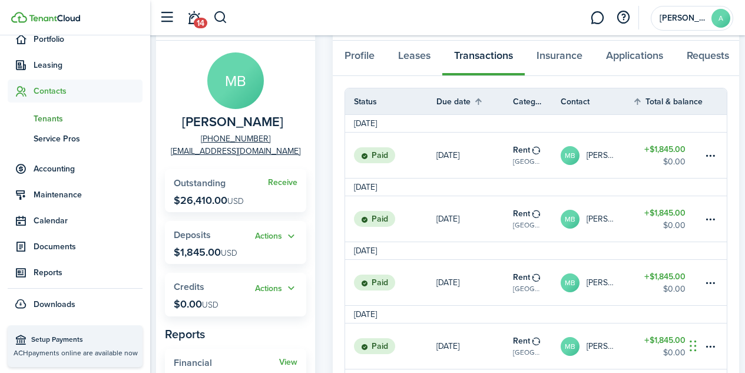
scroll to position [0, 0]
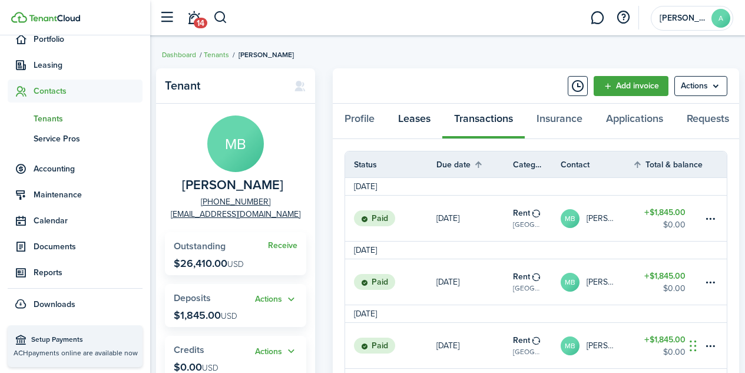
click at [421, 121] on link "Leases" at bounding box center [414, 121] width 56 height 35
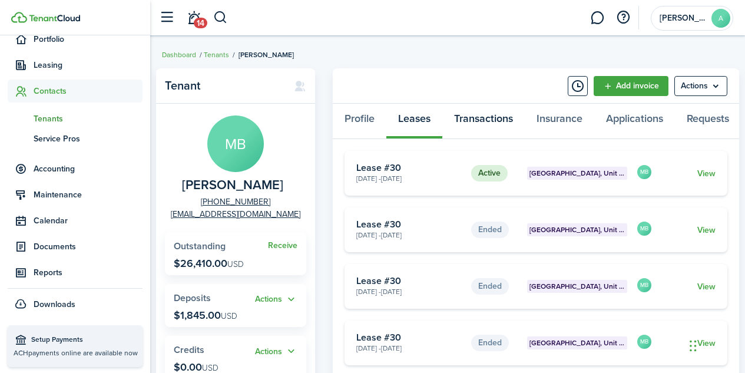
click at [488, 119] on link "Transactions" at bounding box center [483, 121] width 82 height 35
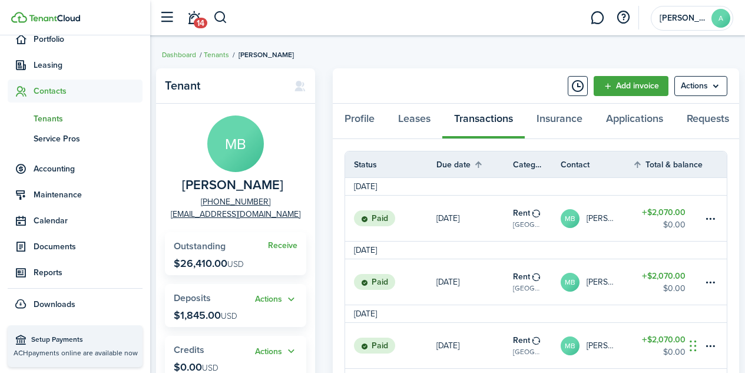
click at [54, 123] on span "Tenants" at bounding box center [88, 118] width 109 height 12
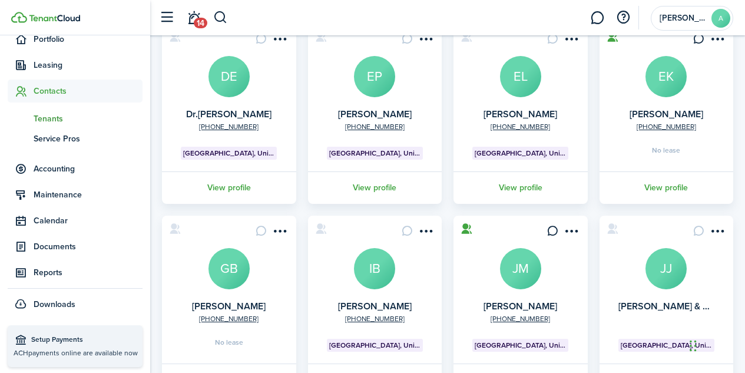
scroll to position [397, 0]
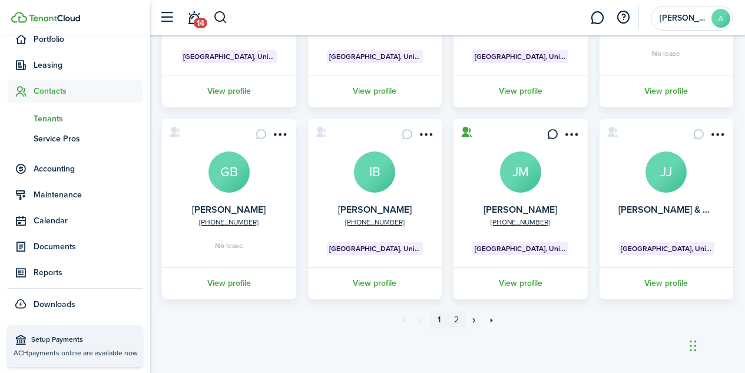
click at [455, 318] on link "2" at bounding box center [456, 320] width 18 height 18
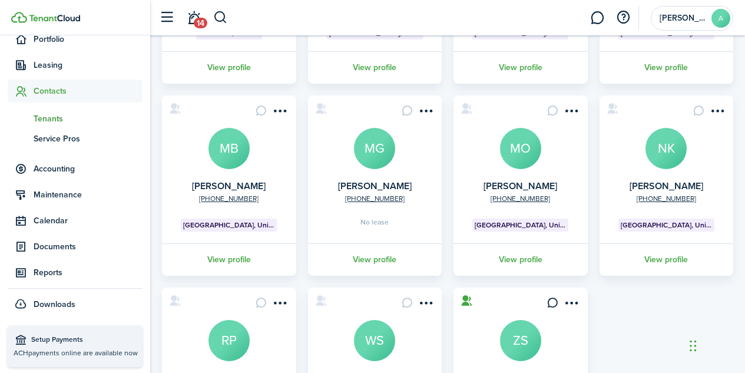
scroll to position [230, 0]
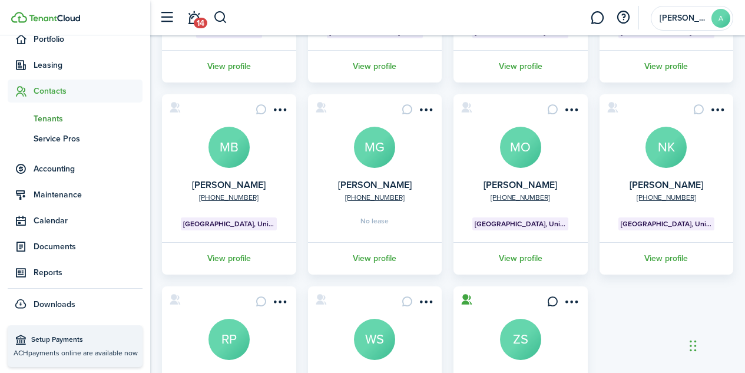
click at [229, 146] on avatar-text "MB" at bounding box center [228, 147] width 41 height 41
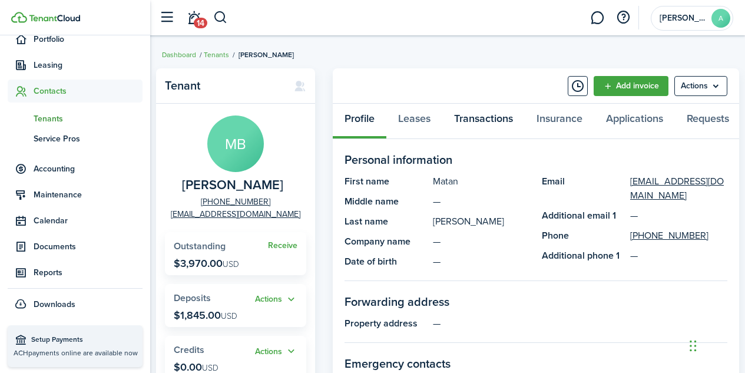
click at [480, 120] on link "Transactions" at bounding box center [483, 121] width 82 height 35
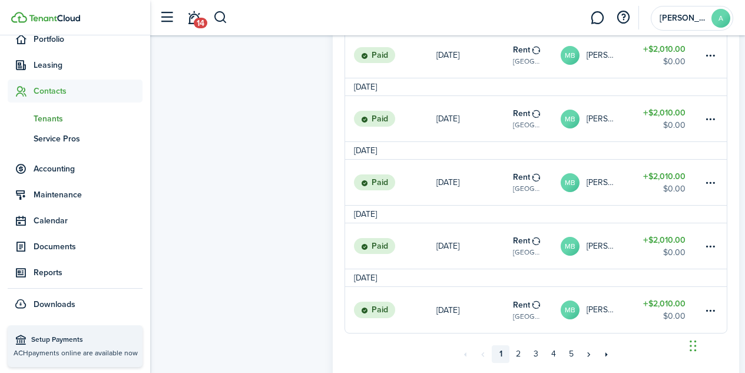
scroll to position [1192, 0]
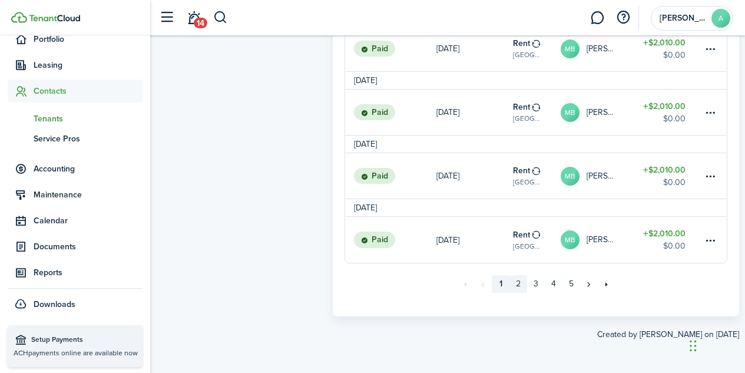
click at [514, 283] on link "2" at bounding box center [518, 284] width 18 height 18
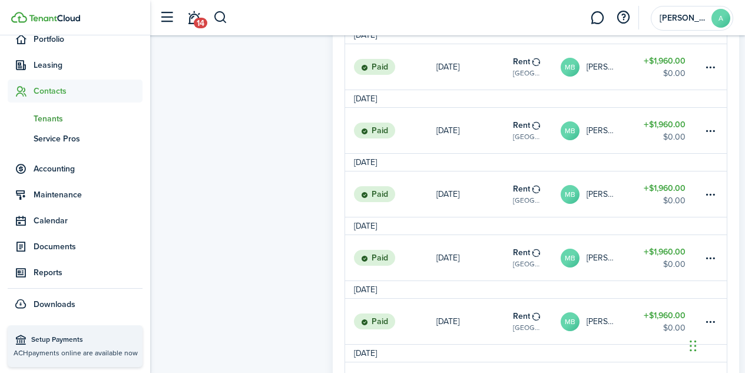
scroll to position [1192, 0]
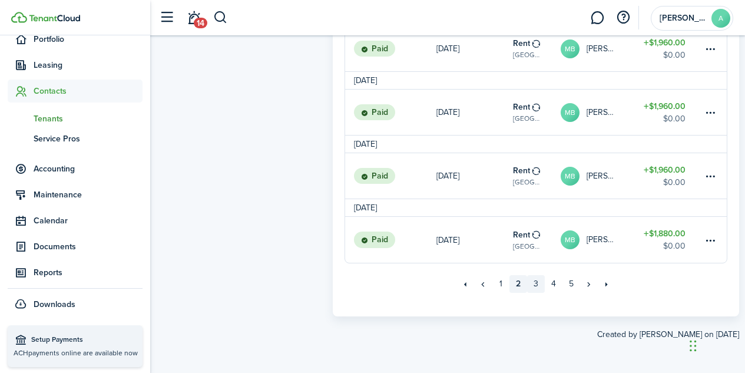
click at [541, 280] on link "3" at bounding box center [536, 284] width 18 height 18
click at [555, 288] on link "4" at bounding box center [553, 284] width 18 height 18
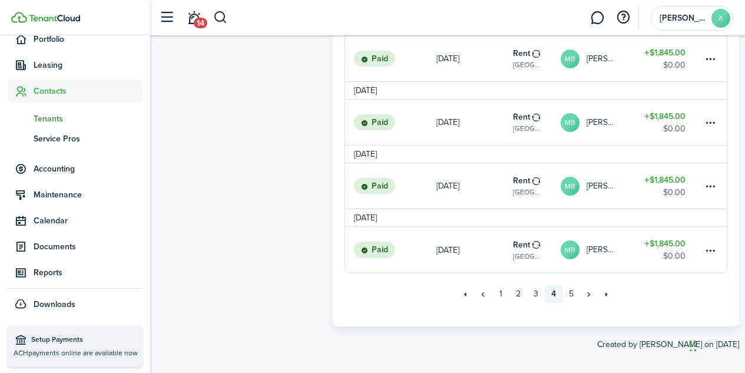
scroll to position [1192, 0]
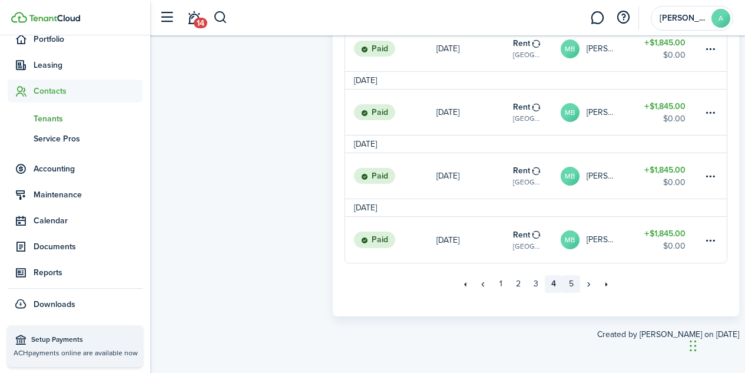
click at [568, 285] on link "5" at bounding box center [571, 284] width 18 height 18
click at [518, 283] on link "2" at bounding box center [518, 284] width 18 height 18
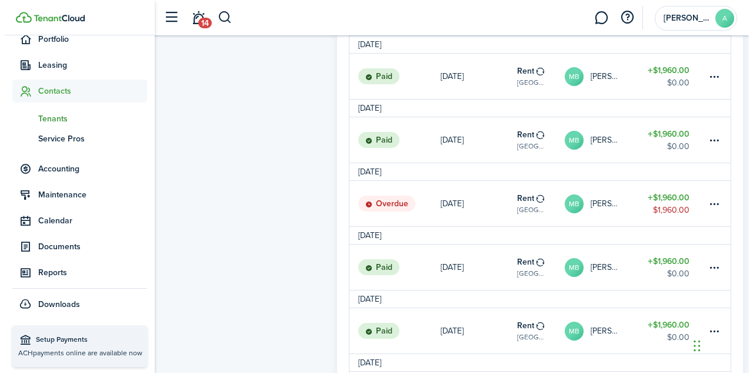
scroll to position [586, 0]
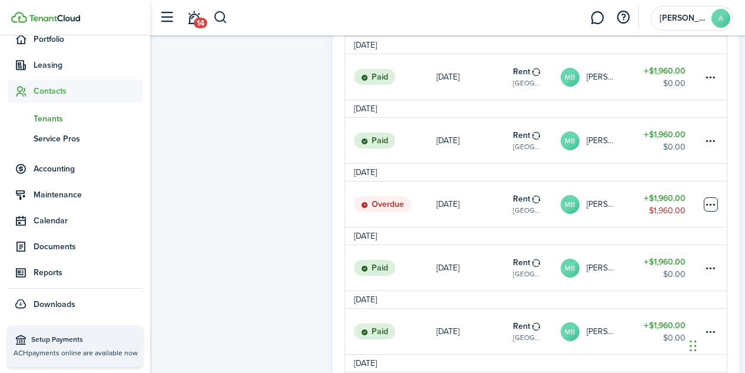
click at [711, 208] on table-menu-btn-icon at bounding box center [710, 204] width 14 height 14
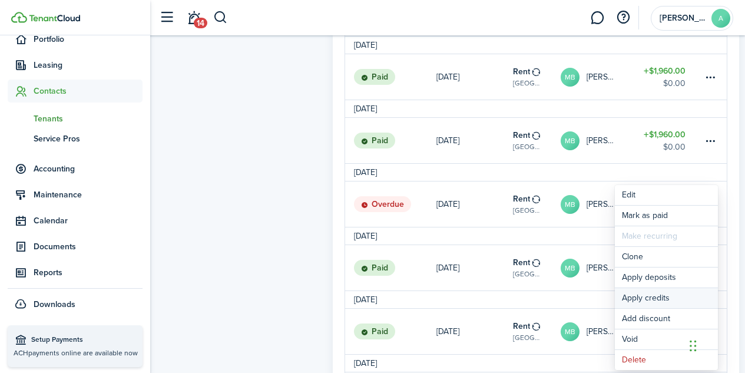
click at [666, 299] on button "Apply credits" at bounding box center [665, 298] width 103 height 20
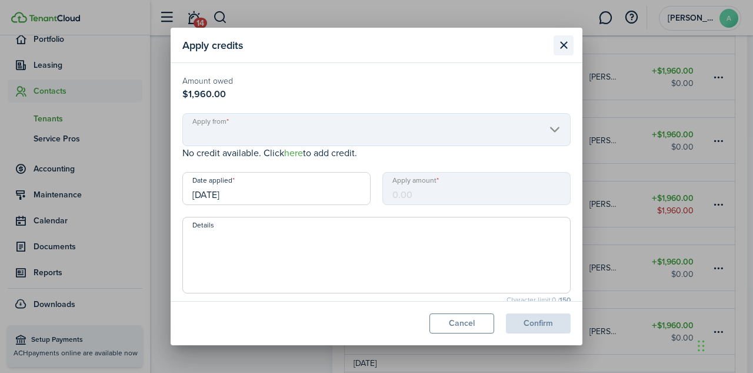
click at [561, 46] on button "Close modal" at bounding box center [564, 45] width 20 height 20
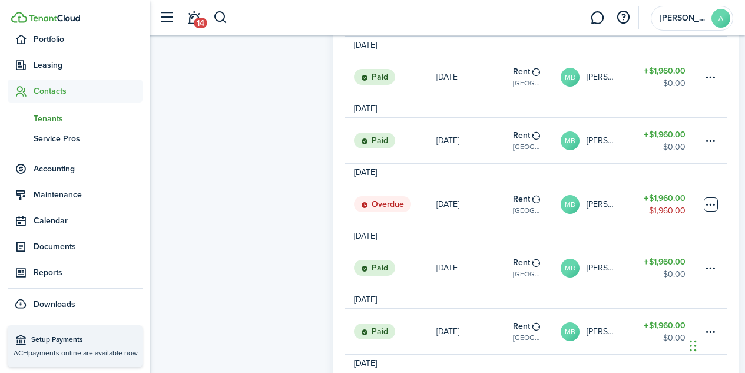
click at [711, 204] on table-menu-btn-icon "Open menu" at bounding box center [710, 204] width 14 height 14
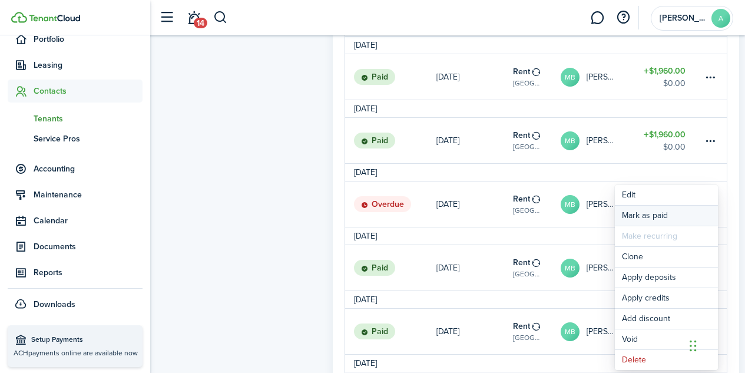
click at [653, 218] on link "Mark as paid" at bounding box center [665, 215] width 103 height 20
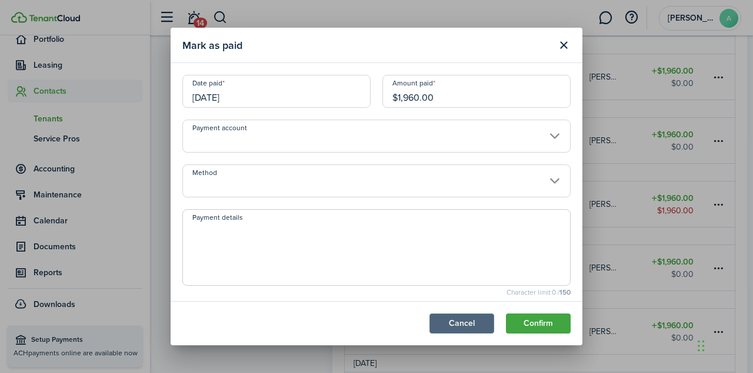
click at [478, 326] on button "Cancel" at bounding box center [462, 323] width 65 height 20
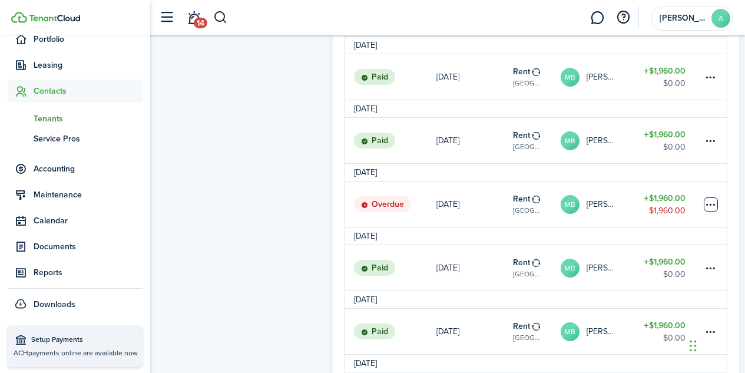
click at [714, 208] on table-menu-btn-icon "Open menu" at bounding box center [710, 204] width 14 height 14
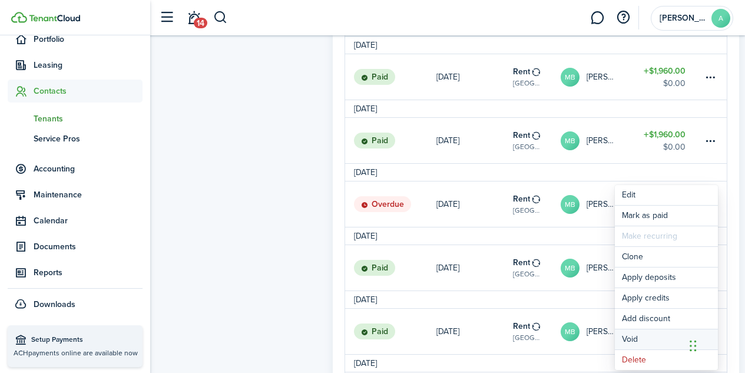
click at [632, 341] on button "Void" at bounding box center [665, 339] width 103 height 20
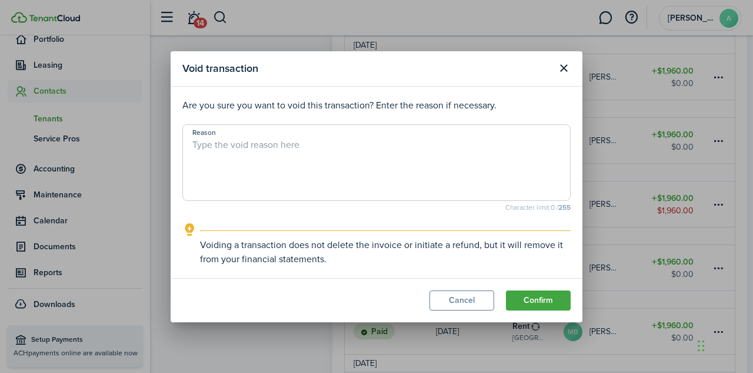
click at [301, 155] on textarea "Reason" at bounding box center [376, 166] width 387 height 57
type textarea "Rent was not collected. Too late to recall. Voiding the invoice."
click at [540, 303] on button "Confirm" at bounding box center [538, 300] width 65 height 20
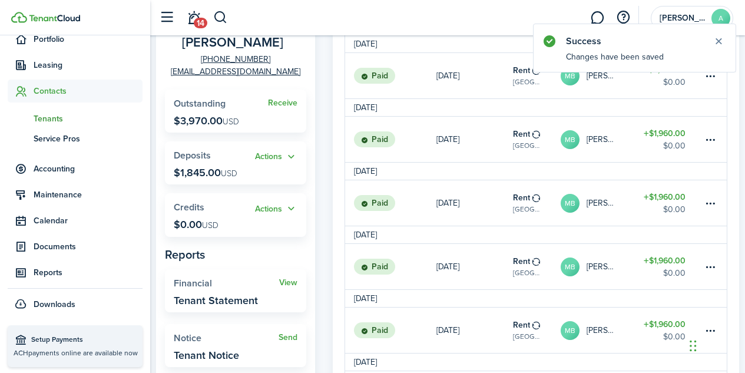
scroll to position [0, 0]
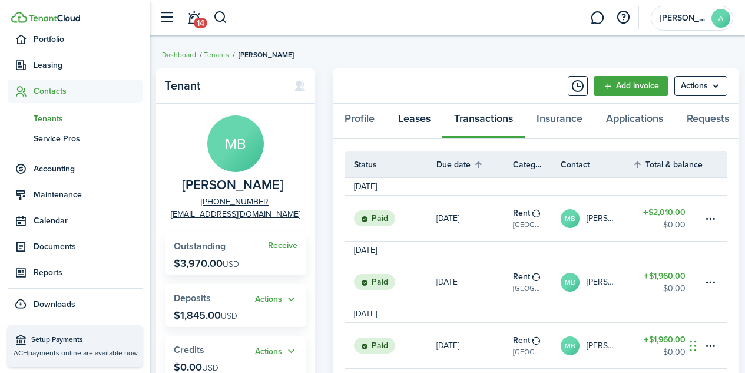
click at [416, 120] on link "Leases" at bounding box center [414, 121] width 56 height 35
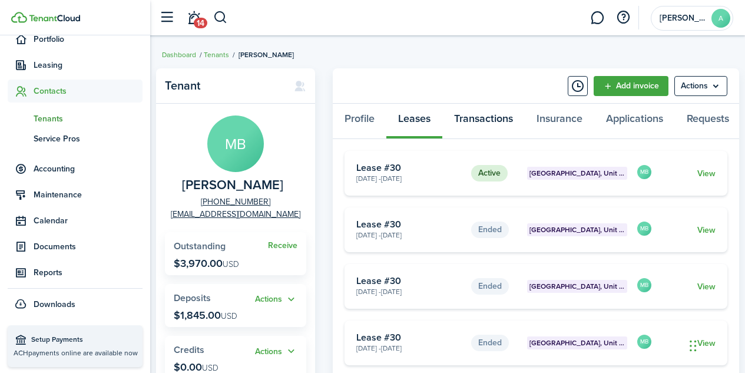
click at [484, 122] on link "Transactions" at bounding box center [483, 121] width 82 height 35
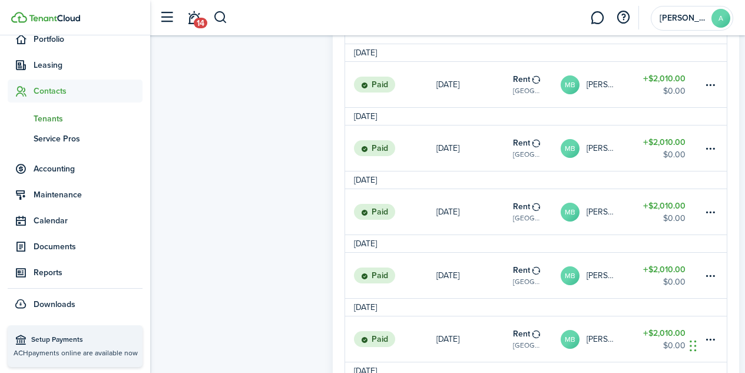
scroll to position [1192, 0]
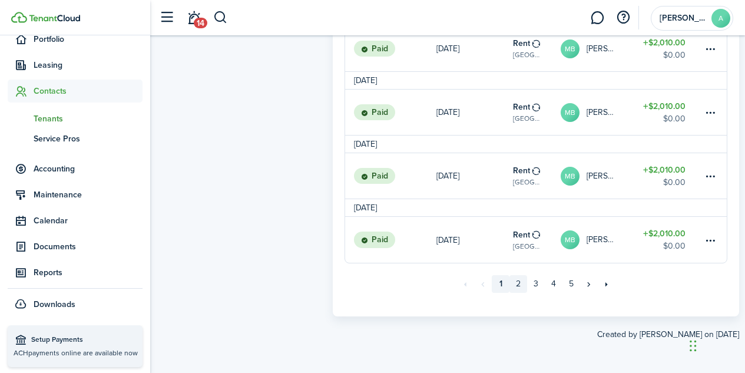
click at [516, 288] on link "2" at bounding box center [518, 284] width 18 height 18
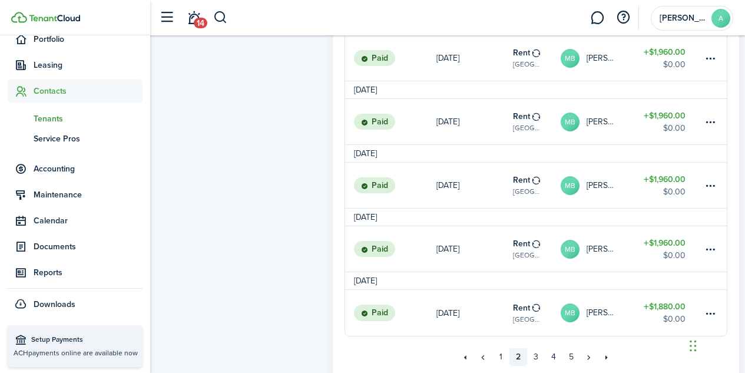
scroll to position [1192, 0]
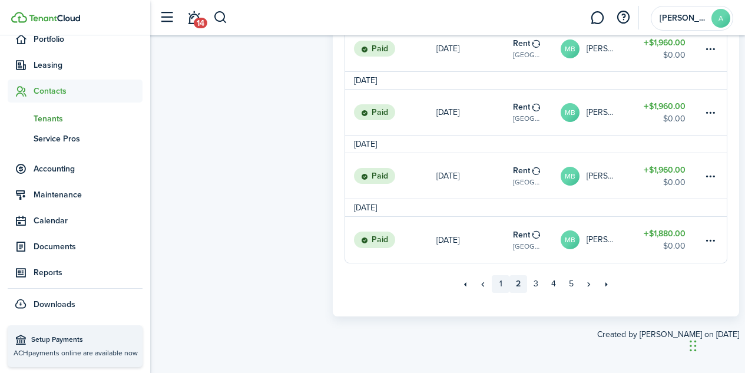
click at [501, 285] on link "1" at bounding box center [500, 284] width 18 height 18
click at [517, 282] on link "2" at bounding box center [518, 284] width 18 height 18
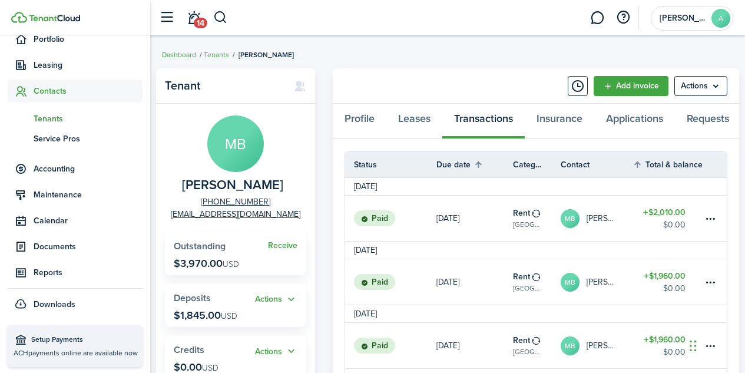
click at [238, 147] on avatar-text "MB" at bounding box center [235, 143] width 57 height 57
click at [301, 85] on icon at bounding box center [300, 86] width 12 height 12
click at [221, 55] on link "Tenants" at bounding box center [216, 54] width 25 height 11
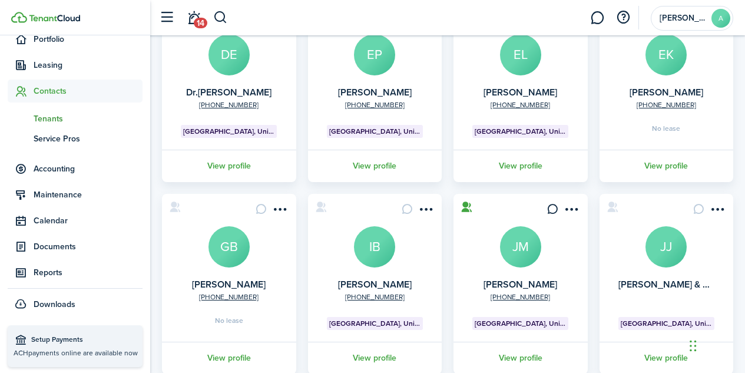
scroll to position [397, 0]
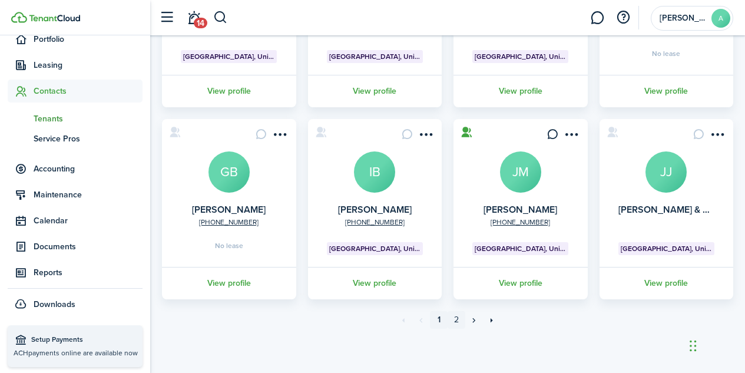
click at [453, 320] on link "2" at bounding box center [456, 320] width 18 height 18
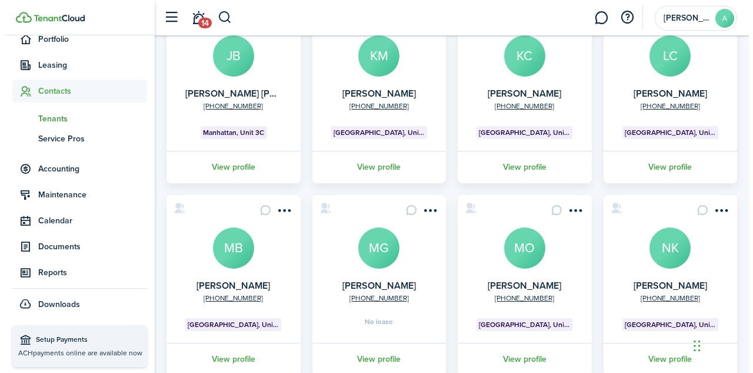
scroll to position [129, 0]
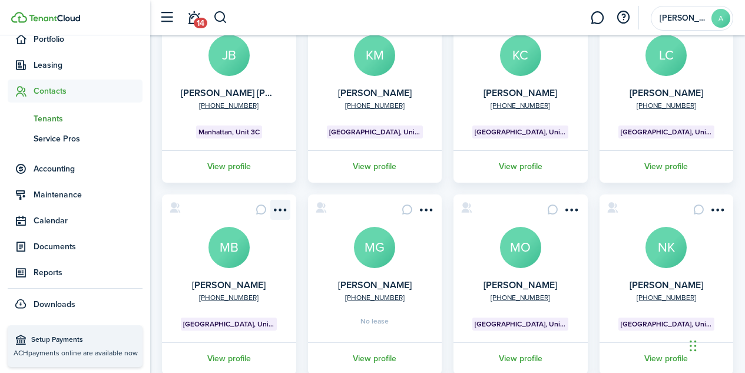
click at [282, 209] on menu-btn-icon "Open menu" at bounding box center [280, 210] width 20 height 20
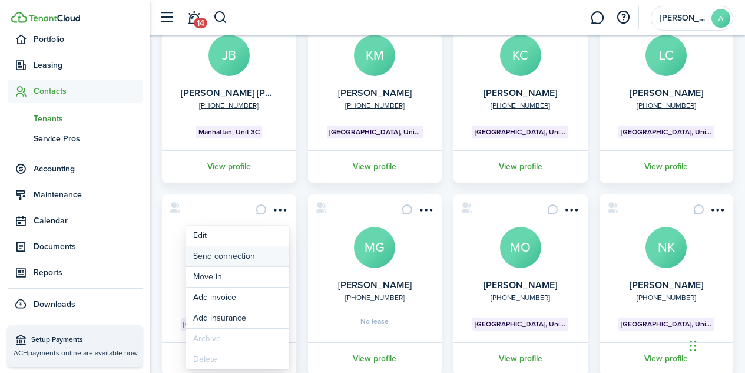
click at [230, 253] on button "Send connection" at bounding box center [237, 256] width 103 height 20
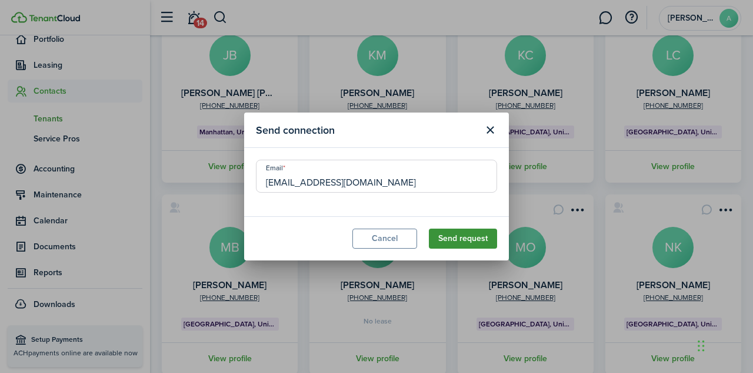
click at [462, 238] on button "Send request" at bounding box center [463, 238] width 68 height 20
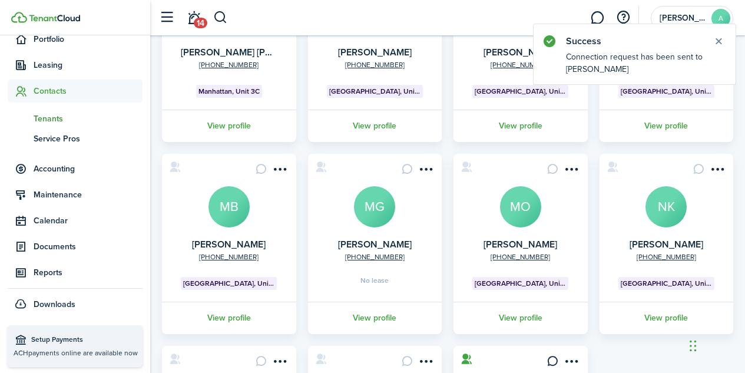
scroll to position [245, 0]
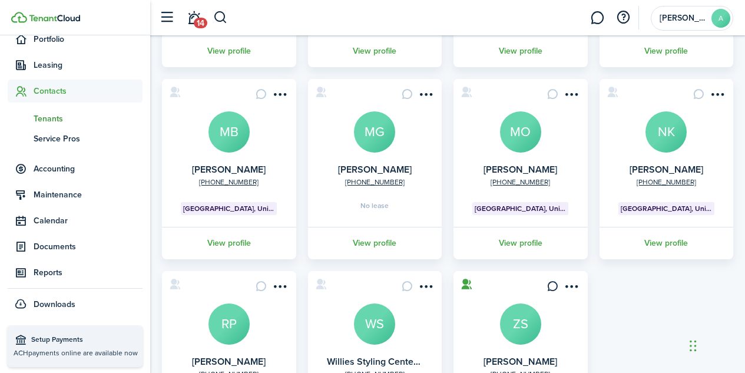
click at [378, 132] on avatar-text "MG" at bounding box center [374, 131] width 41 height 41
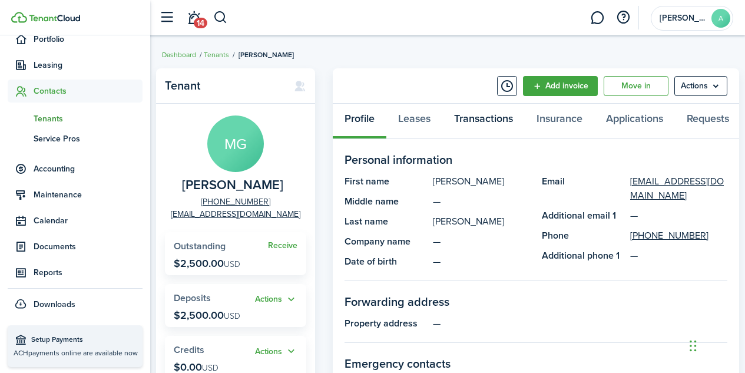
click at [472, 121] on link "Transactions" at bounding box center [483, 121] width 82 height 35
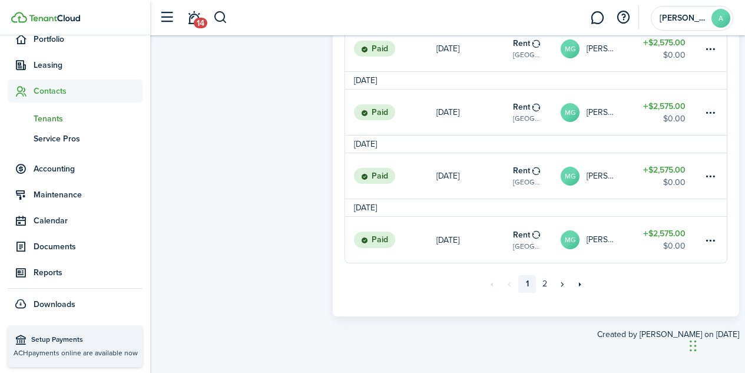
scroll to position [1191, 0]
click at [543, 284] on link "2" at bounding box center [545, 284] width 18 height 18
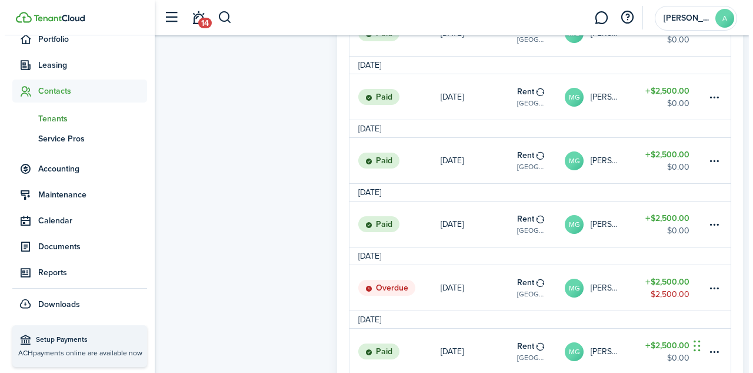
scroll to position [592, 0]
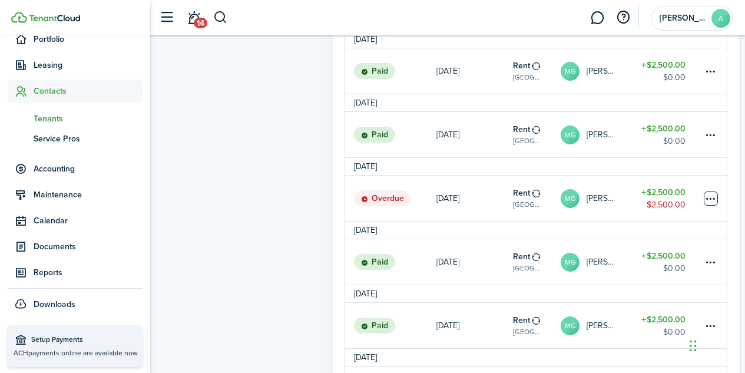
click at [713, 205] on table-menu-btn-icon at bounding box center [710, 198] width 14 height 14
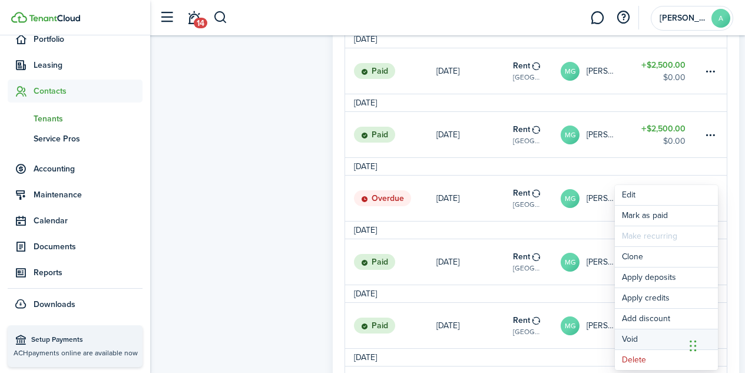
click at [633, 340] on button "Void" at bounding box center [665, 339] width 103 height 20
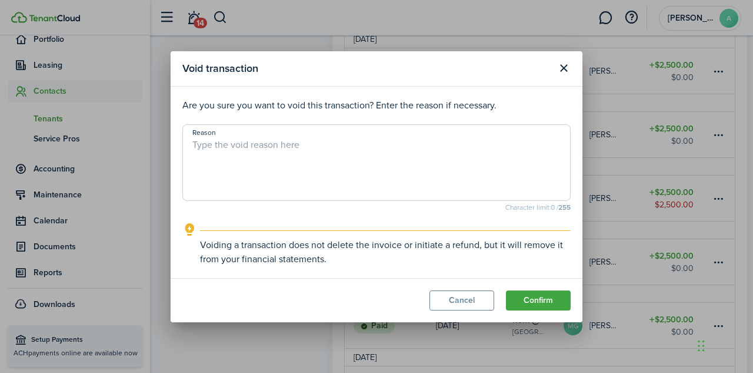
click at [294, 166] on textarea "Reason" at bounding box center [376, 166] width 387 height 57
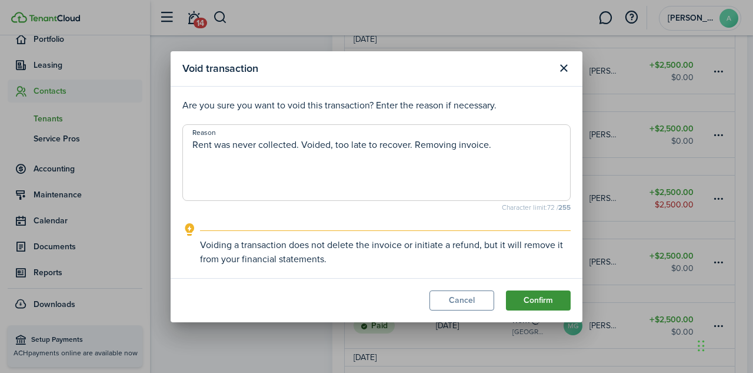
type textarea "Rent was never collected. Voided, too late to recover. Removing invoice."
click at [520, 297] on button "Confirm" at bounding box center [538, 300] width 65 height 20
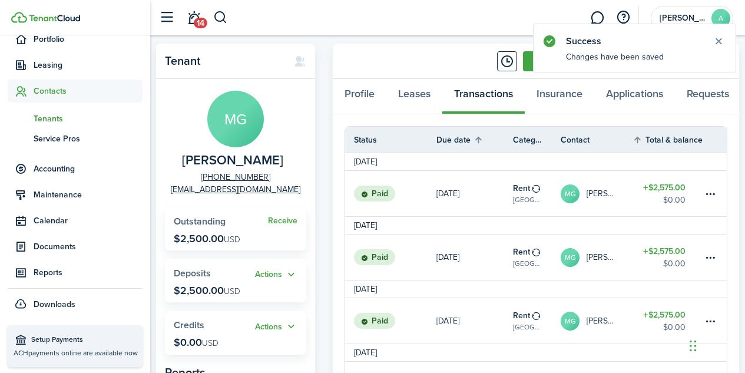
scroll to position [0, 0]
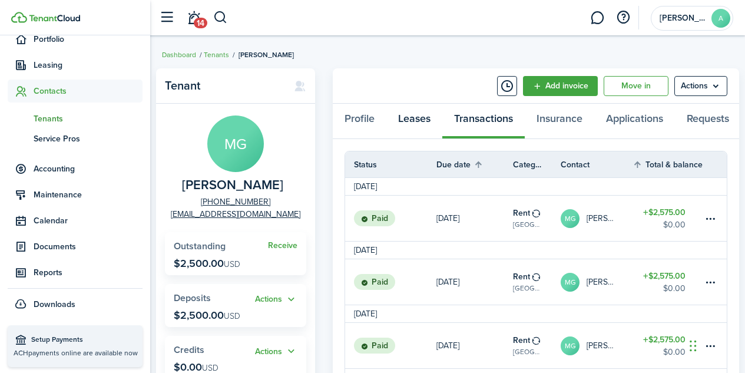
click at [425, 125] on link "Leases" at bounding box center [414, 121] width 56 height 35
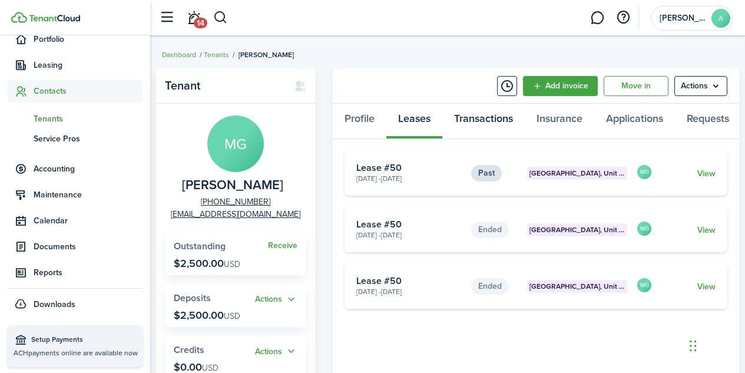
click at [479, 117] on link "Transactions" at bounding box center [483, 121] width 82 height 35
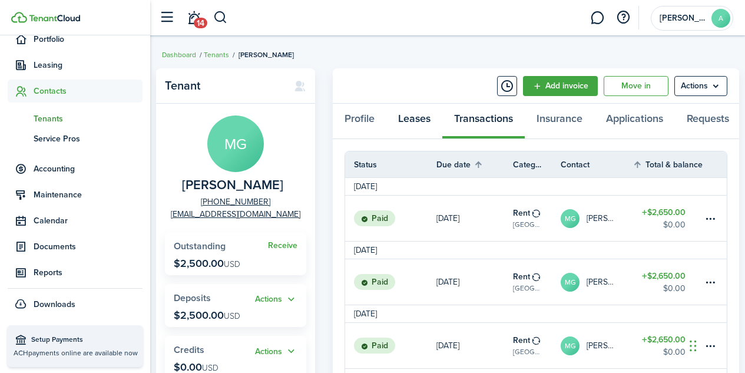
click at [408, 121] on link "Leases" at bounding box center [414, 121] width 56 height 35
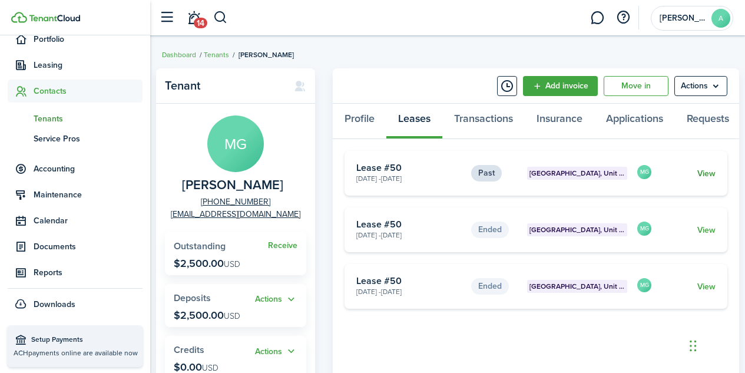
click at [707, 176] on link "View" at bounding box center [706, 173] width 18 height 12
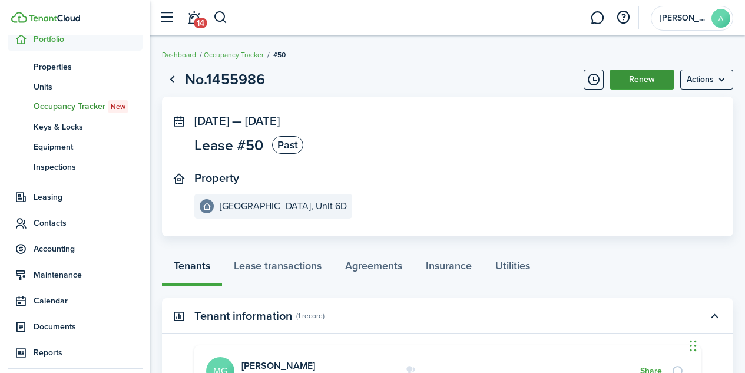
click at [642, 77] on button "Renew" at bounding box center [641, 79] width 65 height 20
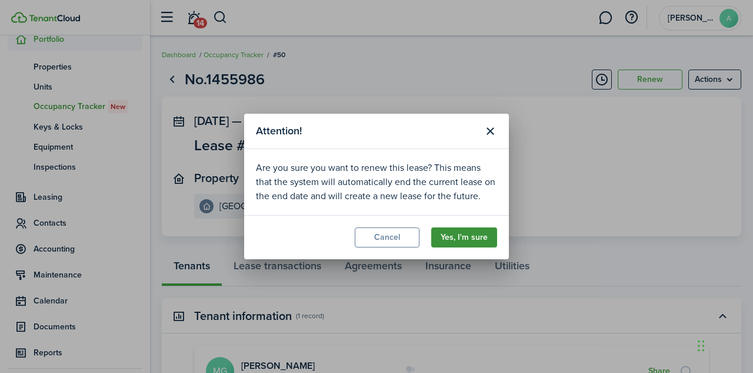
click at [473, 235] on button "Yes, I'm sure" at bounding box center [464, 237] width 66 height 20
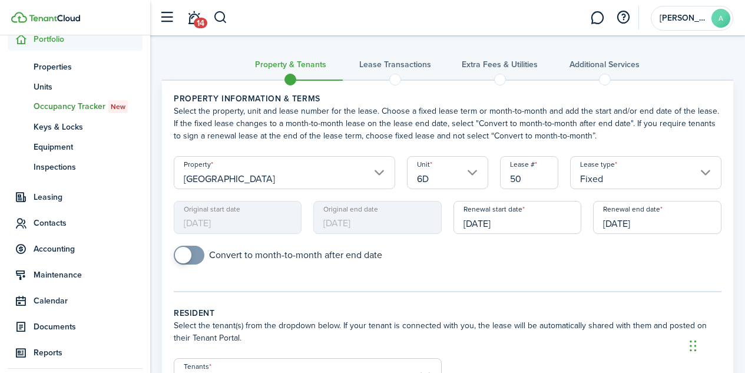
click at [639, 224] on input "09/01/2026" at bounding box center [657, 217] width 128 height 33
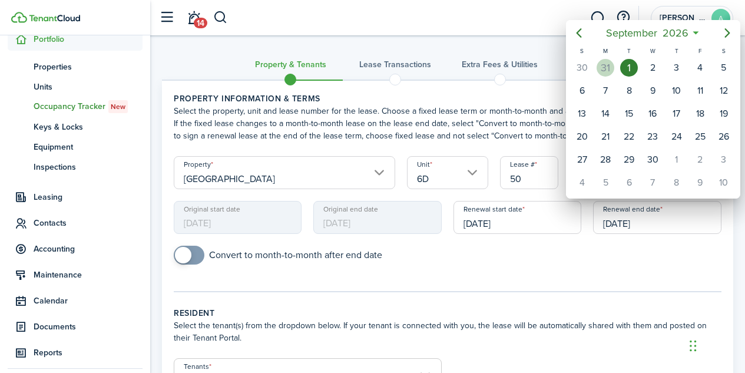
click at [610, 68] on div "31" at bounding box center [605, 68] width 18 height 18
type input "08/31/2026"
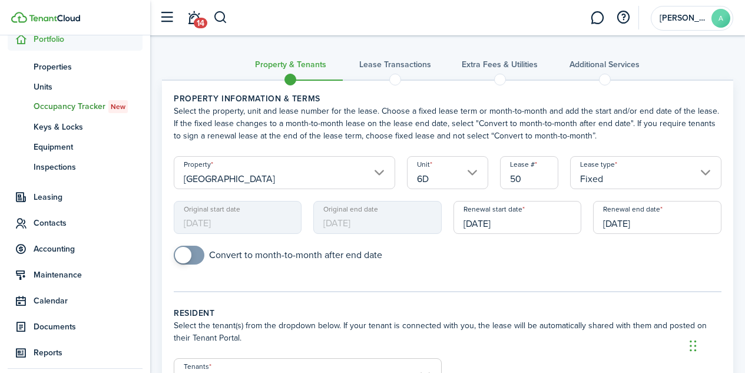
click at [506, 264] on mobiscroll-switch "Convert to month-to-month after end date" at bounding box center [447, 254] width 547 height 19
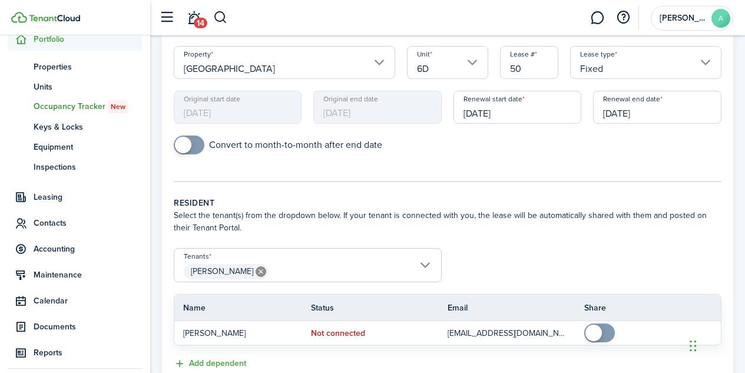
scroll to position [197, 0]
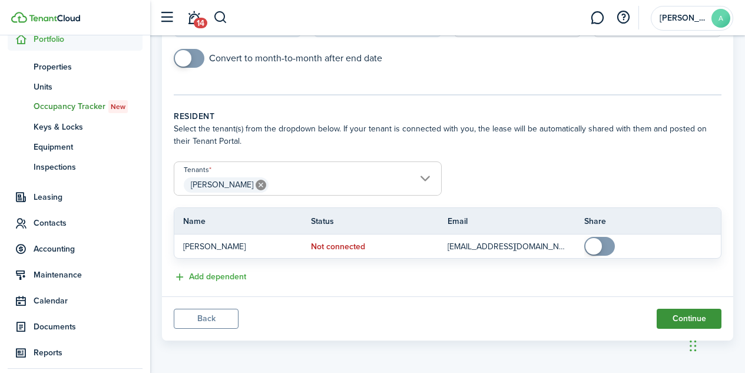
click at [683, 320] on button "Continue" at bounding box center [688, 318] width 65 height 20
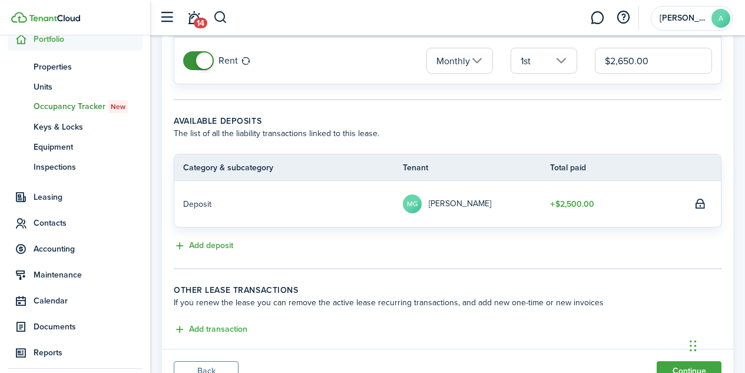
scroll to position [186, 0]
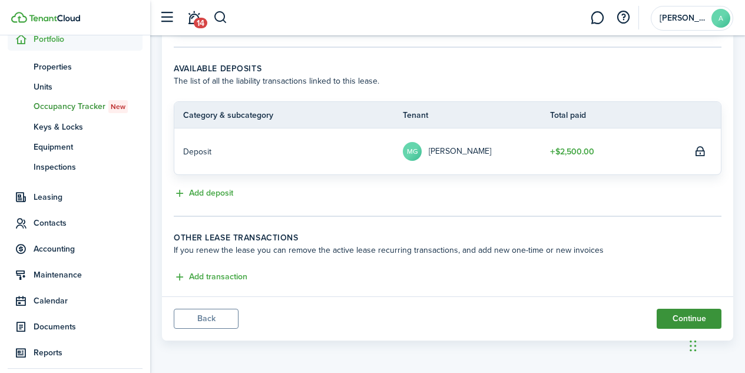
click at [677, 323] on button "Continue" at bounding box center [688, 318] width 65 height 20
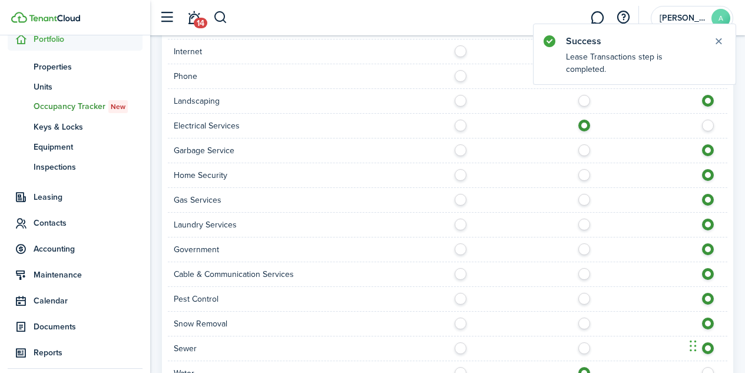
scroll to position [774, 0]
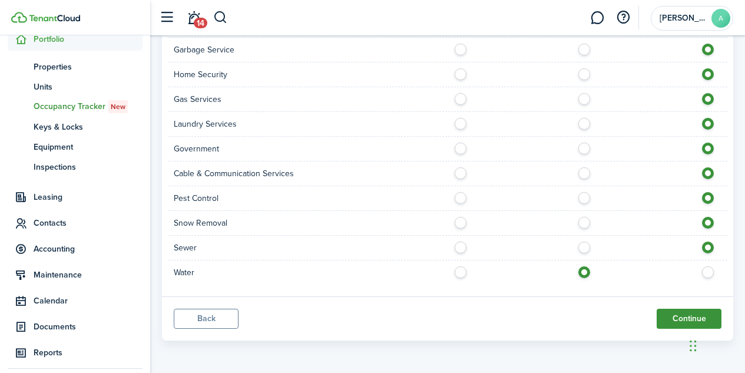
click at [678, 318] on button "Continue" at bounding box center [688, 318] width 65 height 20
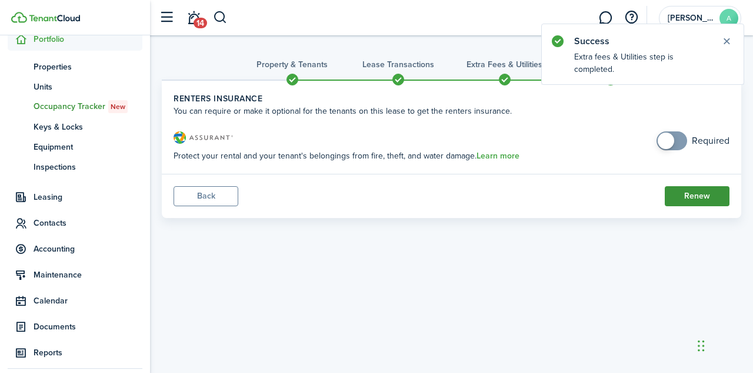
click at [696, 197] on button "Renew" at bounding box center [697, 196] width 65 height 20
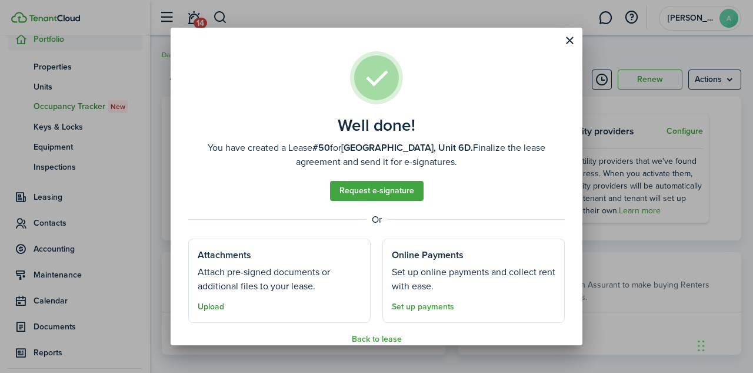
click at [220, 306] on button "Upload" at bounding box center [211, 306] width 26 height 9
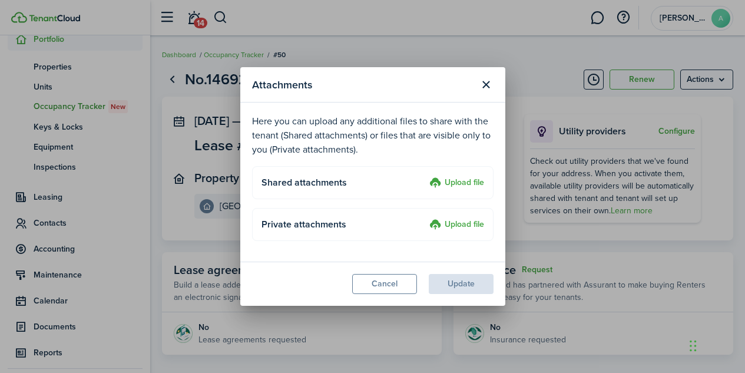
click at [459, 180] on label "Upload file" at bounding box center [456, 183] width 55 height 14
click at [425, 176] on input "Upload file" at bounding box center [425, 176] width 0 height 0
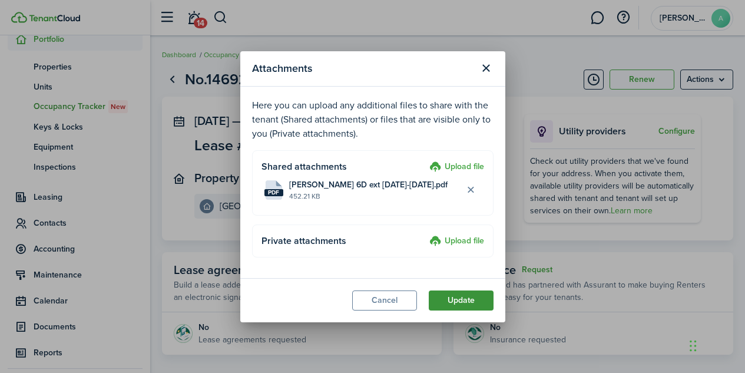
click at [452, 302] on button "Update" at bounding box center [460, 300] width 65 height 20
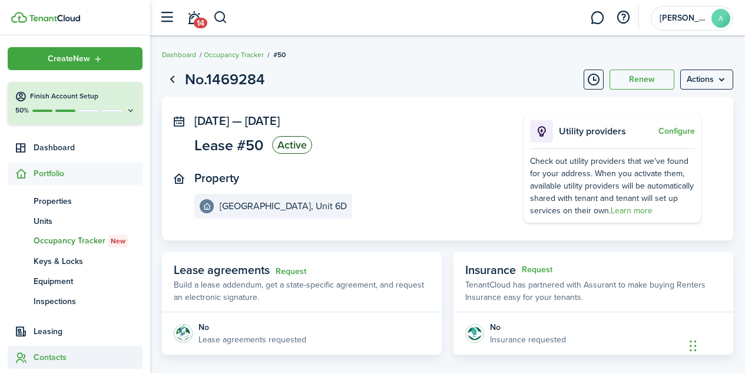
click at [52, 350] on span "Contacts" at bounding box center [75, 356] width 135 height 23
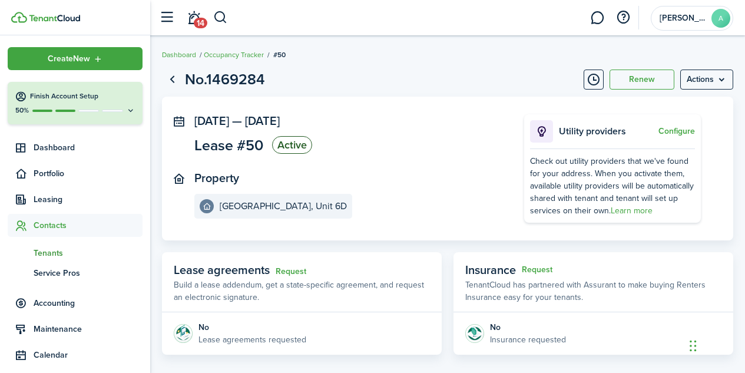
click at [67, 251] on span "Tenants" at bounding box center [88, 253] width 109 height 12
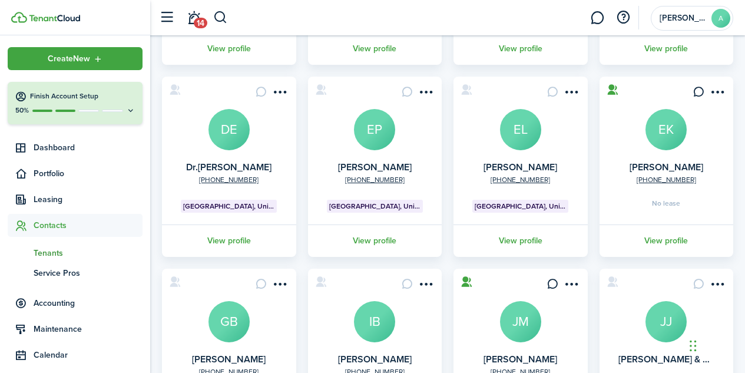
scroll to position [397, 0]
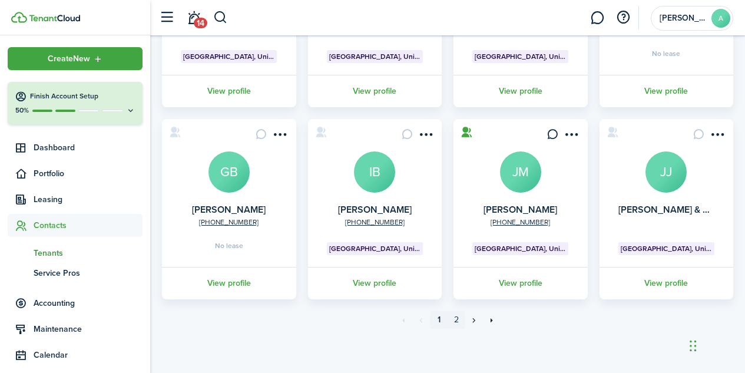
click at [455, 323] on link "2" at bounding box center [456, 320] width 18 height 18
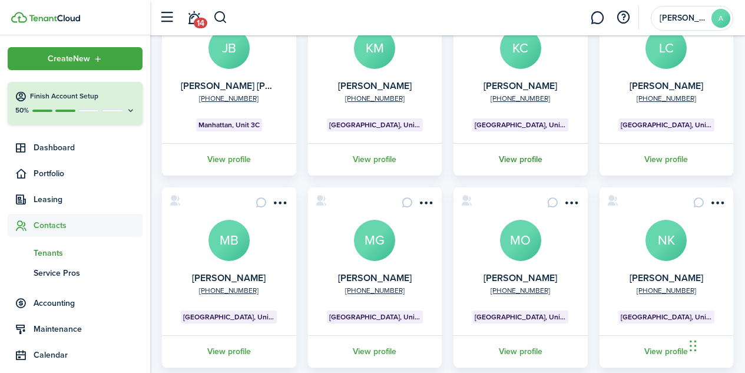
scroll to position [137, 0]
click at [377, 242] on avatar-text "MG" at bounding box center [374, 239] width 41 height 41
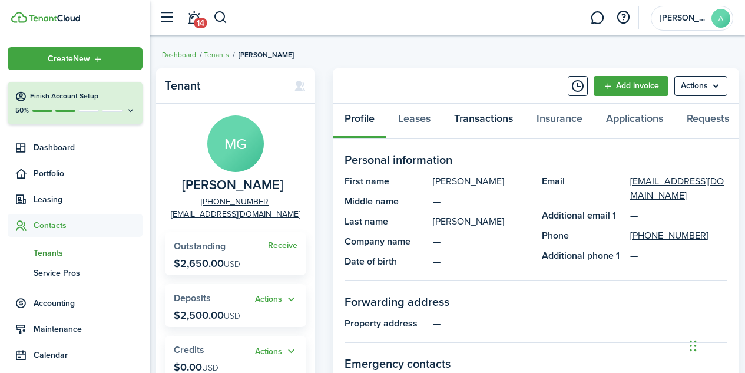
click at [500, 119] on link "Transactions" at bounding box center [483, 121] width 82 height 35
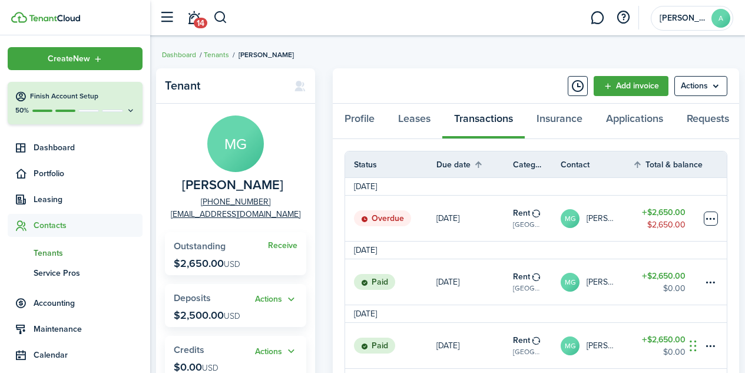
click at [714, 225] on table-menu-btn-icon at bounding box center [710, 218] width 14 height 14
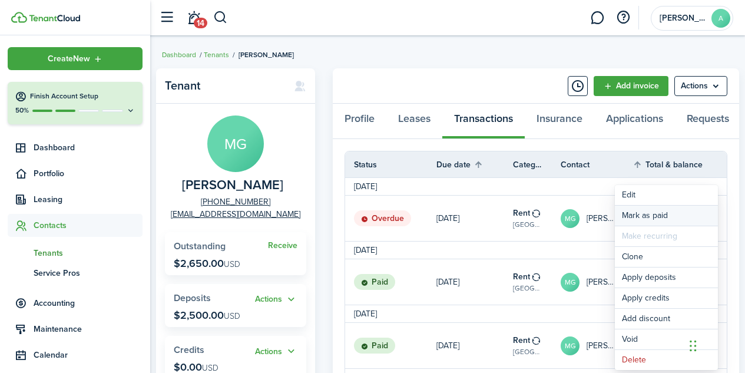
click at [640, 218] on link "Mark as paid" at bounding box center [665, 215] width 103 height 20
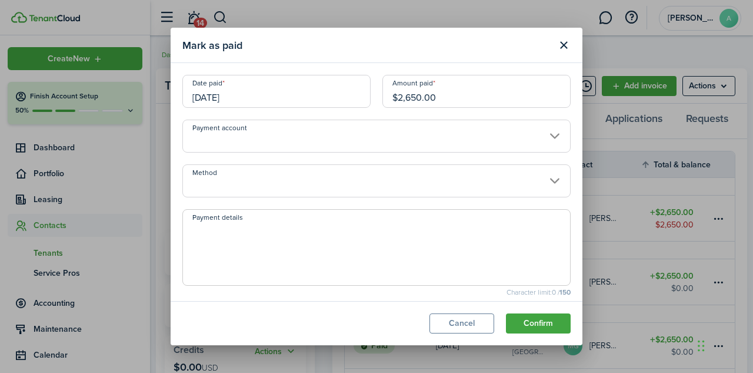
click at [218, 101] on input "[DATE]" at bounding box center [276, 91] width 188 height 33
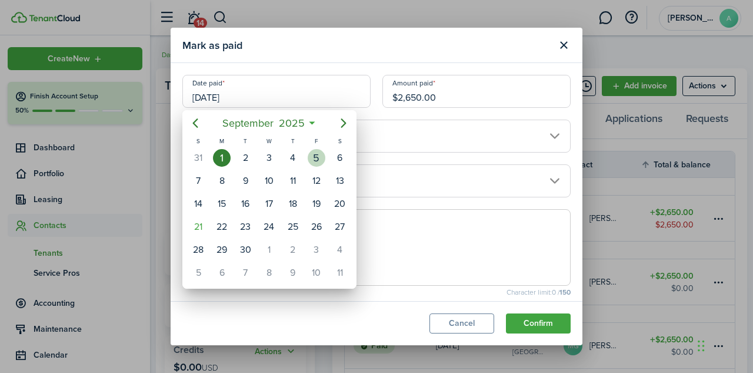
click at [320, 156] on div "5" at bounding box center [317, 158] width 18 height 18
type input "[DATE]"
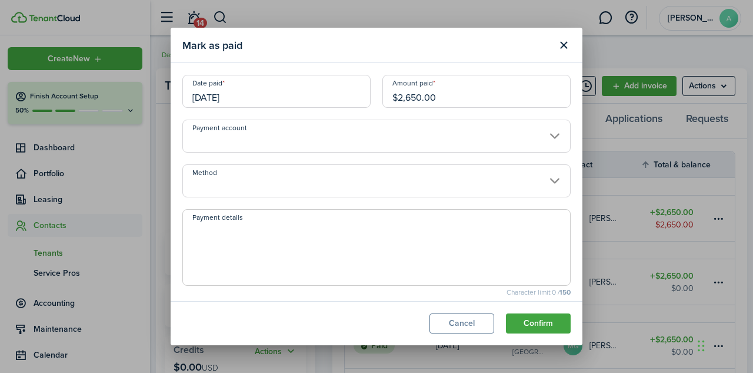
click at [374, 180] on input "Method" at bounding box center [376, 180] width 388 height 33
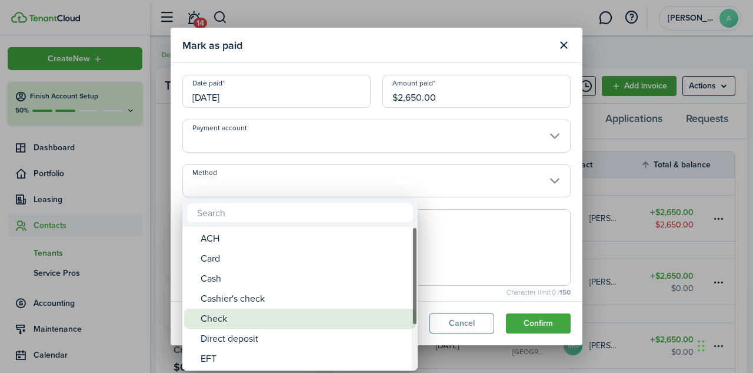
click at [252, 317] on div "Check" at bounding box center [305, 318] width 208 height 20
type input "Check"
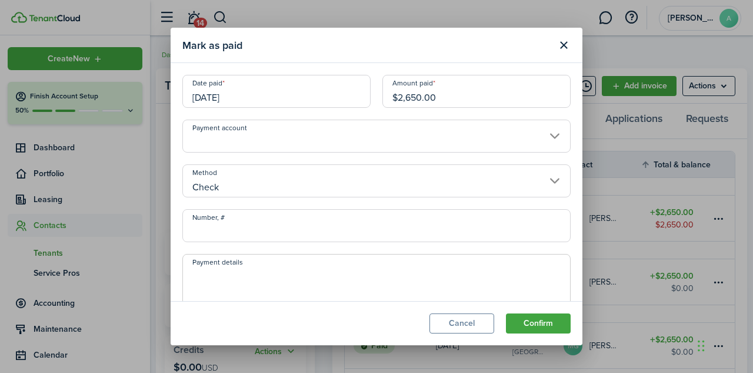
click at [260, 240] on input "Number, #" at bounding box center [376, 225] width 388 height 33
type input "108"
click at [214, 276] on textarea "Payment details" at bounding box center [376, 295] width 387 height 57
type textarea "CK#108"
click at [539, 318] on button "Confirm" at bounding box center [538, 323] width 65 height 20
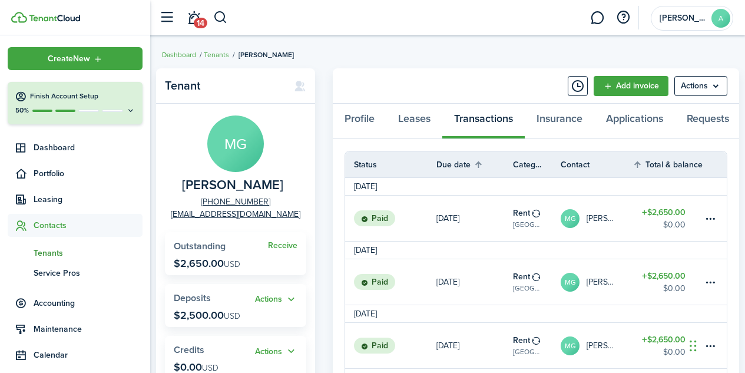
click at [54, 229] on span "Contacts" at bounding box center [88, 225] width 109 height 12
click at [215, 57] on link "Tenants" at bounding box center [216, 54] width 25 height 11
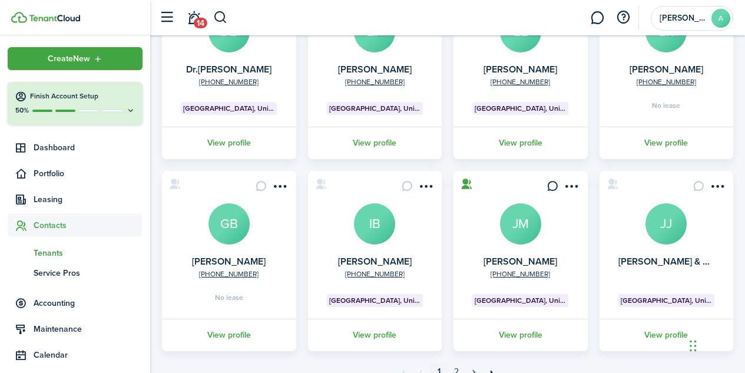
scroll to position [397, 0]
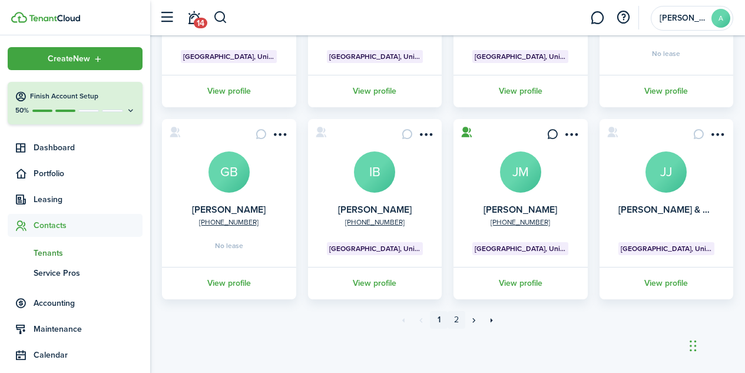
click at [453, 323] on link "2" at bounding box center [456, 320] width 18 height 18
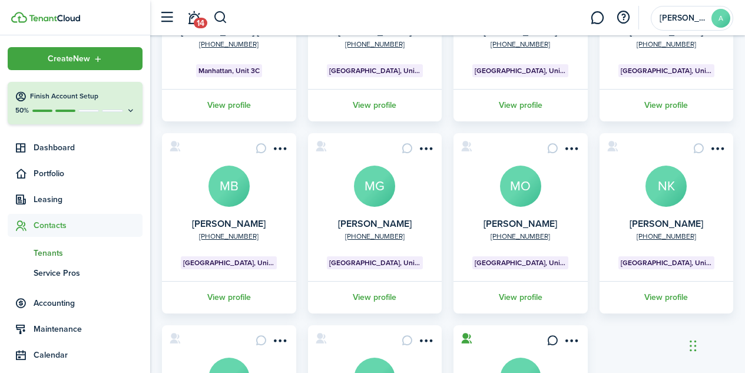
scroll to position [195, 0]
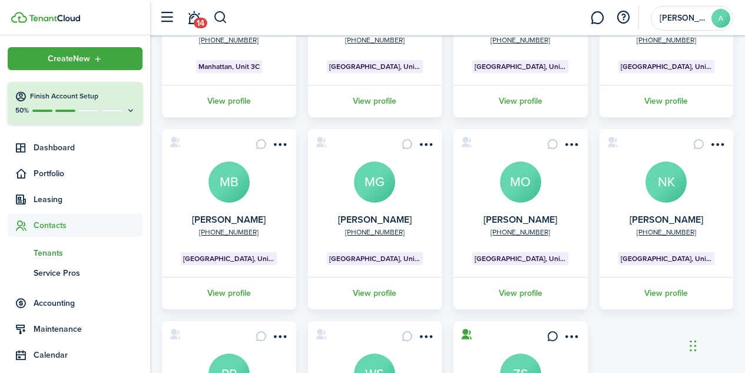
click at [672, 187] on avatar-text "NK" at bounding box center [665, 181] width 41 height 41
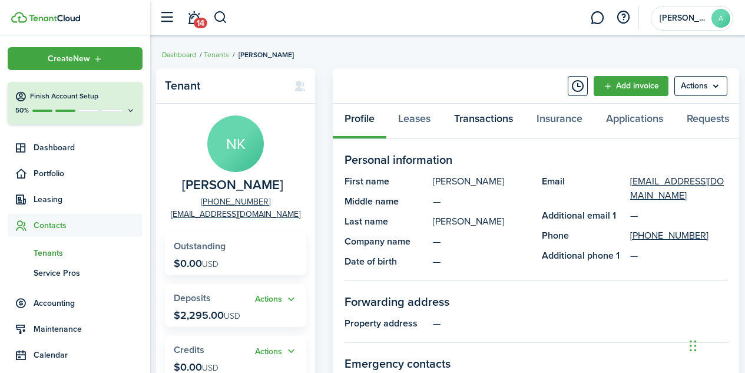
click at [483, 122] on link "Transactions" at bounding box center [483, 121] width 82 height 35
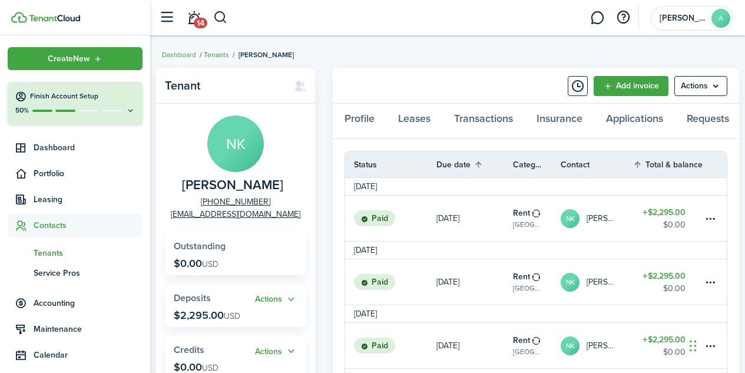
click at [221, 56] on link "Tenants" at bounding box center [216, 54] width 25 height 11
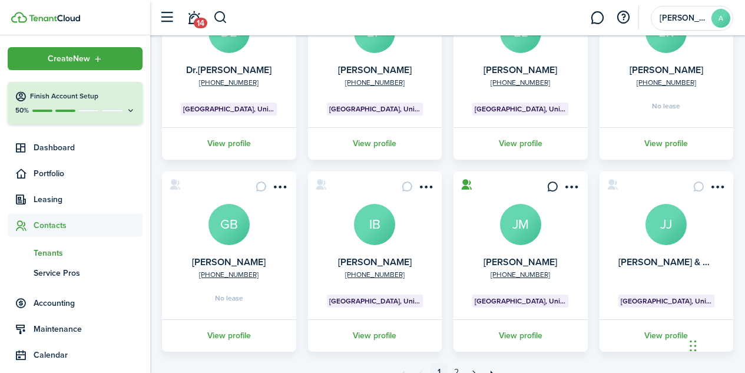
scroll to position [397, 0]
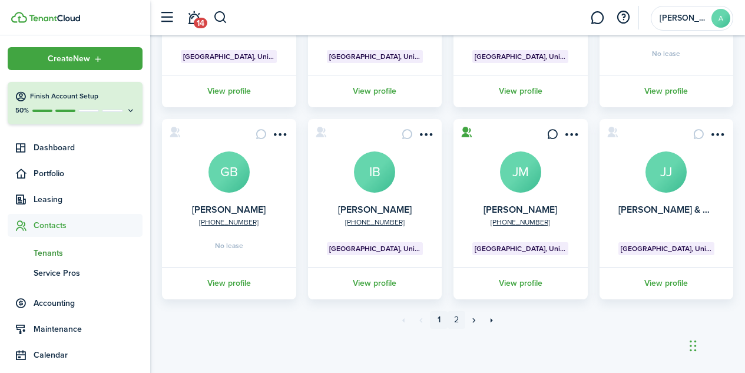
click at [457, 325] on link "2" at bounding box center [456, 320] width 18 height 18
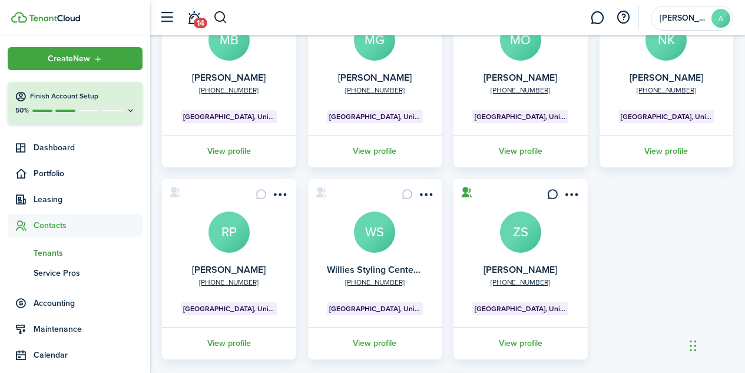
scroll to position [336, 0]
click at [236, 247] on avatar-text "RP" at bounding box center [228, 232] width 41 height 41
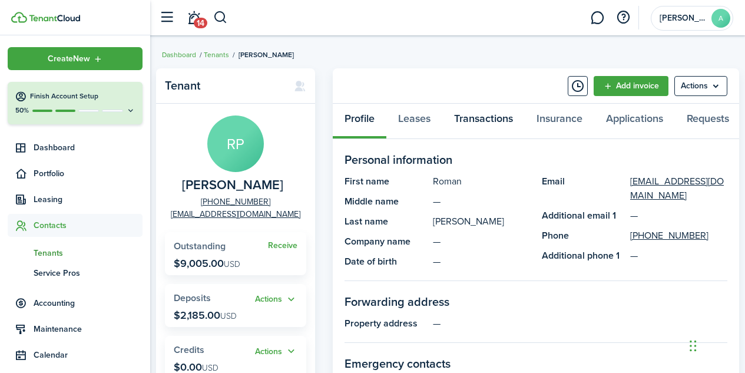
click at [476, 114] on link "Transactions" at bounding box center [483, 121] width 82 height 35
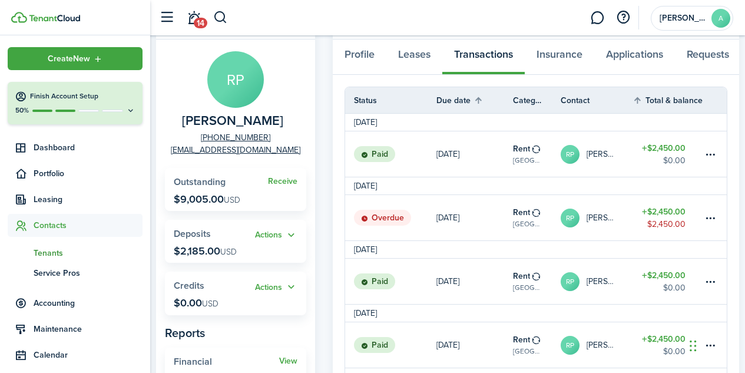
scroll to position [65, 0]
click at [713, 224] on table-menu-btn-icon at bounding box center [710, 217] width 14 height 14
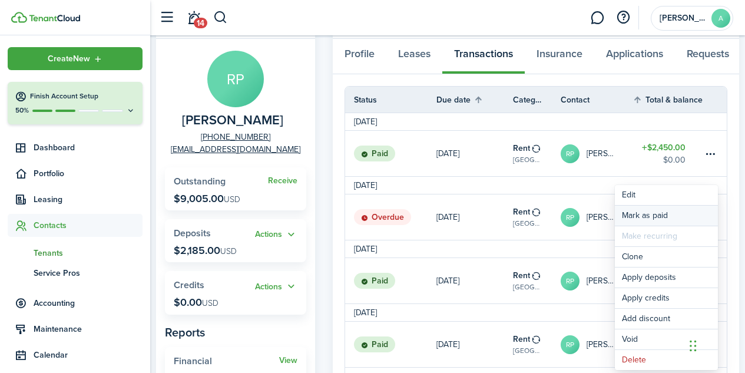
click at [646, 214] on link "Mark as paid" at bounding box center [665, 215] width 103 height 20
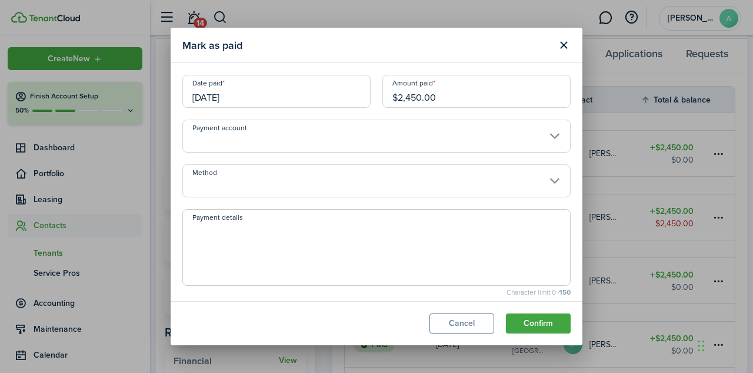
click at [214, 95] on input "08/01/2025" at bounding box center [276, 91] width 188 height 33
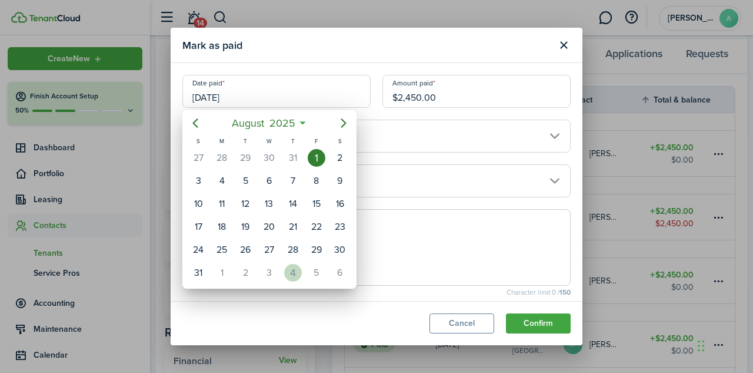
click at [287, 272] on div "4" at bounding box center [293, 273] width 18 height 18
type input "09/04/2025"
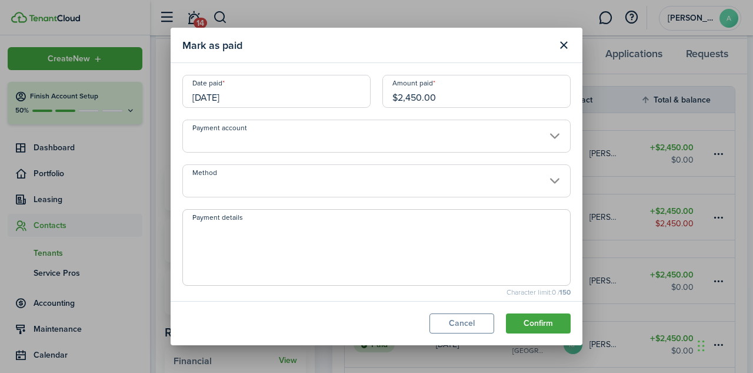
click at [303, 194] on input "Method" at bounding box center [376, 180] width 388 height 33
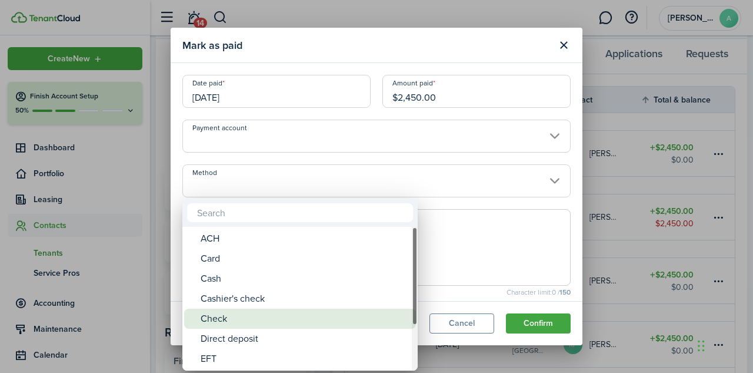
click at [245, 314] on div "Check" at bounding box center [305, 318] width 208 height 20
type input "Check"
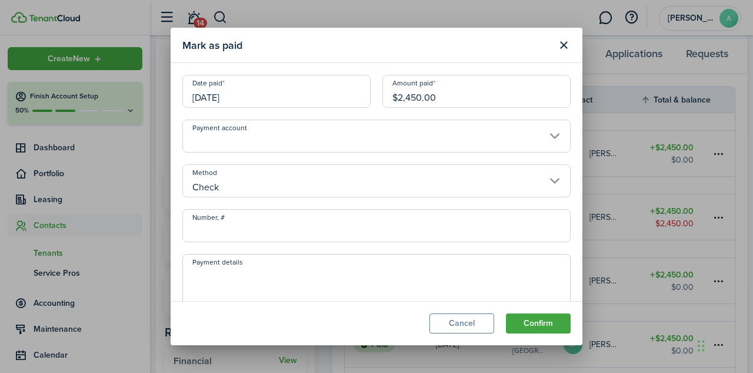
click at [227, 234] on input "Number, #" at bounding box center [376, 225] width 388 height 33
type input "259"
click at [216, 280] on textarea "Payment details" at bounding box center [376, 295] width 387 height 57
click at [207, 275] on textarea "CK259" at bounding box center [376, 295] width 387 height 57
type textarea "CK#259"
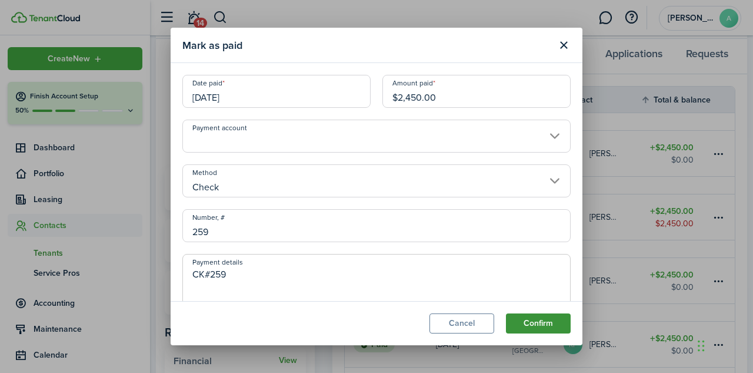
click at [543, 328] on button "Confirm" at bounding box center [538, 323] width 65 height 20
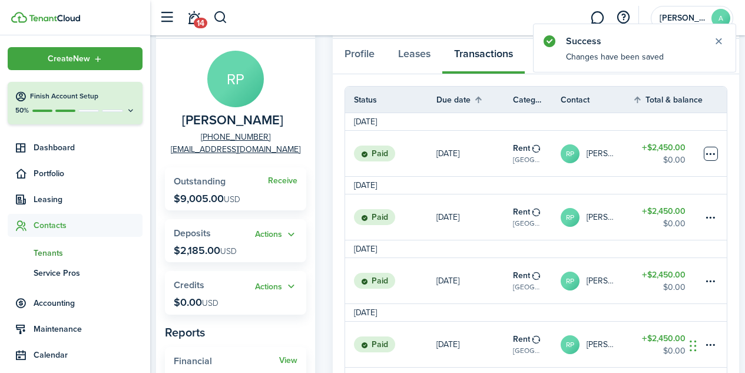
click at [712, 161] on table-menu-btn-icon at bounding box center [710, 154] width 14 height 14
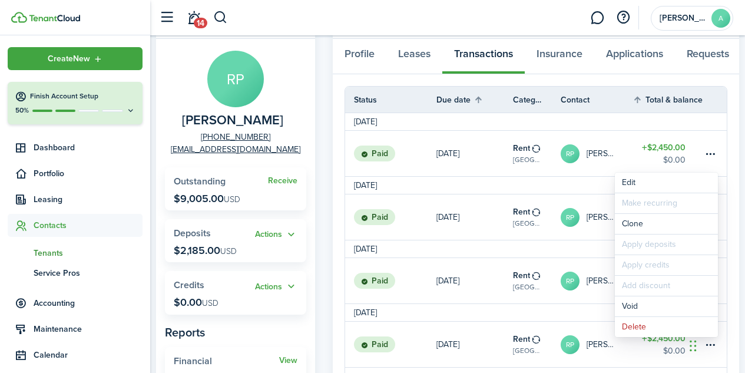
click at [560, 157] on avatar-text "RP" at bounding box center [569, 153] width 19 height 19
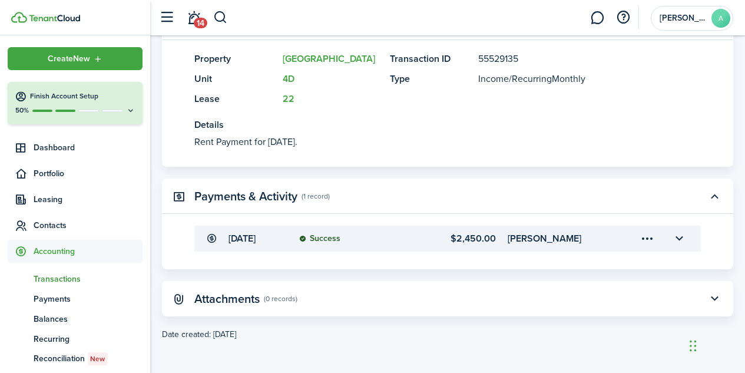
scroll to position [317, 0]
click at [677, 228] on button "button" at bounding box center [679, 238] width 20 height 20
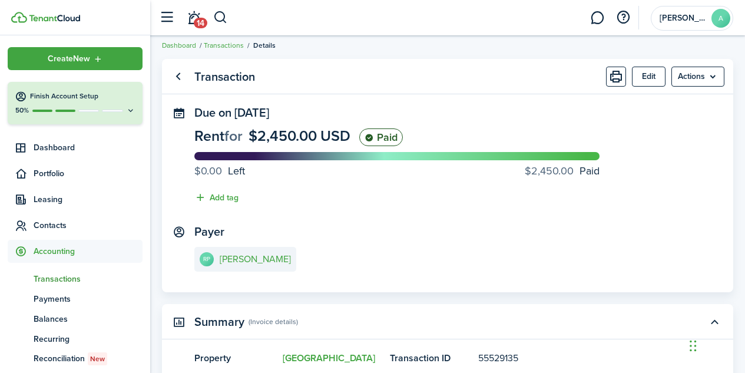
scroll to position [0, 0]
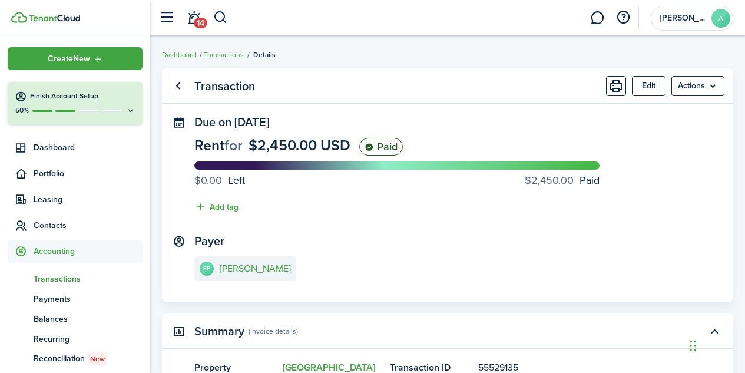
click at [231, 55] on link "Transactions" at bounding box center [224, 54] width 40 height 11
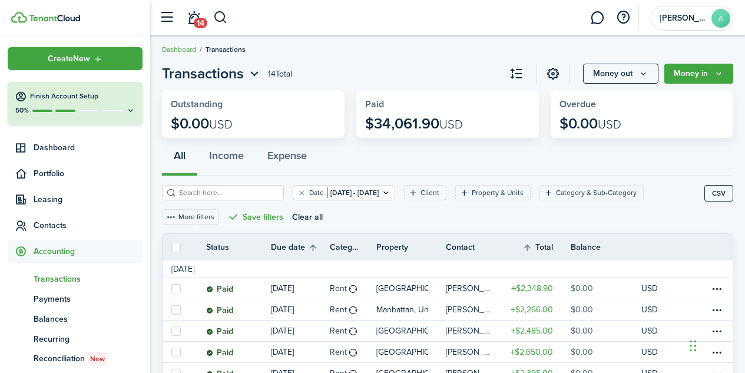
scroll to position [5, 0]
click at [55, 224] on span "Contacts" at bounding box center [88, 225] width 109 height 12
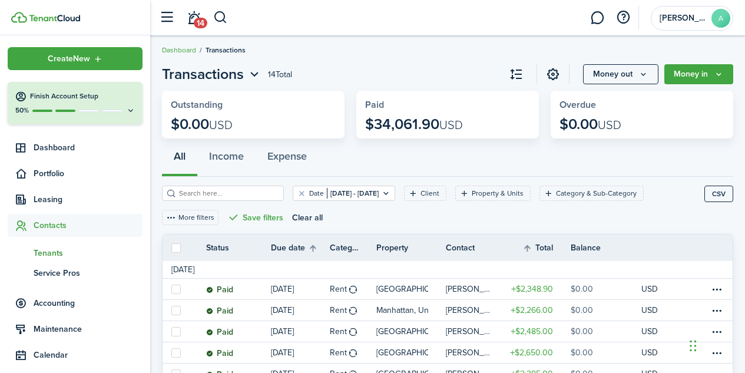
click at [52, 254] on span "Tenants" at bounding box center [88, 253] width 109 height 12
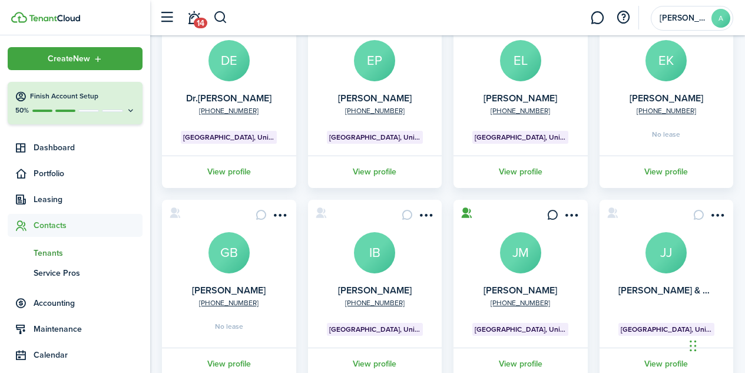
scroll to position [397, 0]
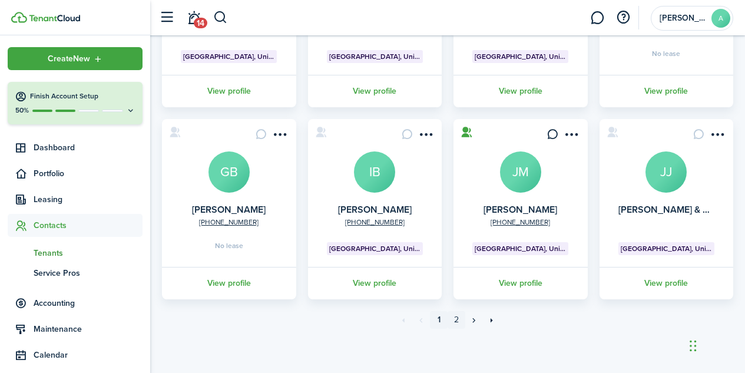
click at [454, 322] on link "2" at bounding box center [456, 320] width 18 height 18
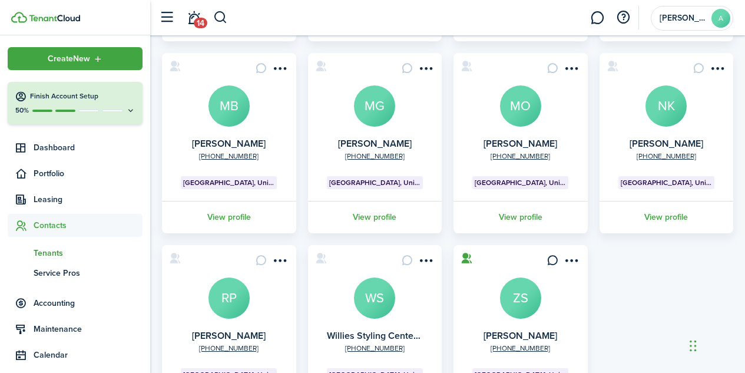
scroll to position [397, 0]
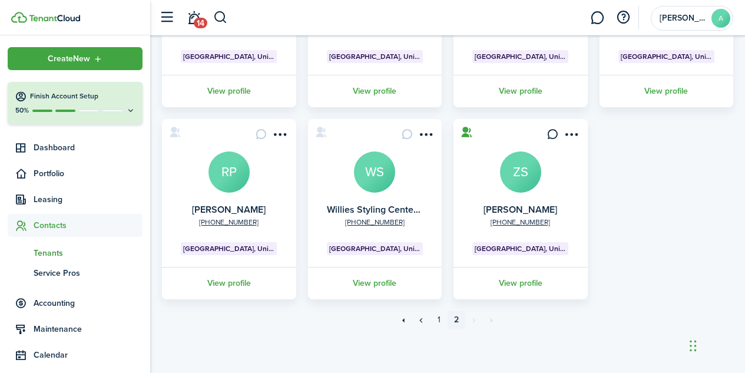
click at [228, 176] on avatar-text "RP" at bounding box center [228, 171] width 41 height 41
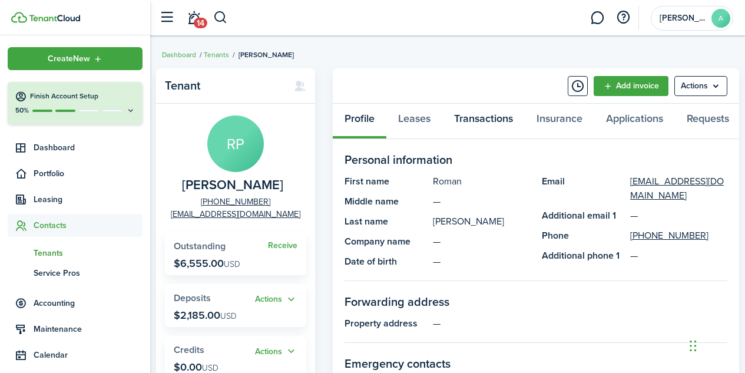
click at [486, 121] on link "Transactions" at bounding box center [483, 121] width 82 height 35
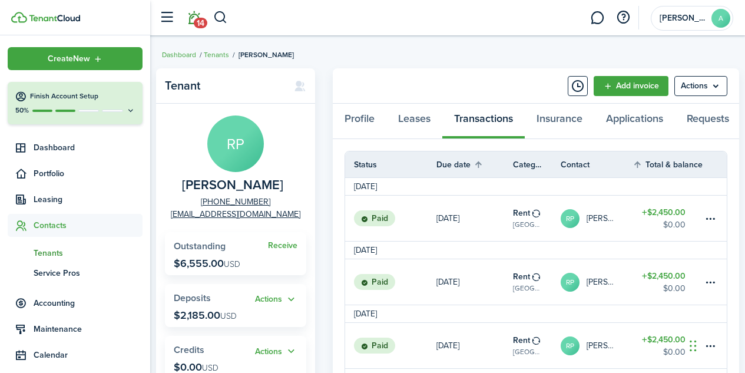
click at [197, 19] on span "14" at bounding box center [201, 23] width 14 height 11
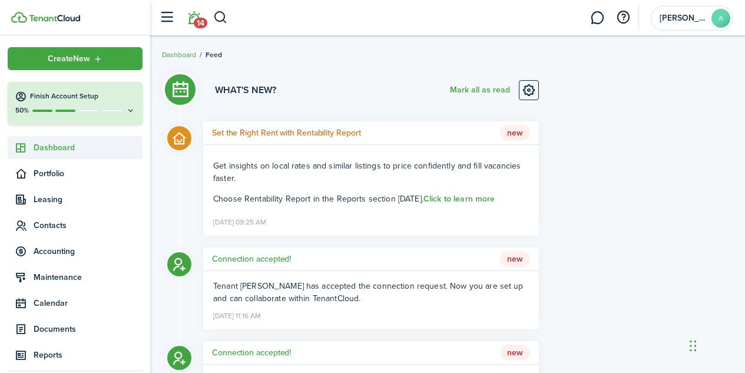
click at [57, 152] on span "Dashboard" at bounding box center [88, 147] width 109 height 12
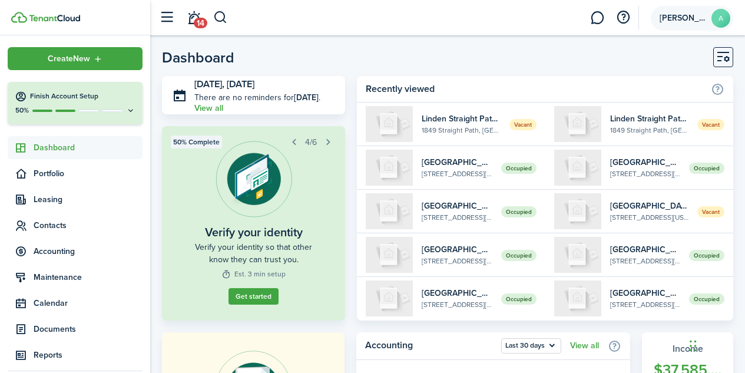
click at [724, 17] on avatar-text "A" at bounding box center [720, 18] width 19 height 19
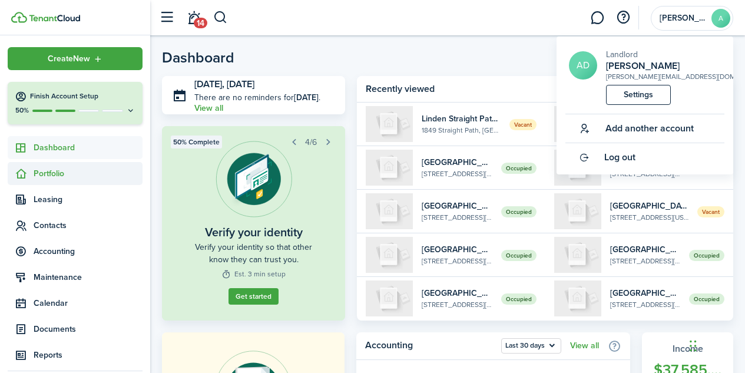
click at [49, 174] on span "Portfolio" at bounding box center [88, 173] width 109 height 12
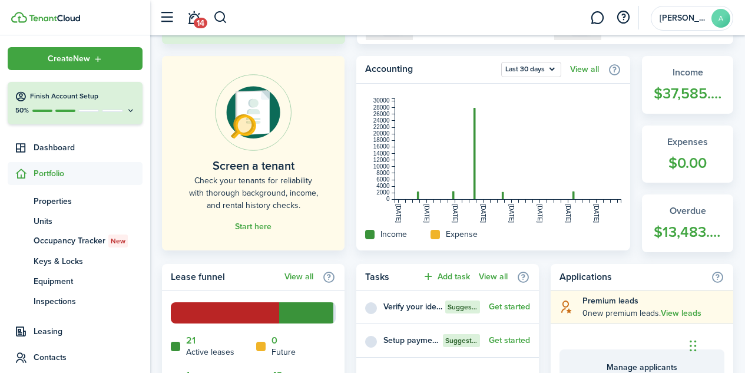
scroll to position [277, 0]
click at [352, 254] on div "Dashboard Today, Sep 21 There are no reminders for Today . View all Property ad…" at bounding box center [447, 319] width 594 height 1099
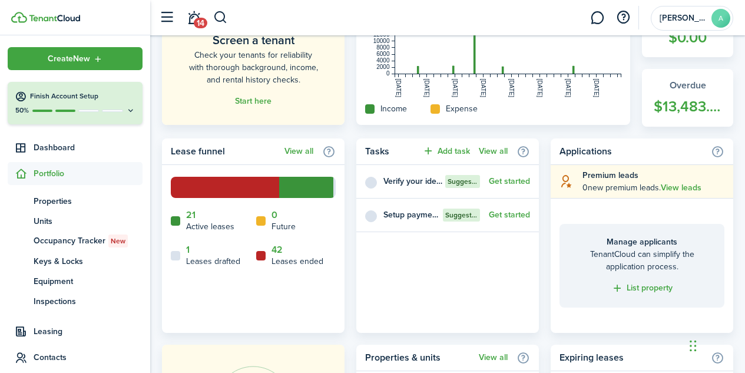
scroll to position [403, 0]
